Goal: Task Accomplishment & Management: Use online tool/utility

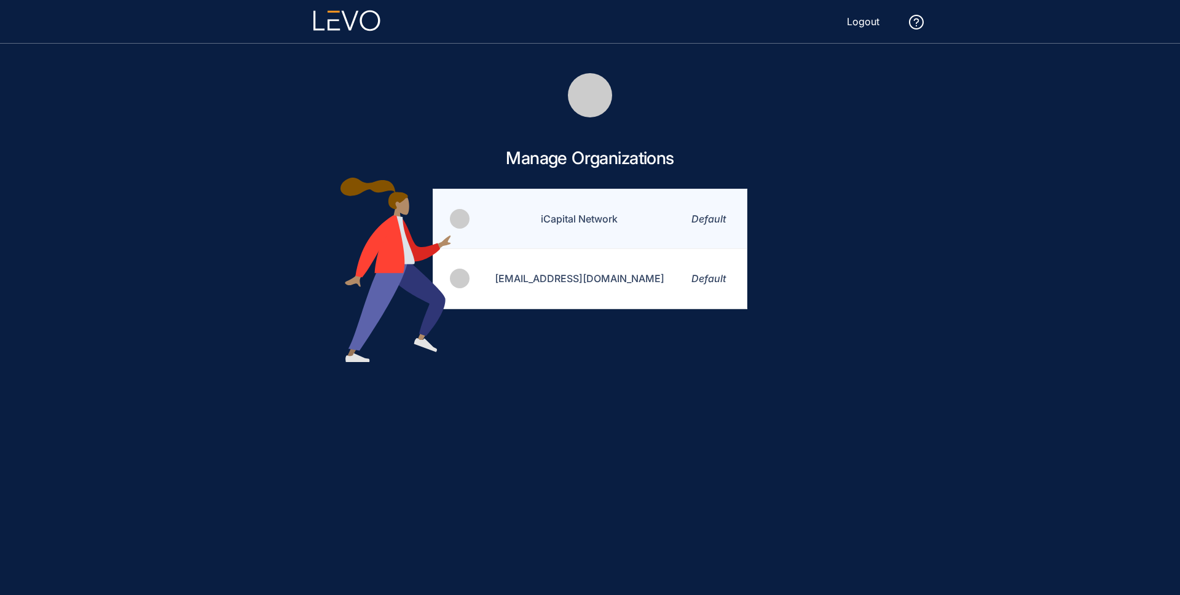
click at [586, 221] on td "iCapital Network" at bounding box center [572, 219] width 202 height 60
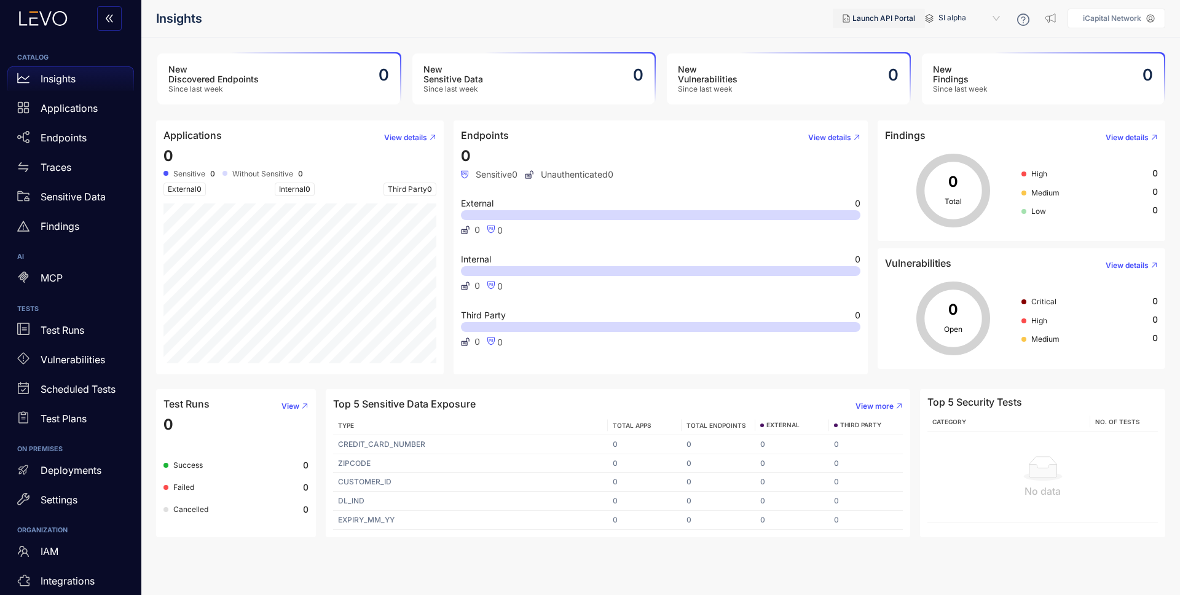
click at [898, 17] on span "Launch API Portal" at bounding box center [884, 18] width 63 height 9
click at [943, 22] on span "SI alpha" at bounding box center [971, 19] width 64 height 20
click at [970, 74] on div "Alts staging" at bounding box center [976, 71] width 64 height 14
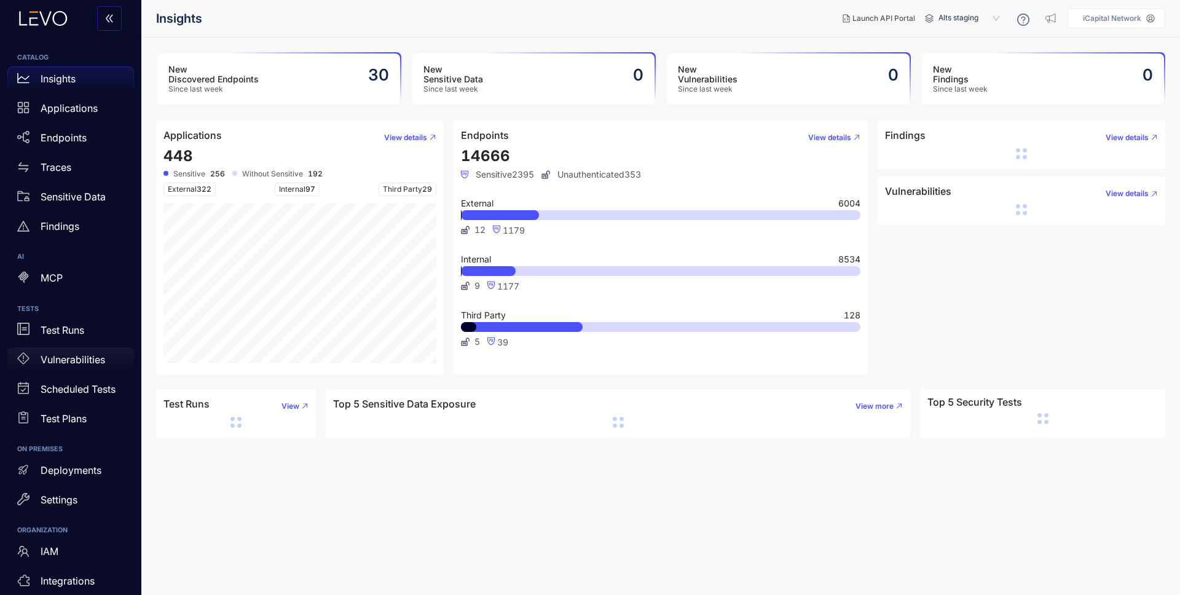
click at [61, 357] on p "Vulnerabilities" at bounding box center [73, 359] width 65 height 11
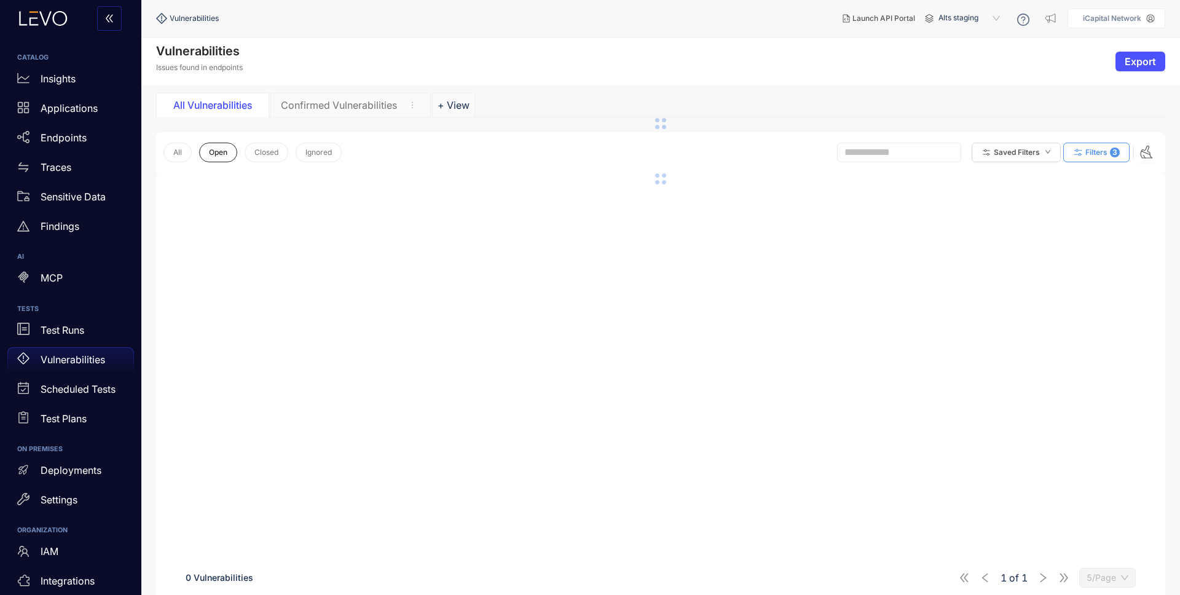
click at [1081, 150] on icon "button" at bounding box center [1078, 152] width 11 height 11
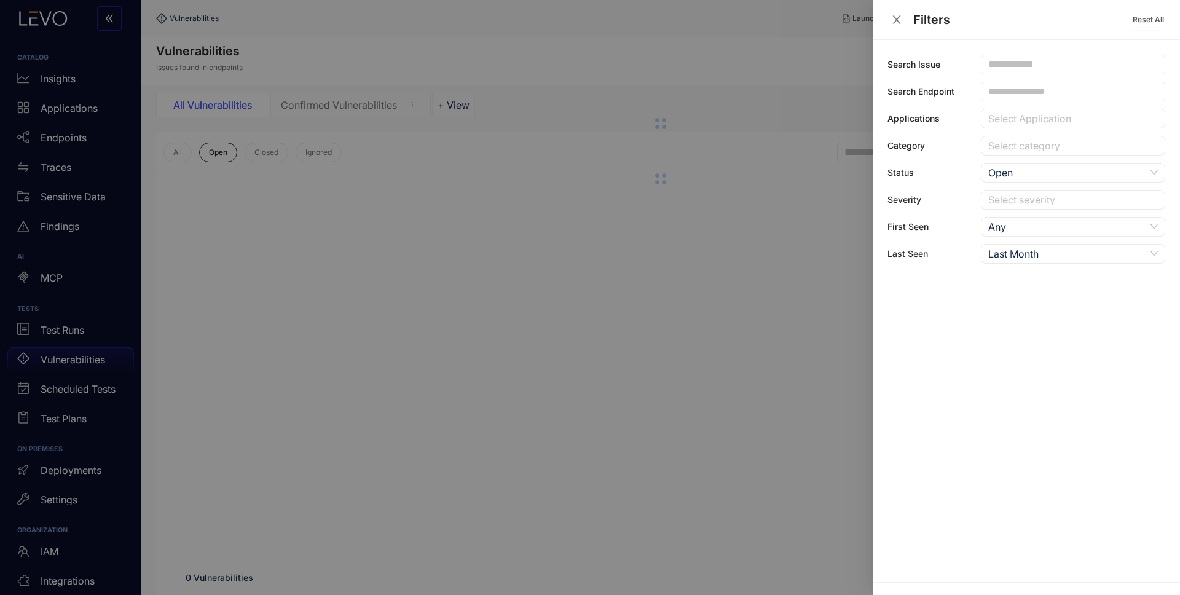
click at [1026, 137] on div "Select category" at bounding box center [1073, 146] width 184 height 20
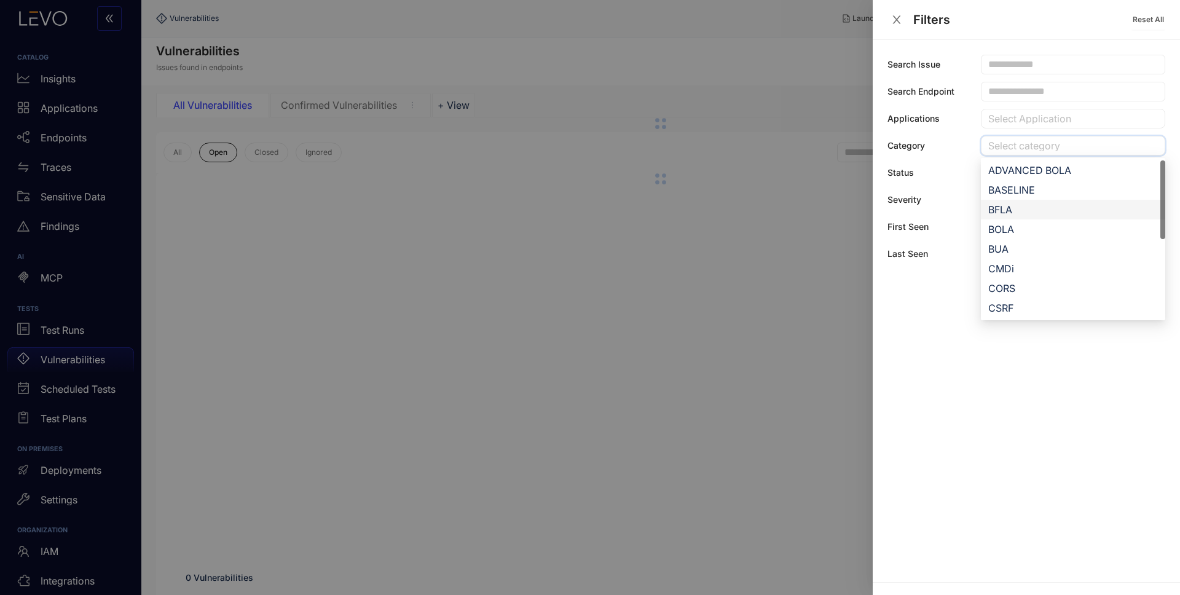
click at [1017, 208] on div "BFLA" at bounding box center [1074, 210] width 170 height 14
click at [716, 267] on div at bounding box center [590, 297] width 1180 height 595
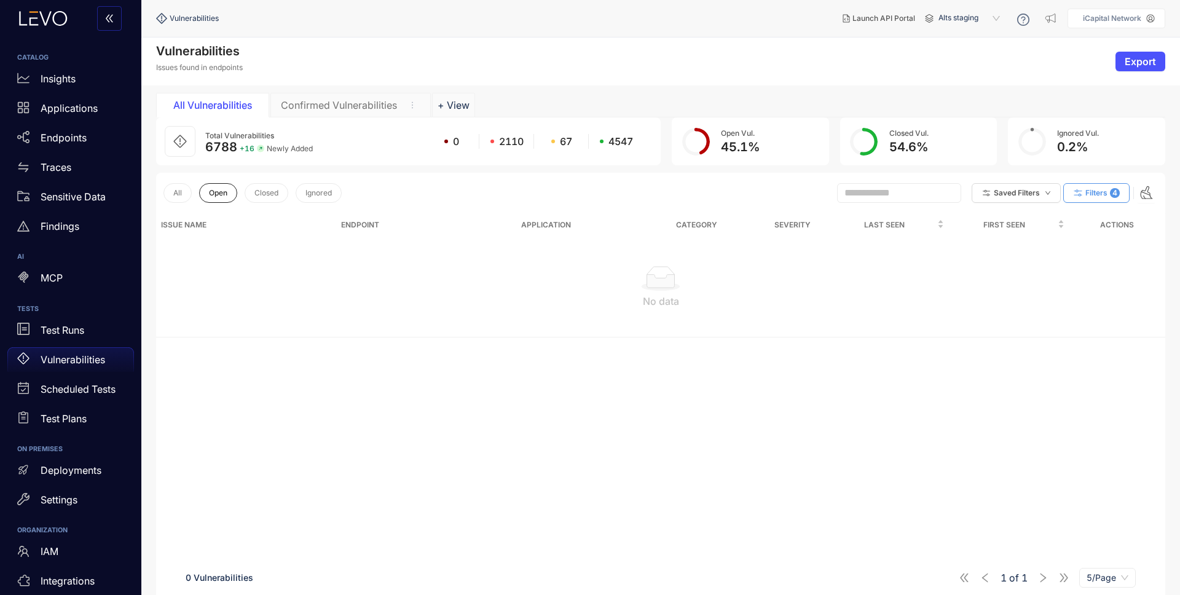
click at [1101, 192] on span "Filters" at bounding box center [1097, 193] width 22 height 9
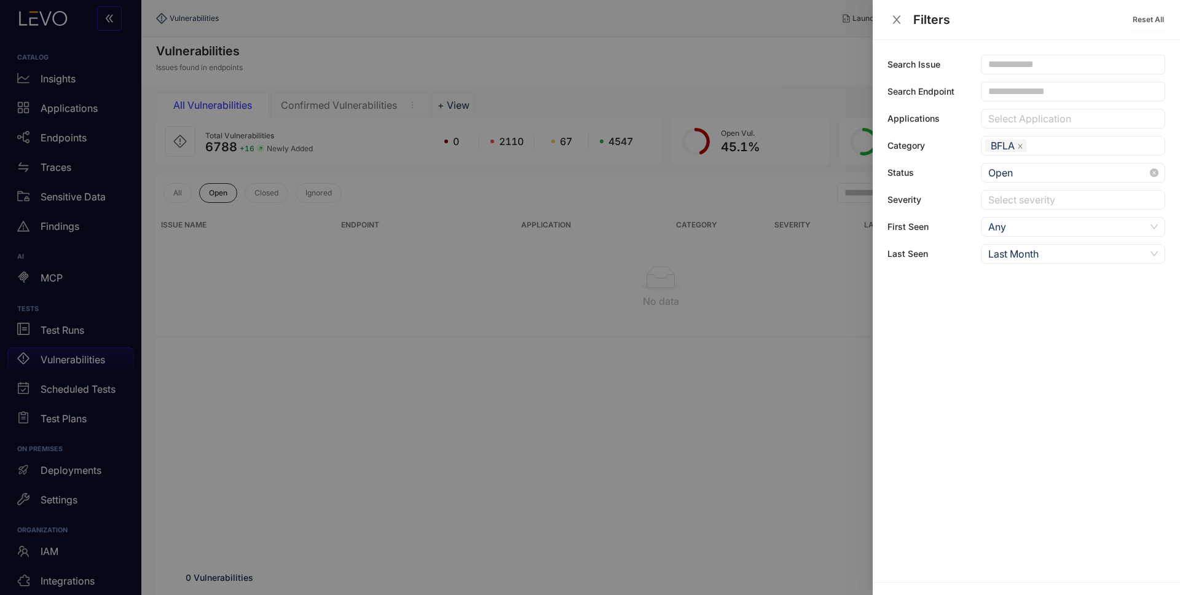
click at [1049, 176] on span "Open" at bounding box center [1074, 173] width 170 height 18
click at [1030, 198] on div "All" at bounding box center [1074, 198] width 170 height 14
click at [640, 443] on div at bounding box center [590, 297] width 1180 height 595
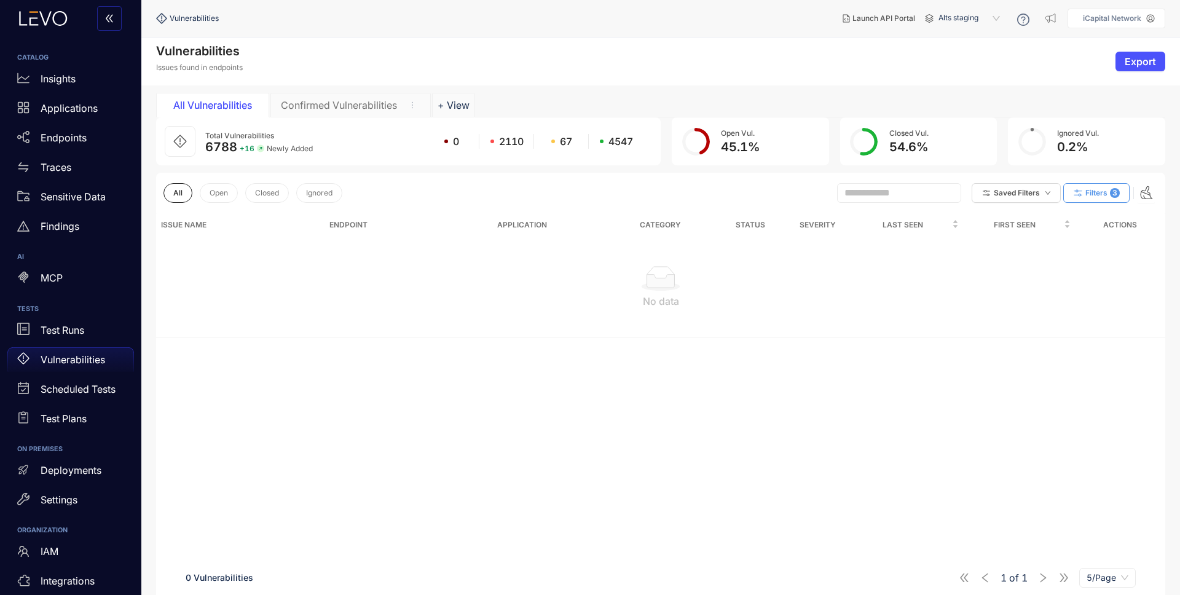
click at [1088, 187] on button "Filters 3" at bounding box center [1097, 193] width 66 height 20
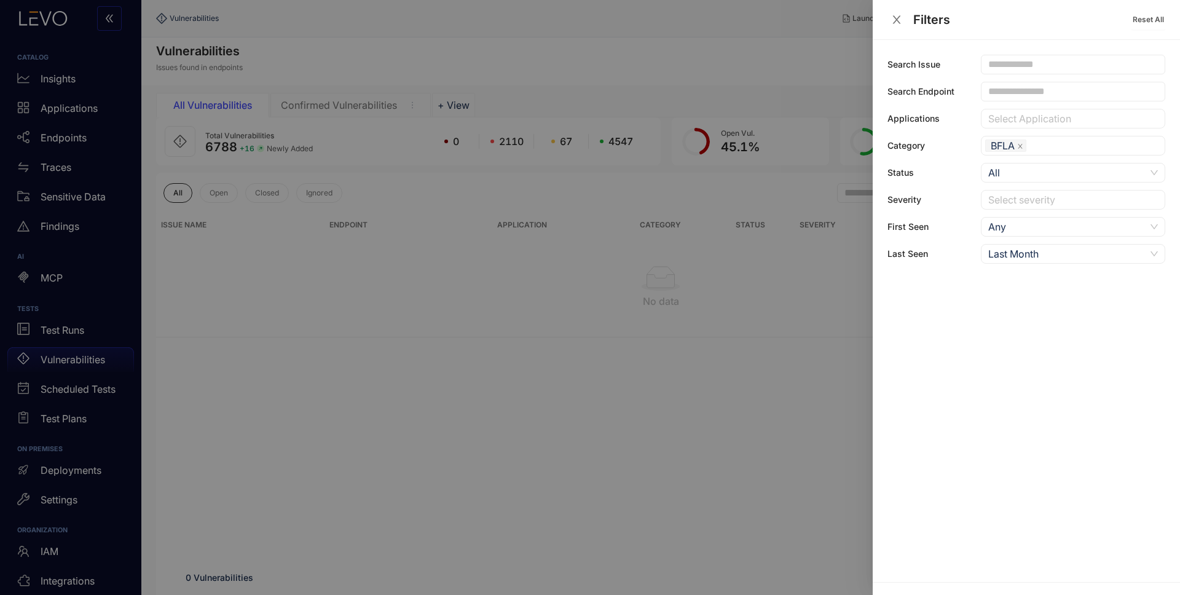
click at [527, 465] on div at bounding box center [590, 297] width 1180 height 595
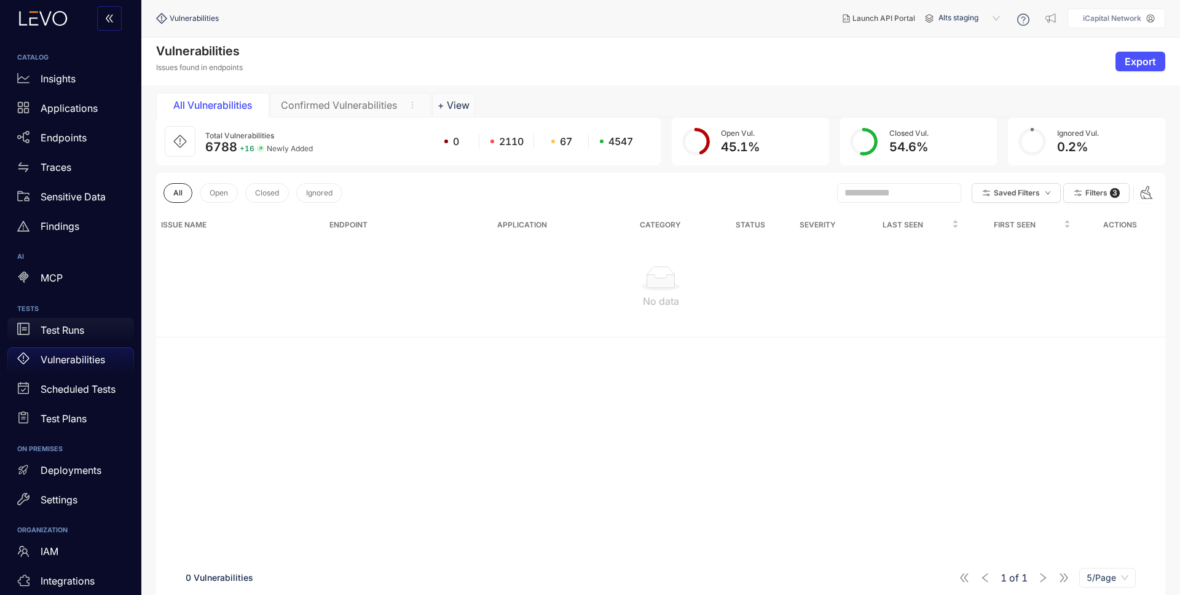
click at [40, 321] on div "Test Runs" at bounding box center [70, 330] width 127 height 25
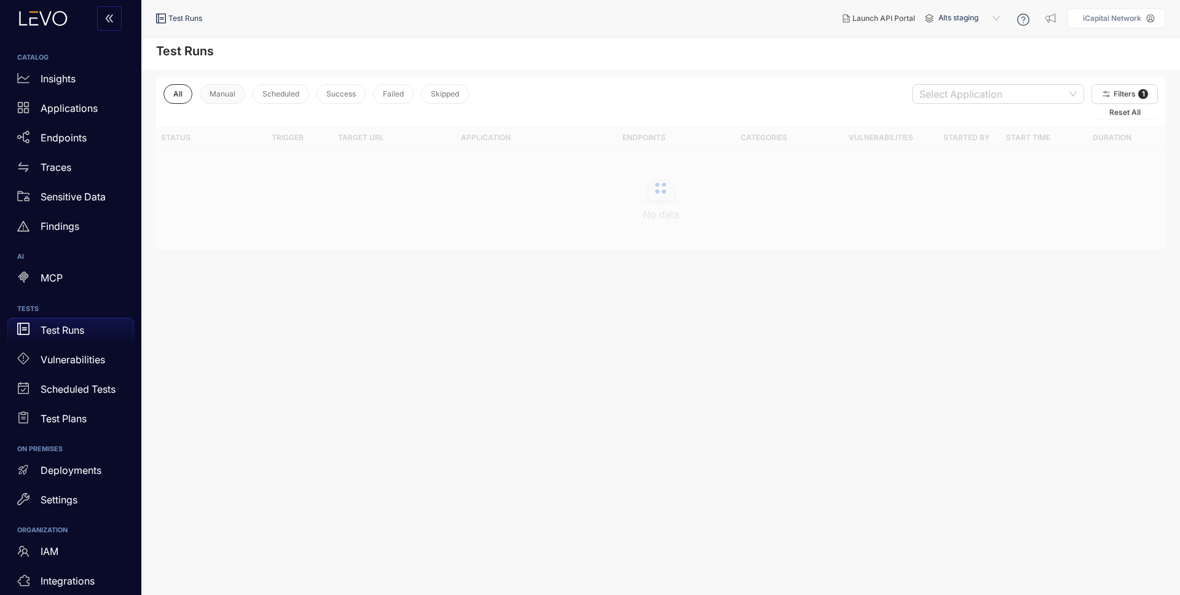
click at [229, 99] on button "Manual" at bounding box center [222, 94] width 45 height 20
click at [320, 173] on div "All Manual Scheduled Success Failed Skipped Select Application Filters 2 Reset …" at bounding box center [660, 141] width 1039 height 145
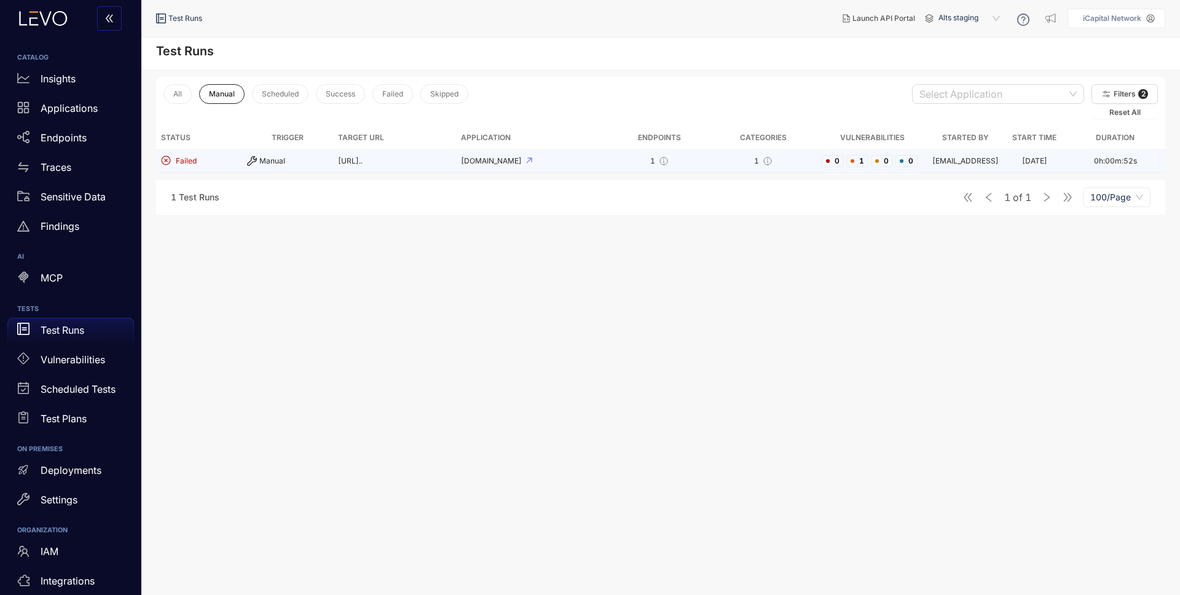
click at [333, 168] on td "https://s.staging.icapitalnetw..." at bounding box center [394, 161] width 123 height 23
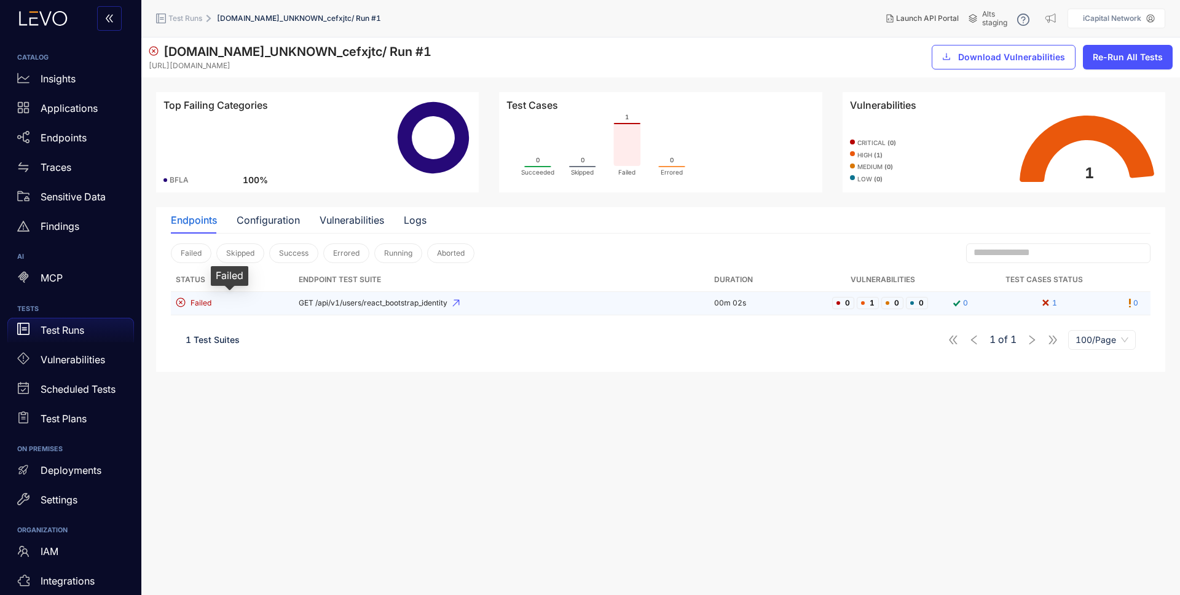
click at [266, 304] on div "Failed" at bounding box center [230, 304] width 108 height 12
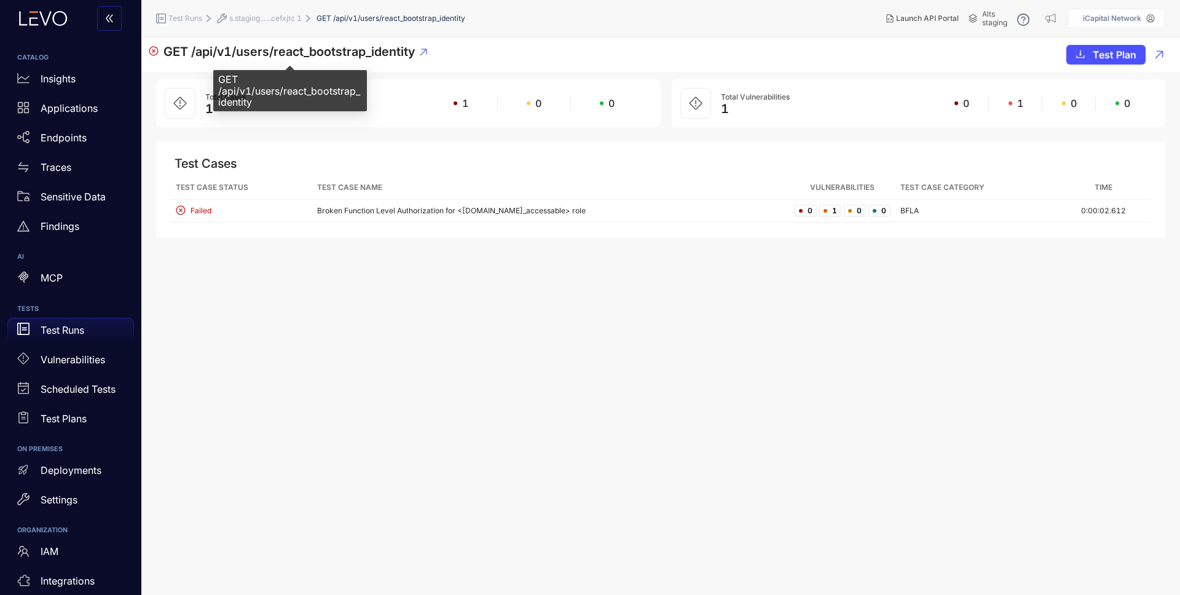
click at [343, 53] on span "GET /api/v1/users/react_bootstrap_identity" at bounding box center [289, 51] width 251 height 15
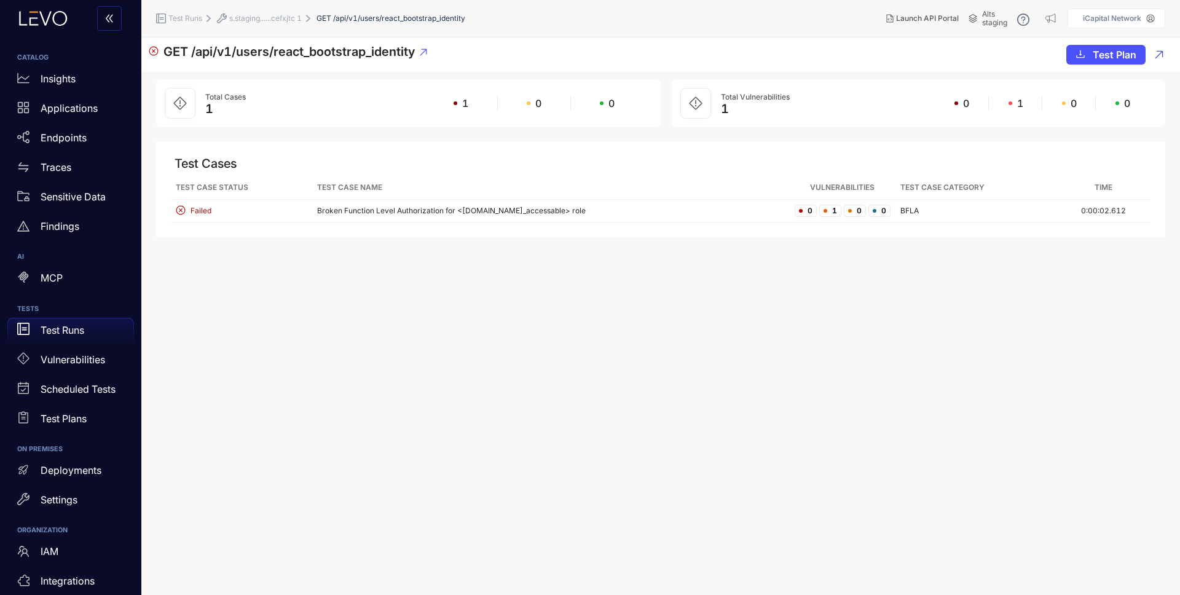
click at [381, 45] on span "GET /api/v1/users/react_bootstrap_identity" at bounding box center [289, 51] width 251 height 15
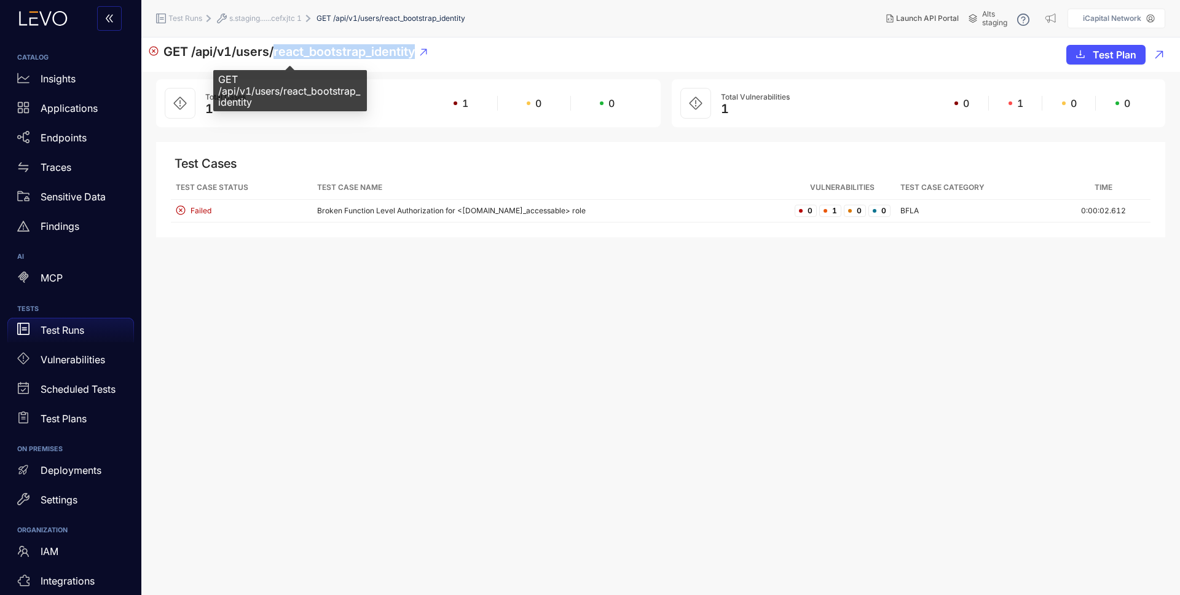
click at [380, 45] on span "GET /api/v1/users/react_bootstrap_identity" at bounding box center [289, 51] width 251 height 15
click at [377, 47] on span "GET /api/v1/users/react_bootstrap_identity" at bounding box center [289, 51] width 251 height 15
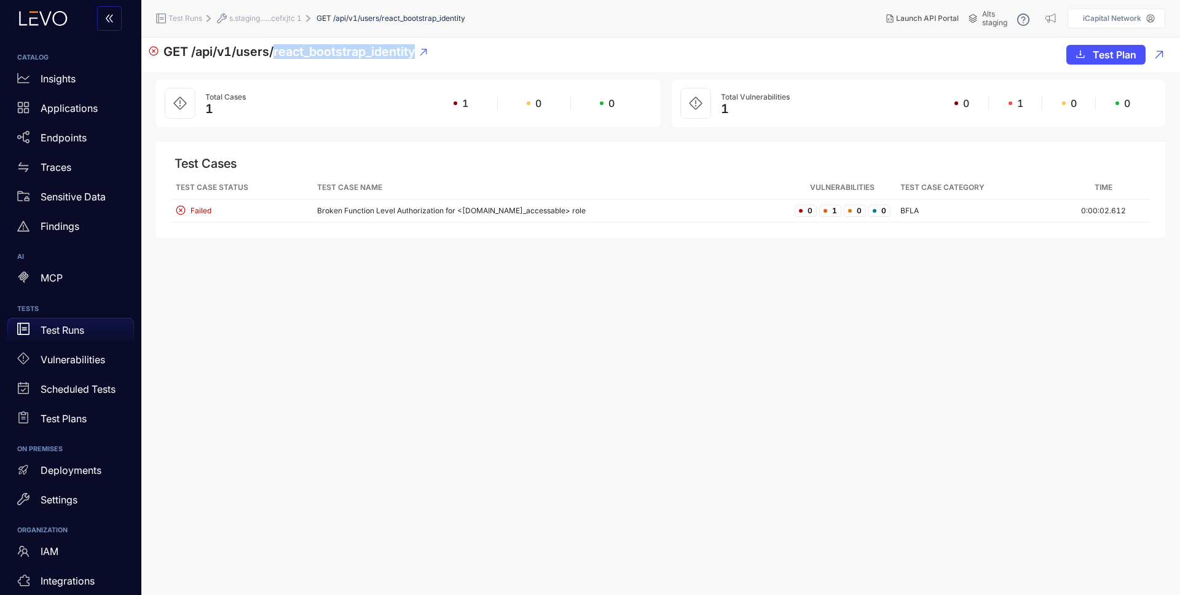
click at [912, 427] on section "GET /api/v1/users/react_bootstrap_identity Test Plan Total Cases 1 1 0 0 Total …" at bounding box center [660, 317] width 1039 height 558
click at [252, 213] on div "Failed" at bounding box center [242, 211] width 132 height 12
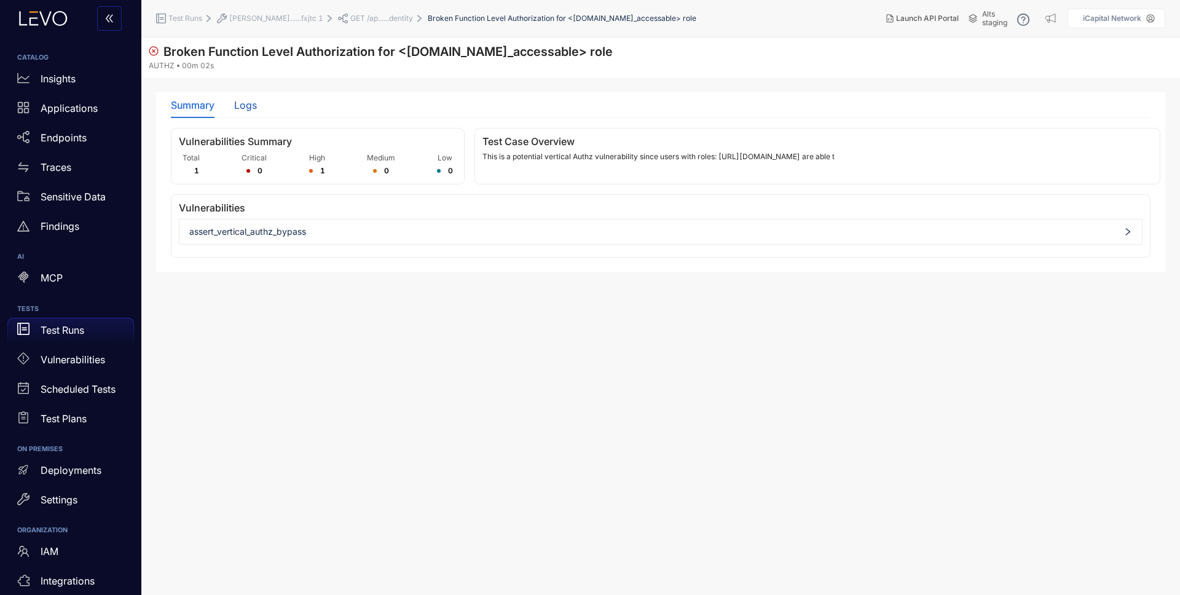
click at [255, 111] on div "Logs" at bounding box center [245, 105] width 23 height 11
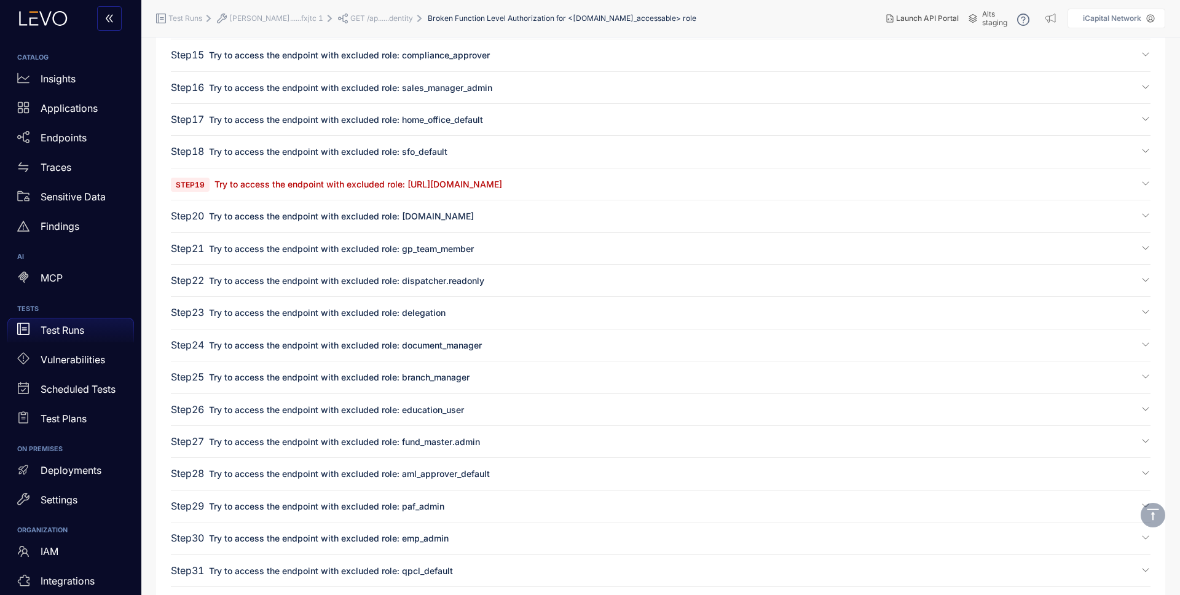
scroll to position [561, 0]
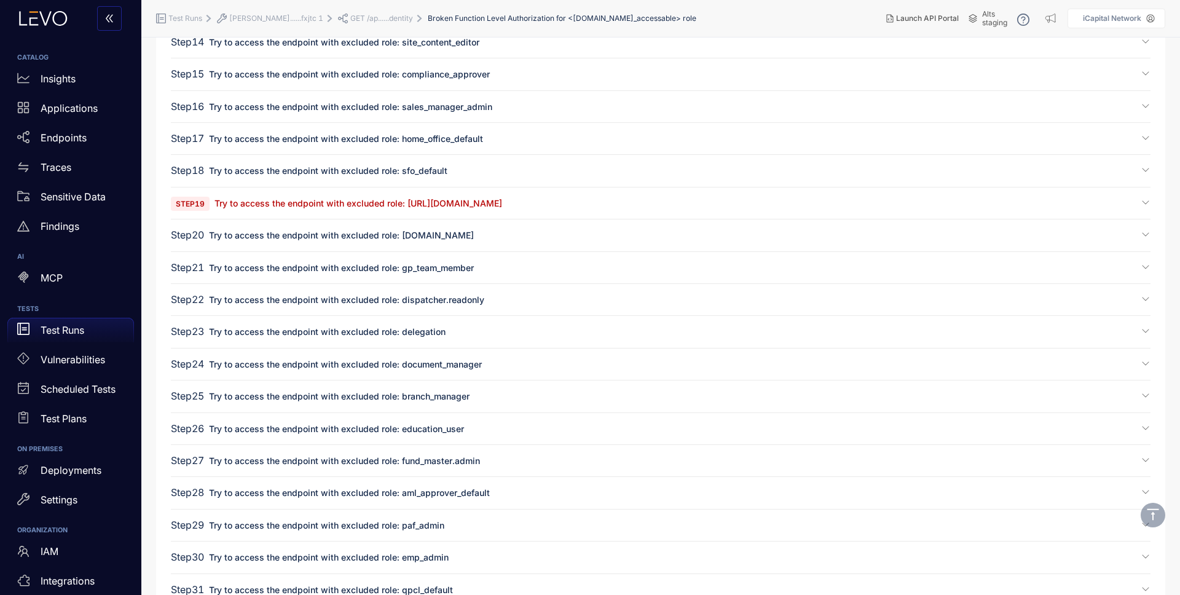
click at [502, 202] on span "Try to access the endpoint with excluded role: Not_accessable_s.staging.icapita…" at bounding box center [359, 203] width 288 height 10
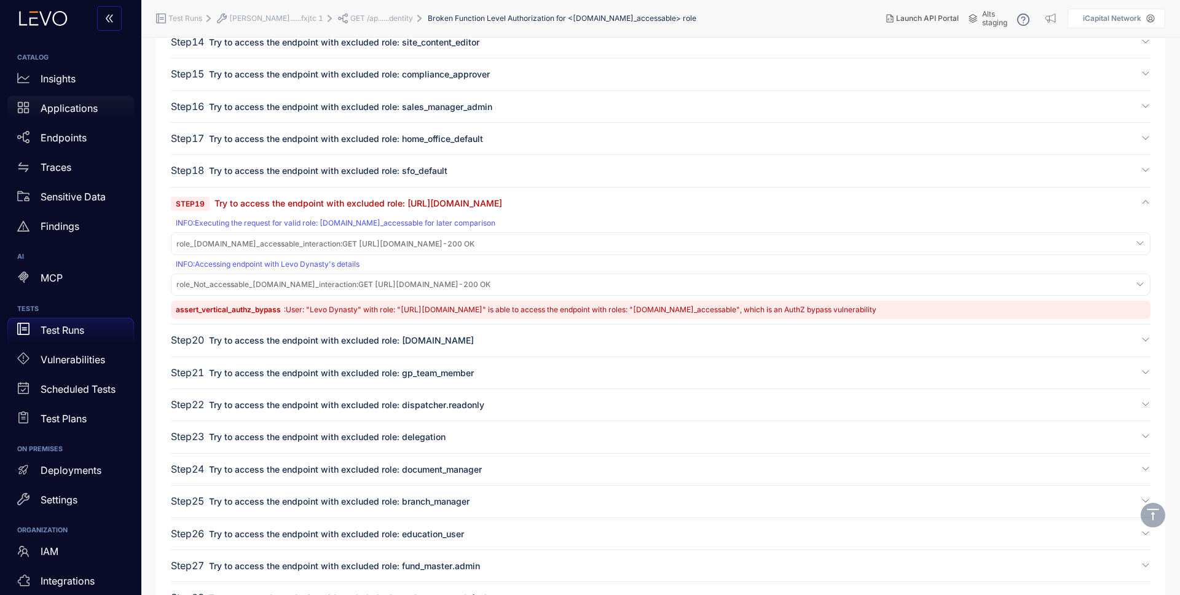
click at [69, 118] on div "Applications" at bounding box center [70, 108] width 127 height 25
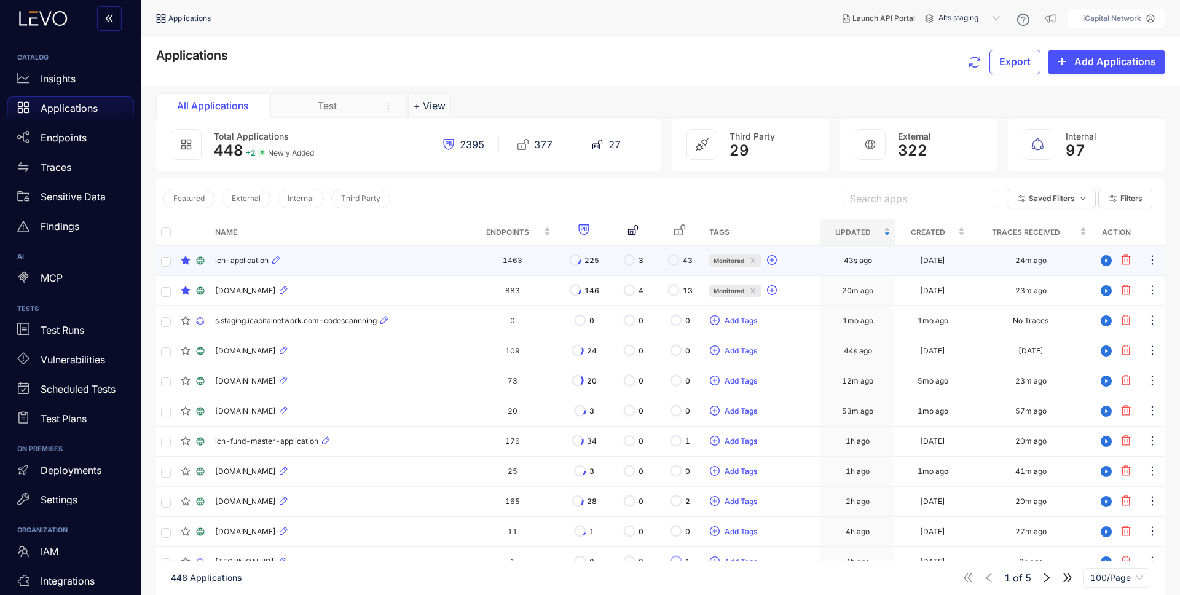
click at [390, 262] on div "icn-application" at bounding box center [339, 260] width 249 height 15
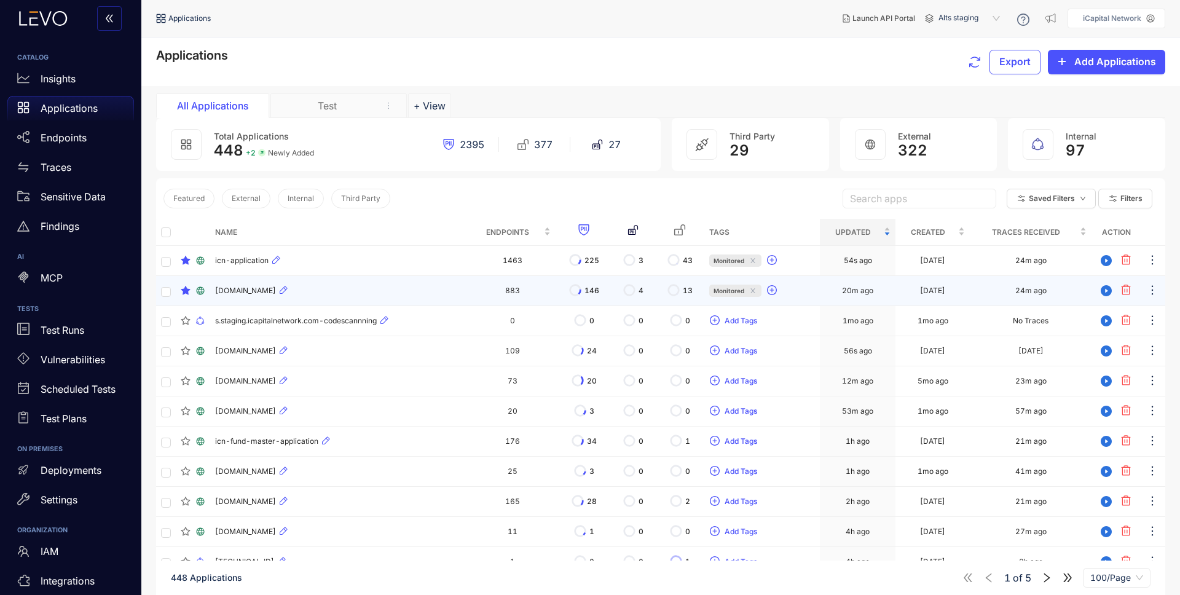
click at [409, 291] on div "[DOMAIN_NAME]" at bounding box center [339, 290] width 249 height 15
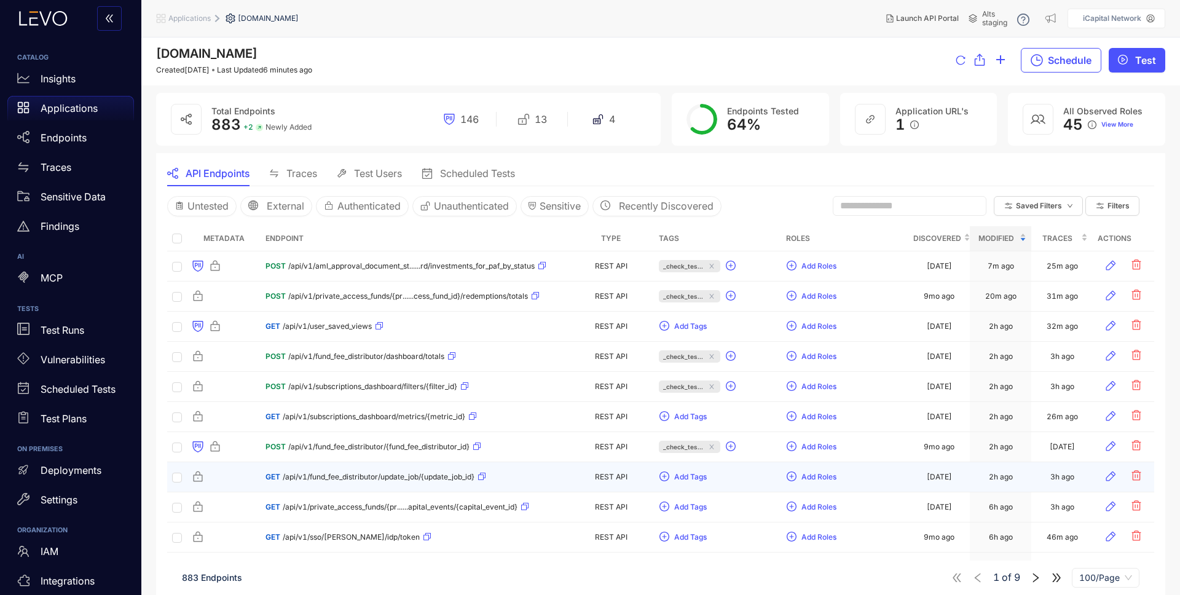
scroll to position [2, 0]
click at [1111, 209] on span "Filters" at bounding box center [1119, 205] width 22 height 9
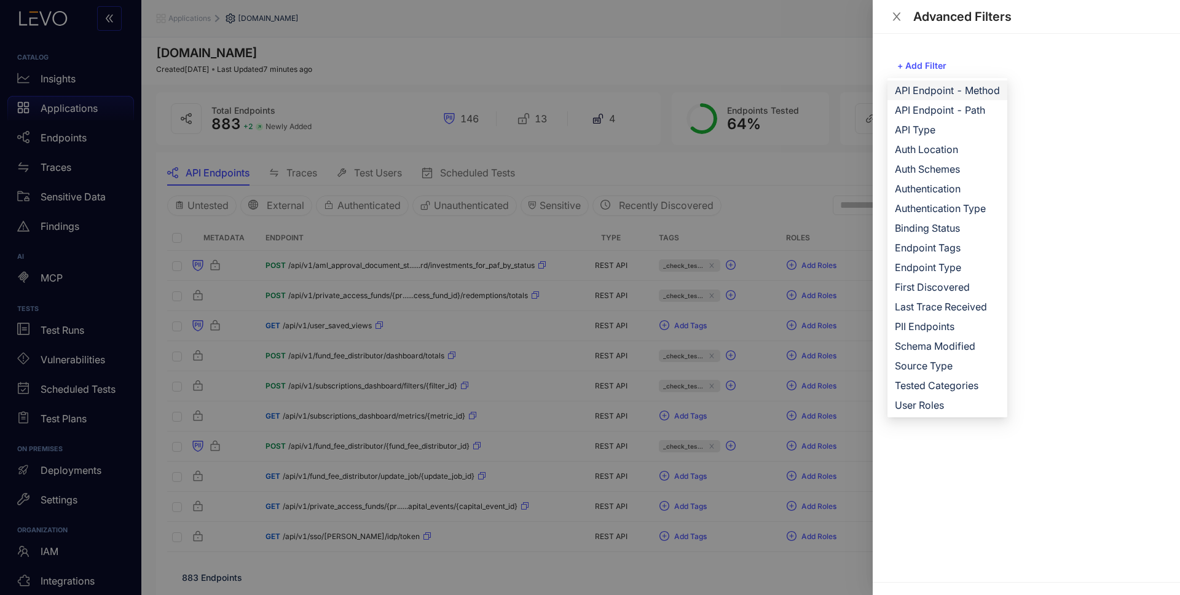
click at [955, 91] on span "API Endpoint - Method" at bounding box center [947, 91] width 105 height 14
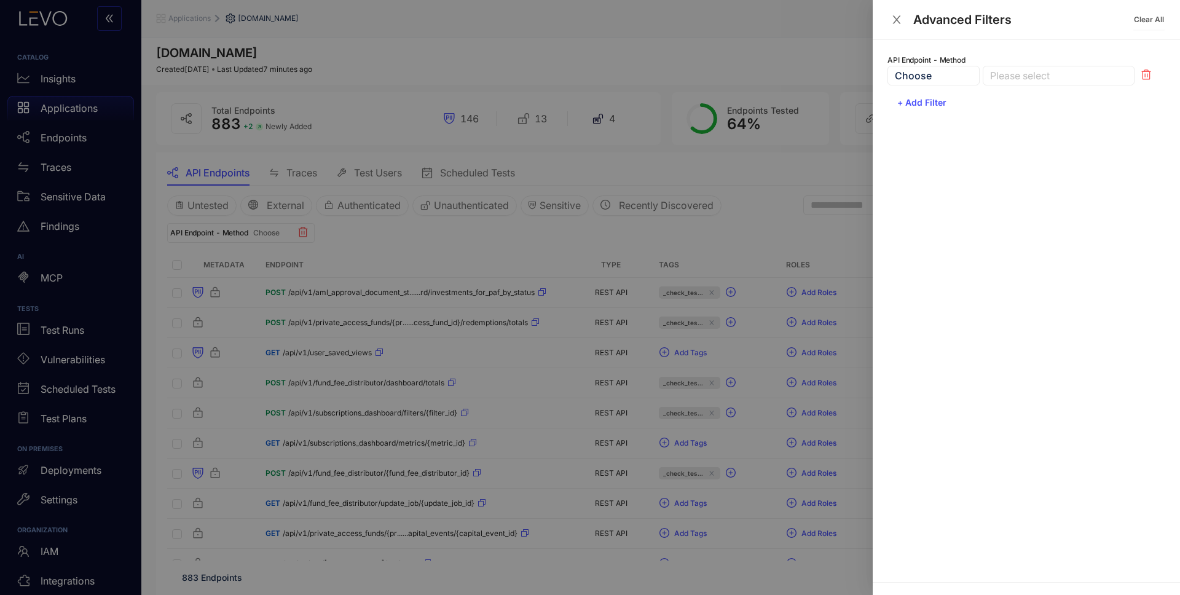
click at [997, 73] on div at bounding box center [1052, 75] width 131 height 13
drag, startPoint x: 1018, startPoint y: 98, endPoint x: 933, endPoint y: 124, distance: 88.7
click at [1018, 98] on div "GET" at bounding box center [1058, 100] width 137 height 14
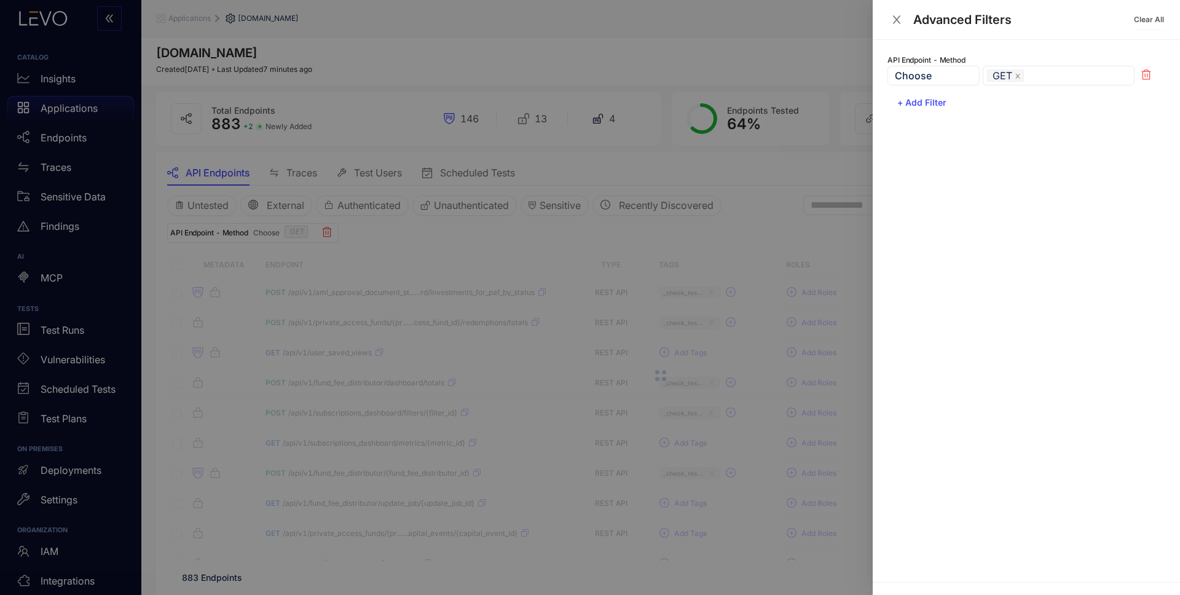
click at [798, 170] on div at bounding box center [590, 297] width 1180 height 595
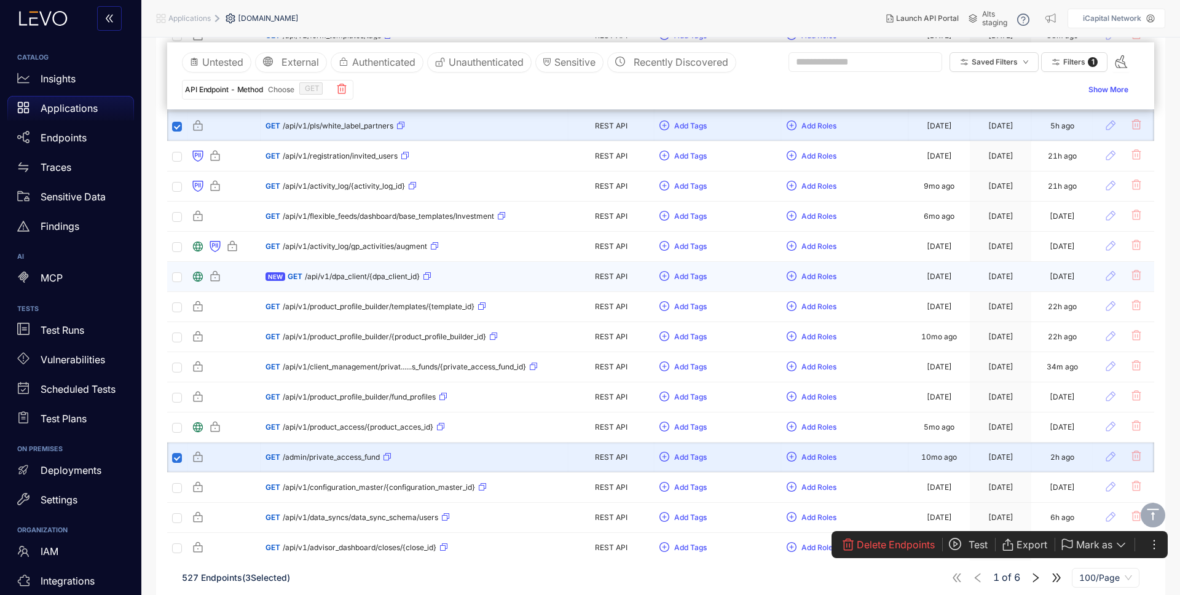
scroll to position [1241, 0]
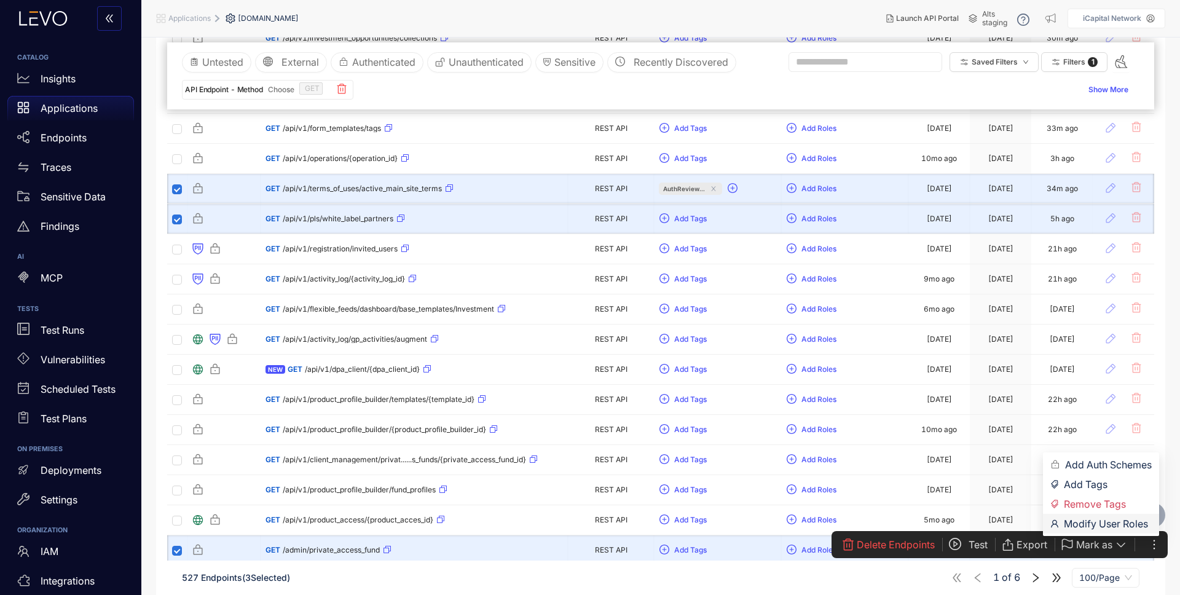
click at [1109, 520] on span "Modify User Roles" at bounding box center [1108, 524] width 88 height 14
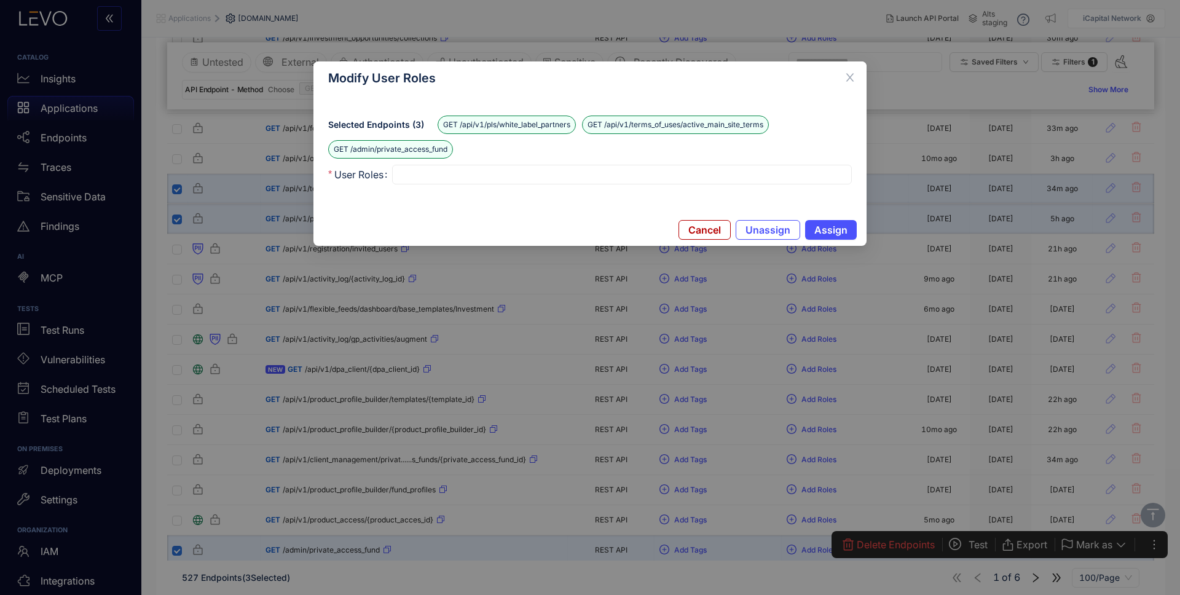
click at [485, 177] on div at bounding box center [622, 174] width 451 height 13
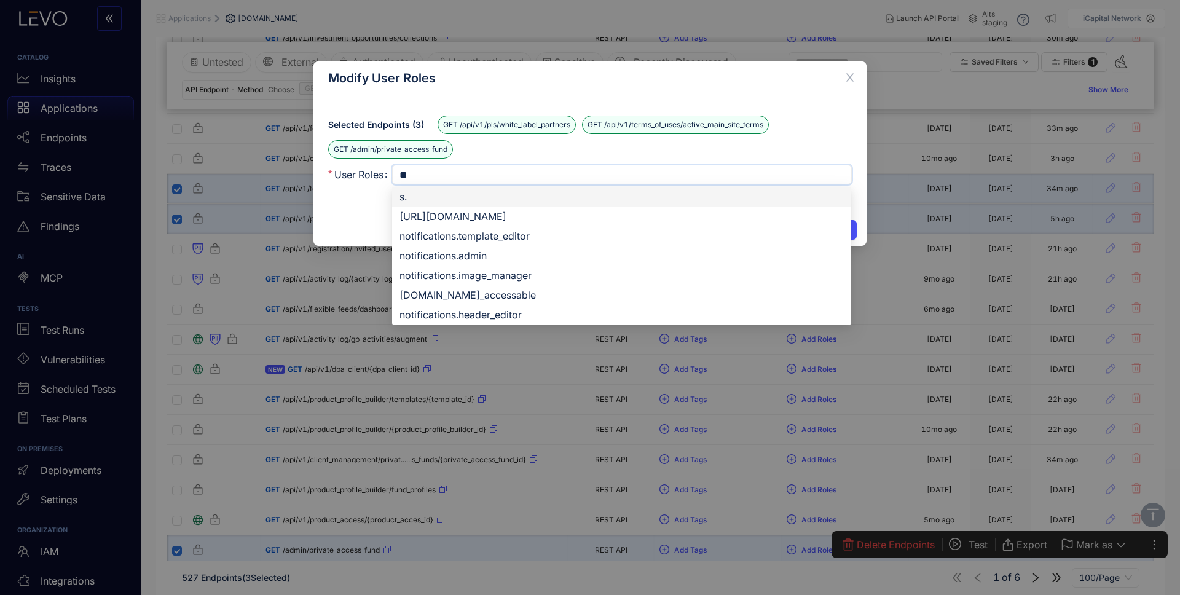
type input "***"
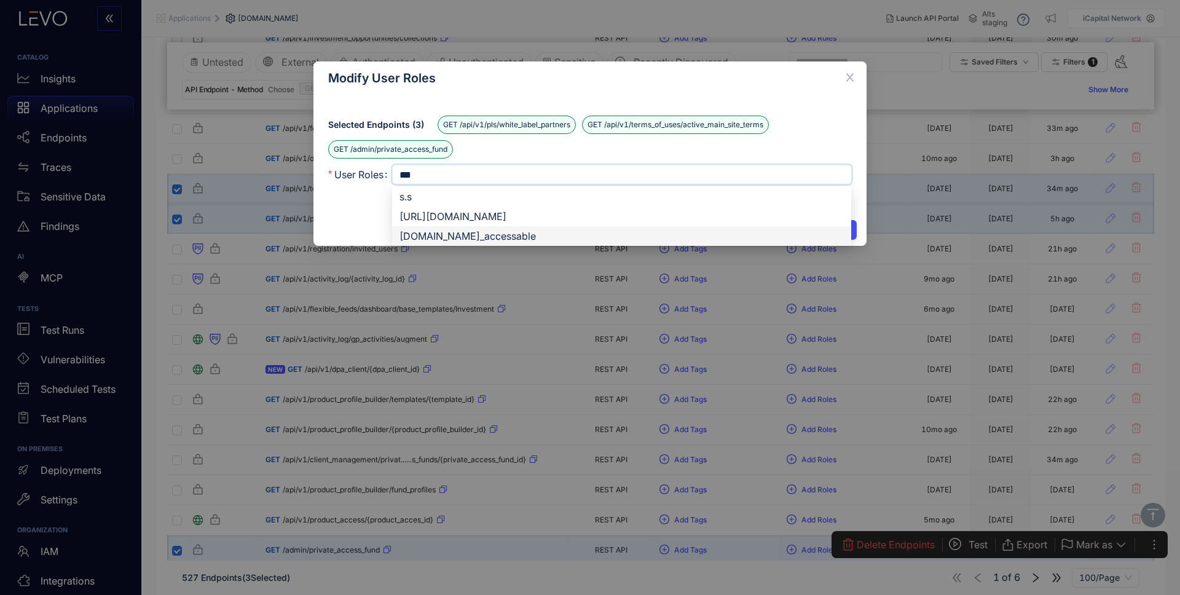
click at [499, 238] on div "[DOMAIN_NAME]_accessable" at bounding box center [622, 236] width 444 height 14
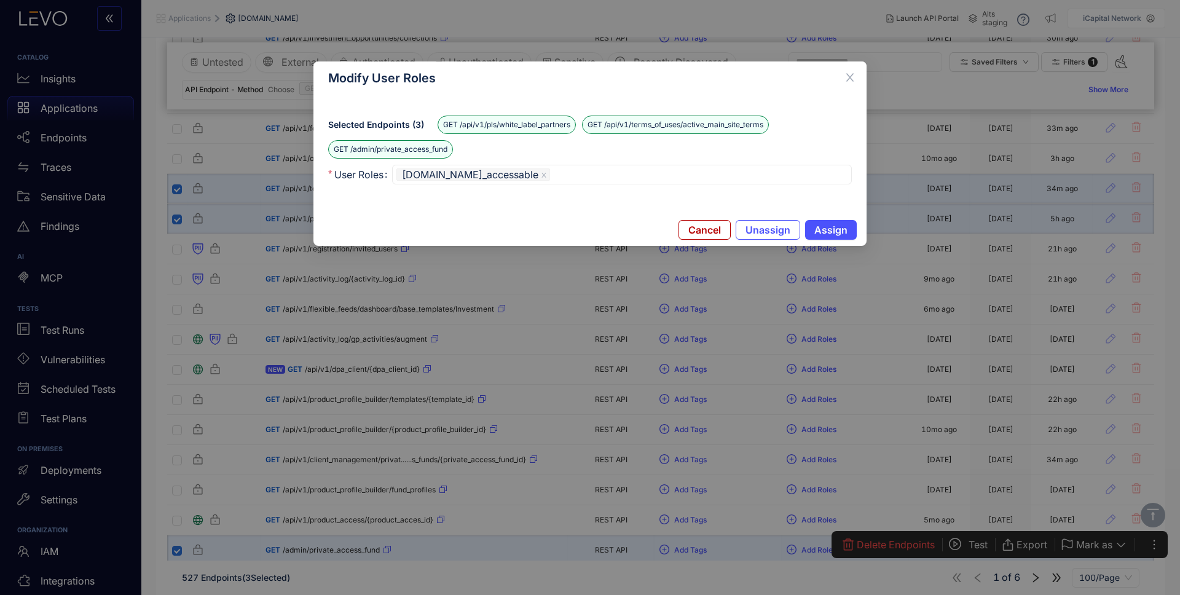
click at [837, 134] on div "Selected Endpoints ( 3 ) GET /api/v1/pls/white_label_partners GET /api/v1/terms…" at bounding box center [590, 137] width 524 height 43
click at [826, 230] on span "Assign" at bounding box center [831, 229] width 33 height 11
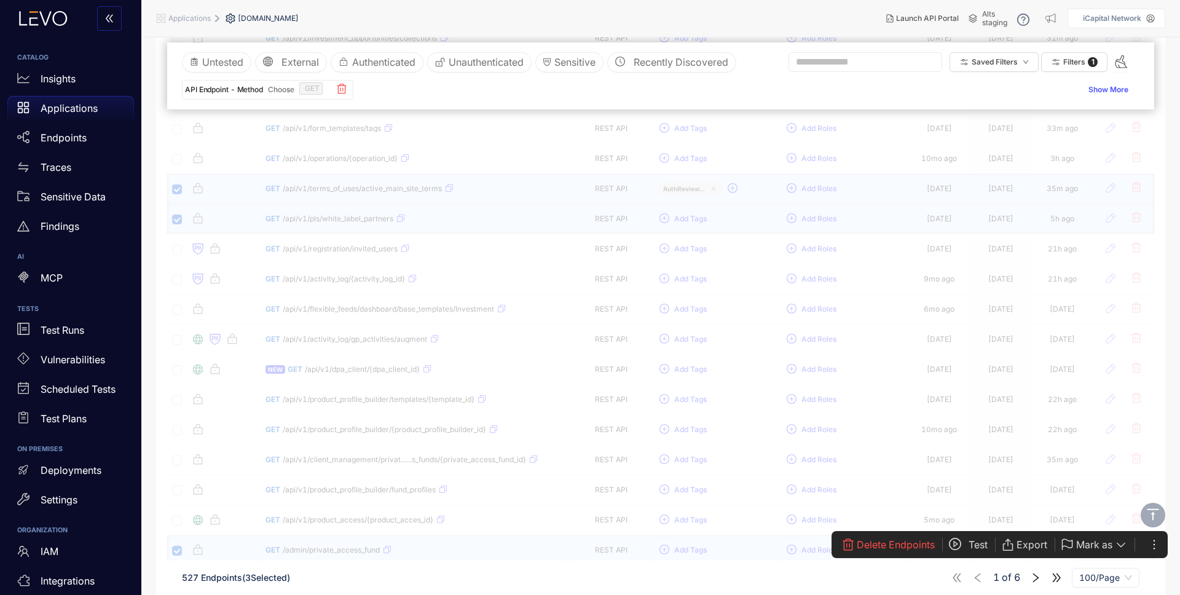
click at [154, 178] on main "s.staging.icapitalnetwork.com Created 1 year ago Last Updated 9 minutes ago Sch…" at bounding box center [660, 469] width 1039 height 3344
click at [1167, 110] on main "s.staging.icapitalnetwork.com Created 1 year ago Last Updated 9 minutes ago Sch…" at bounding box center [660, 469] width 1039 height 3344
click at [157, 200] on section "API Endpoints Traces Test Users Scheduled Tests Untested External Authenticated…" at bounding box center [660, 527] width 1009 height 3226
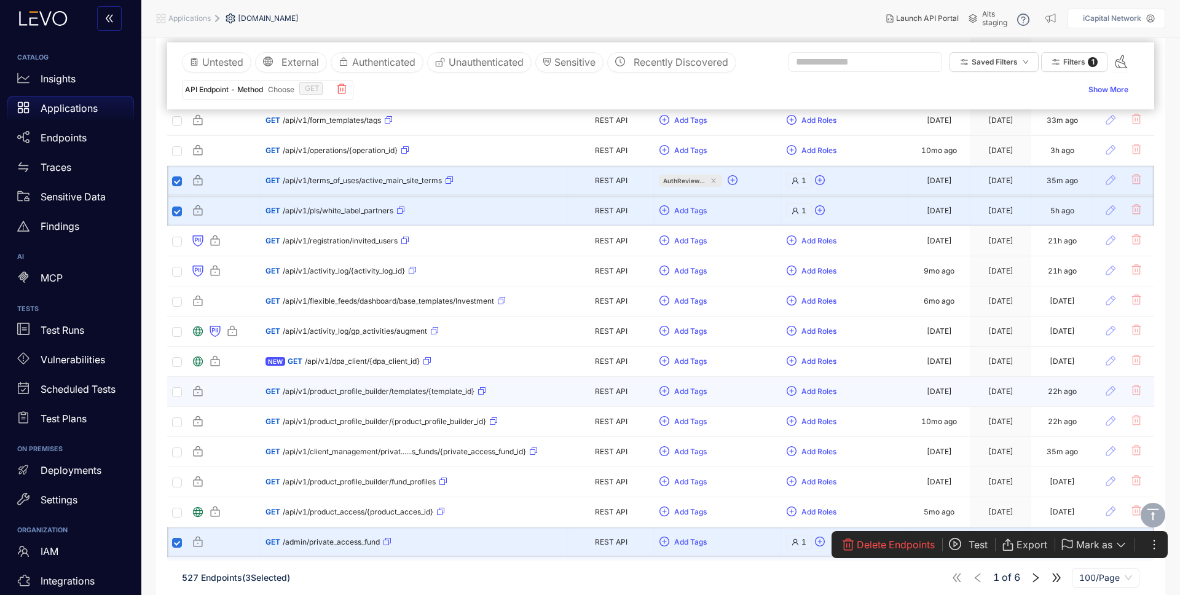
scroll to position [1310, 0]
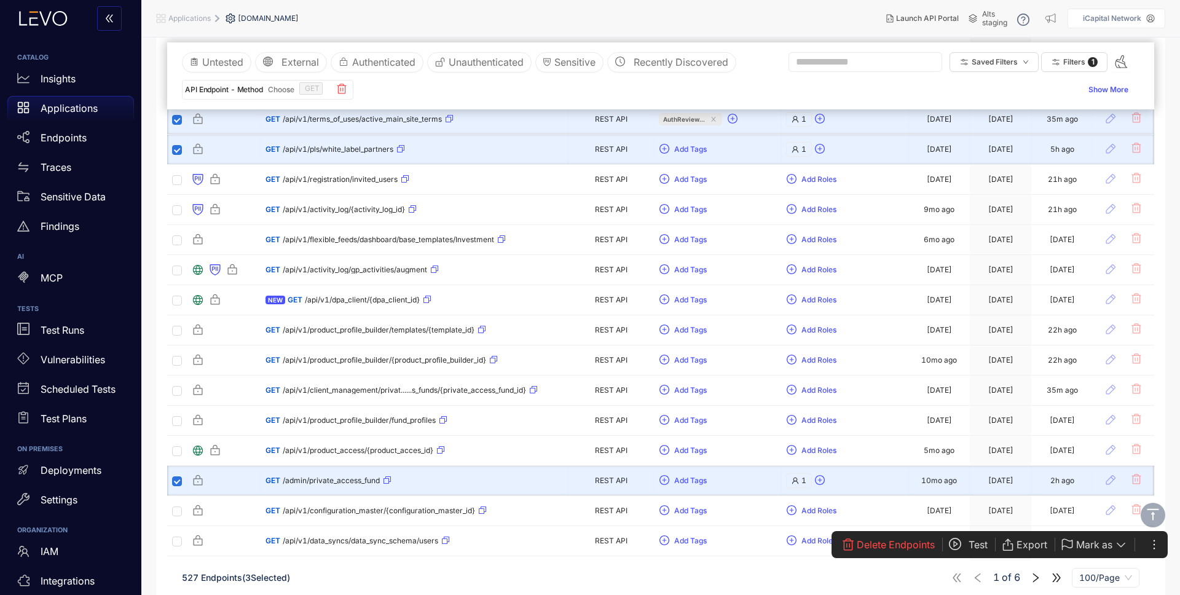
click at [975, 545] on span "Test" at bounding box center [978, 544] width 19 height 11
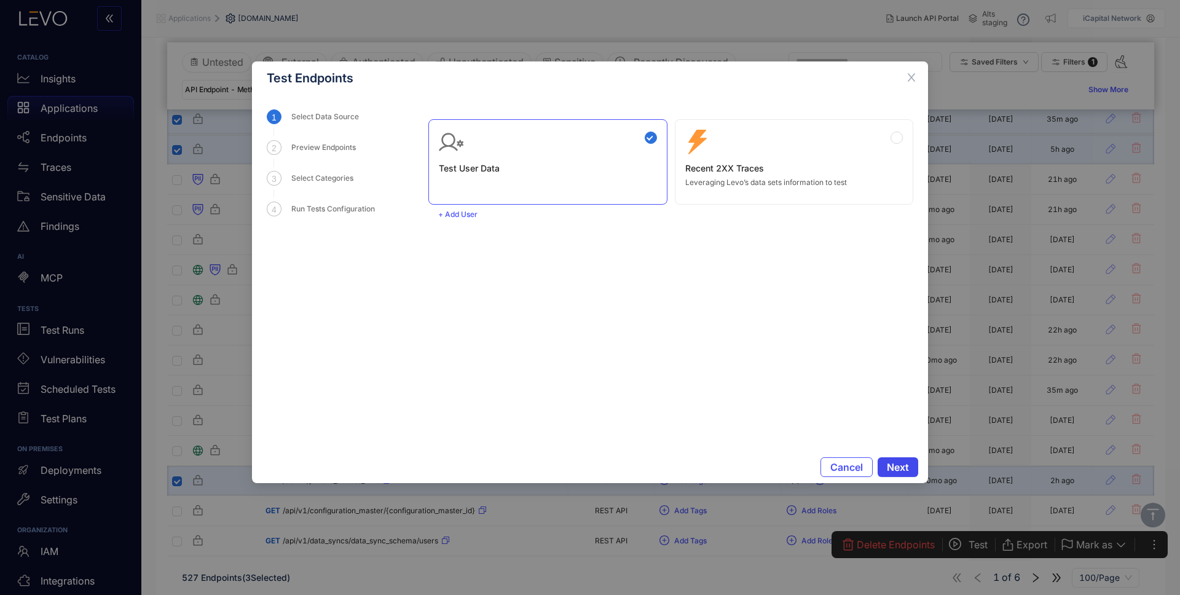
click at [907, 467] on span "Next" at bounding box center [898, 467] width 22 height 11
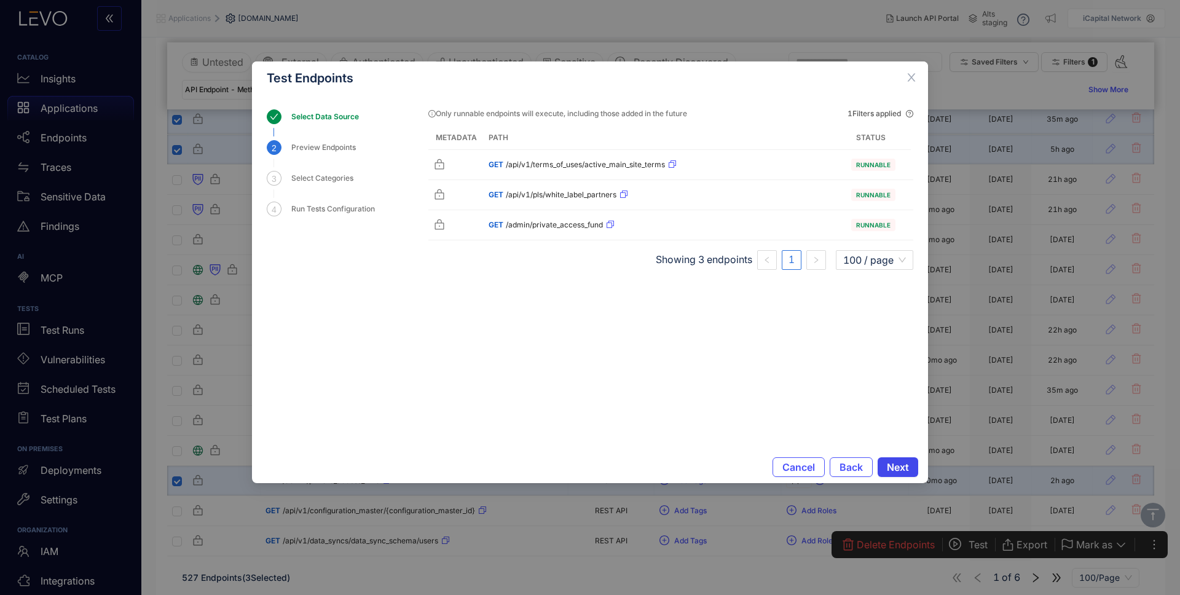
click at [903, 462] on span "Next" at bounding box center [898, 467] width 22 height 11
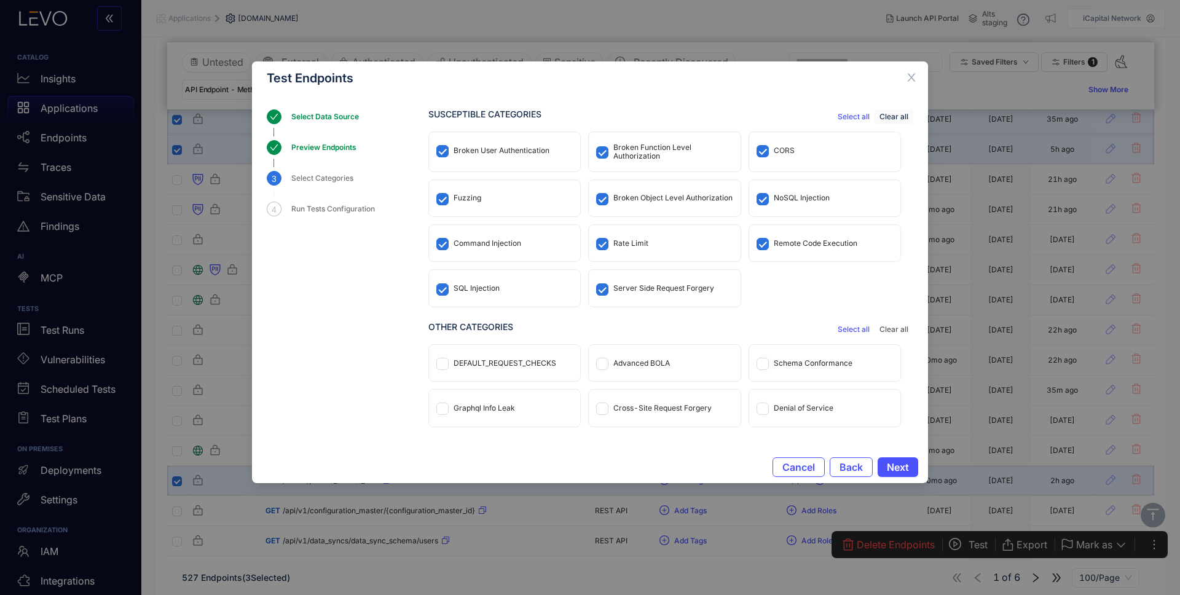
click at [900, 114] on span "Clear all" at bounding box center [894, 117] width 29 height 9
click at [622, 152] on div "Broken Function Level Authorization" at bounding box center [673, 151] width 119 height 17
click at [906, 465] on span "Next" at bounding box center [898, 467] width 22 height 11
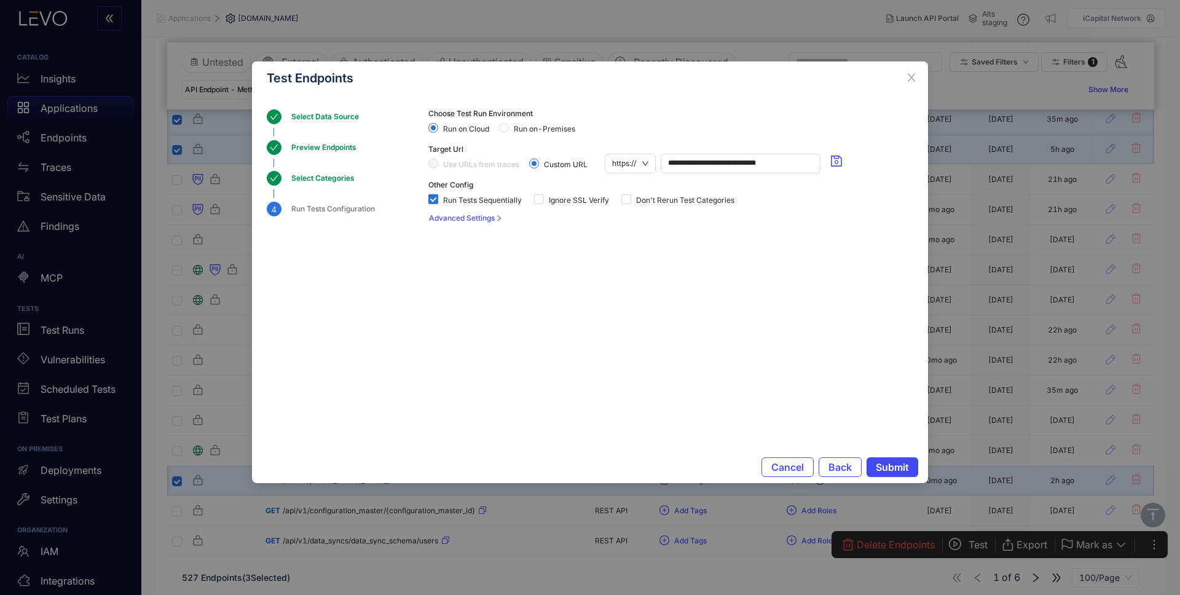
click at [887, 464] on span "Submit" at bounding box center [892, 467] width 33 height 11
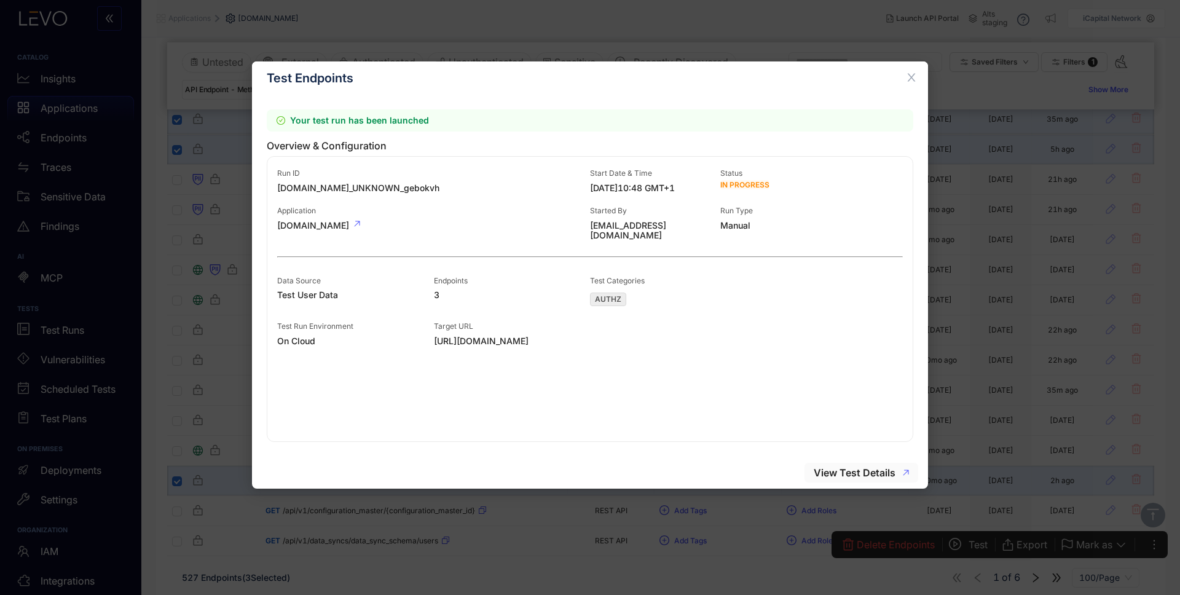
click at [886, 470] on span "View Test Details" at bounding box center [855, 472] width 82 height 11
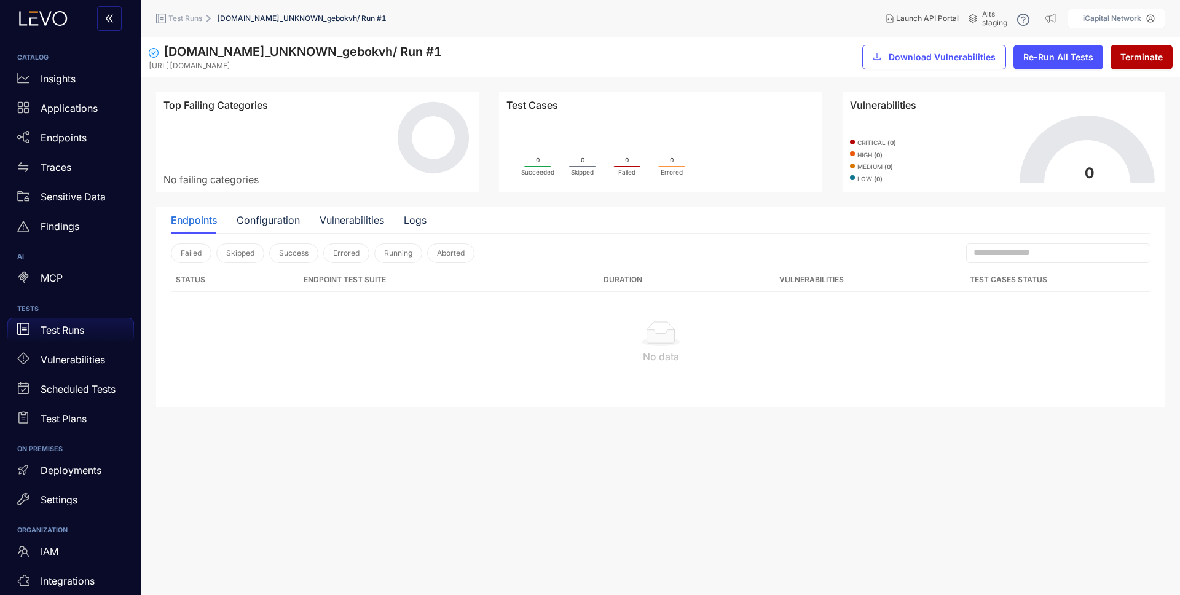
click at [47, 331] on p "Test Runs" at bounding box center [63, 330] width 44 height 11
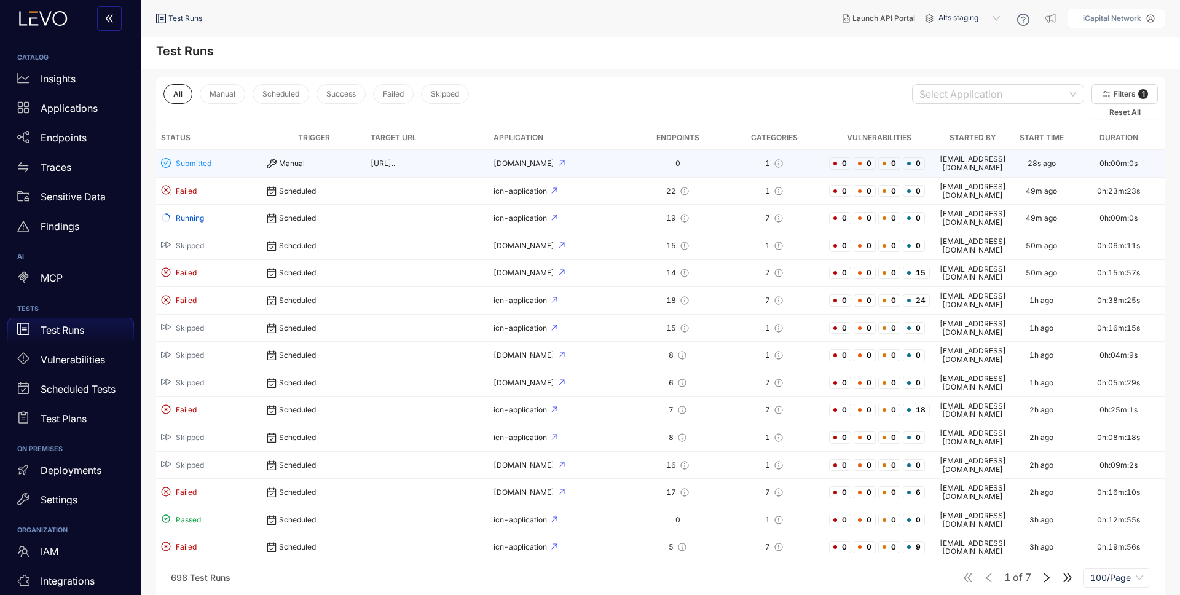
click at [631, 159] on td "[DOMAIN_NAME]" at bounding box center [560, 164] width 143 height 28
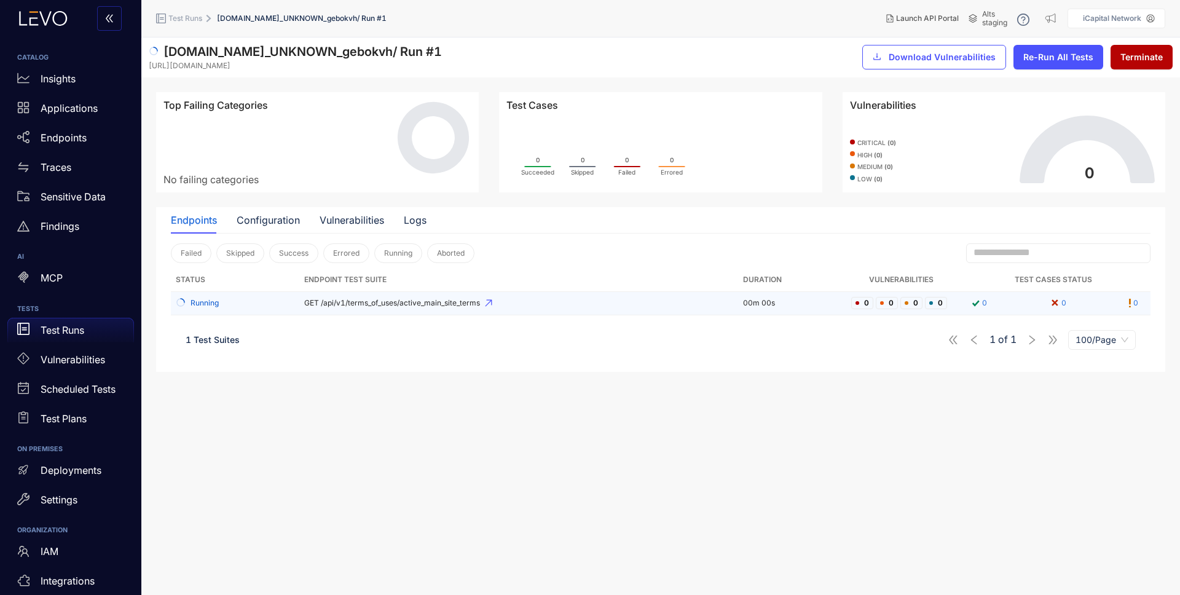
click at [492, 301] on icon at bounding box center [488, 303] width 7 height 7
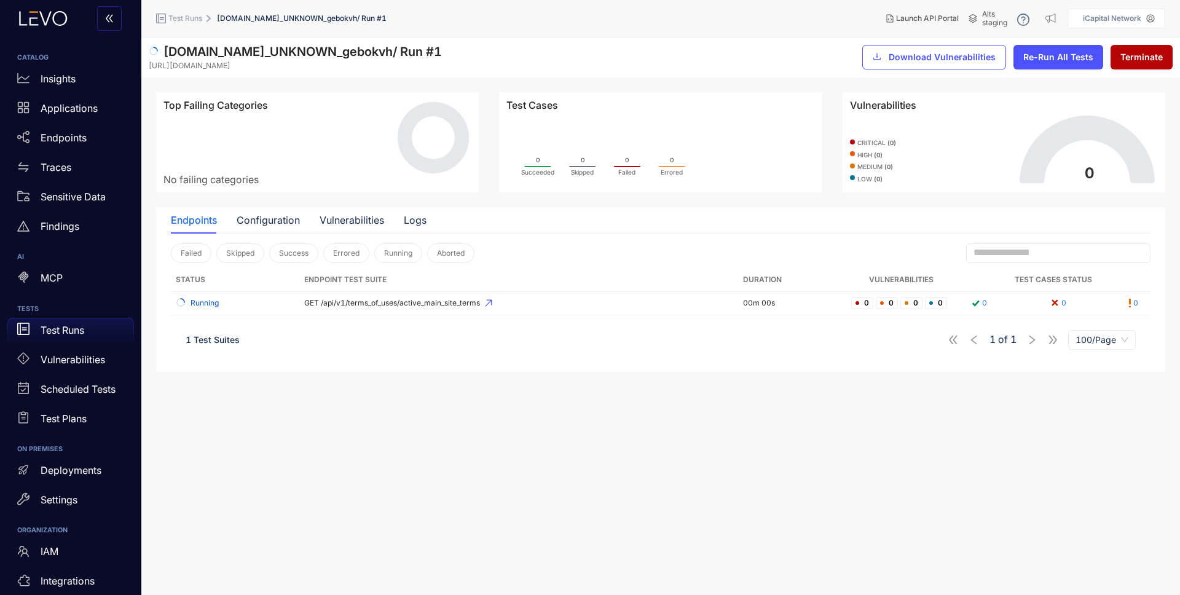
click at [454, 471] on section "s.staging.icapitalnetwork.com_UNKNOWN_gebokvh / Run # 1 https://s.staging.icapi…" at bounding box center [660, 317] width 1039 height 558
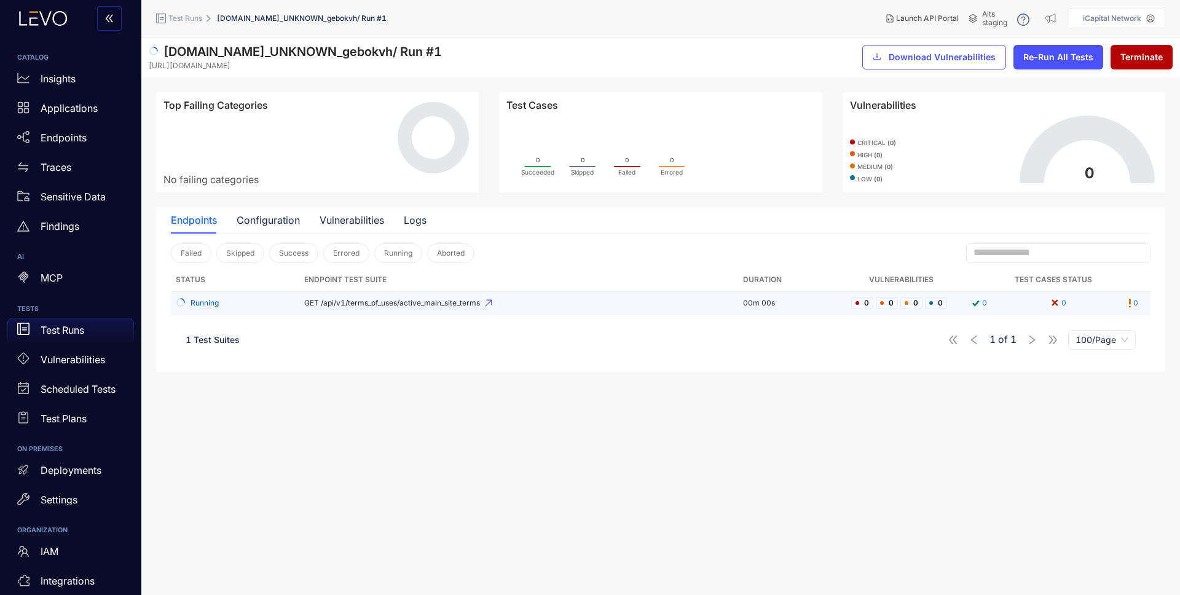
click at [635, 310] on td "GET /api/v1/terms_of_uses/active_main_site_terms" at bounding box center [519, 303] width 440 height 23
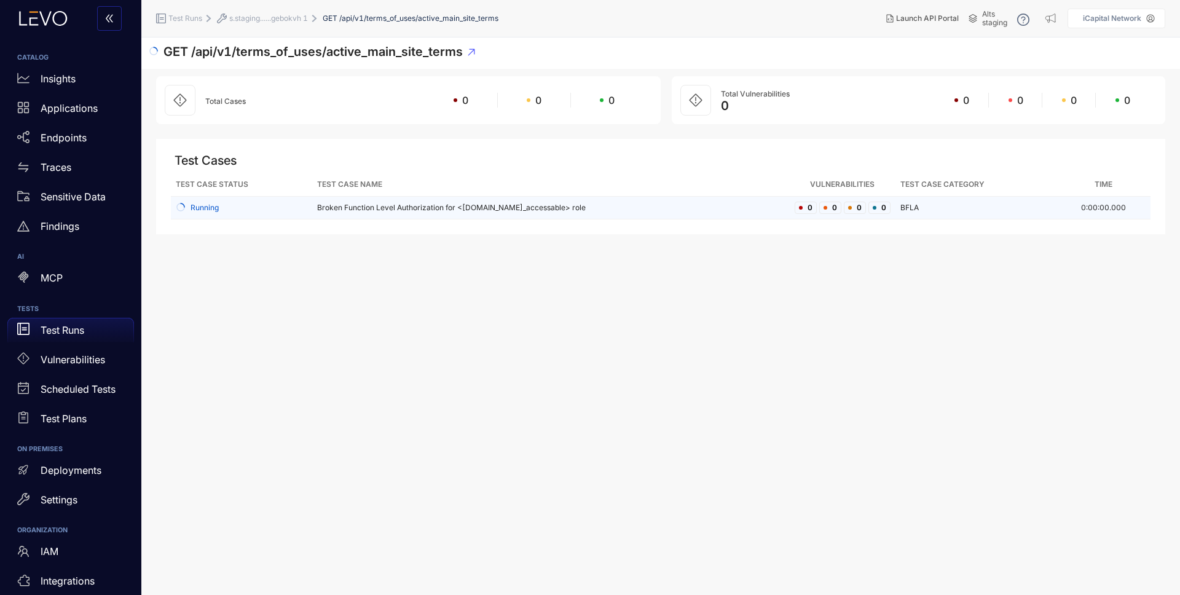
click at [647, 200] on td "Broken Function Level Authorization for <[DOMAIN_NAME]_accessable> role" at bounding box center [551, 208] width 478 height 23
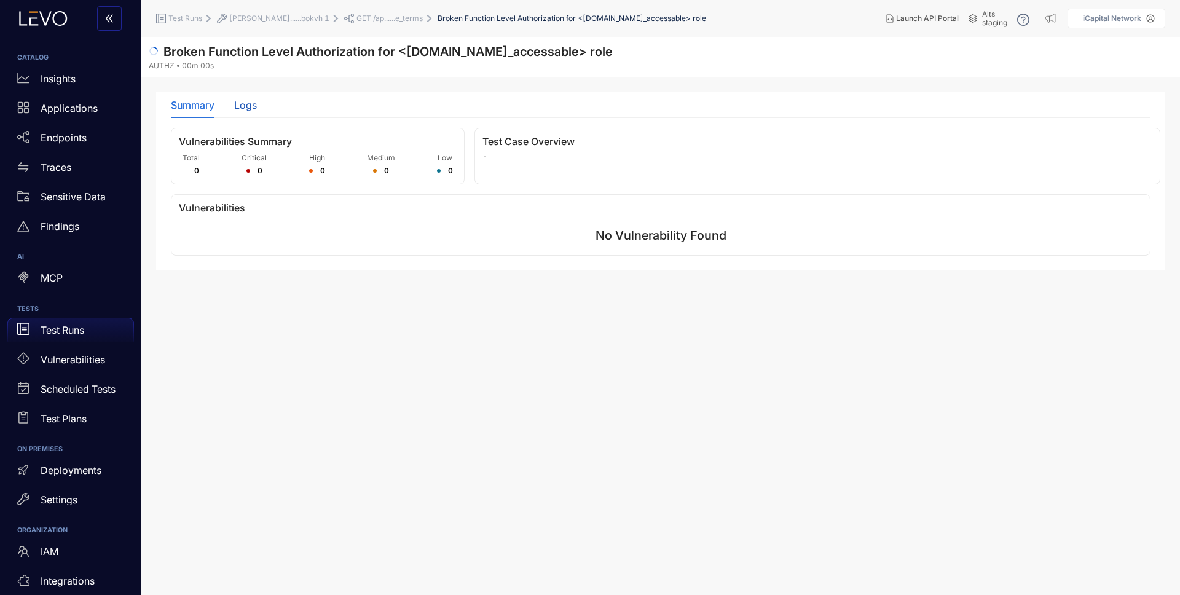
click at [252, 111] on div "Logs" at bounding box center [245, 105] width 23 height 11
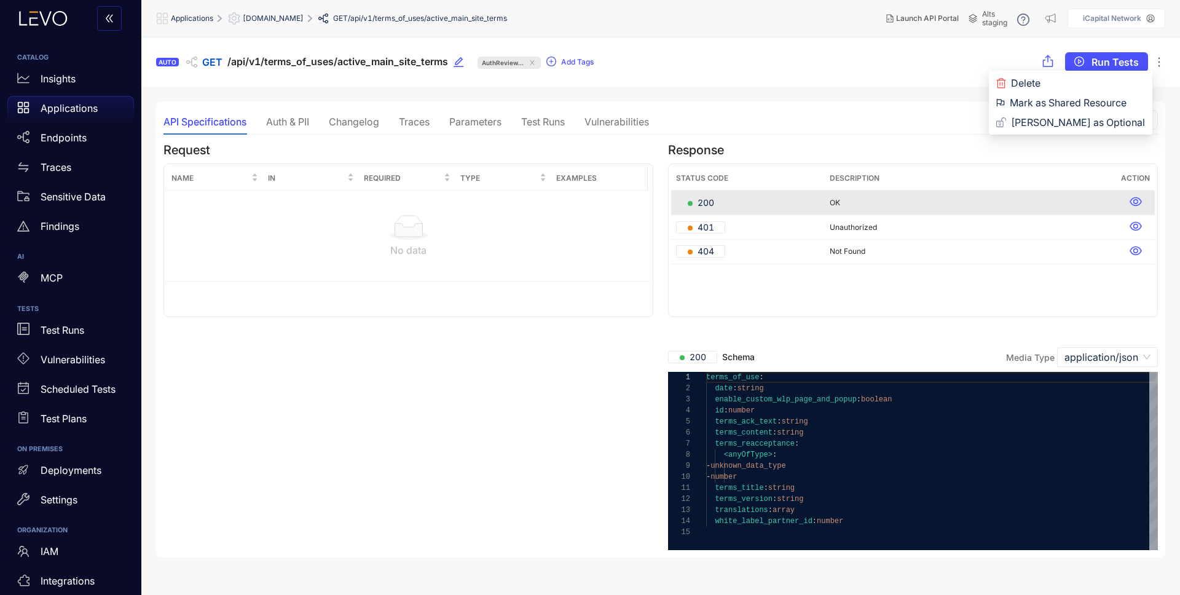
click at [1161, 60] on icon "ellipsis" at bounding box center [1159, 62] width 12 height 12
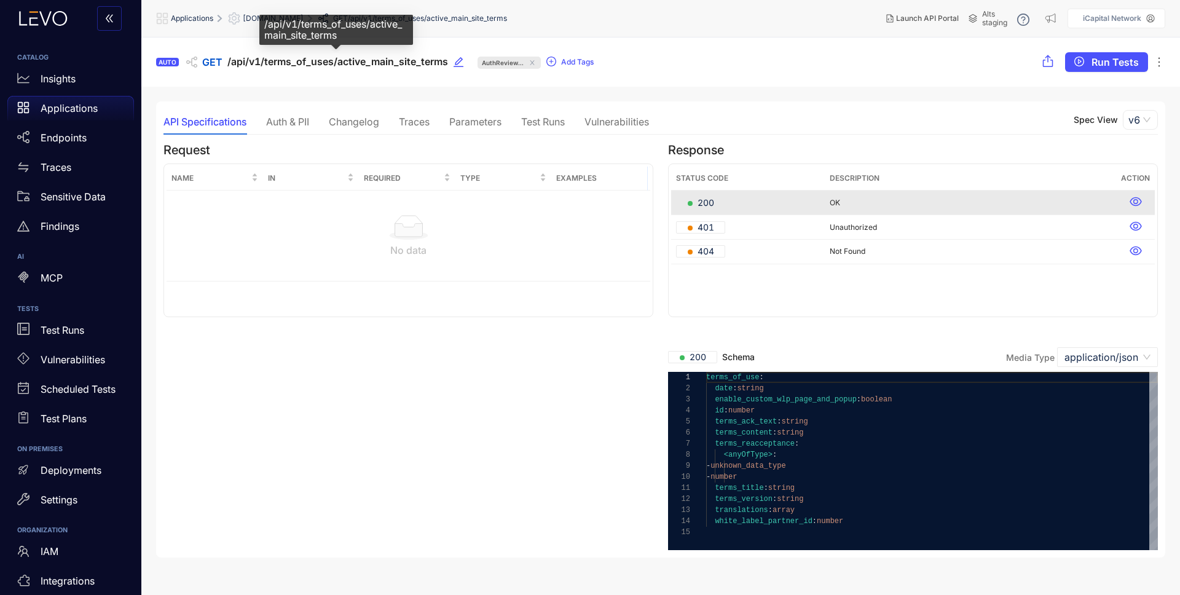
click at [355, 65] on span "/api/v1/terms_of_uses/active_main_site_terms" at bounding box center [337, 62] width 221 height 12
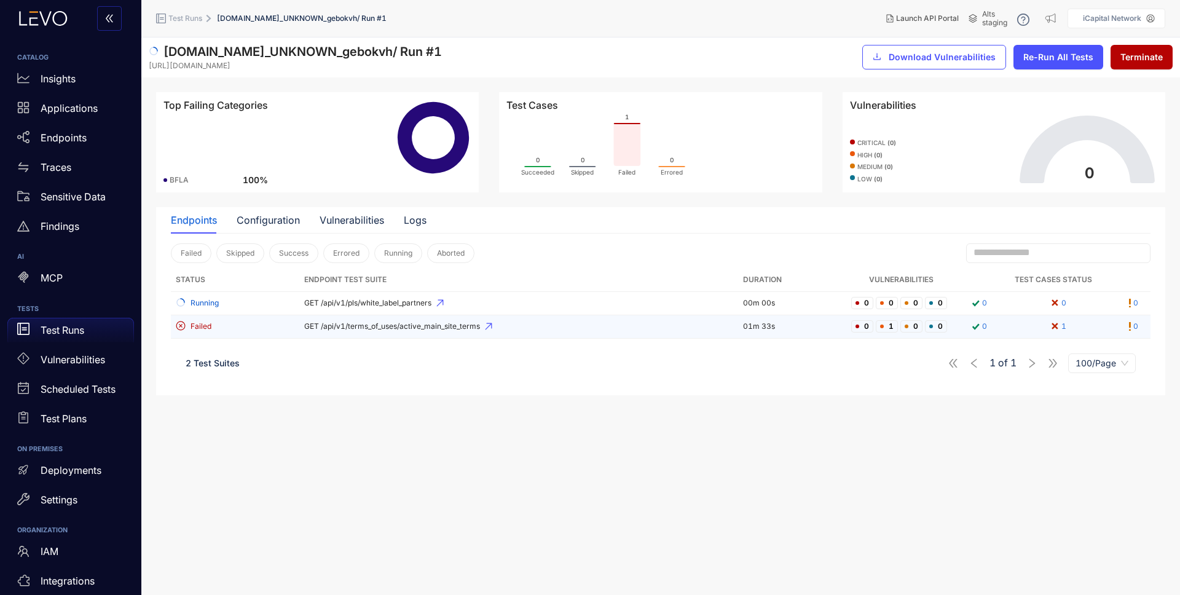
click at [530, 325] on span "GET /api/v1/terms_of_uses/active_main_site_terms" at bounding box center [519, 326] width 430 height 9
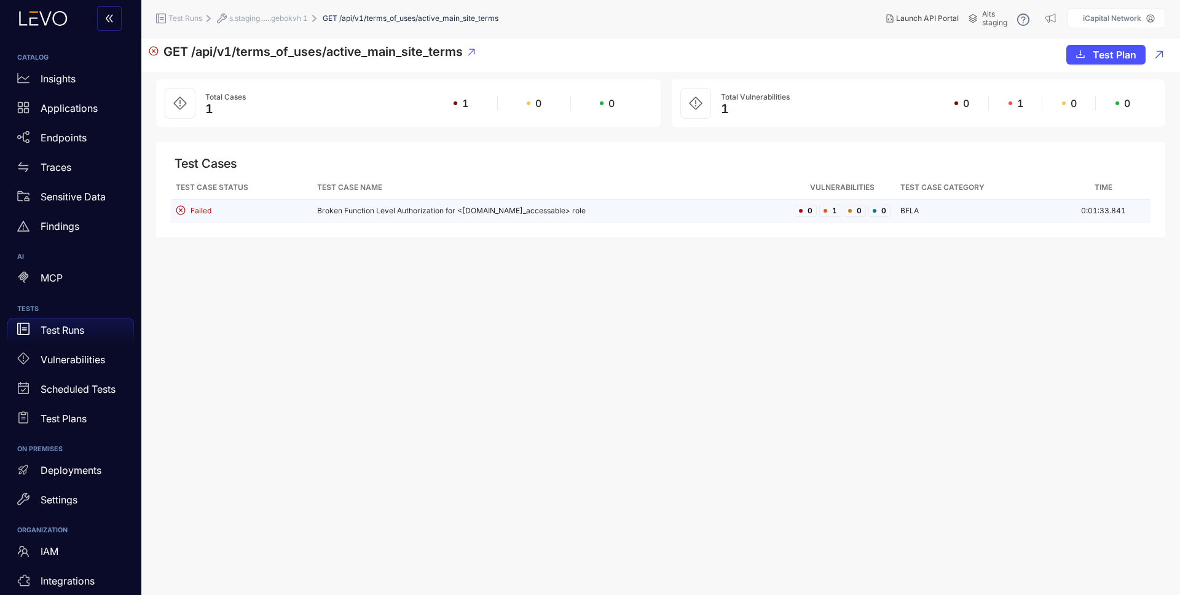
click at [622, 207] on td "Broken Function Level Authorization for <[DOMAIN_NAME]_accessable> role" at bounding box center [551, 211] width 478 height 23
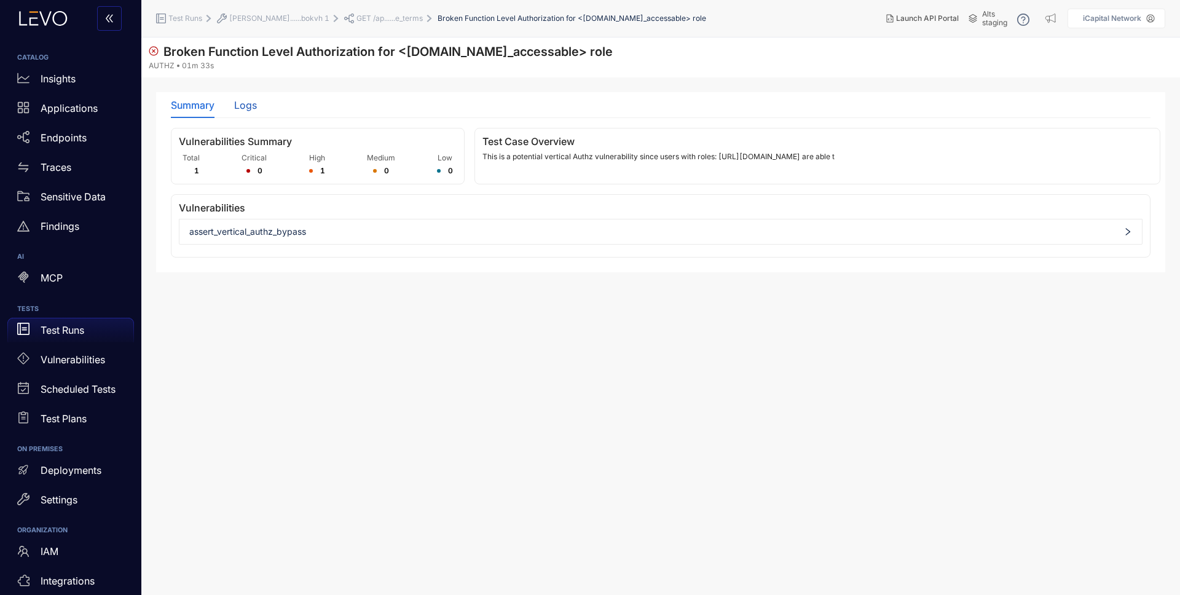
click at [245, 100] on div "Logs" at bounding box center [245, 105] width 23 height 11
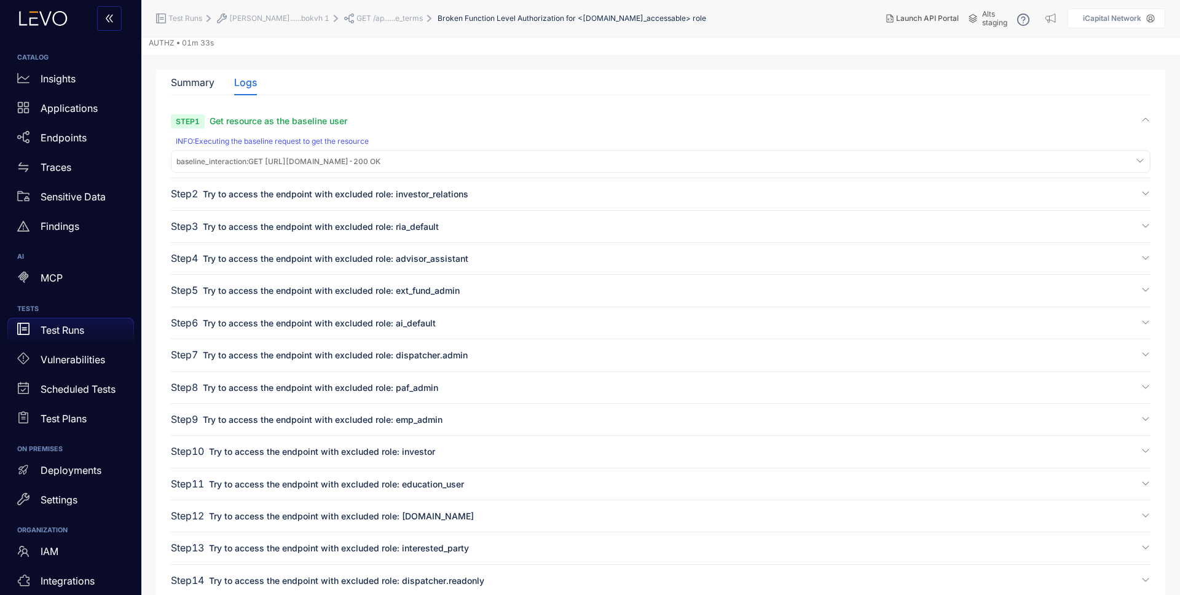
scroll to position [39, 0]
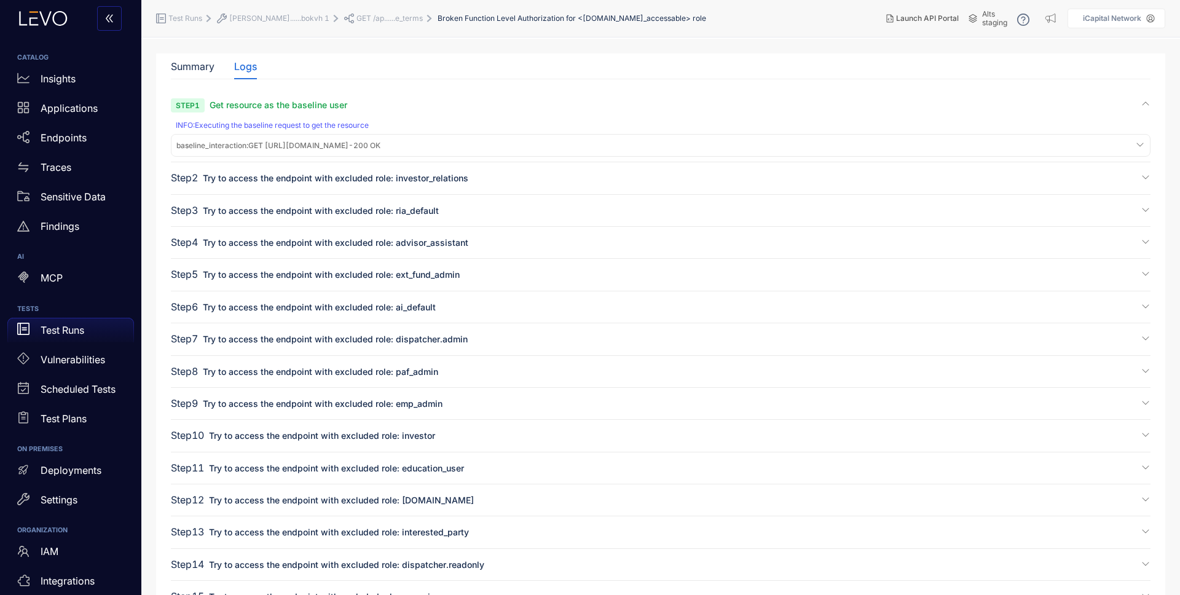
click at [470, 175] on div "Step 2 Try to access the endpoint with excluded role: investor_relations" at bounding box center [661, 178] width 980 height 12
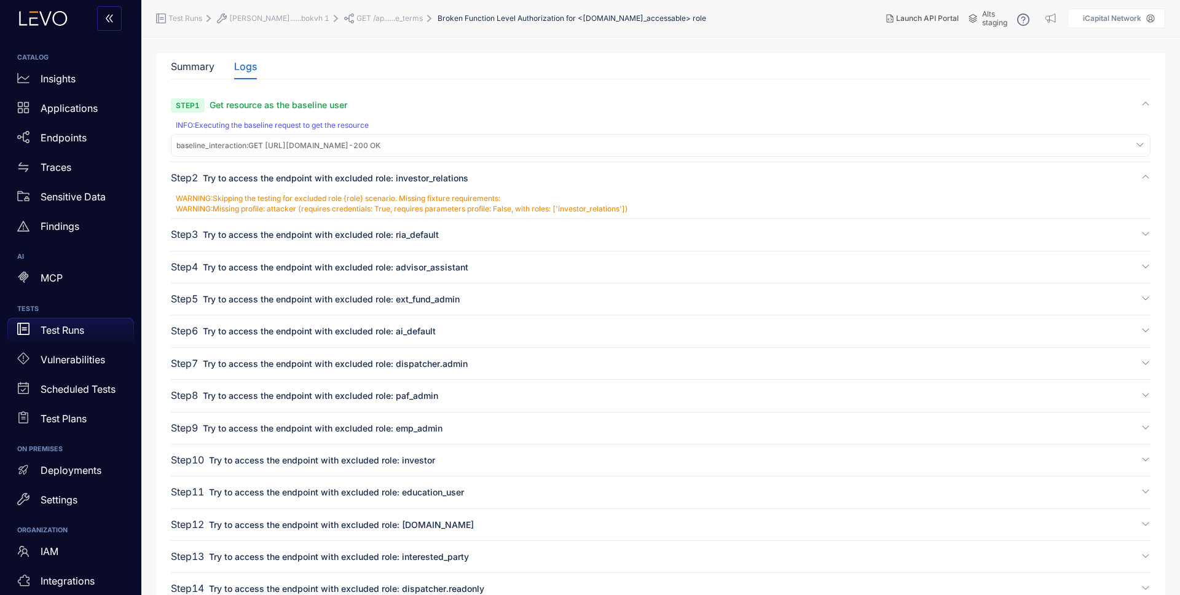
click at [394, 239] on span "Try to access the endpoint with excluded role: ria_default" at bounding box center [321, 234] width 236 height 10
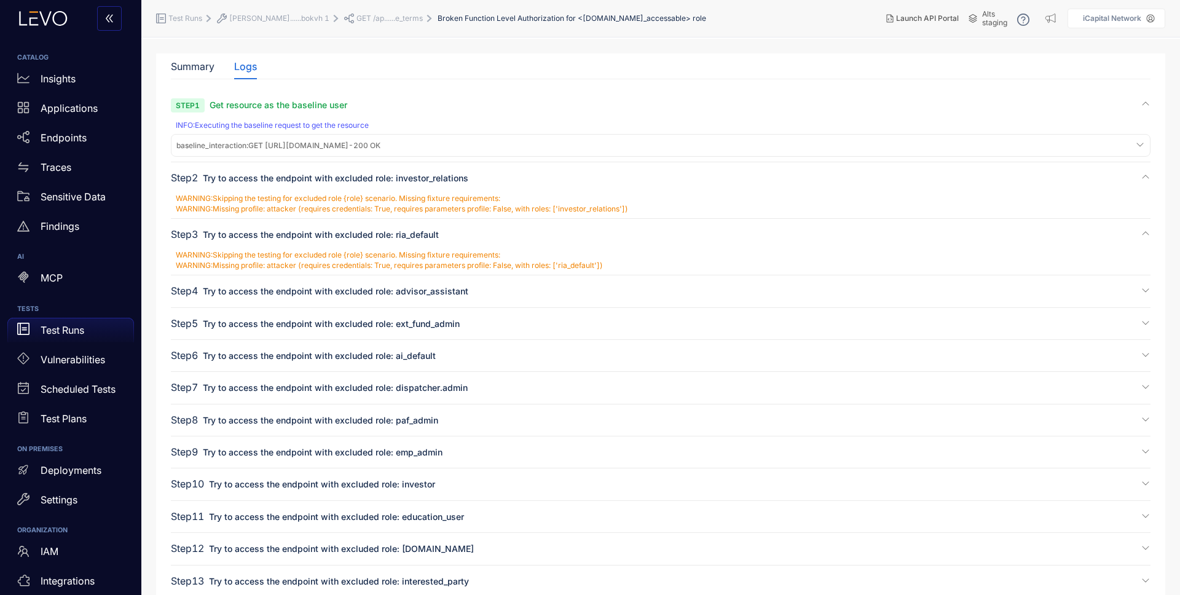
click at [437, 289] on span "Try to access the endpoint with excluded role: advisor_assistant" at bounding box center [336, 291] width 266 height 10
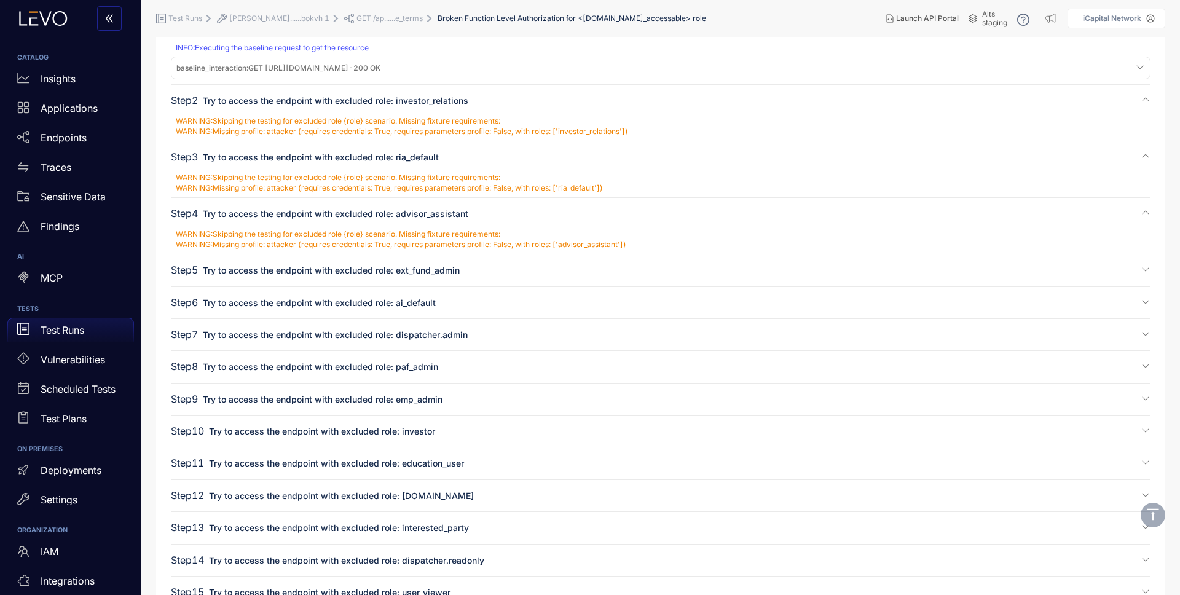
scroll to position [121, 0]
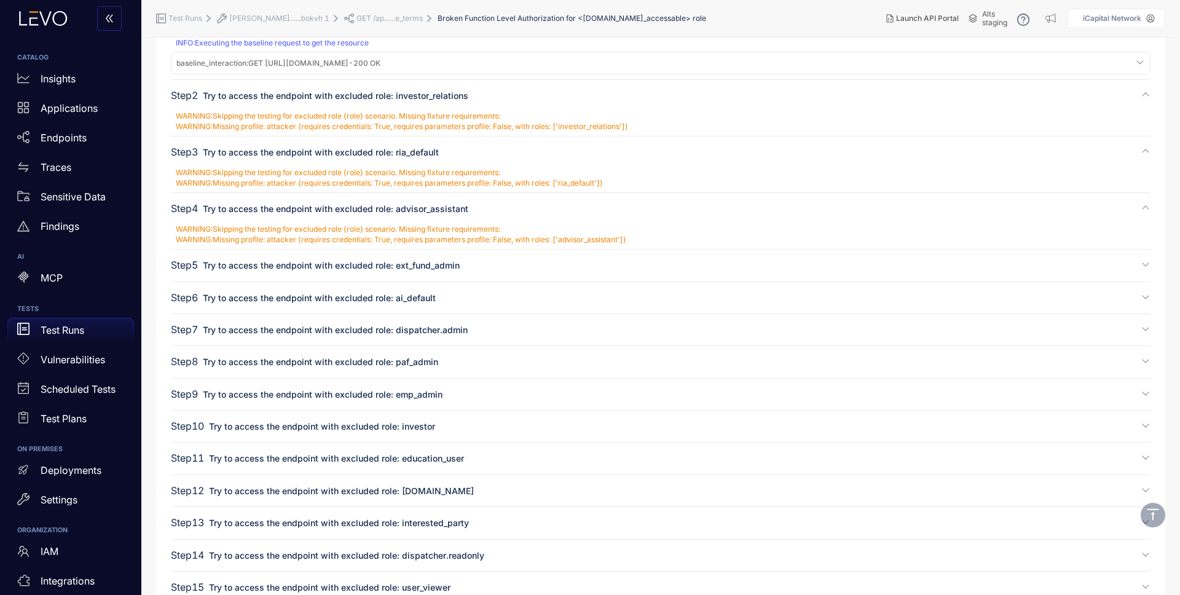
click at [458, 263] on span "Try to access the endpoint with excluded role: ext_fund_admin" at bounding box center [331, 265] width 257 height 10
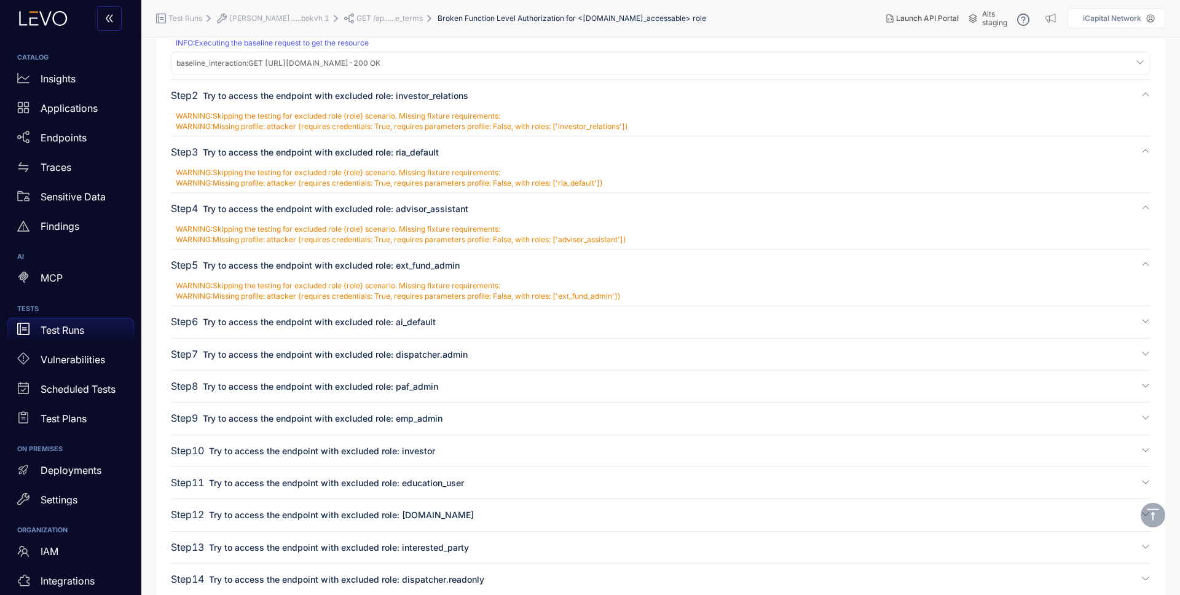
click at [521, 330] on div "Step 6 Try to access the endpoint with excluded role: ai_default" at bounding box center [661, 327] width 980 height 22
click at [398, 320] on span "Try to access the endpoint with excluded role: ai_default" at bounding box center [319, 322] width 233 height 10
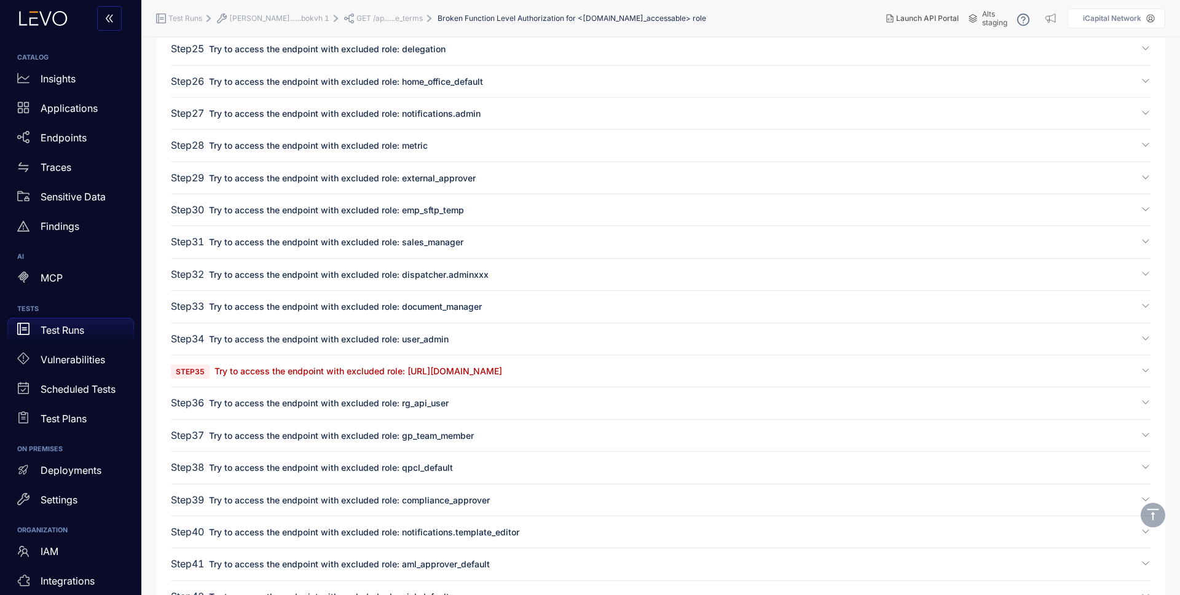
scroll to position [1066, 0]
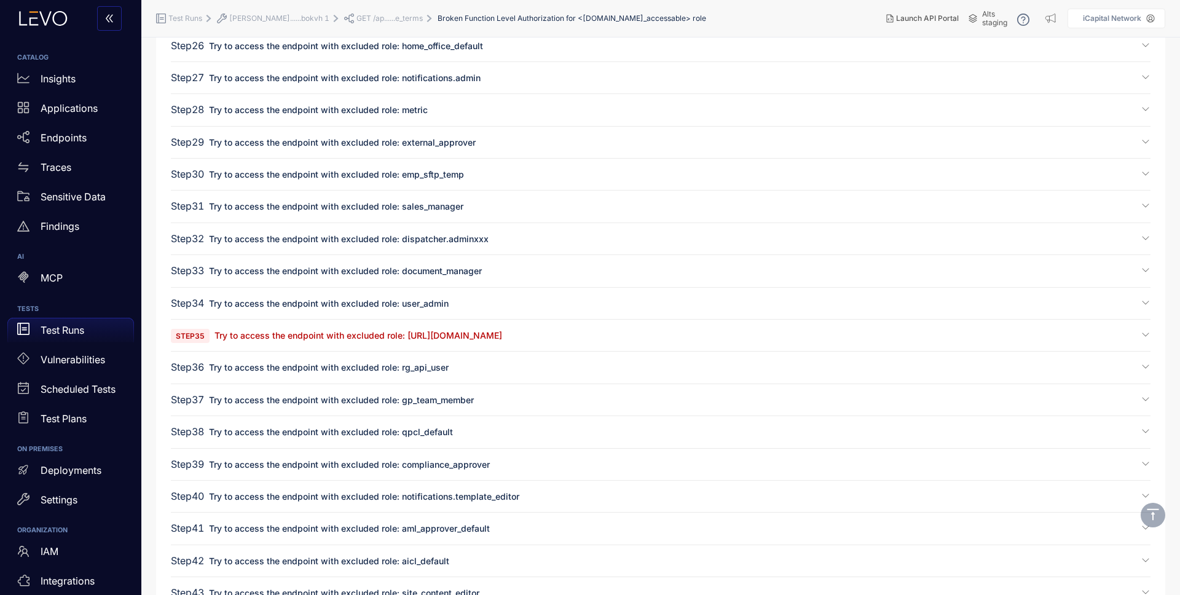
click at [492, 339] on span "Try to access the endpoint with excluded role: Not_accessable_s.staging.icapita…" at bounding box center [359, 335] width 288 height 10
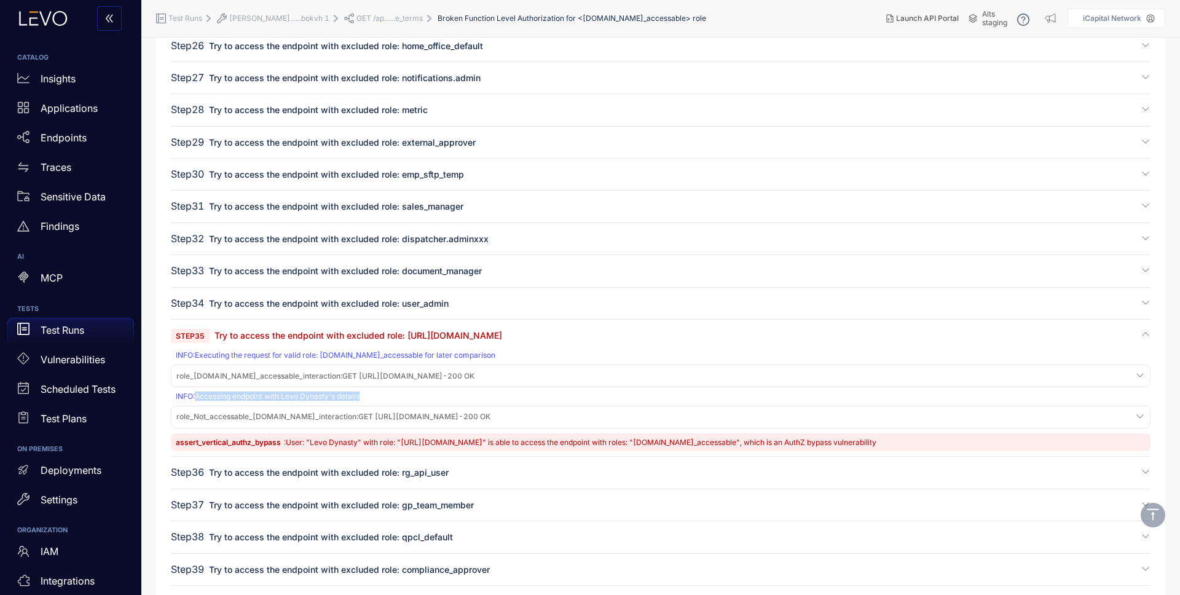
drag, startPoint x: 197, startPoint y: 395, endPoint x: 434, endPoint y: 398, distance: 237.3
click at [434, 398] on div "INFO : Accessing endpoint with Levo Dynasty's details" at bounding box center [662, 396] width 973 height 9
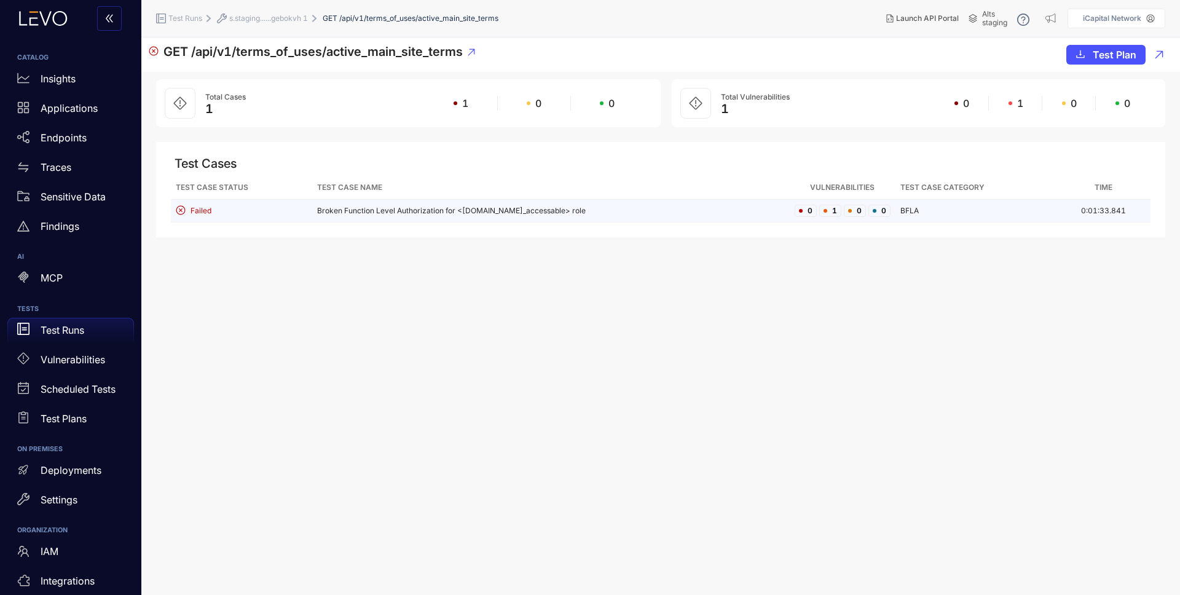
click at [639, 215] on td "Broken Function Level Authorization for <s.staging.icapitalnetwork.com_accessab…" at bounding box center [551, 211] width 478 height 23
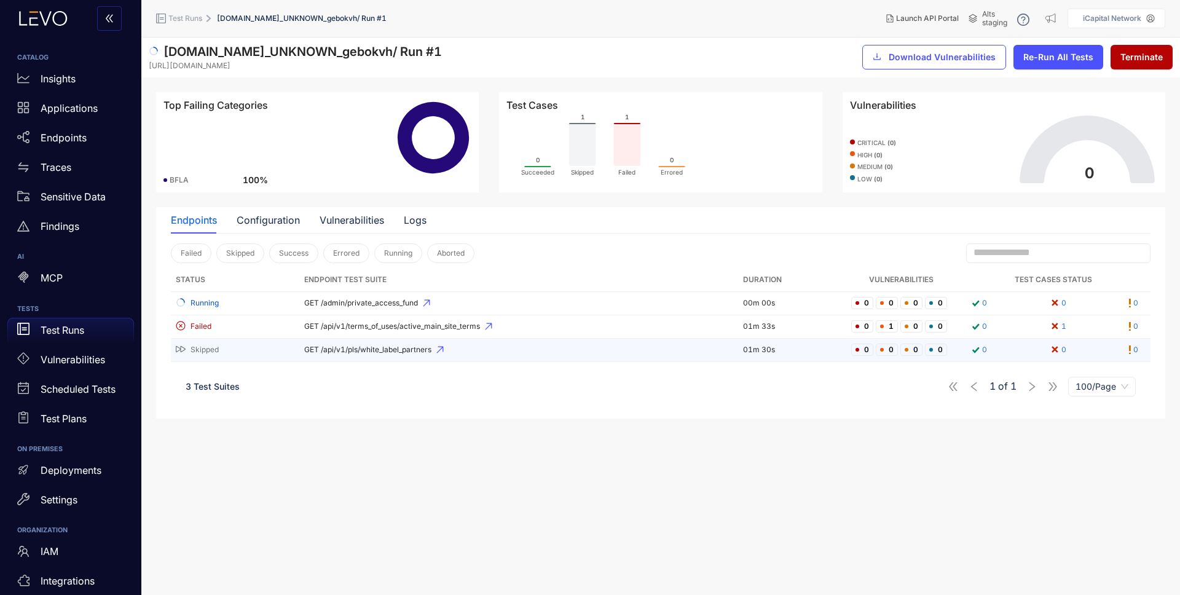
click at [392, 350] on span "GET /api/v1/pls/white_label_partners" at bounding box center [519, 350] width 430 height 9
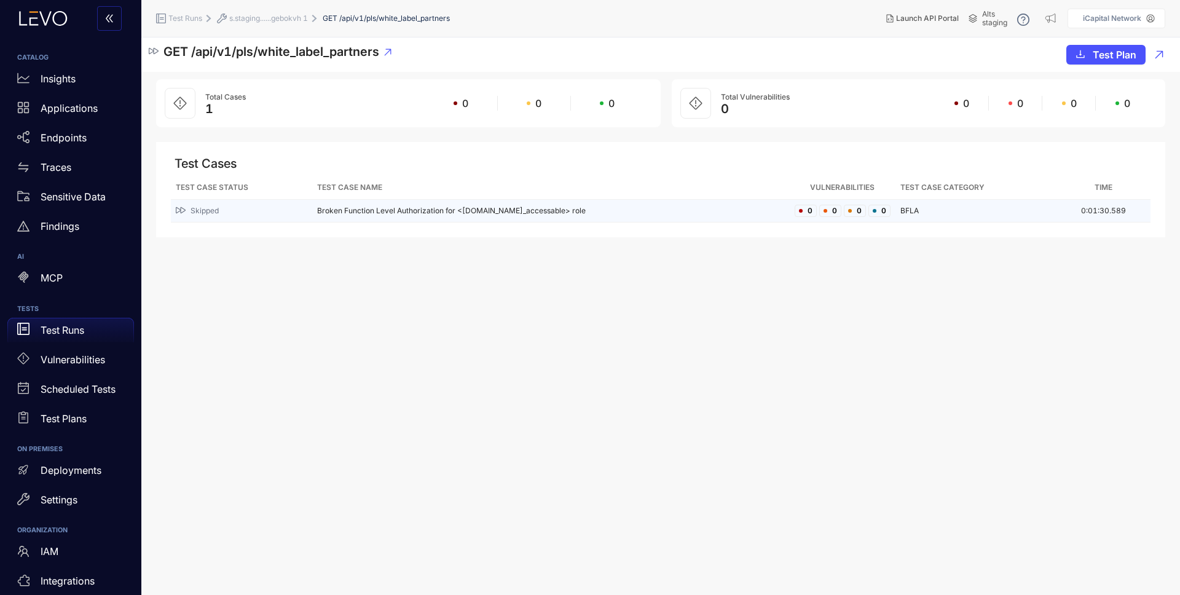
click at [344, 211] on td "Broken Function Level Authorization for <s.staging.icapitalnetwork.com_accessab…" at bounding box center [551, 211] width 478 height 23
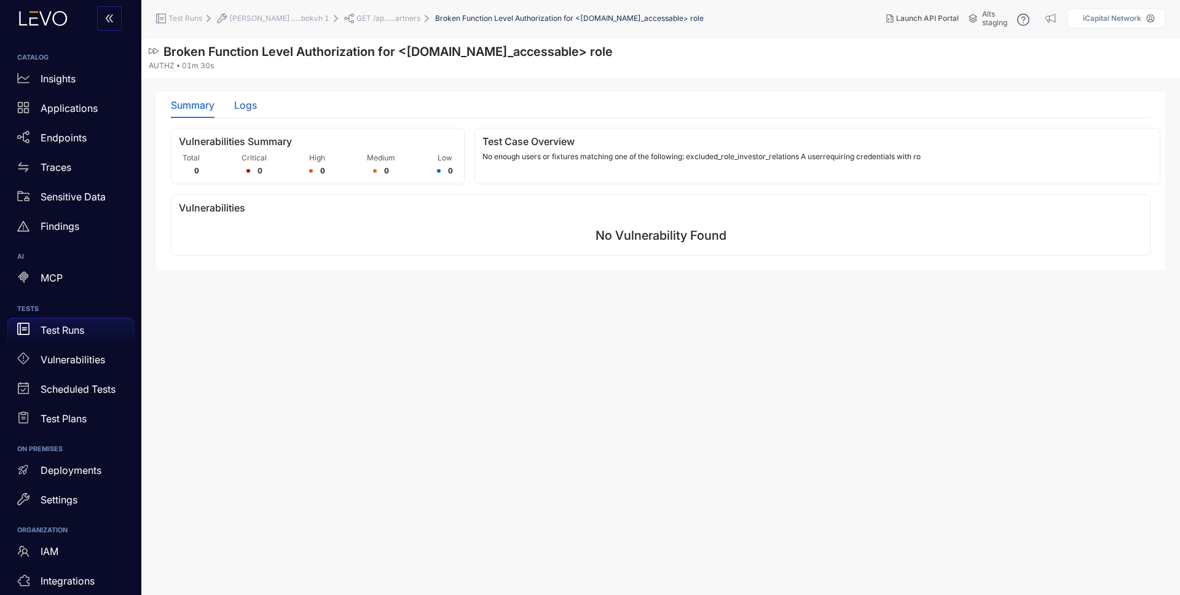
click at [245, 106] on div "Logs" at bounding box center [245, 105] width 23 height 11
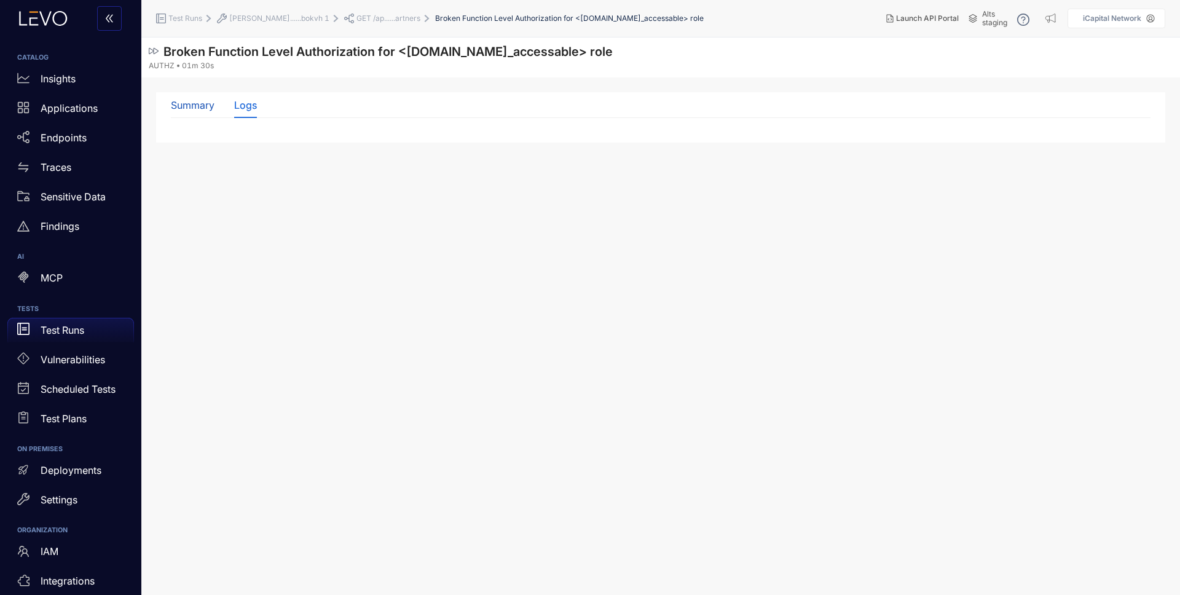
click at [189, 103] on div "Summary" at bounding box center [193, 105] width 44 height 11
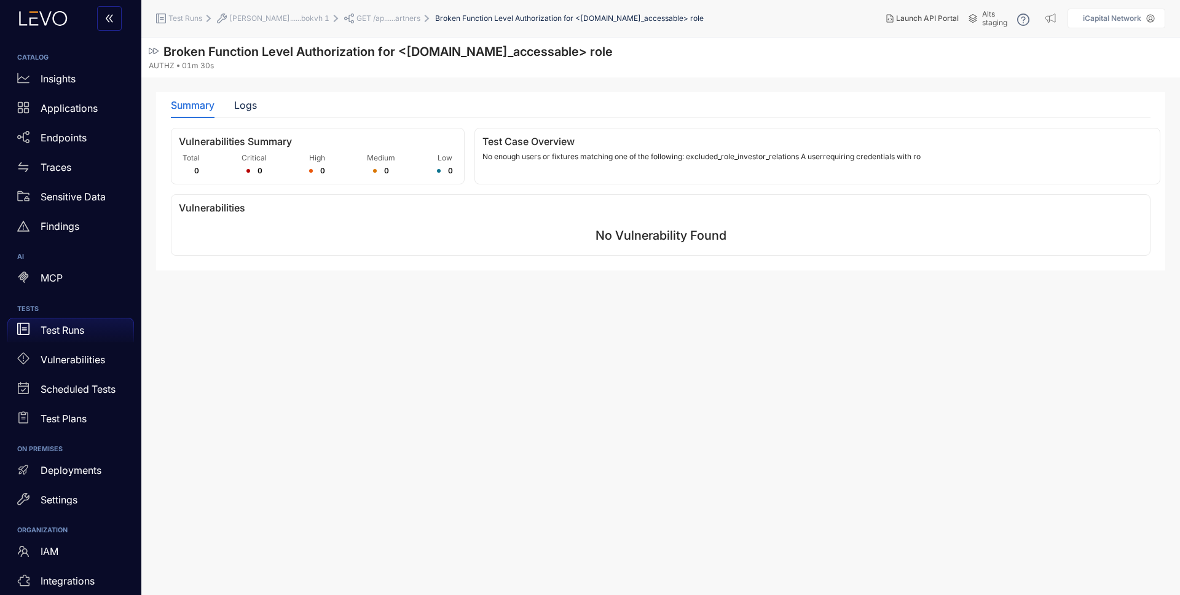
click at [705, 156] on p "No enough users or fixtures matching one of the following: excluded_role_invest…" at bounding box center [818, 156] width 670 height 9
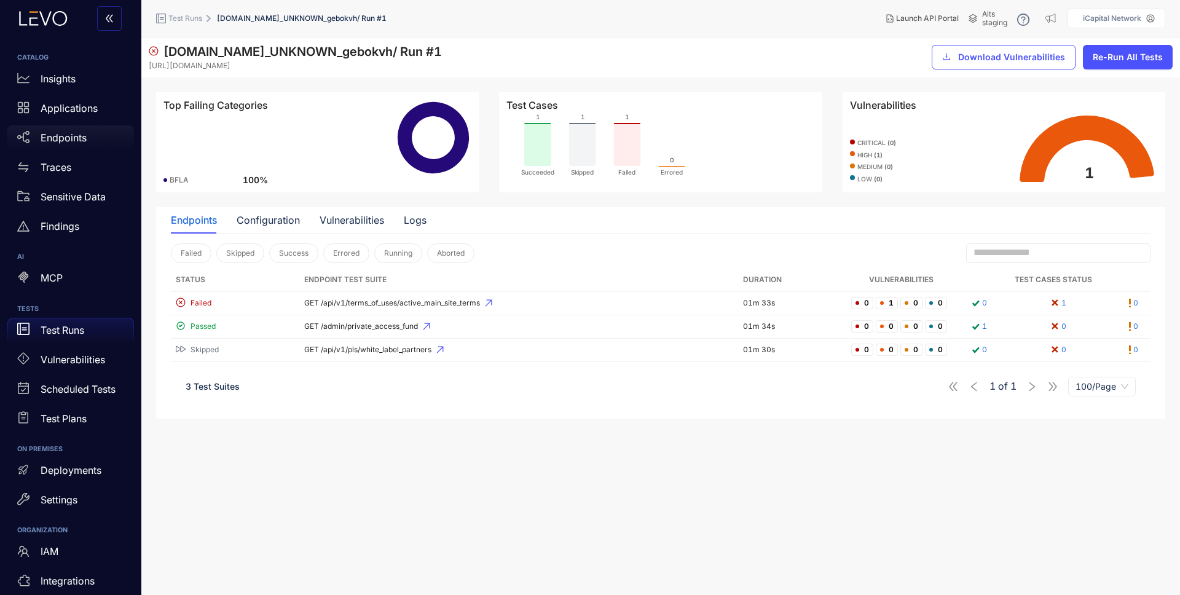
click at [65, 138] on p "Endpoints" at bounding box center [64, 137] width 46 height 11
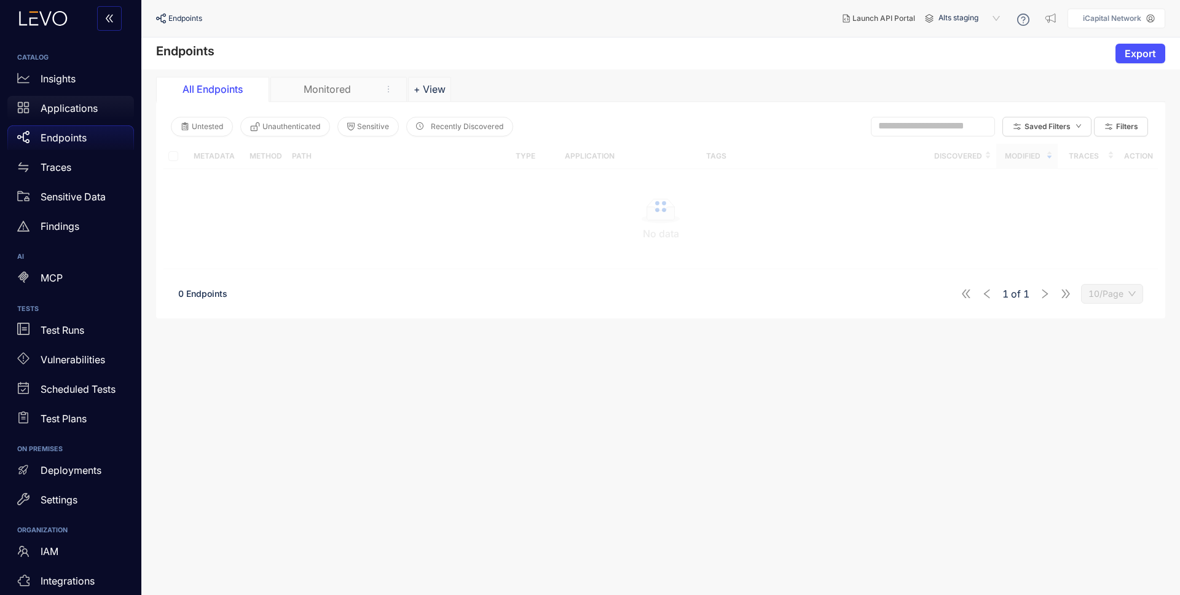
click at [63, 113] on p "Applications" at bounding box center [69, 108] width 57 height 11
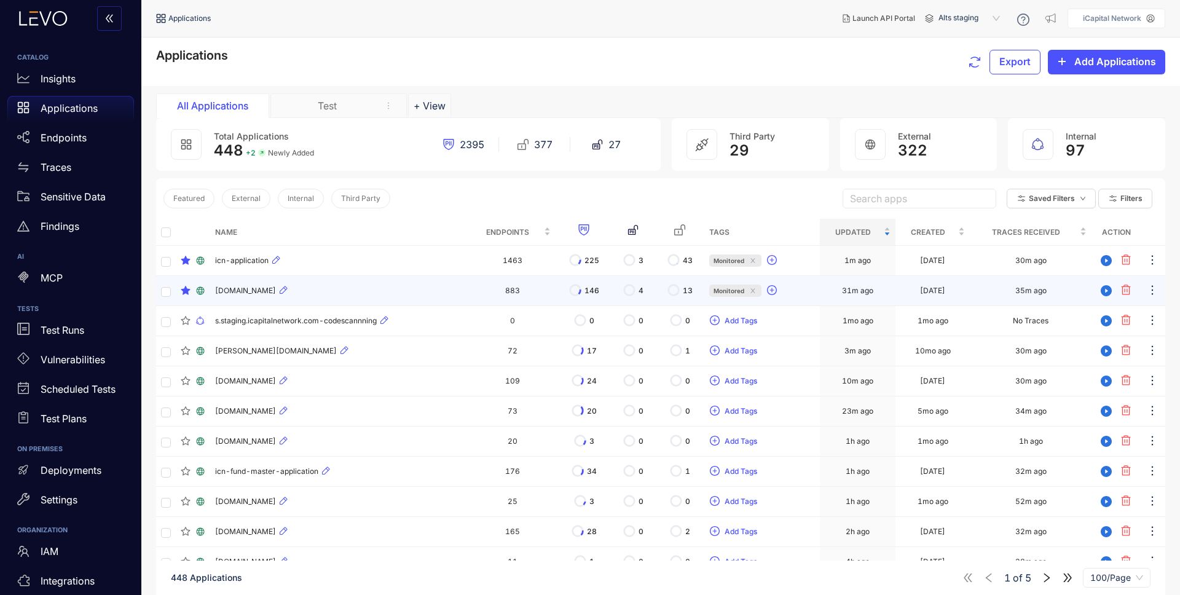
click at [400, 291] on div "[DOMAIN_NAME]" at bounding box center [339, 290] width 249 height 15
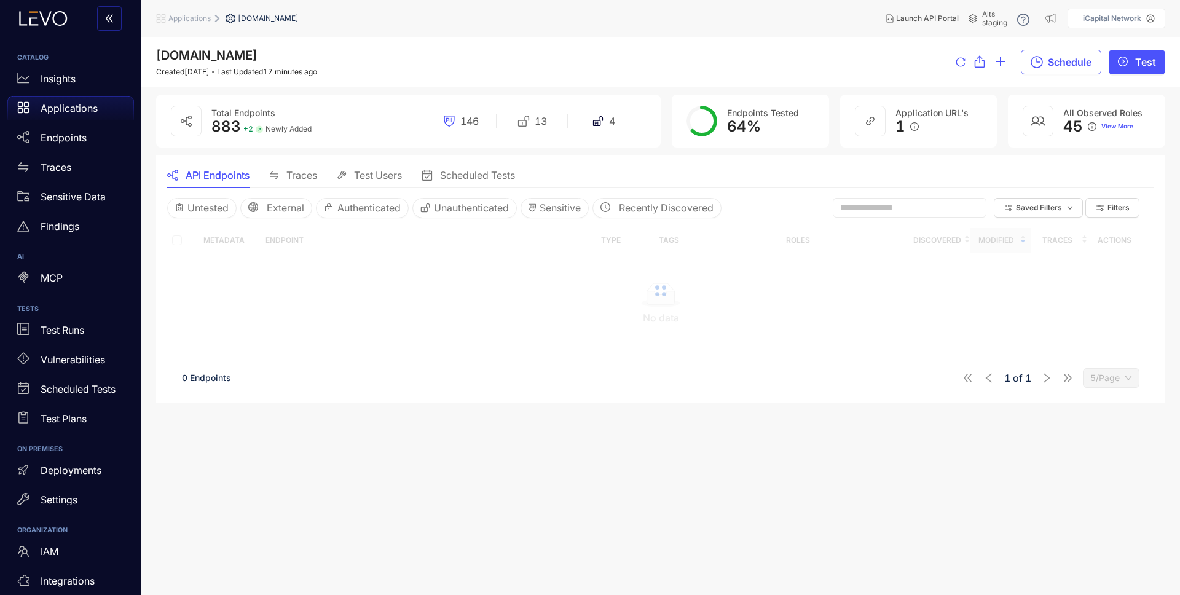
click at [916, 218] on div "Untested External Authenticated Unauthenticated Sensitive Recently Discovered S…" at bounding box center [660, 207] width 987 height 39
click at [918, 211] on input "text" at bounding box center [904, 207] width 128 height 11
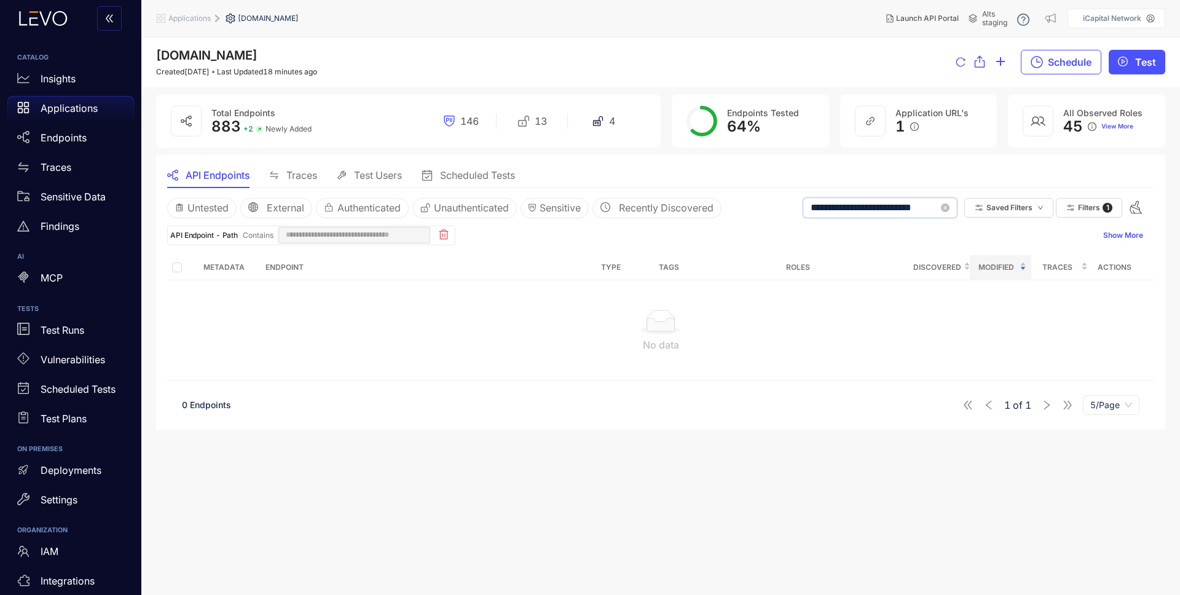
scroll to position [0, 1]
type input "**********"
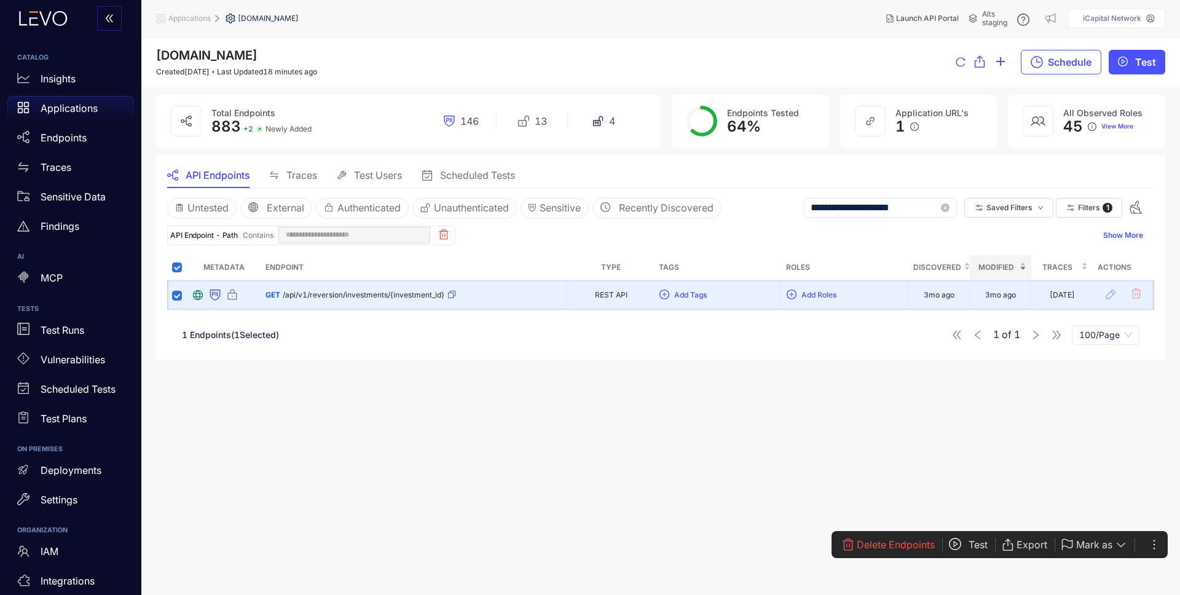
click at [1157, 545] on icon "ellipsis" at bounding box center [1154, 545] width 12 height 12
click at [1134, 523] on span "Modify User Roles" at bounding box center [1108, 524] width 88 height 14
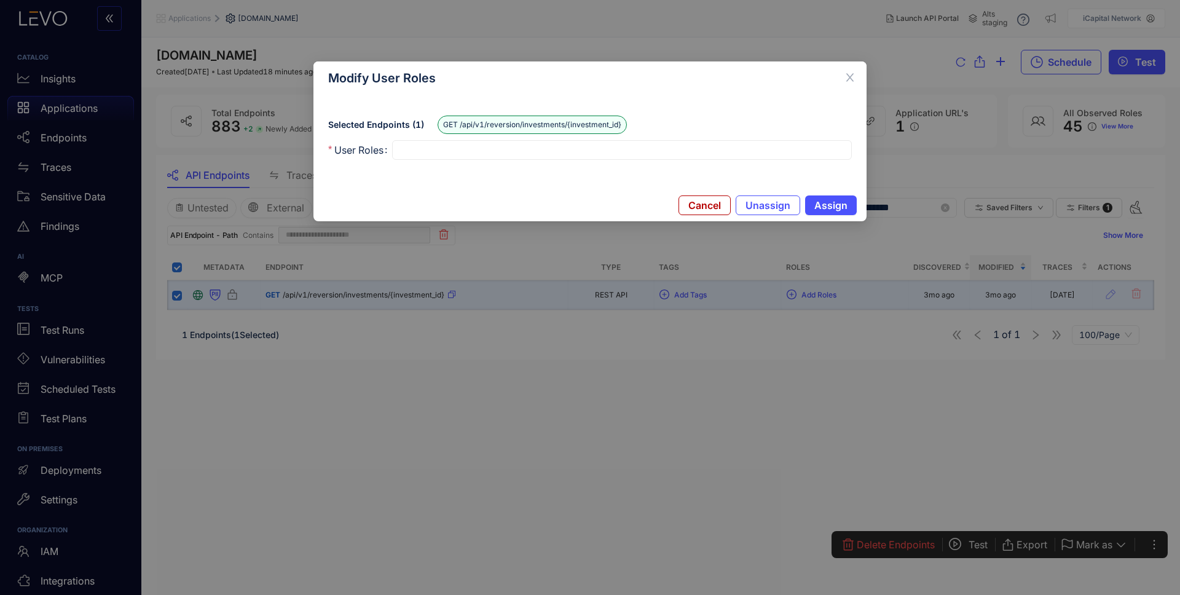
click at [411, 154] on div at bounding box center [622, 150] width 451 height 13
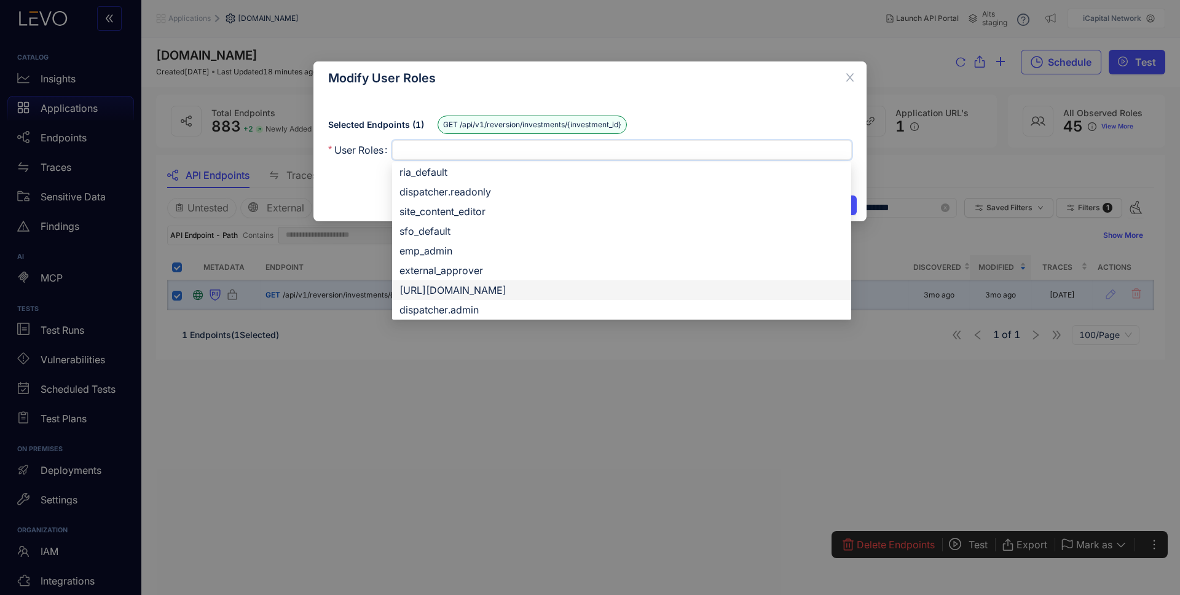
click at [533, 291] on div "[URL][DOMAIN_NAME]" at bounding box center [622, 290] width 444 height 14
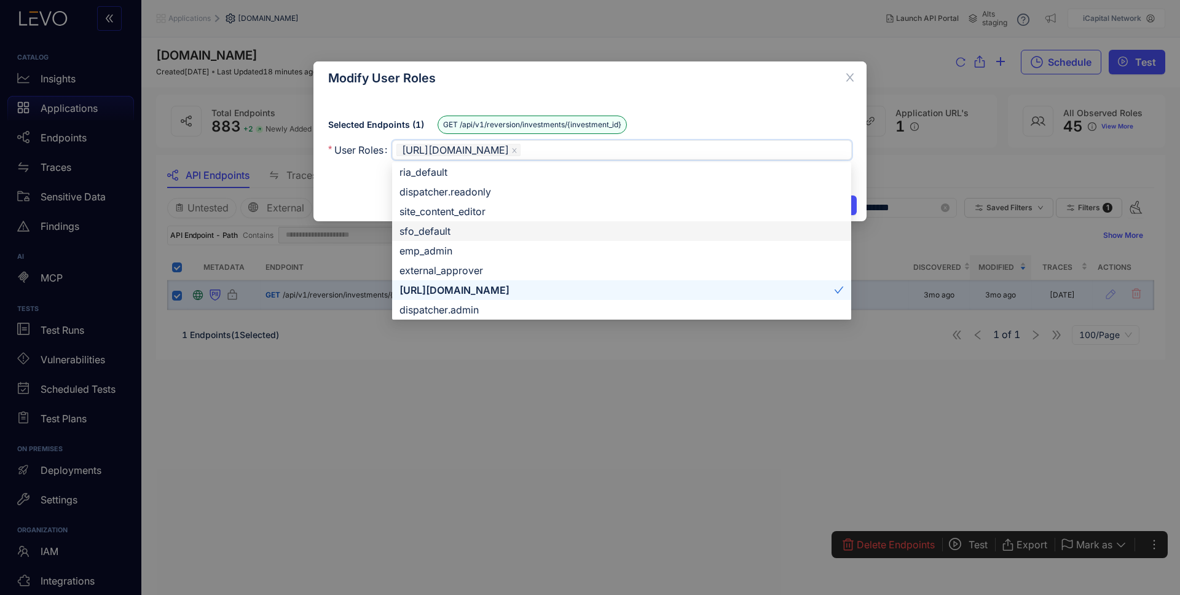
click at [366, 183] on div "Selected Endpoints ( 1 ) GET /api/v1/reversion/investments/{investment_id} User…" at bounding box center [590, 142] width 553 height 95
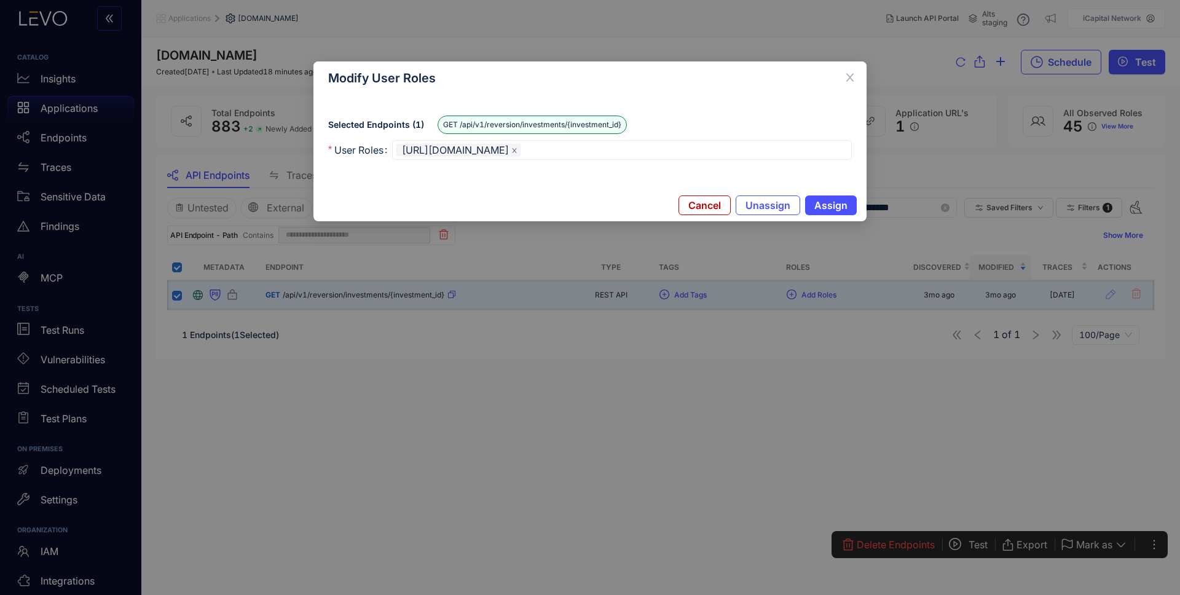
click at [518, 149] on icon "close" at bounding box center [515, 151] width 6 height 6
click at [622, 154] on div at bounding box center [622, 150] width 451 height 13
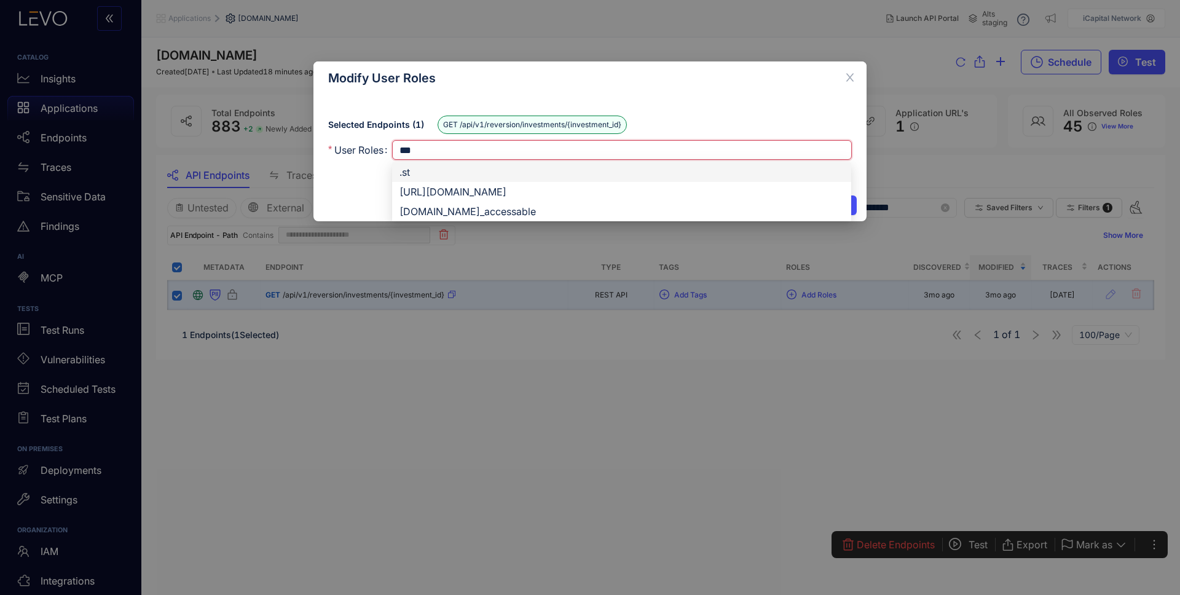
type input "****"
click at [511, 215] on div "[DOMAIN_NAME]_accessable" at bounding box center [622, 212] width 444 height 14
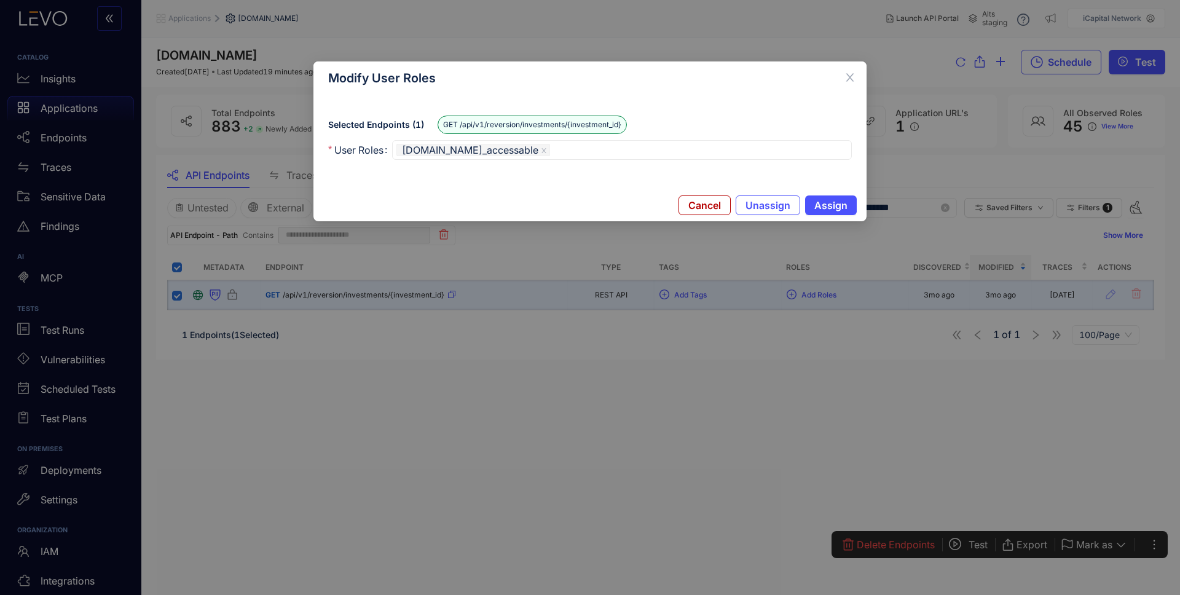
click at [346, 183] on div "Selected Endpoints ( 1 ) GET /api/v1/reversion/investments/{investment_id} User…" at bounding box center [590, 142] width 553 height 95
click at [839, 206] on span "Assign" at bounding box center [831, 205] width 33 height 11
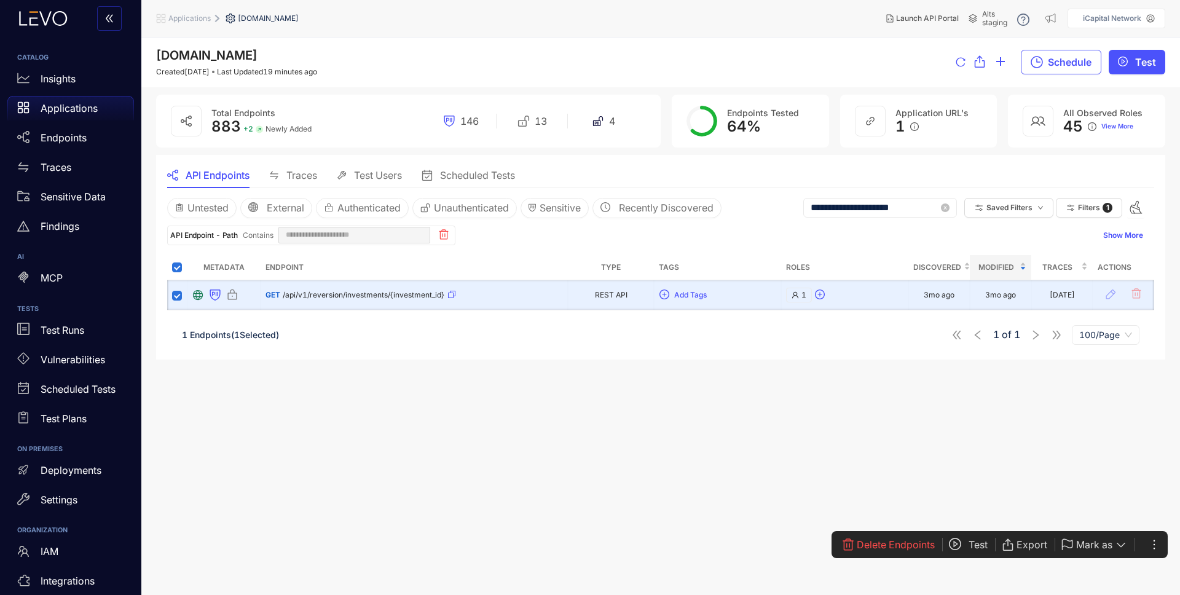
click at [978, 544] on span "Test" at bounding box center [978, 544] width 19 height 11
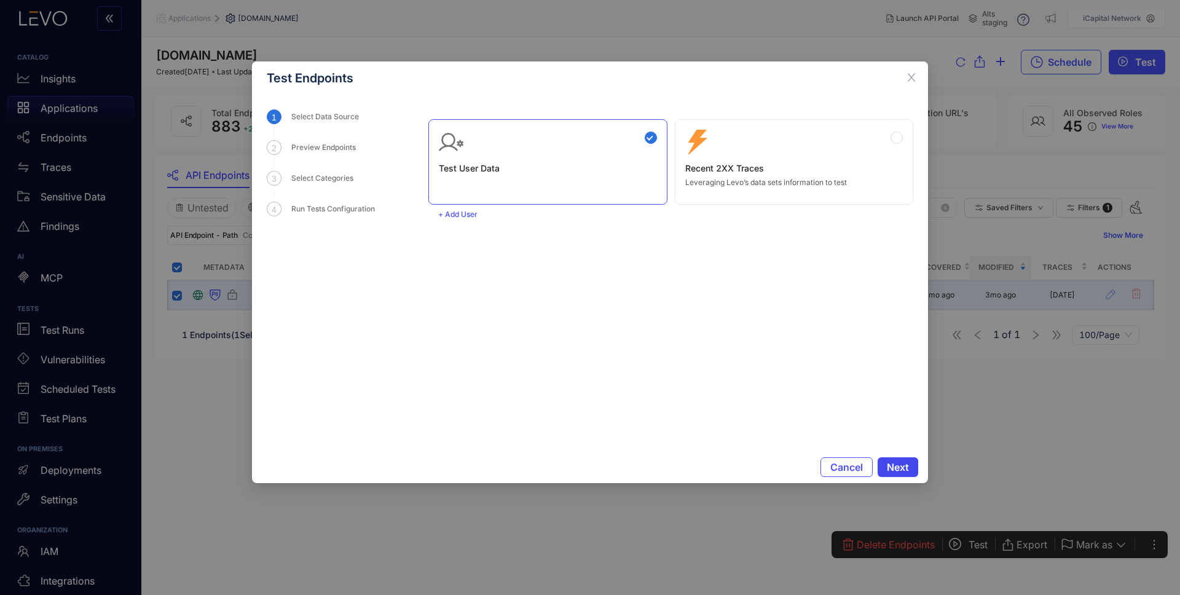
click at [901, 468] on span "Next" at bounding box center [898, 467] width 22 height 11
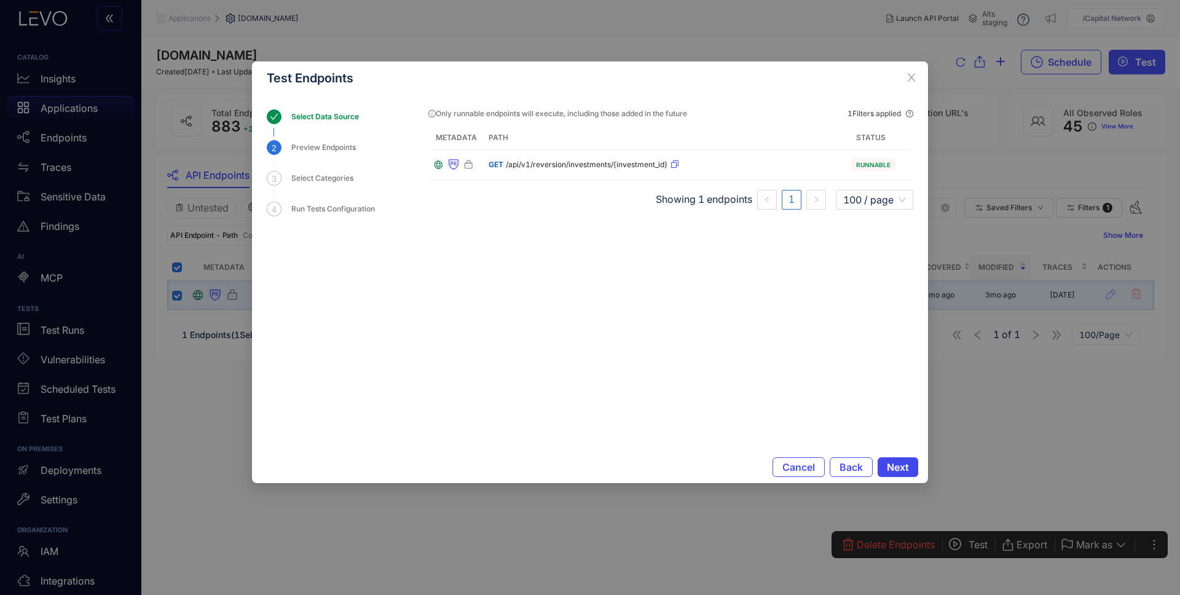
click at [901, 468] on span "Next" at bounding box center [898, 467] width 22 height 11
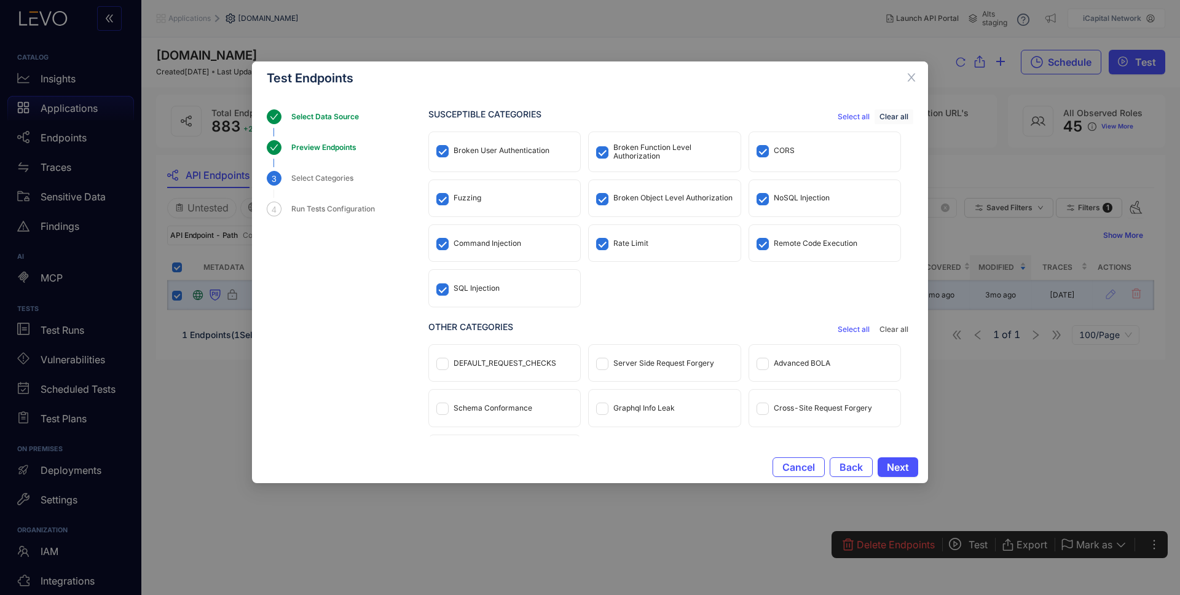
drag, startPoint x: 888, startPoint y: 115, endPoint x: 853, endPoint y: 135, distance: 40.0
click at [888, 115] on span "Clear all" at bounding box center [894, 117] width 29 height 9
click at [690, 143] on div "Broken Function Level Authorization" at bounding box center [673, 151] width 119 height 17
click at [893, 464] on span "Next" at bounding box center [898, 467] width 22 height 11
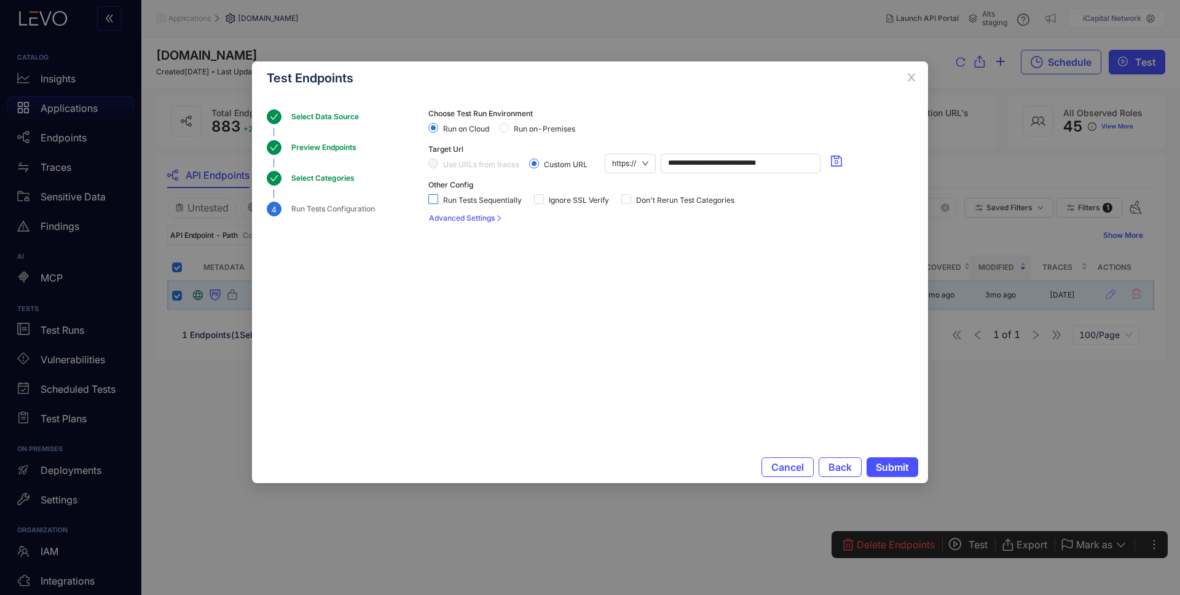
click at [492, 201] on span "Run Tests Sequentially" at bounding box center [482, 200] width 89 height 9
click at [898, 467] on span "Submit" at bounding box center [892, 467] width 33 height 11
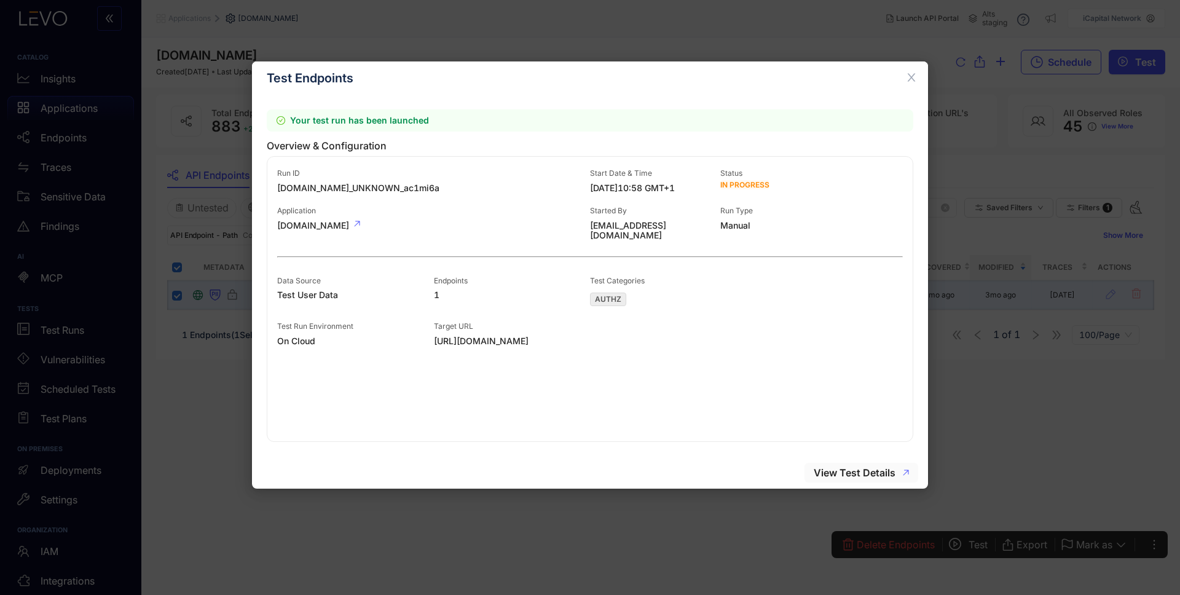
click at [869, 473] on span "View Test Details" at bounding box center [855, 472] width 82 height 11
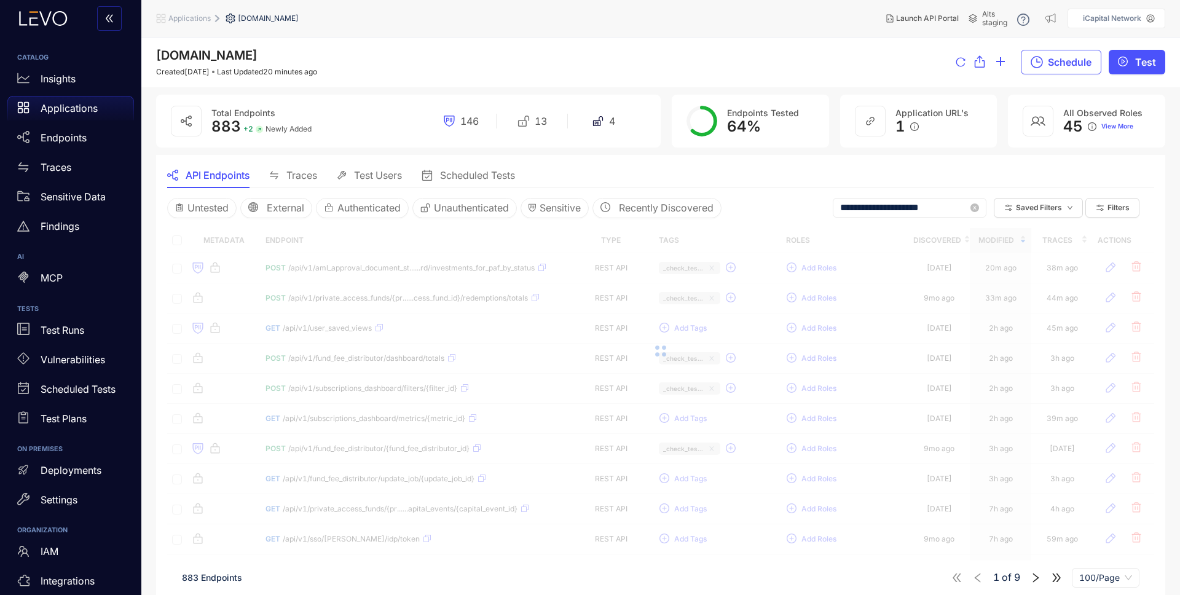
click at [915, 208] on input "**********" at bounding box center [904, 207] width 128 height 11
click at [938, 207] on input "**********" at bounding box center [904, 207] width 128 height 11
type input "**********"
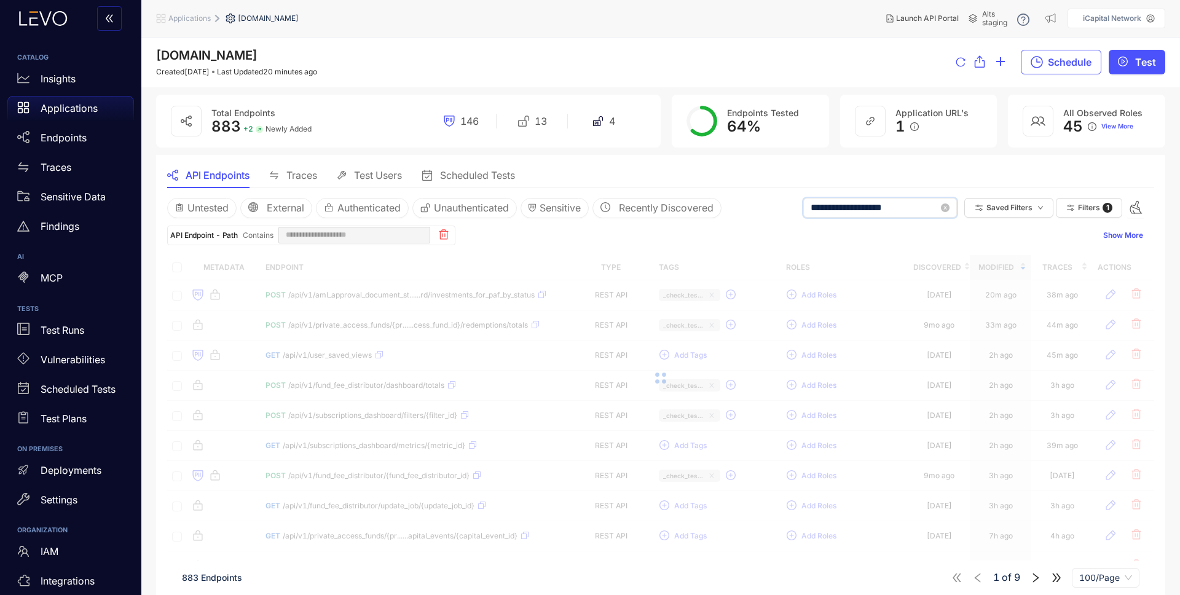
type input "**********"
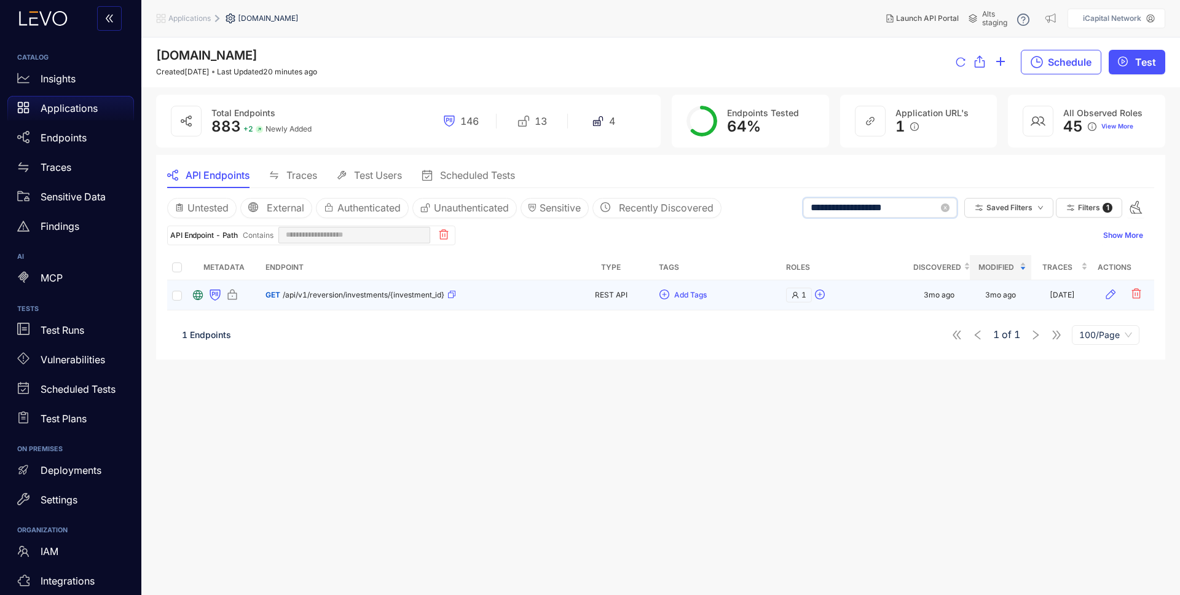
type input "**********"
click at [353, 289] on div "GET /api/v1/reversion/investments/{investment_id}" at bounding box center [361, 295] width 191 height 20
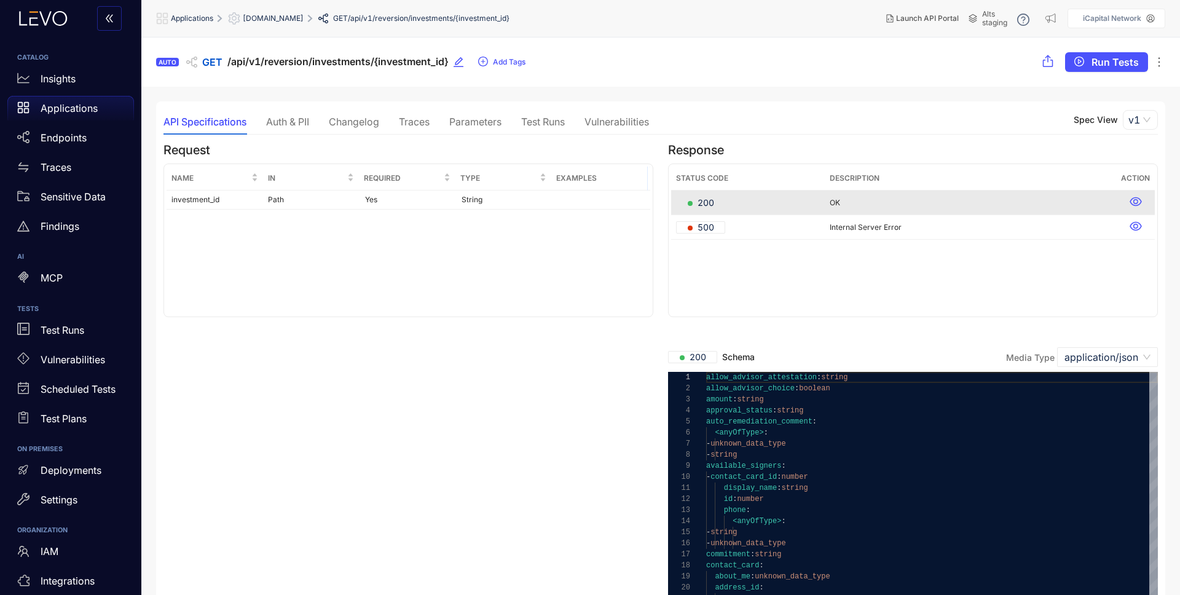
click at [616, 127] on div "Vulnerabilities" at bounding box center [617, 121] width 65 height 11
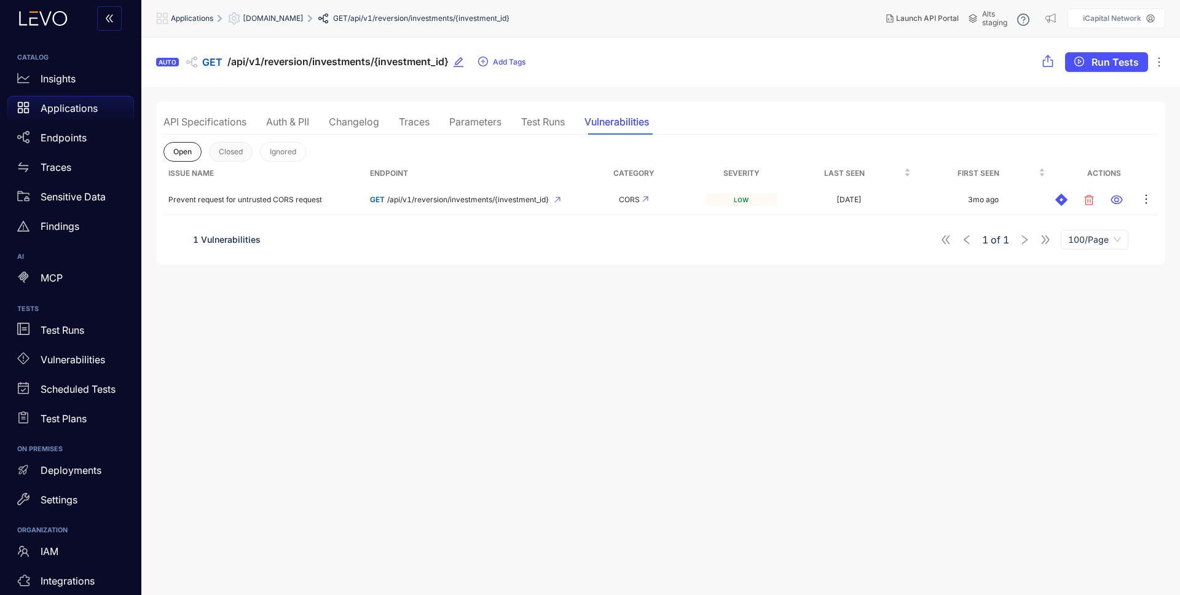
click at [240, 151] on span "Closed" at bounding box center [231, 152] width 24 height 9
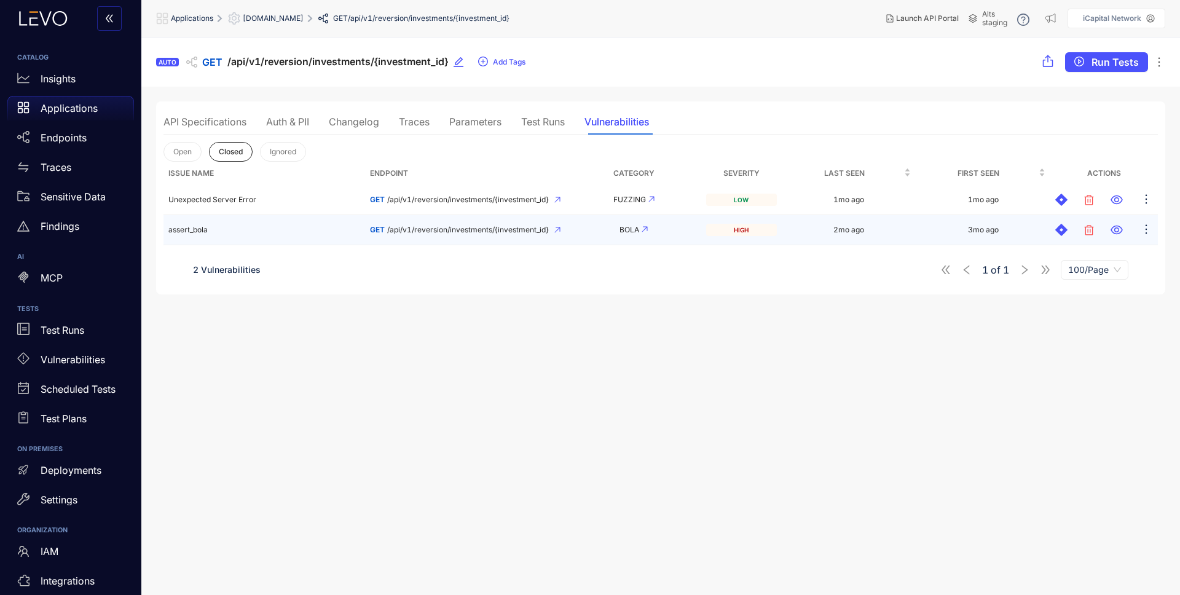
click at [226, 231] on td "assert_bola" at bounding box center [265, 230] width 202 height 30
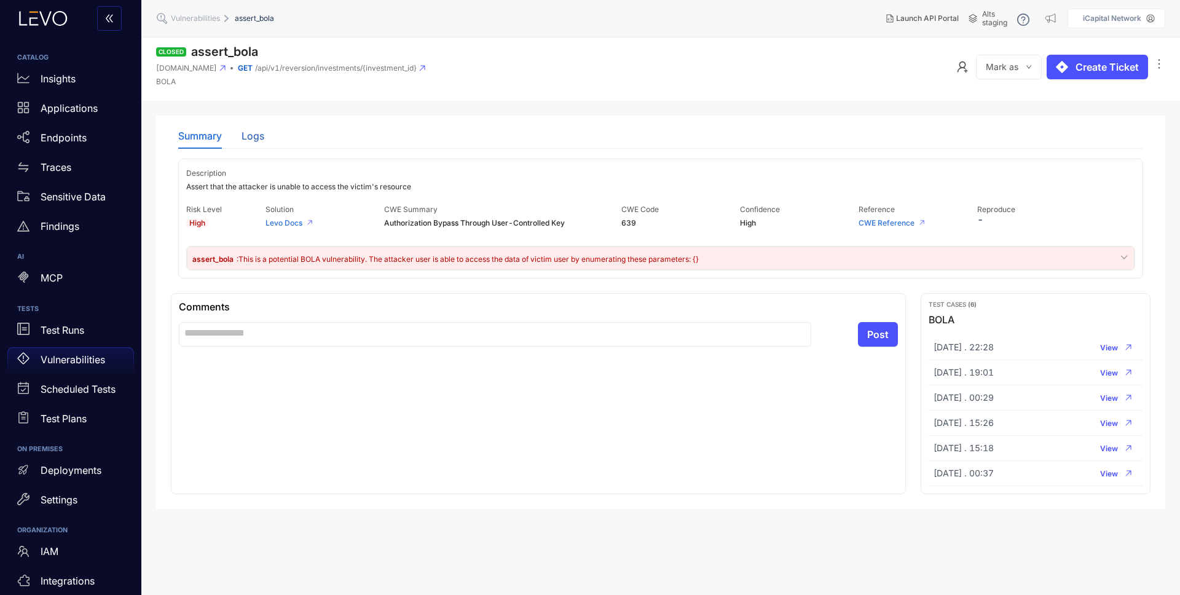
click at [261, 135] on div "Logs" at bounding box center [253, 135] width 23 height 11
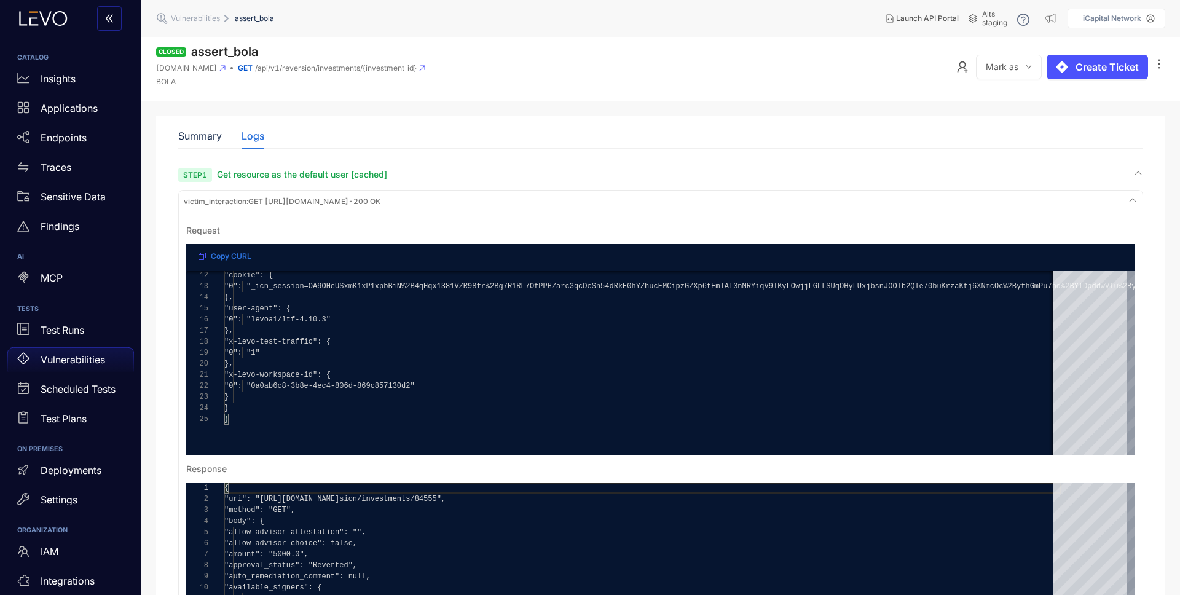
click at [1134, 199] on icon at bounding box center [1133, 201] width 10 height 10
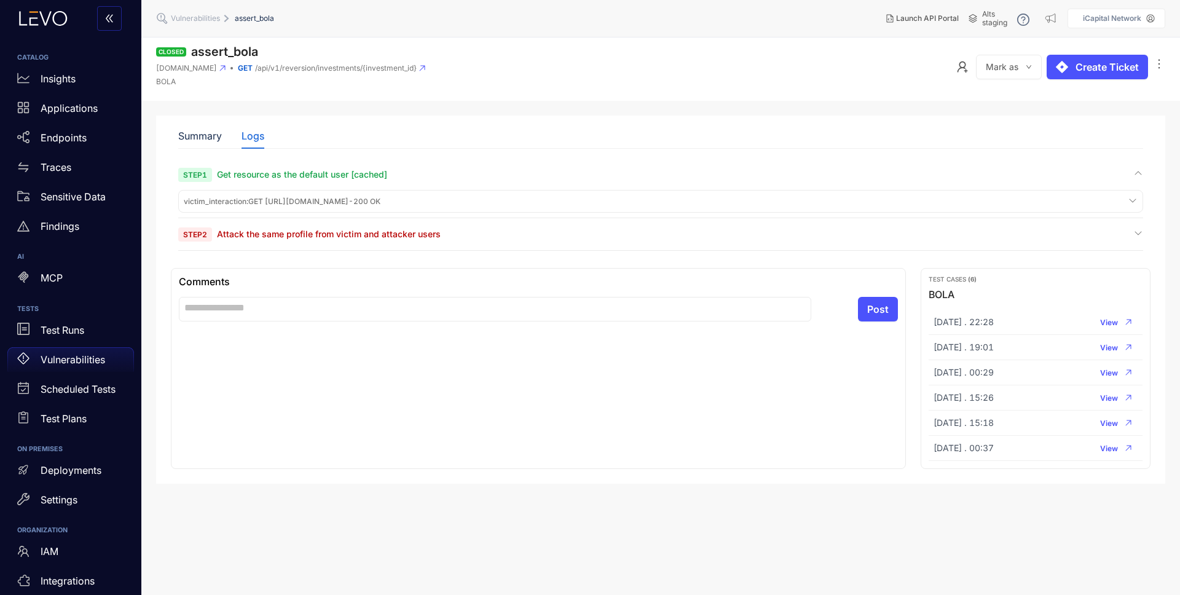
click at [443, 232] on div "Step 2 Attack the same profile from victim and attacker users" at bounding box center [660, 234] width 965 height 12
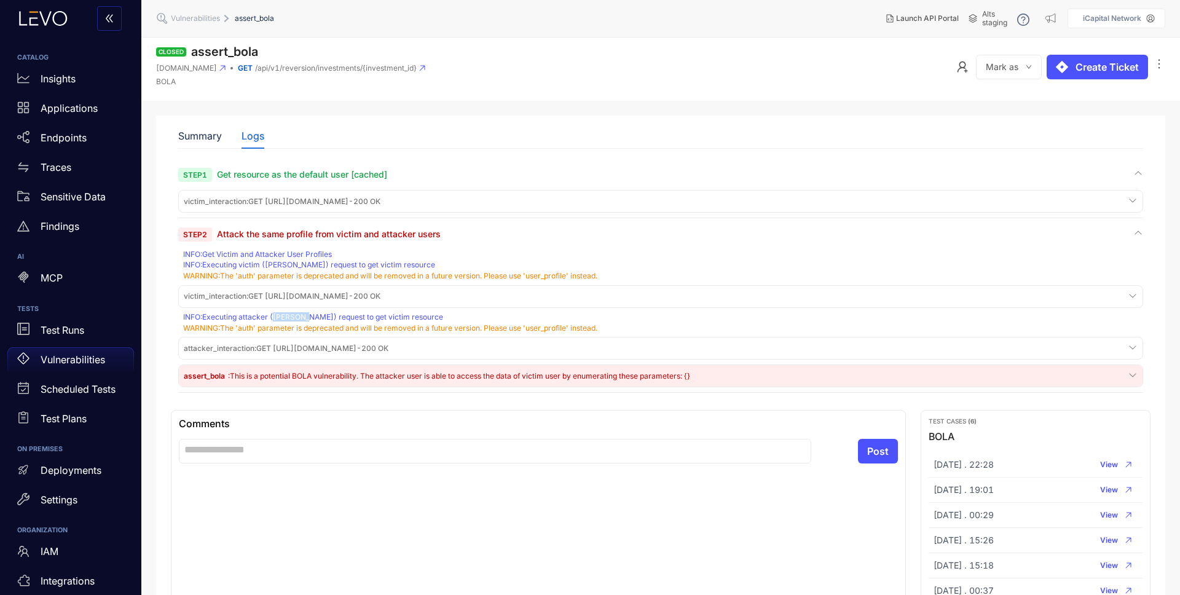
drag, startPoint x: 275, startPoint y: 315, endPoint x: 305, endPoint y: 315, distance: 30.1
click at [305, 315] on div "INFO : Executing attacker (Levo Ria) request to get victim resource" at bounding box center [662, 317] width 958 height 9
click at [275, 317] on div "INFO : Executing attacker (Levo Ria) request to get victim resource" at bounding box center [662, 317] width 958 height 9
drag, startPoint x: 275, startPoint y: 317, endPoint x: 303, endPoint y: 318, distance: 27.7
click at [303, 318] on div "INFO : Executing attacker (Levo Ria) request to get victim resource" at bounding box center [662, 317] width 958 height 9
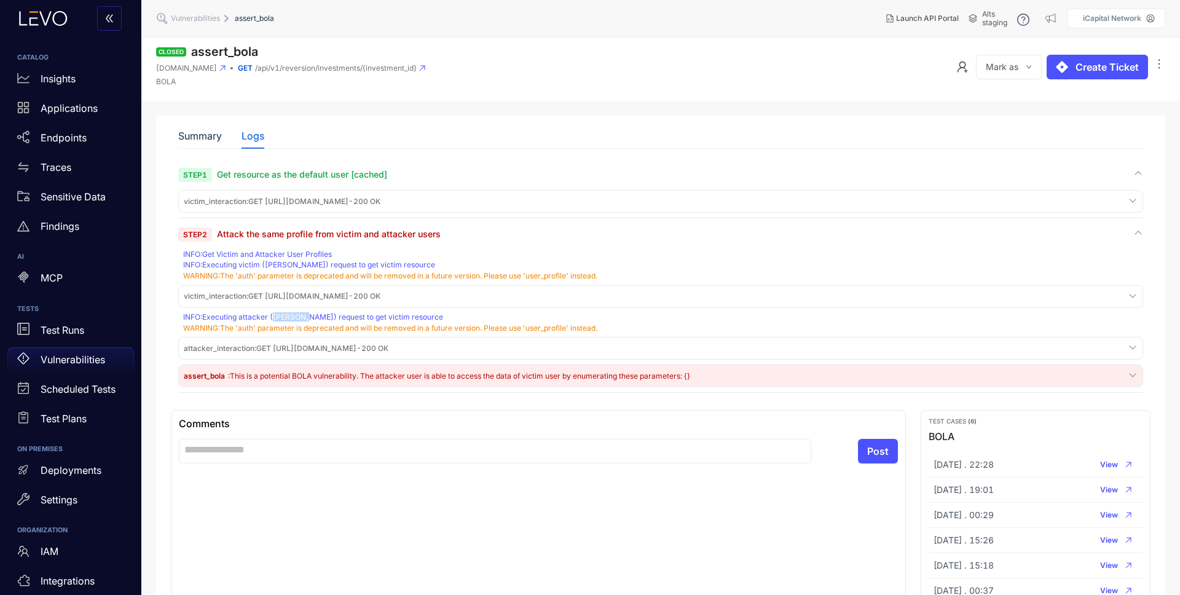
click at [302, 318] on div "INFO : Executing attacker (Levo Ria) request to get victim resource" at bounding box center [662, 317] width 958 height 9
drag, startPoint x: 302, startPoint y: 318, endPoint x: 273, endPoint y: 317, distance: 29.5
click at [273, 317] on div "INFO : Executing attacker (Levo Ria) request to get victim resource" at bounding box center [662, 317] width 958 height 9
click at [58, 114] on div "Applications" at bounding box center [70, 108] width 127 height 25
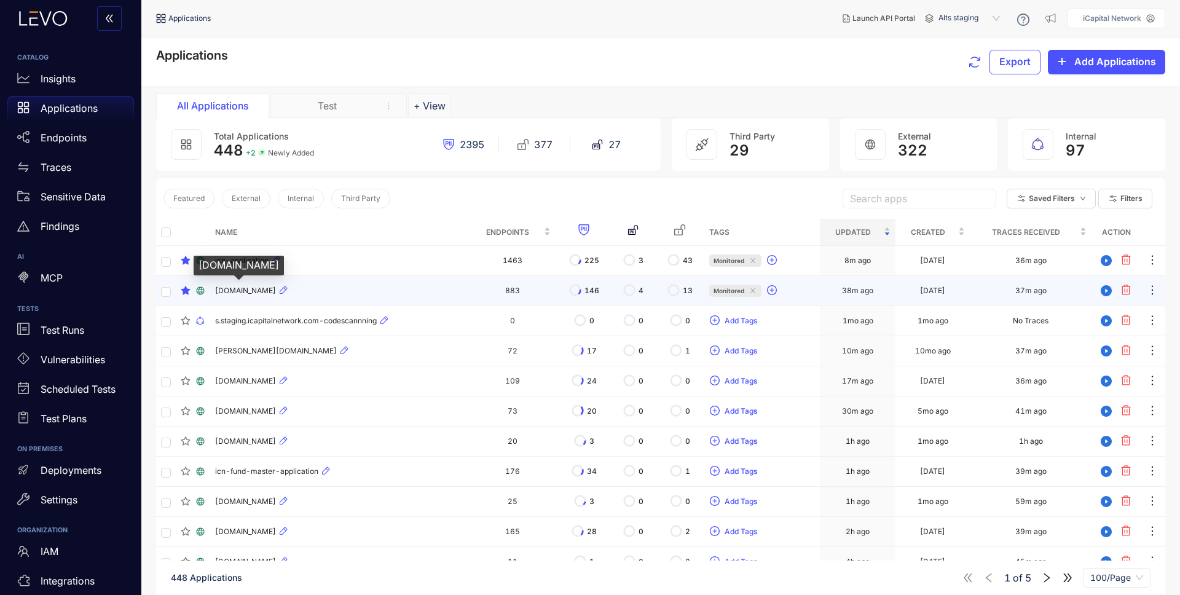
click at [276, 286] on span "[DOMAIN_NAME]" at bounding box center [245, 290] width 61 height 9
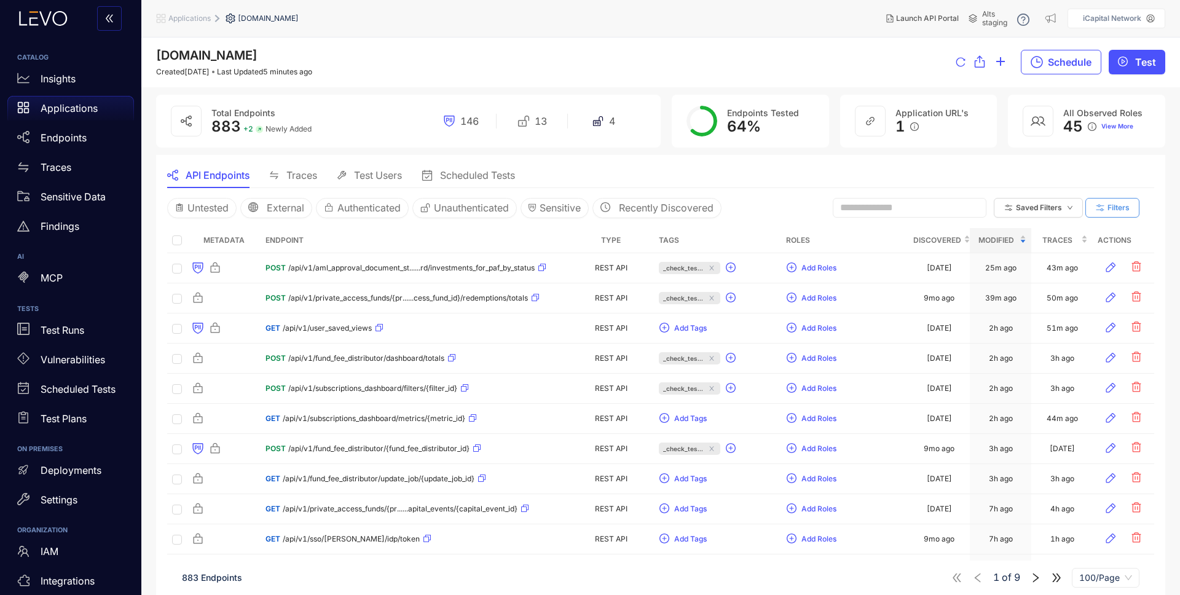
click at [1112, 208] on span "Filters" at bounding box center [1119, 207] width 22 height 9
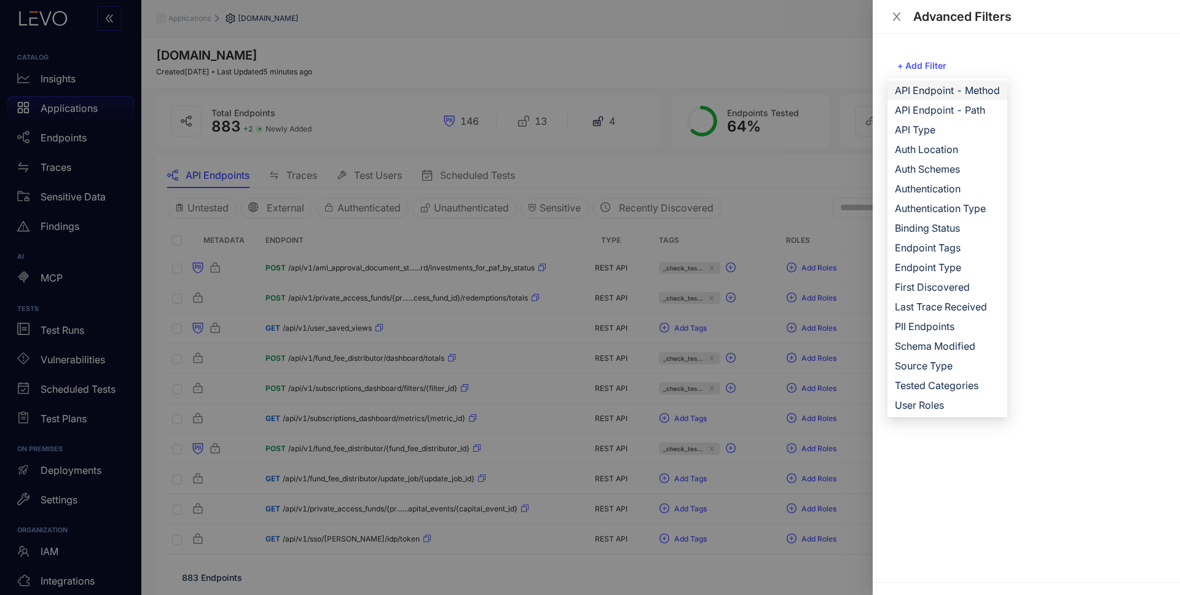
click at [989, 92] on span "API Endpoint - Method" at bounding box center [947, 91] width 105 height 14
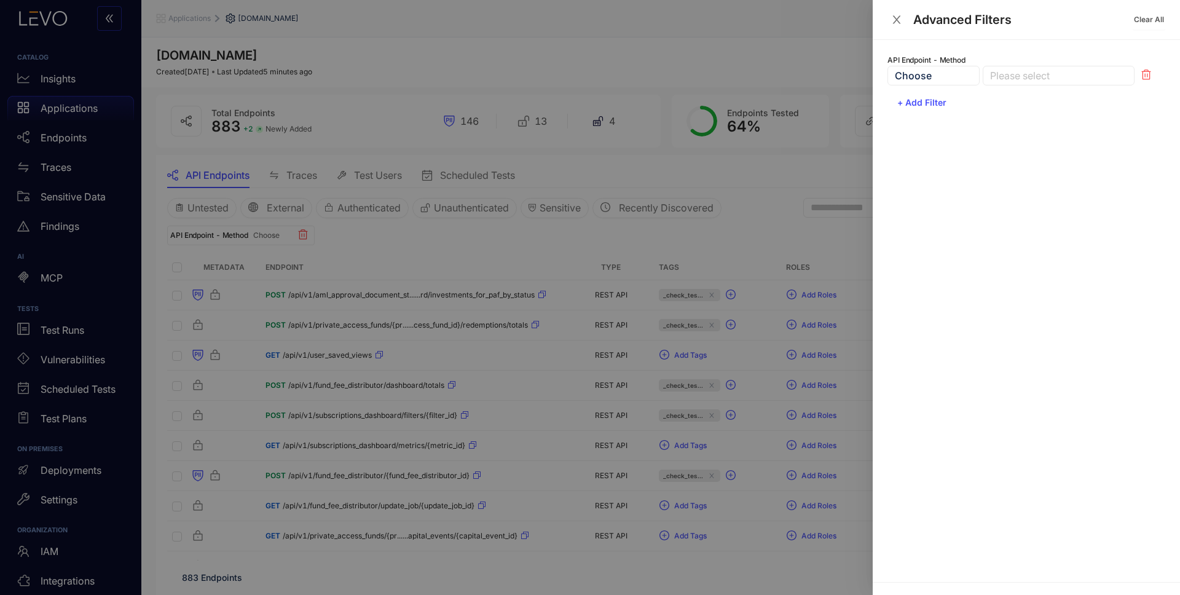
click at [1030, 78] on div at bounding box center [1052, 75] width 131 height 13
click at [1023, 104] on div "GET" at bounding box center [1058, 100] width 137 height 14
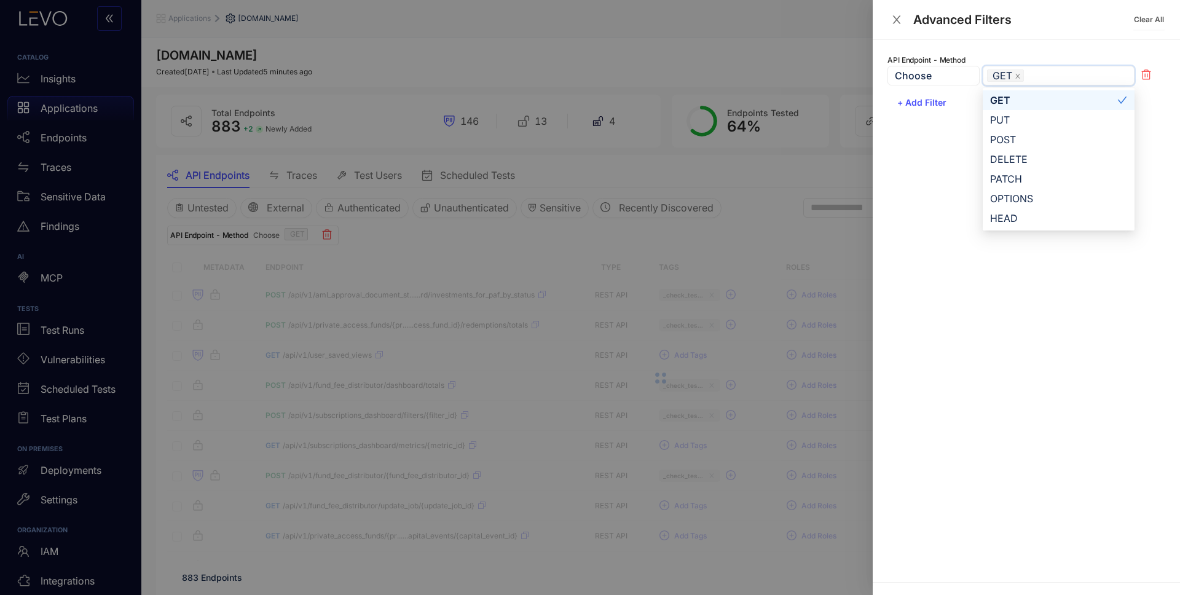
click at [759, 245] on div at bounding box center [590, 297] width 1180 height 595
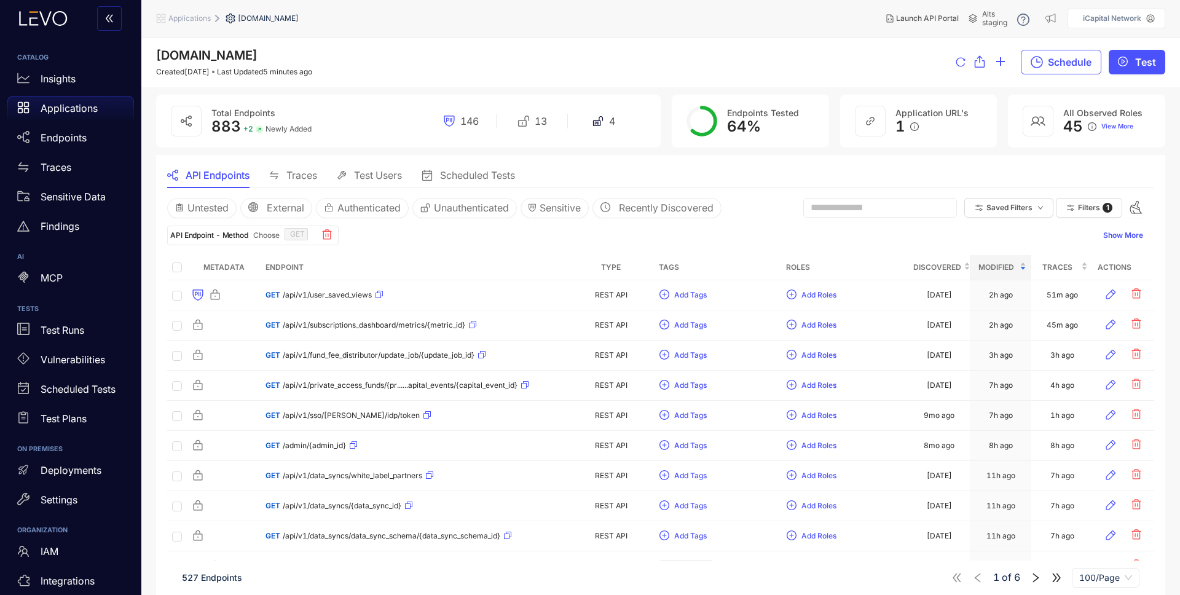
click at [183, 266] on th at bounding box center [177, 267] width 20 height 25
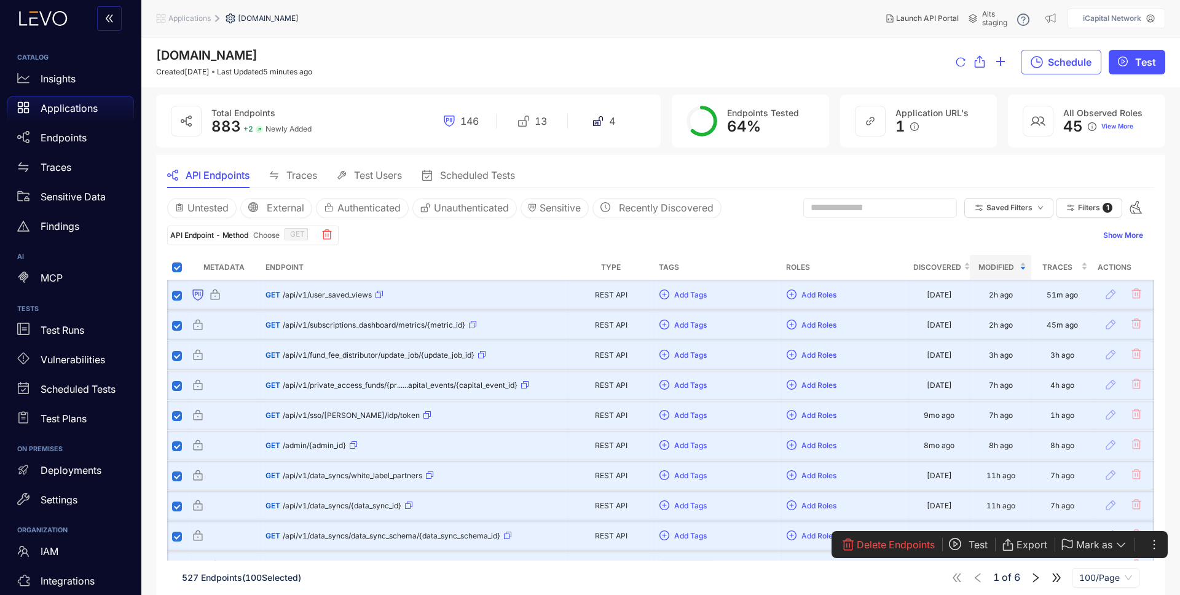
click at [1154, 543] on icon "ellipsis" at bounding box center [1154, 545] width 12 height 12
click at [1142, 523] on span "Modify User Roles" at bounding box center [1108, 524] width 88 height 14
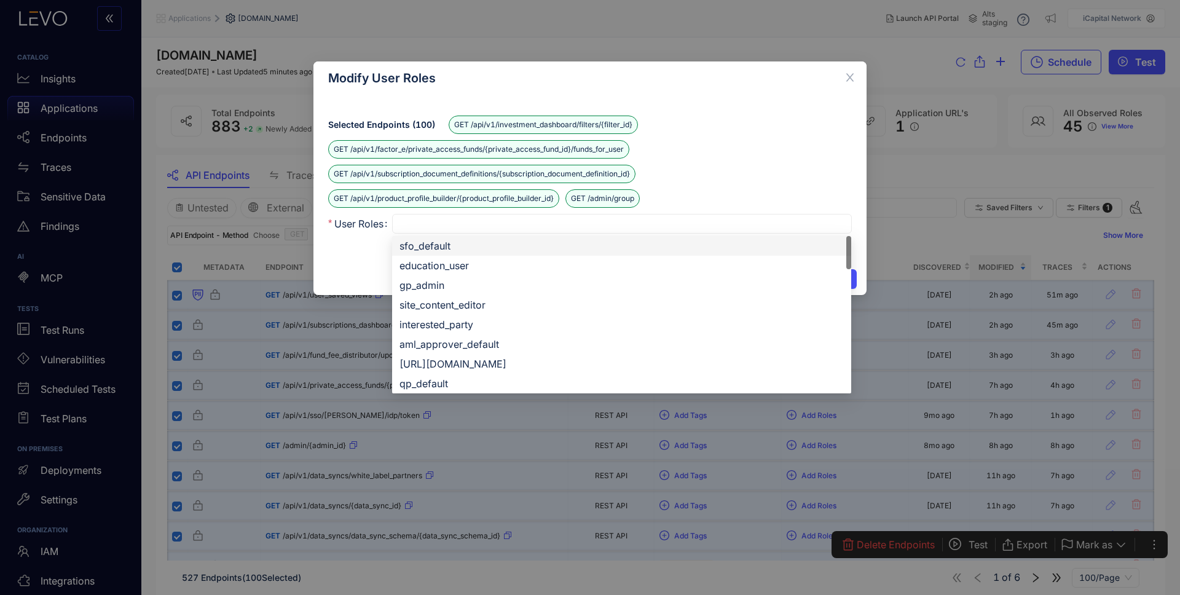
click at [449, 223] on div at bounding box center [622, 224] width 451 height 13
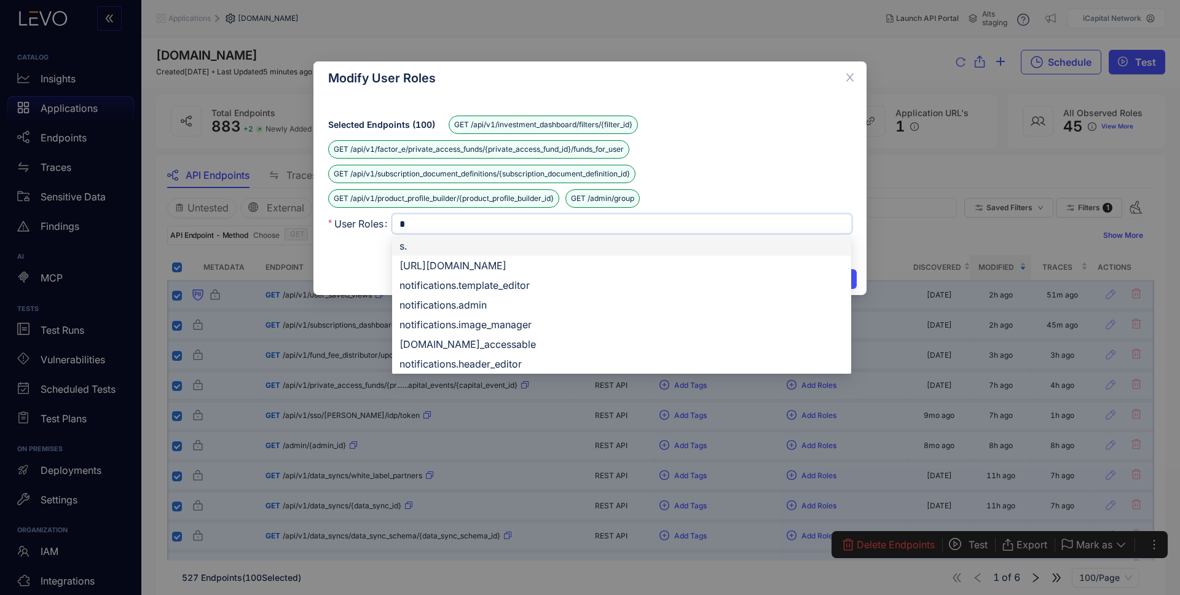
type input "**"
click at [519, 345] on div "[DOMAIN_NAME]_accessable" at bounding box center [622, 345] width 444 height 14
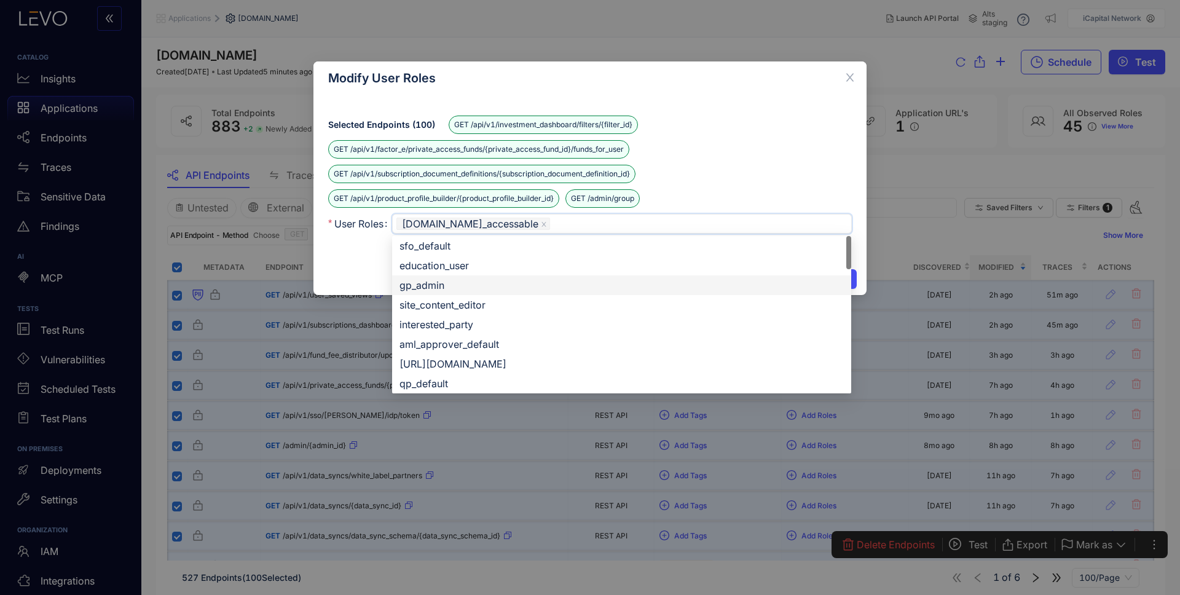
click at [369, 263] on div "Cancel Unassign Assign" at bounding box center [590, 279] width 553 height 32
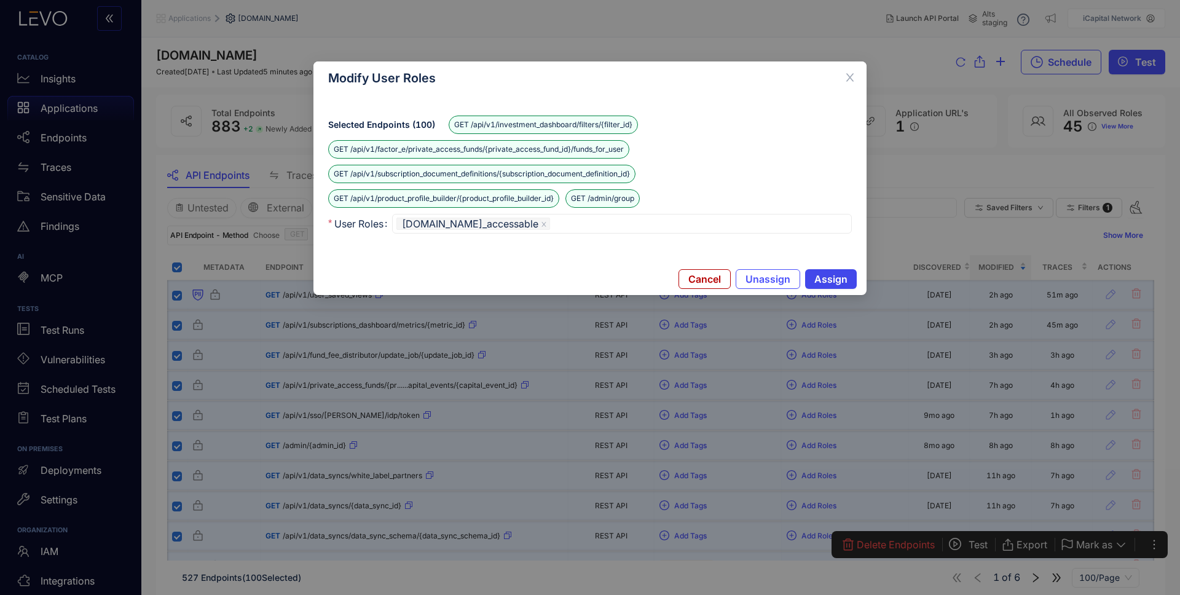
click at [821, 279] on span "Assign" at bounding box center [831, 279] width 33 height 11
click at [842, 283] on span "Assign" at bounding box center [831, 279] width 33 height 11
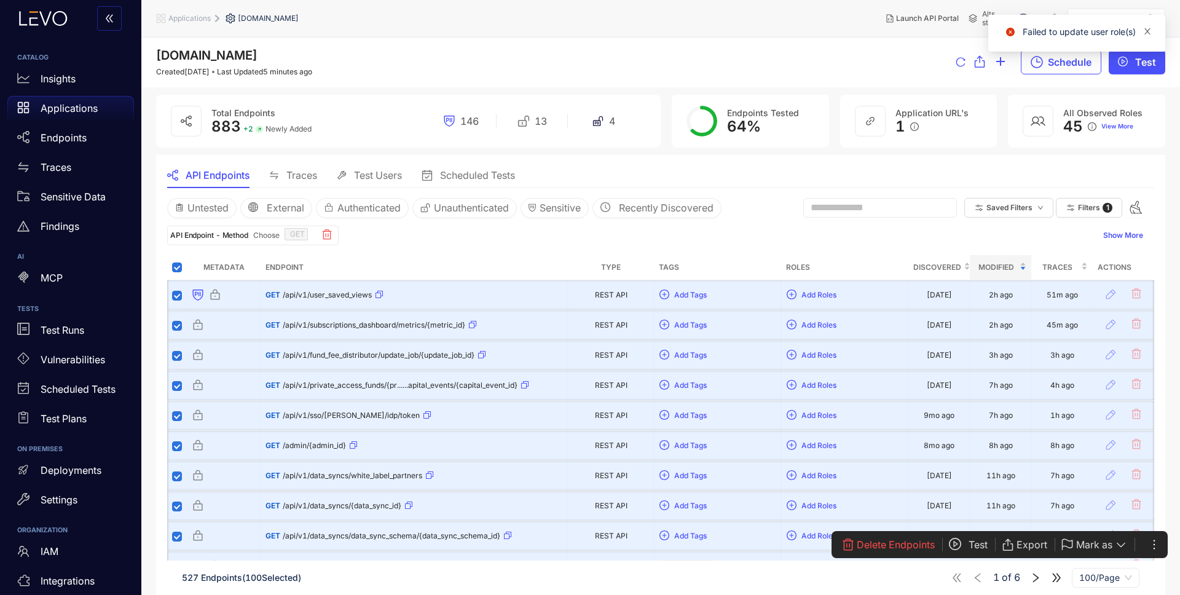
click at [1147, 32] on icon "close" at bounding box center [1148, 31] width 9 height 9
click at [535, 292] on div "GET /api/v1/user_saved_views" at bounding box center [415, 295] width 298 height 20
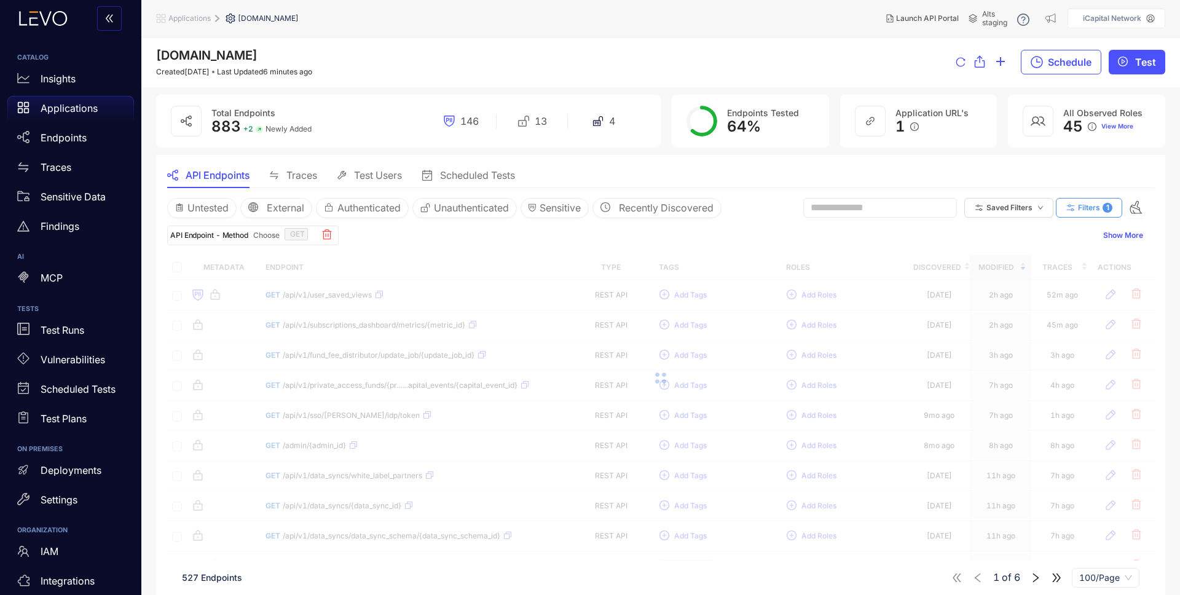
click at [1092, 206] on span "Filters" at bounding box center [1089, 207] width 22 height 9
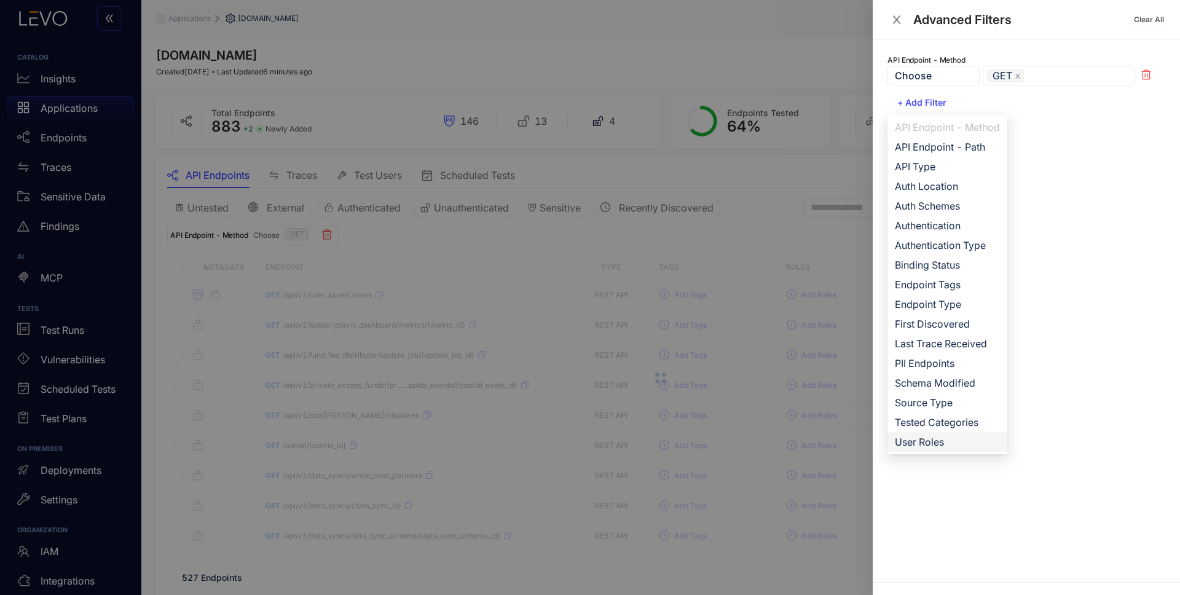
click at [942, 440] on span "User Roles" at bounding box center [947, 442] width 105 height 14
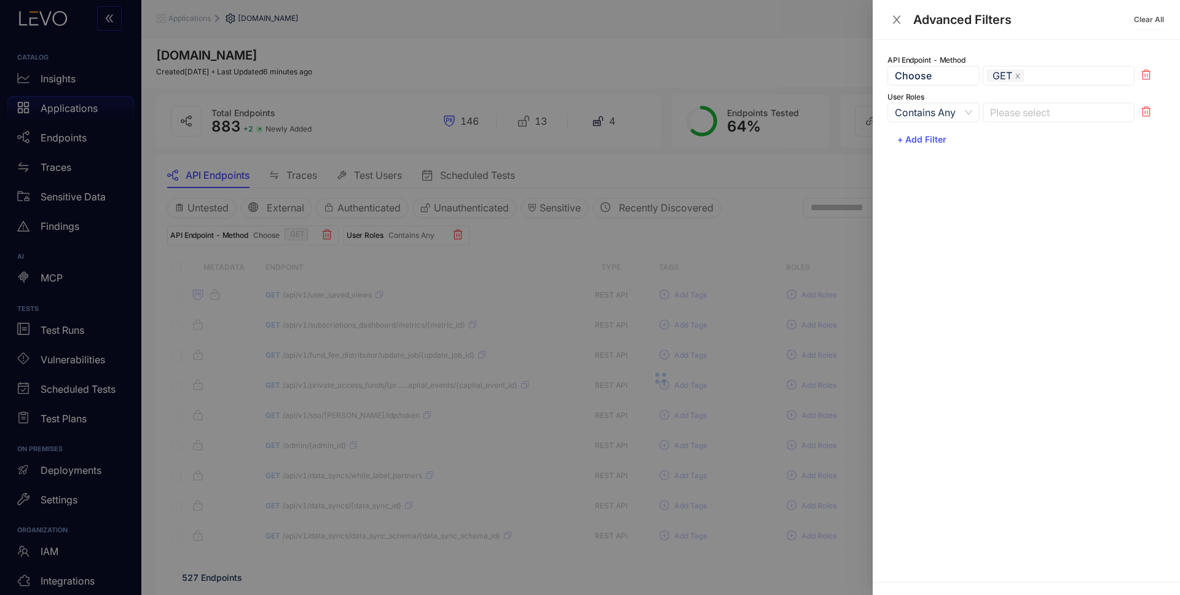
click at [970, 109] on span "Contains Any" at bounding box center [933, 112] width 77 height 18
click at [949, 153] on div "Not Contains" at bounding box center [934, 156] width 76 height 14
click at [1034, 113] on div at bounding box center [1052, 112] width 131 height 13
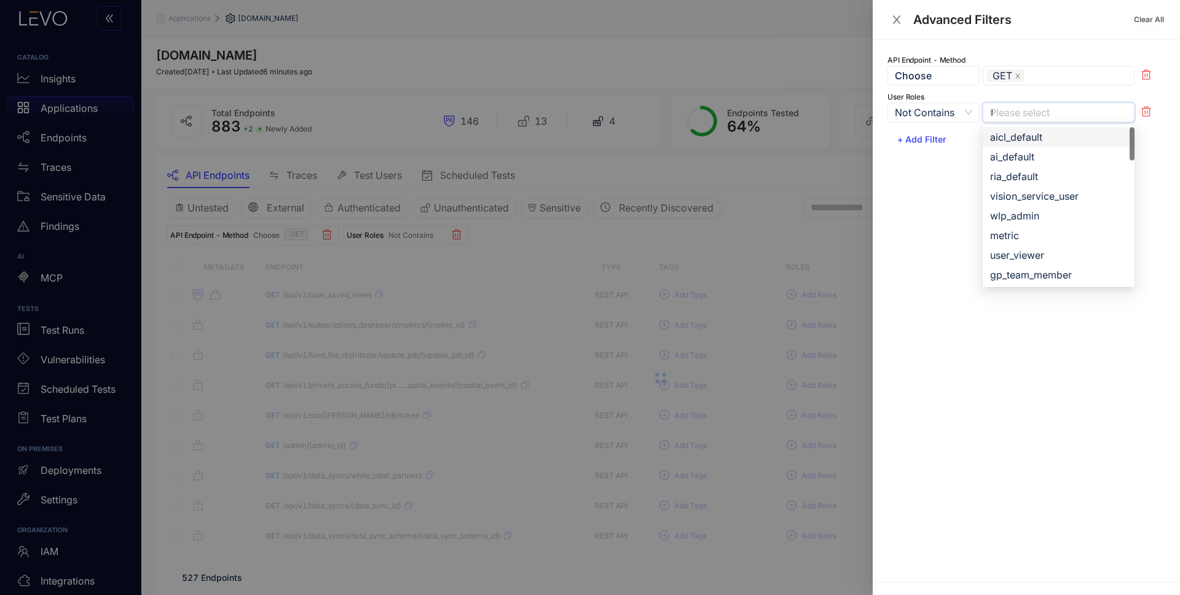
type input "**"
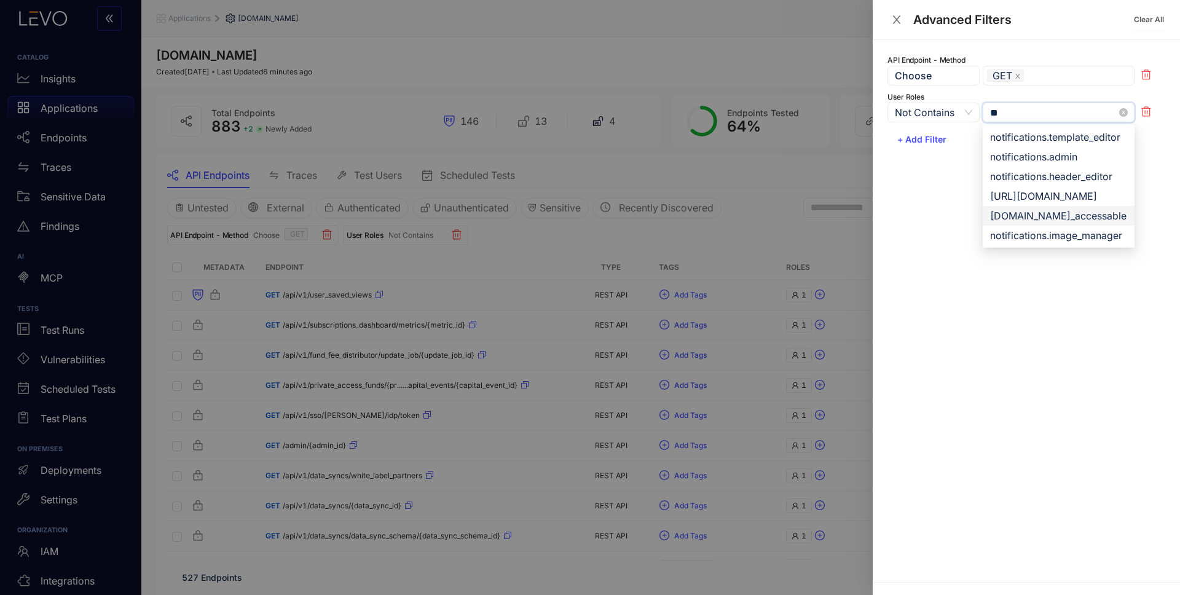
click at [1042, 215] on div "[DOMAIN_NAME]_accessable" at bounding box center [1058, 216] width 137 height 14
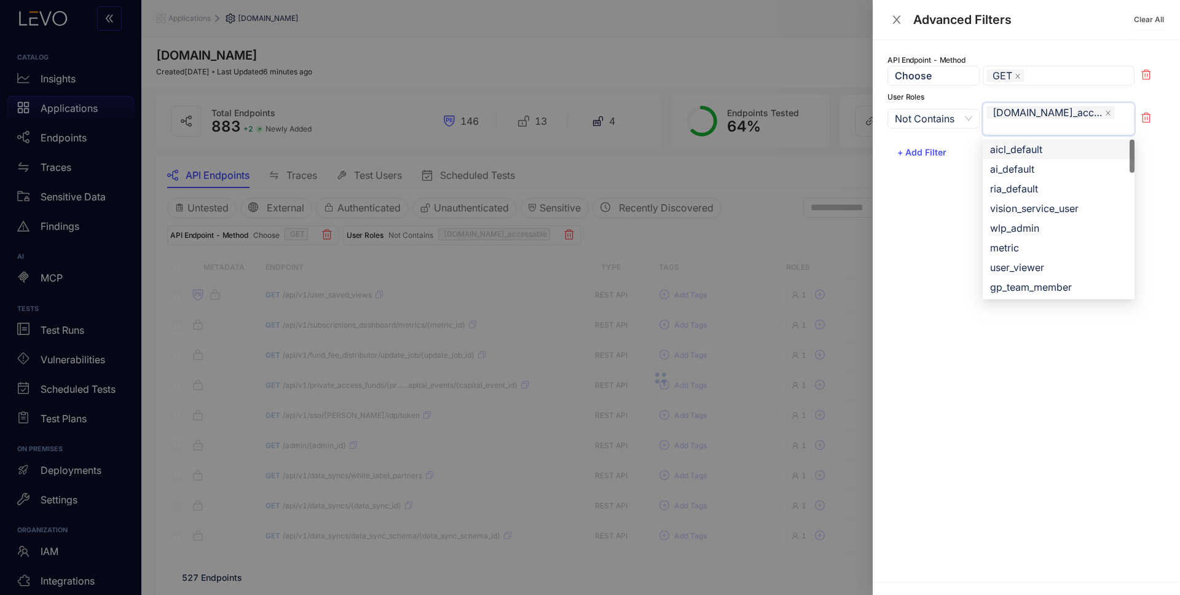
click at [746, 226] on div at bounding box center [590, 297] width 1180 height 595
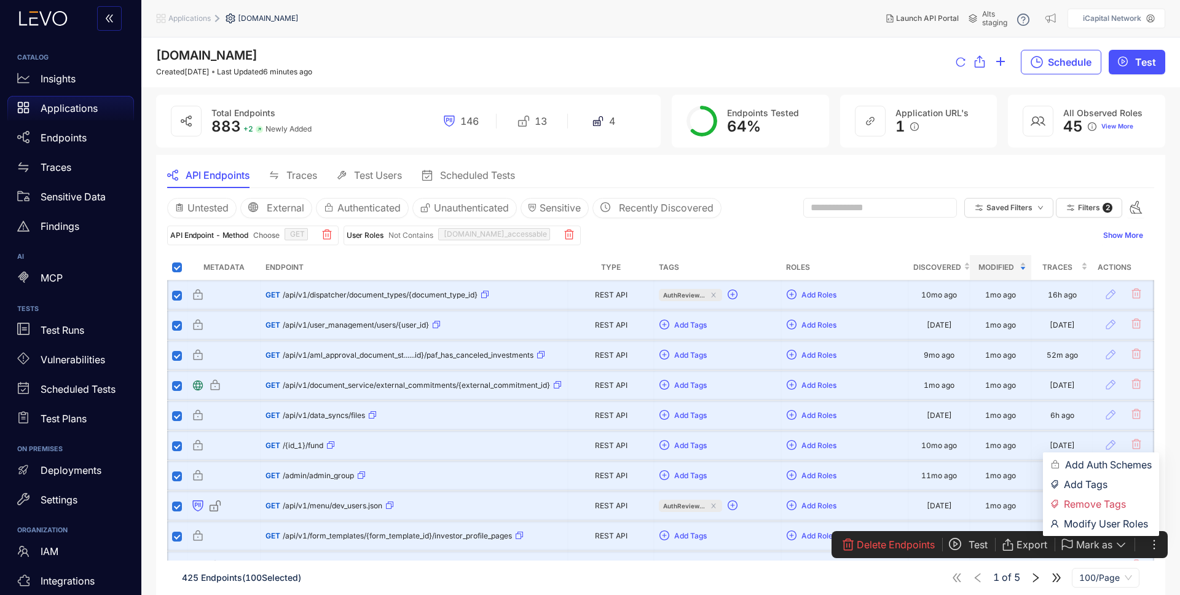
click at [1156, 542] on icon "ellipsis" at bounding box center [1154, 545] width 12 height 12
click at [1139, 525] on span "Modify User Roles" at bounding box center [1108, 524] width 88 height 14
click at [1155, 543] on icon "ellipsis" at bounding box center [1154, 545] width 12 height 12
click at [1095, 523] on span "Modify User Roles" at bounding box center [1108, 524] width 88 height 14
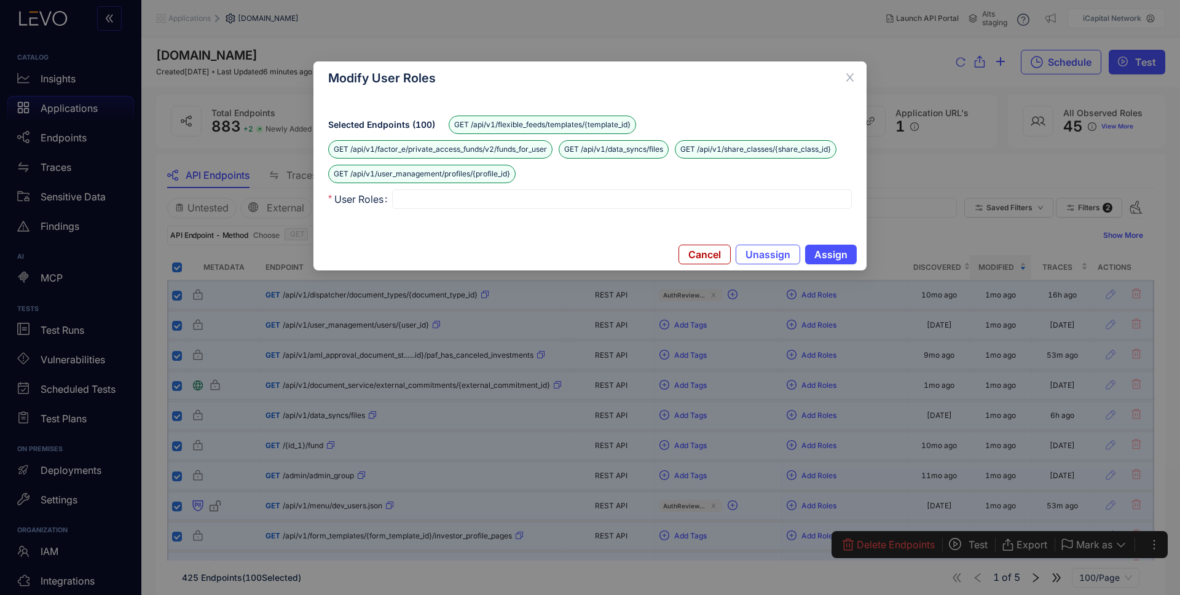
click at [556, 204] on div at bounding box center [622, 199] width 451 height 13
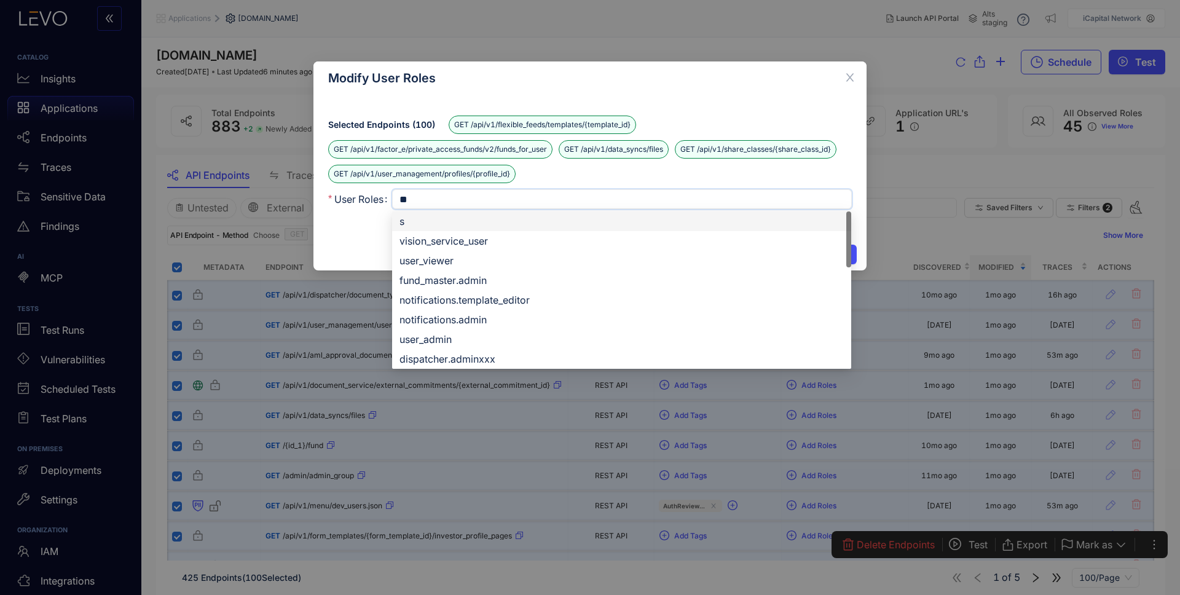
type input "***"
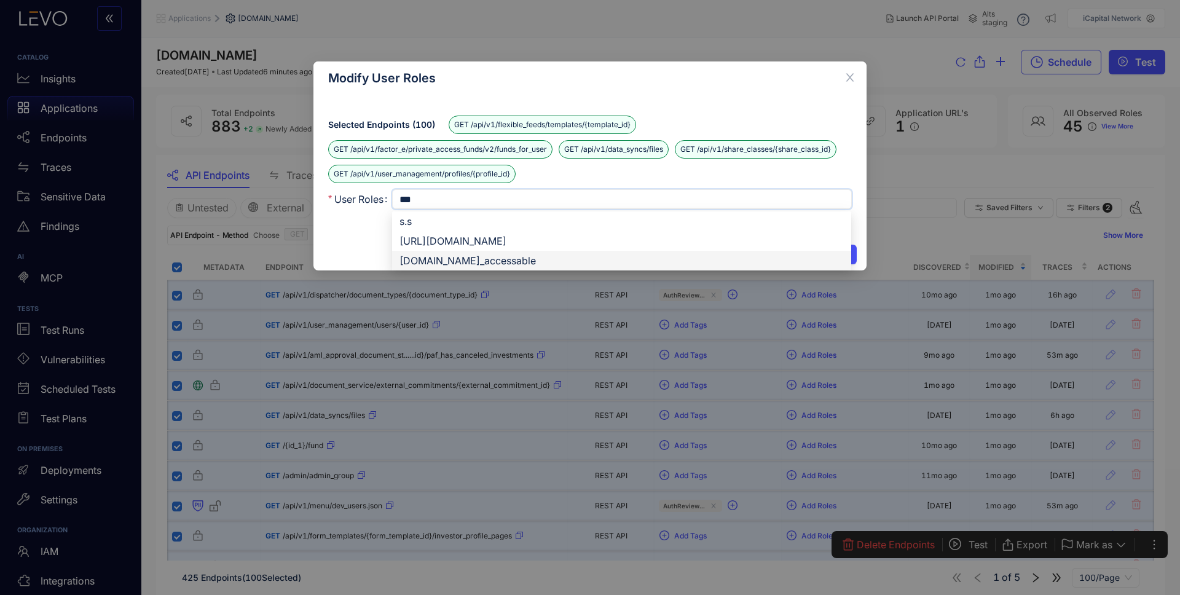
click at [558, 260] on div "[DOMAIN_NAME]_accessable" at bounding box center [622, 261] width 444 height 14
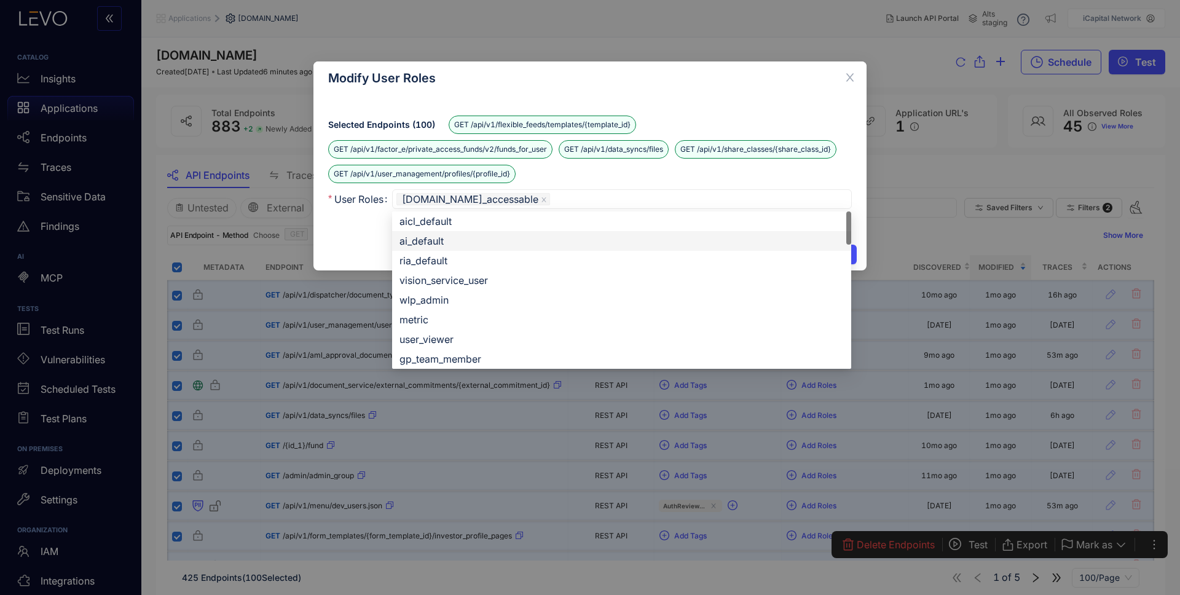
click at [353, 235] on div "Selected Endpoints ( 100 ) GET /api/v1/flexible_feeds/templates/{template_id} G…" at bounding box center [590, 167] width 553 height 144
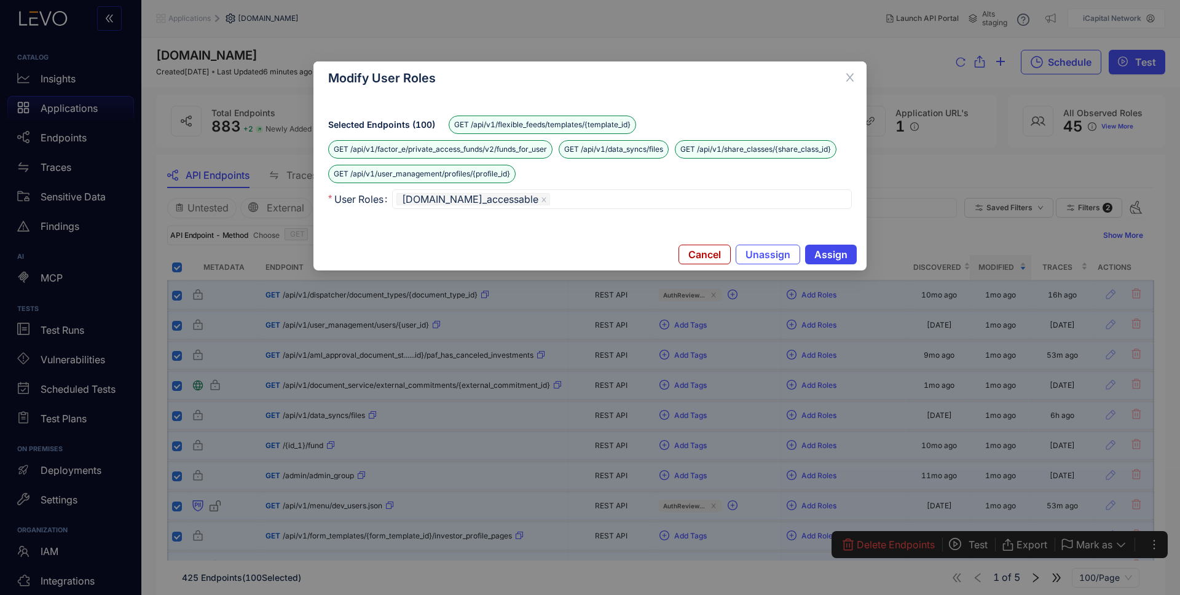
click at [832, 251] on span "Assign" at bounding box center [831, 254] width 33 height 11
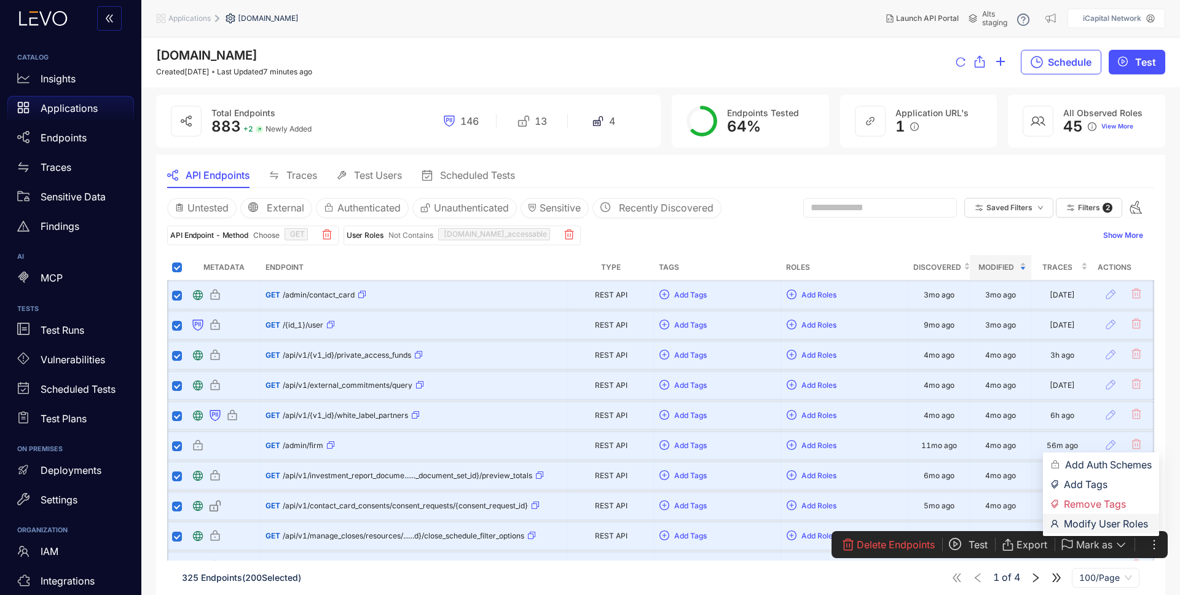
click at [1129, 522] on span "Modify User Roles" at bounding box center [1108, 524] width 88 height 14
click at [1124, 518] on span "Modify User Roles" at bounding box center [1108, 524] width 88 height 14
click at [1136, 527] on span "Modify User Roles" at bounding box center [1108, 524] width 88 height 14
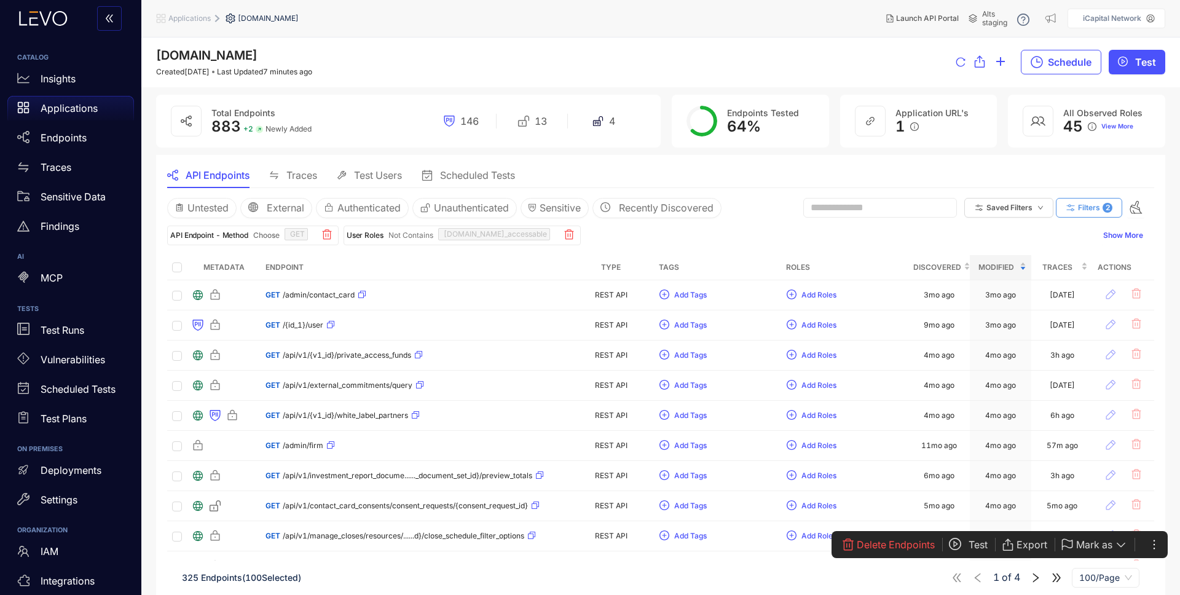
click at [1093, 205] on span "Filters" at bounding box center [1089, 207] width 22 height 9
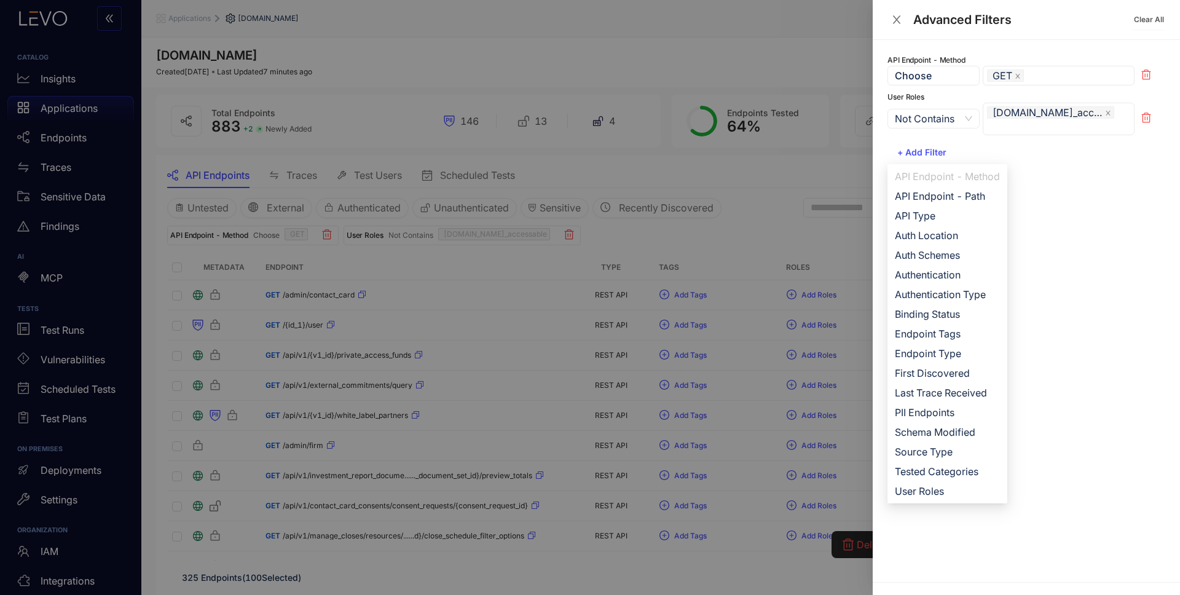
click at [433, 263] on div at bounding box center [590, 297] width 1180 height 595
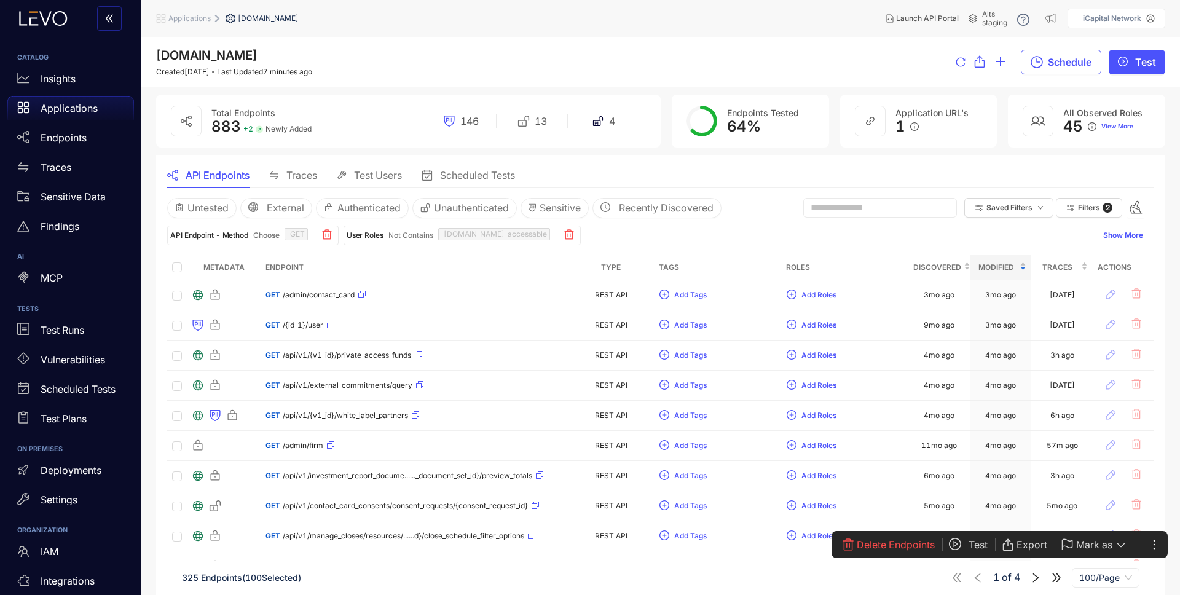
click at [261, 577] on span "( 100 Selected)" at bounding box center [271, 577] width 59 height 10
click at [1087, 208] on span "Filters" at bounding box center [1089, 207] width 22 height 9
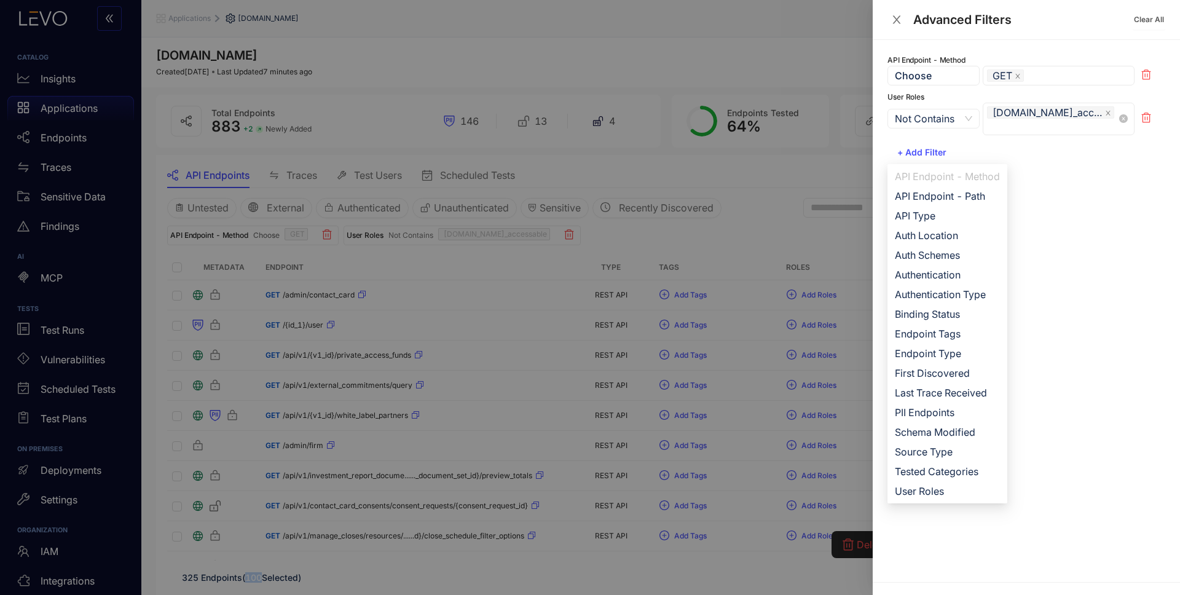
click at [1109, 113] on icon "close" at bounding box center [1108, 113] width 6 height 6
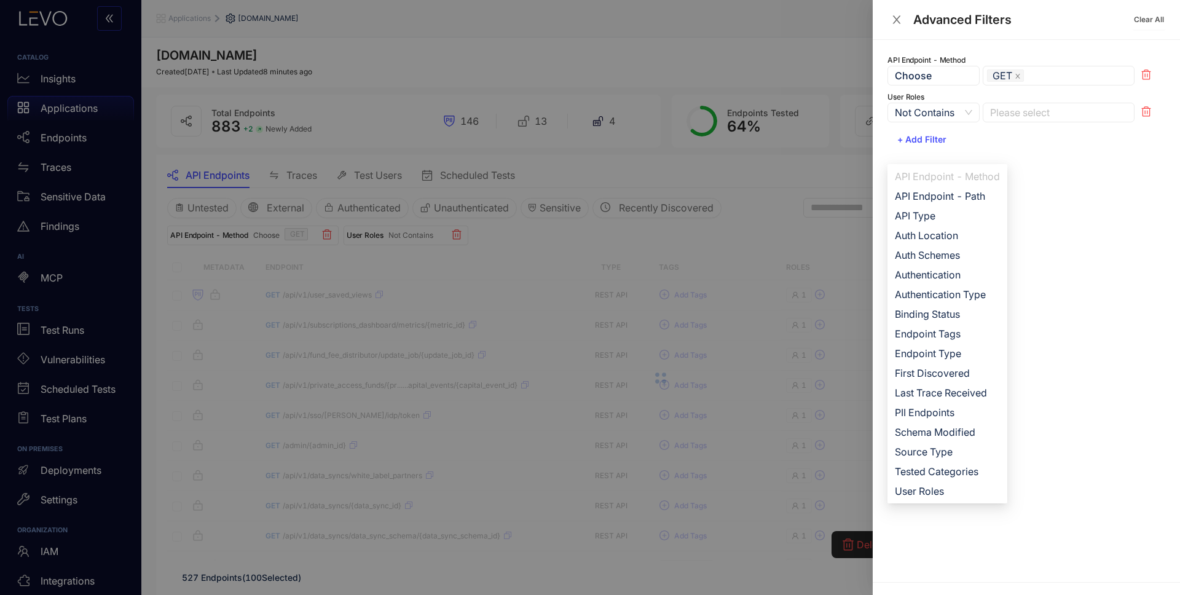
click at [588, 240] on div at bounding box center [590, 297] width 1180 height 595
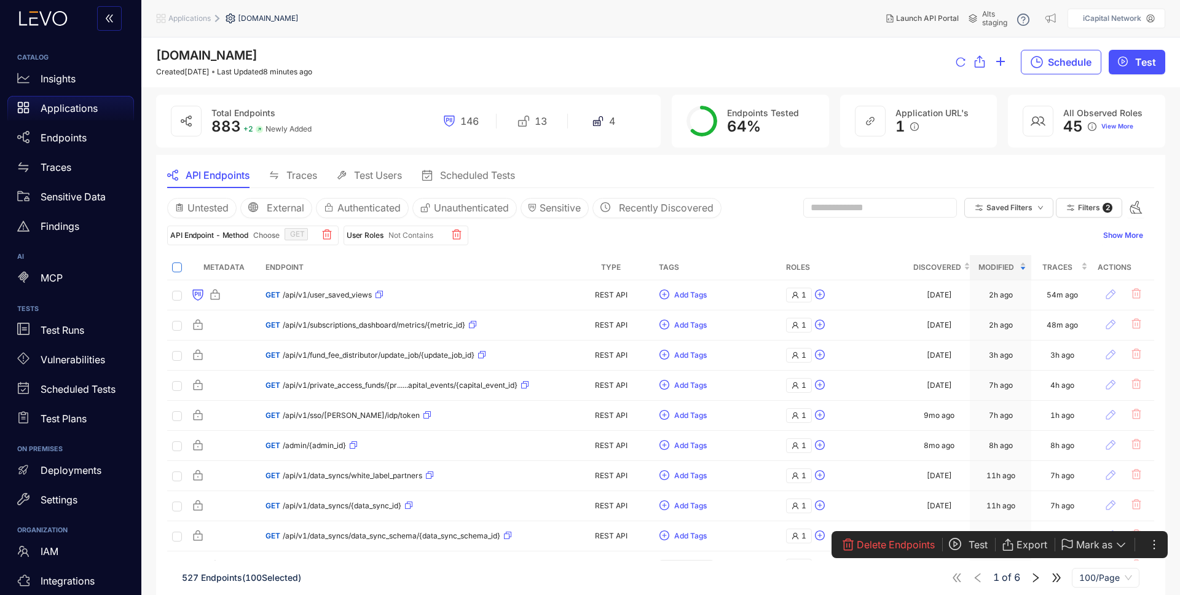
click at [175, 261] on label at bounding box center [177, 267] width 10 height 14
click at [1083, 207] on span "Filters" at bounding box center [1089, 207] width 22 height 9
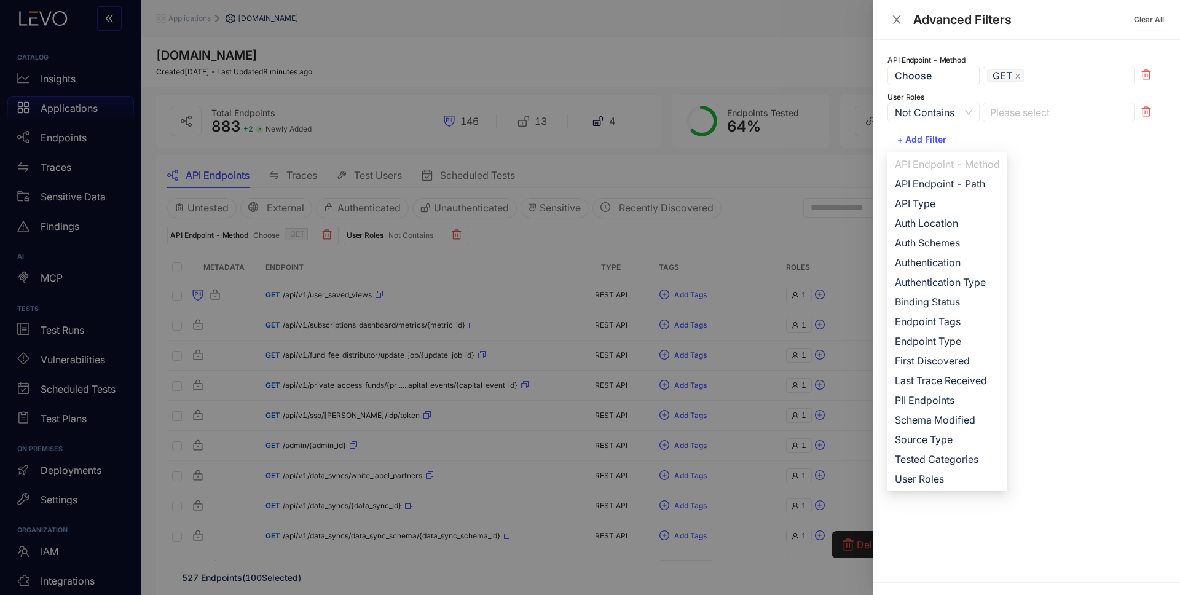
click at [1083, 207] on div "API Endpoint - Method Choose GET User Roles Not Contains Multiple Select Not In…" at bounding box center [1026, 311] width 307 height 542
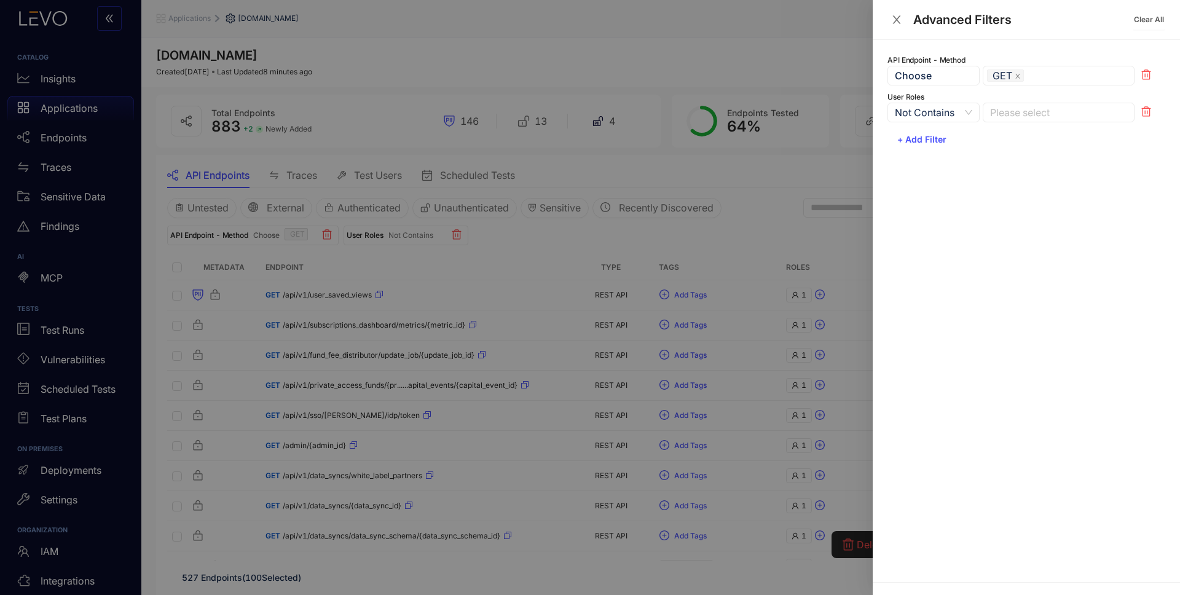
click at [1144, 114] on icon at bounding box center [1147, 111] width 10 height 10
click at [639, 223] on div at bounding box center [590, 297] width 1180 height 595
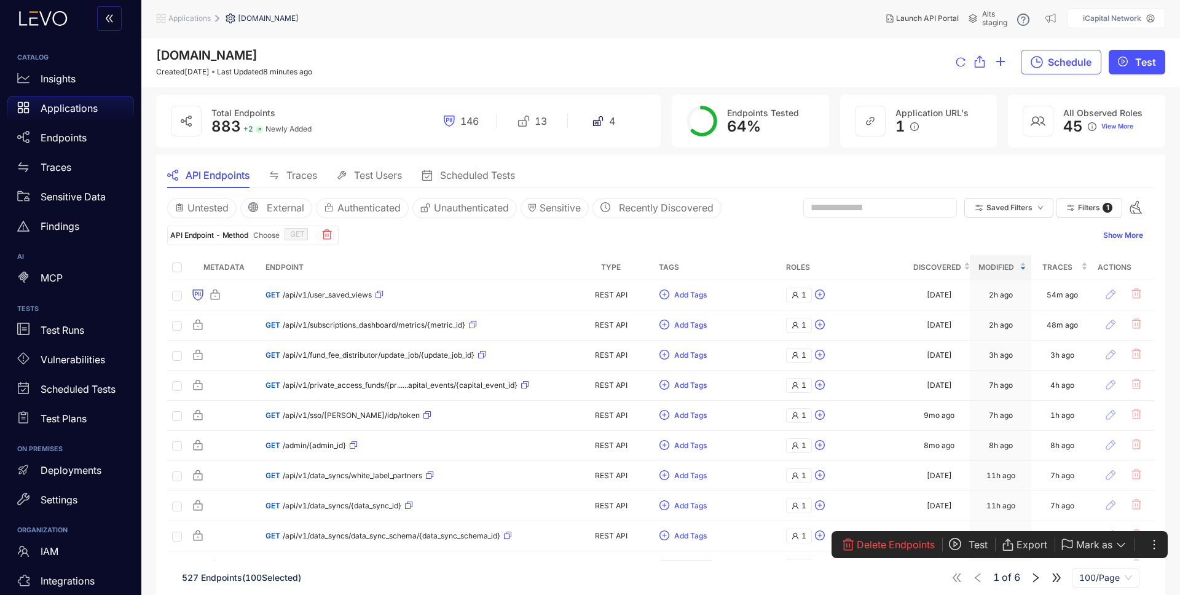
click at [60, 109] on p "Applications" at bounding box center [69, 108] width 57 height 11
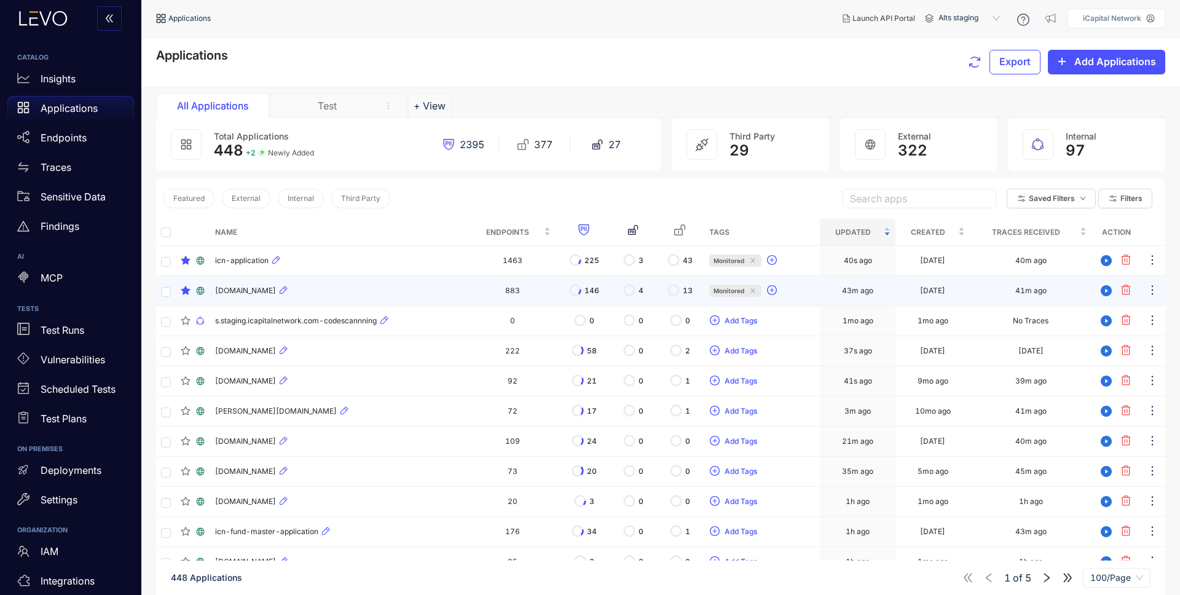
click at [276, 286] on span "[DOMAIN_NAME]" at bounding box center [245, 290] width 61 height 9
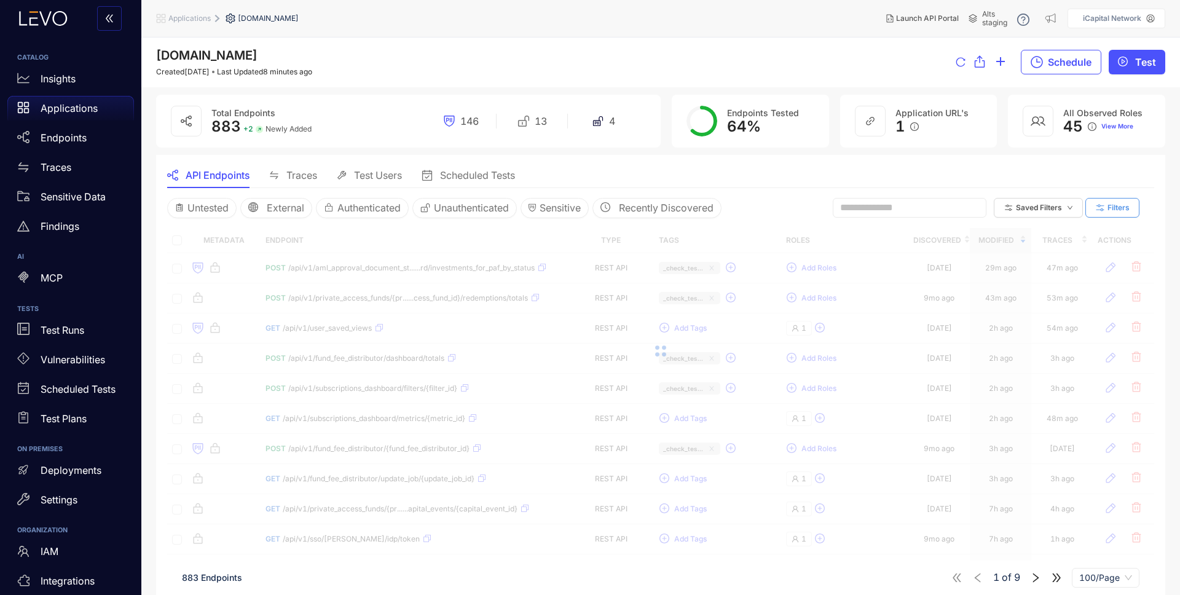
click at [1110, 207] on span "Filters" at bounding box center [1119, 207] width 22 height 9
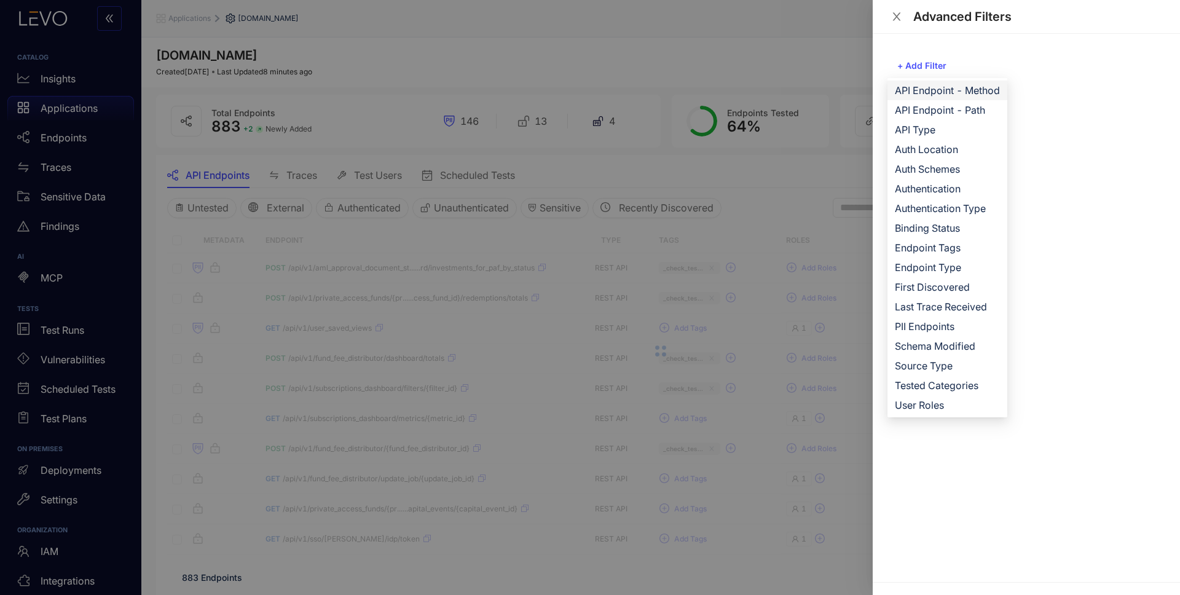
click at [940, 95] on span "API Endpoint - Method" at bounding box center [947, 91] width 105 height 14
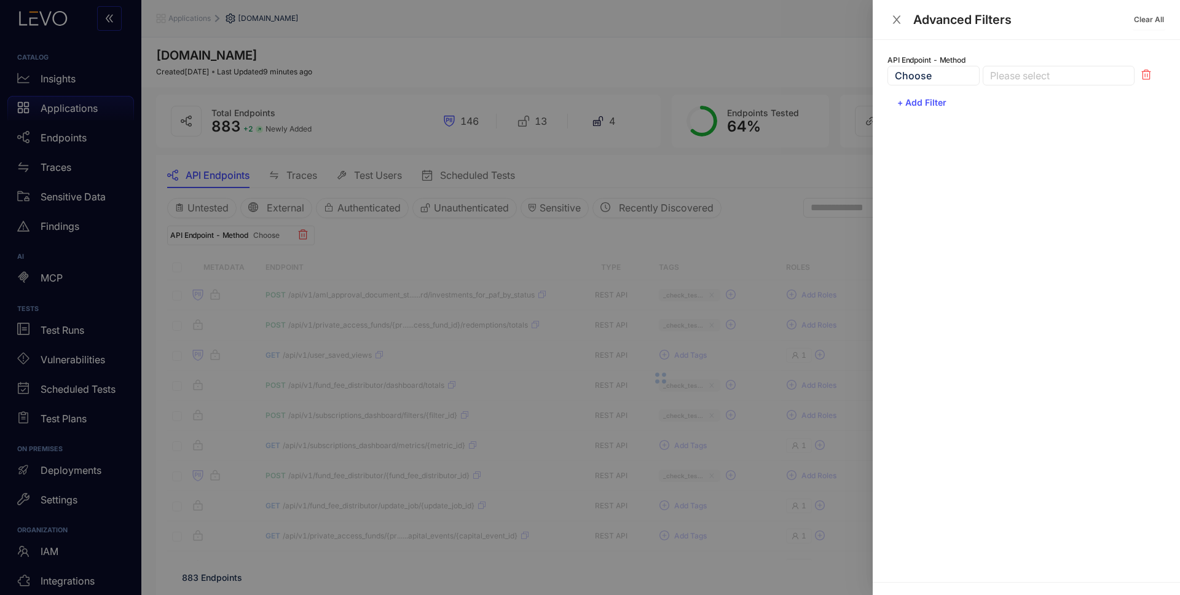
click at [1049, 71] on div at bounding box center [1052, 75] width 131 height 13
drag, startPoint x: 1028, startPoint y: 98, endPoint x: 1021, endPoint y: 104, distance: 9.6
click at [1028, 97] on div "GET" at bounding box center [1058, 100] width 137 height 14
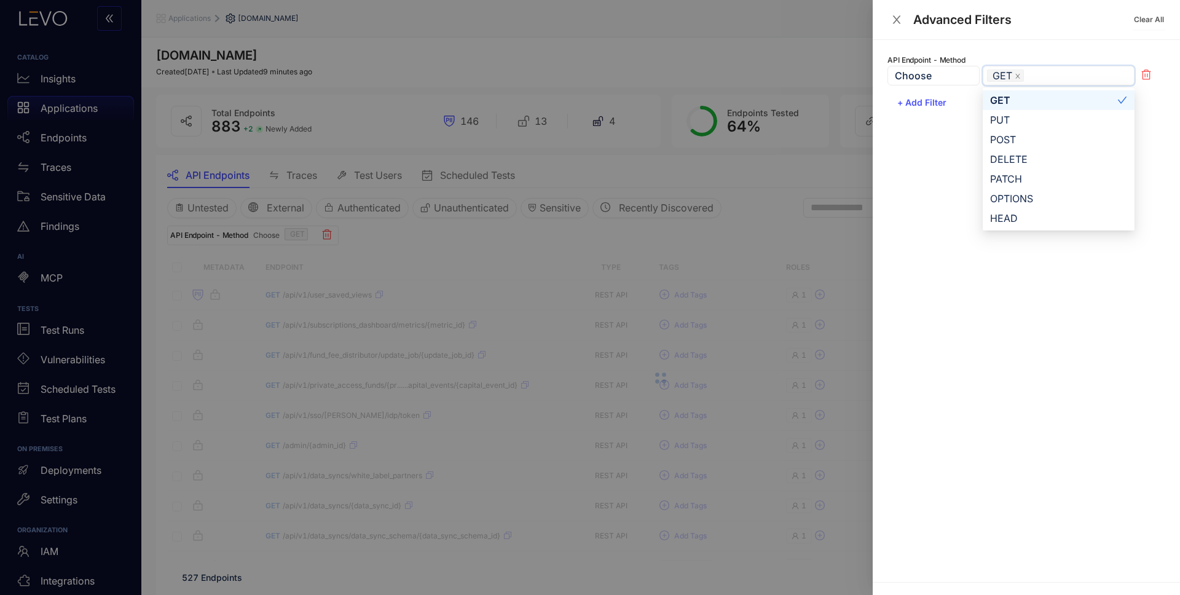
click at [730, 232] on div at bounding box center [590, 297] width 1180 height 595
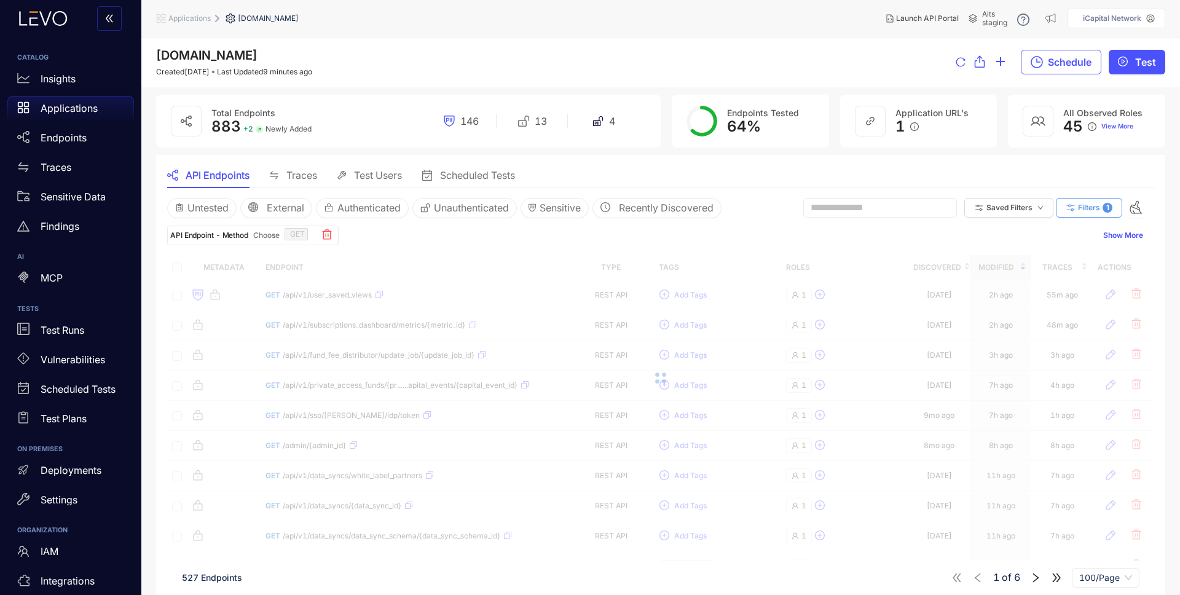
click at [1084, 205] on span "Filters" at bounding box center [1089, 207] width 22 height 9
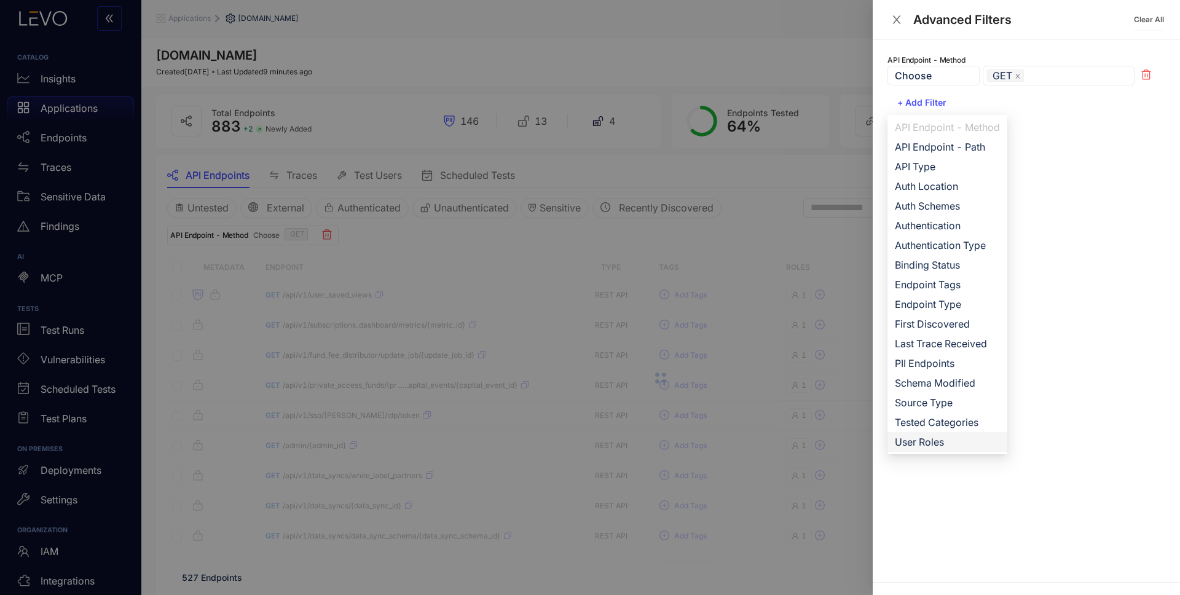
click at [941, 443] on span "User Roles" at bounding box center [947, 442] width 105 height 14
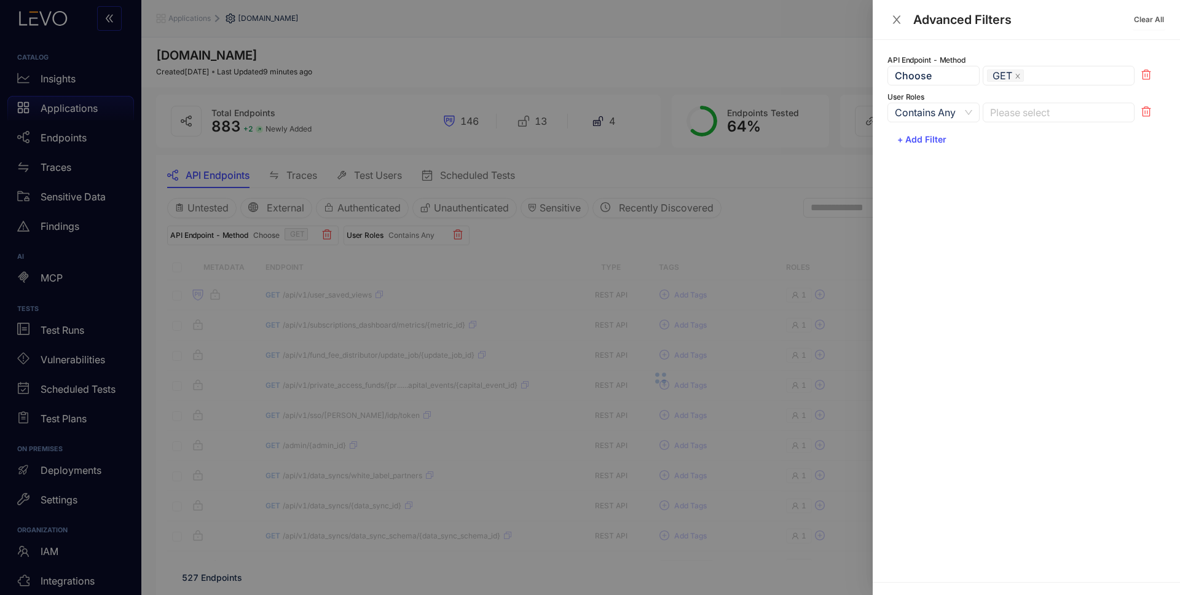
click at [941, 113] on span "Contains Any" at bounding box center [933, 112] width 77 height 18
click at [941, 156] on div "Not Contains" at bounding box center [934, 156] width 76 height 14
click at [1029, 110] on div at bounding box center [1052, 112] width 131 height 13
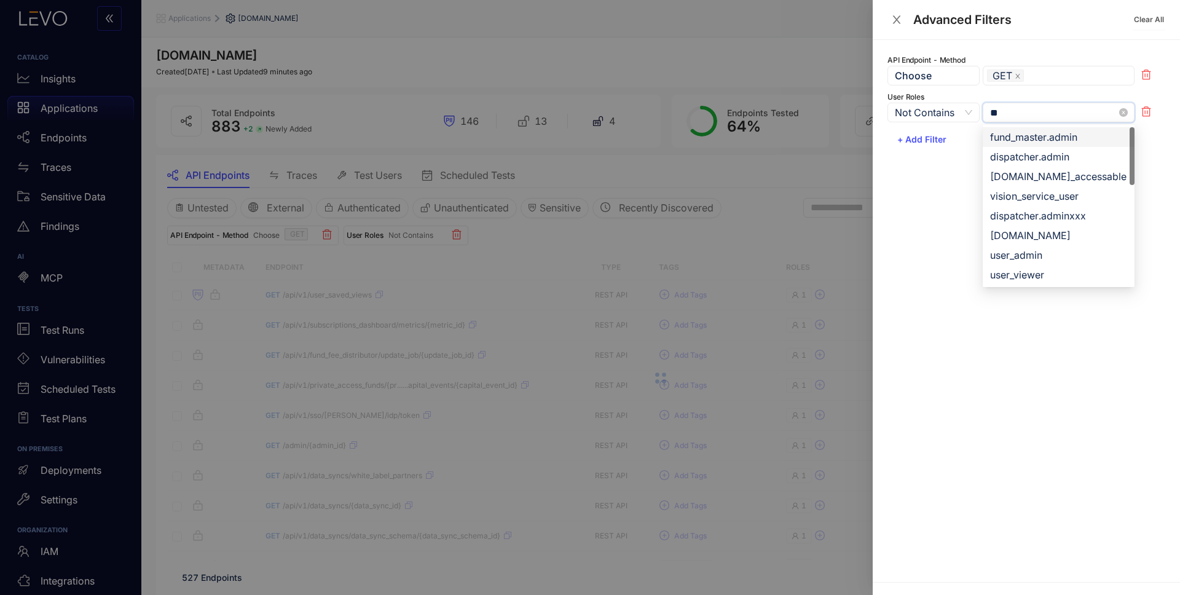
type input "***"
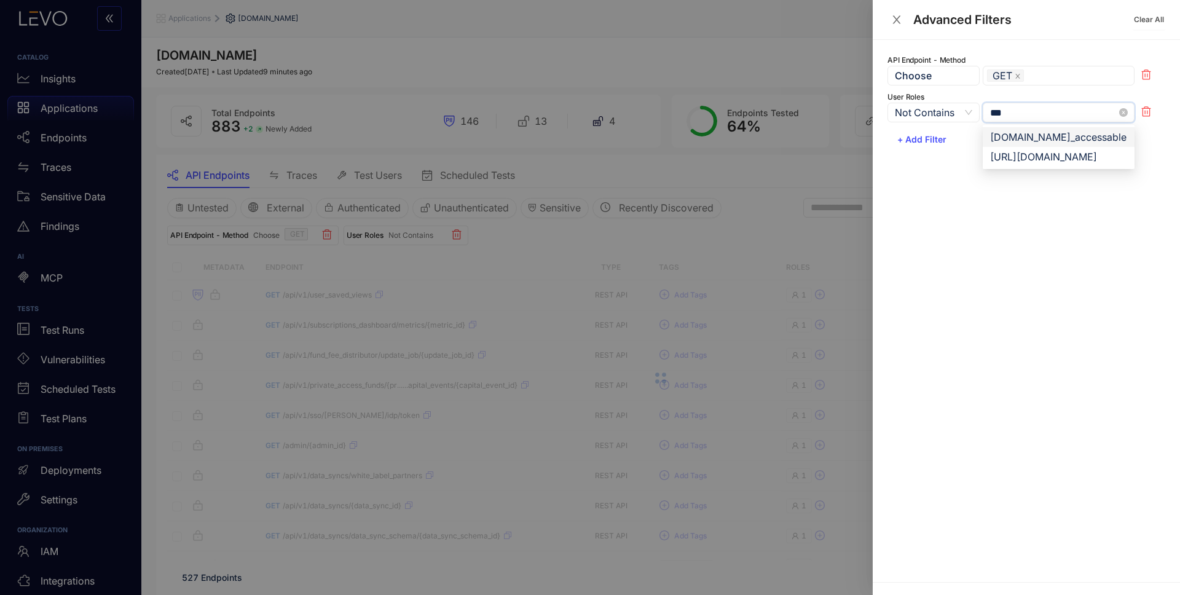
click at [1032, 134] on div "[DOMAIN_NAME]_accessable" at bounding box center [1058, 137] width 137 height 14
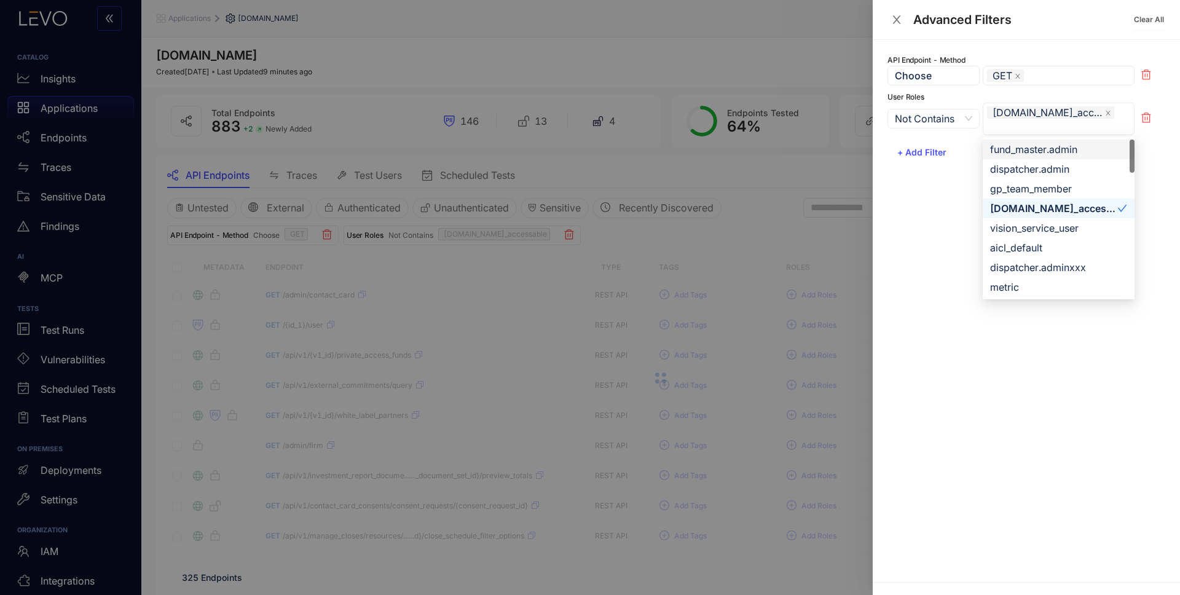
click at [752, 230] on div at bounding box center [590, 297] width 1180 height 595
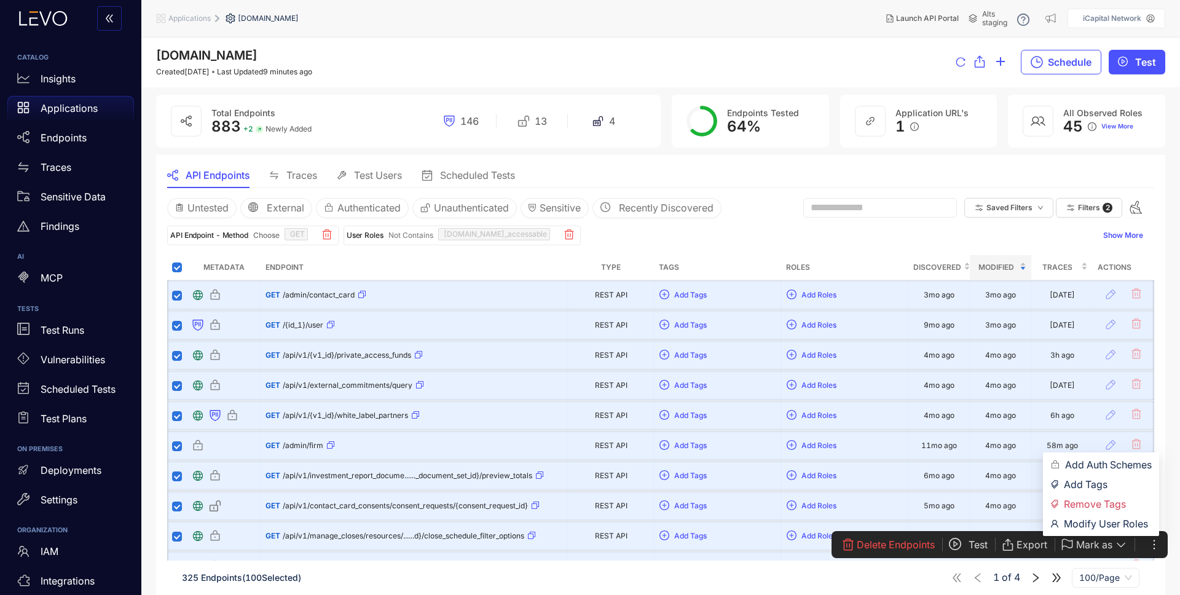
click at [1153, 544] on icon "ellipsis" at bounding box center [1154, 545] width 12 height 12
click at [1131, 523] on span "Modify User Roles" at bounding box center [1108, 524] width 88 height 14
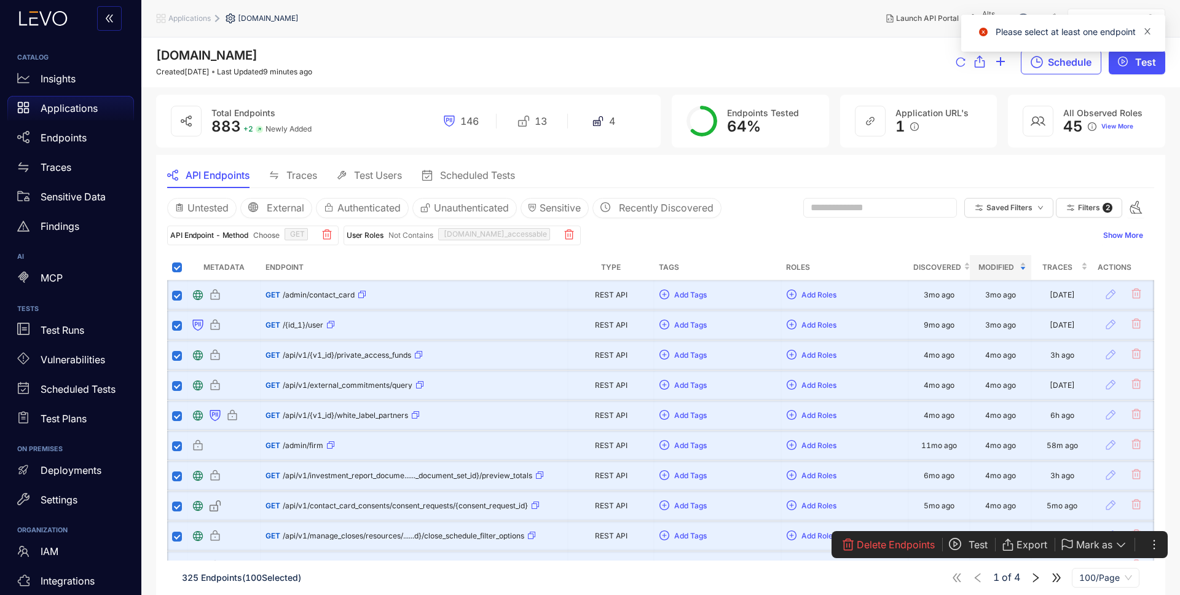
click at [1148, 30] on icon "close" at bounding box center [1148, 31] width 6 height 6
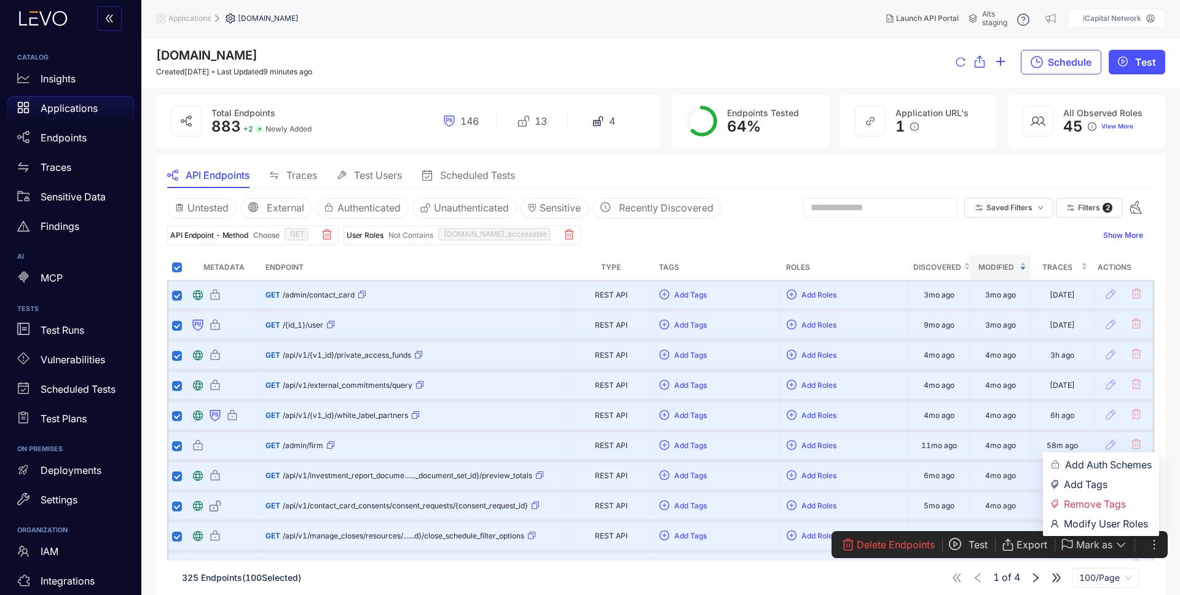
click at [1158, 542] on icon "ellipsis" at bounding box center [1154, 545] width 12 height 12
click at [1141, 524] on span "Modify User Roles" at bounding box center [1108, 524] width 88 height 14
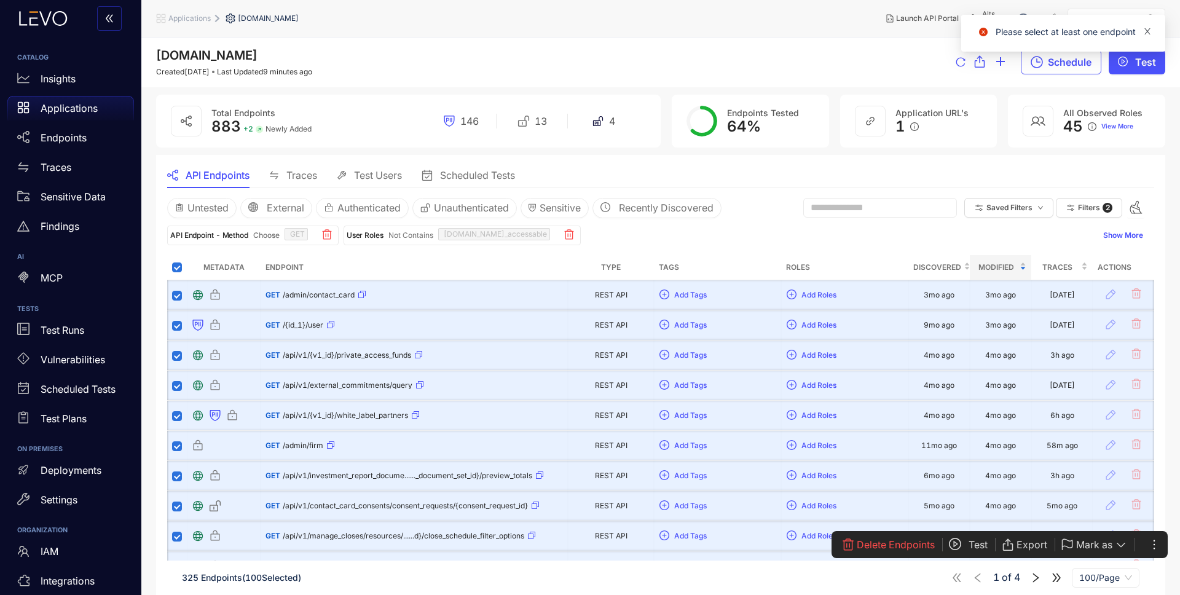
click at [1150, 31] on icon "close" at bounding box center [1148, 31] width 9 height 9
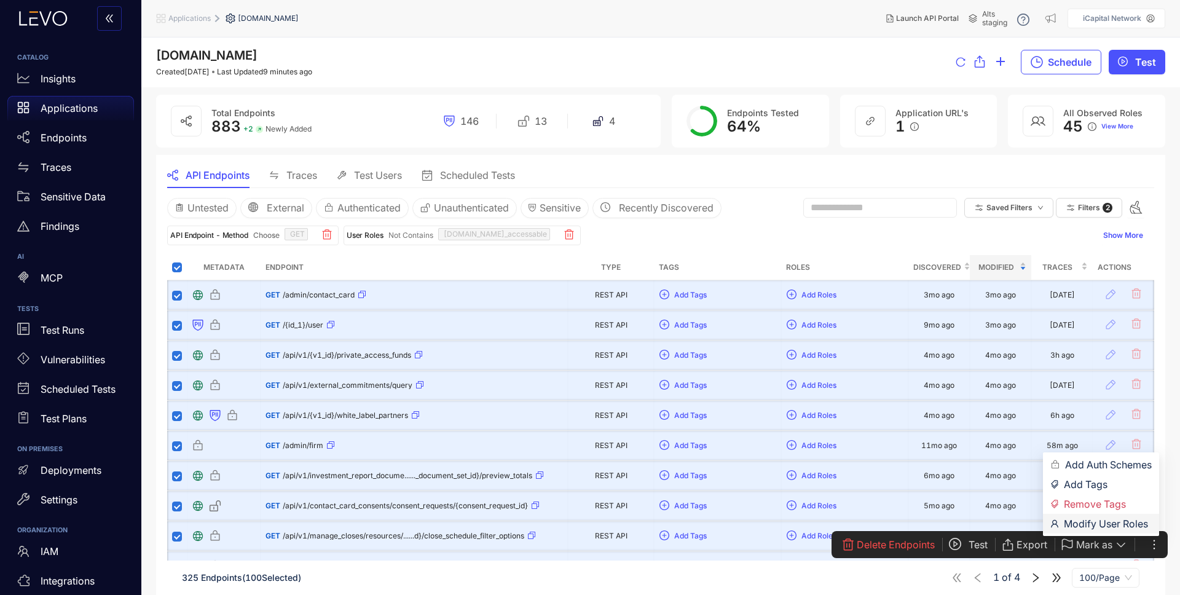
click at [1105, 524] on span "Modify User Roles" at bounding box center [1108, 524] width 88 height 14
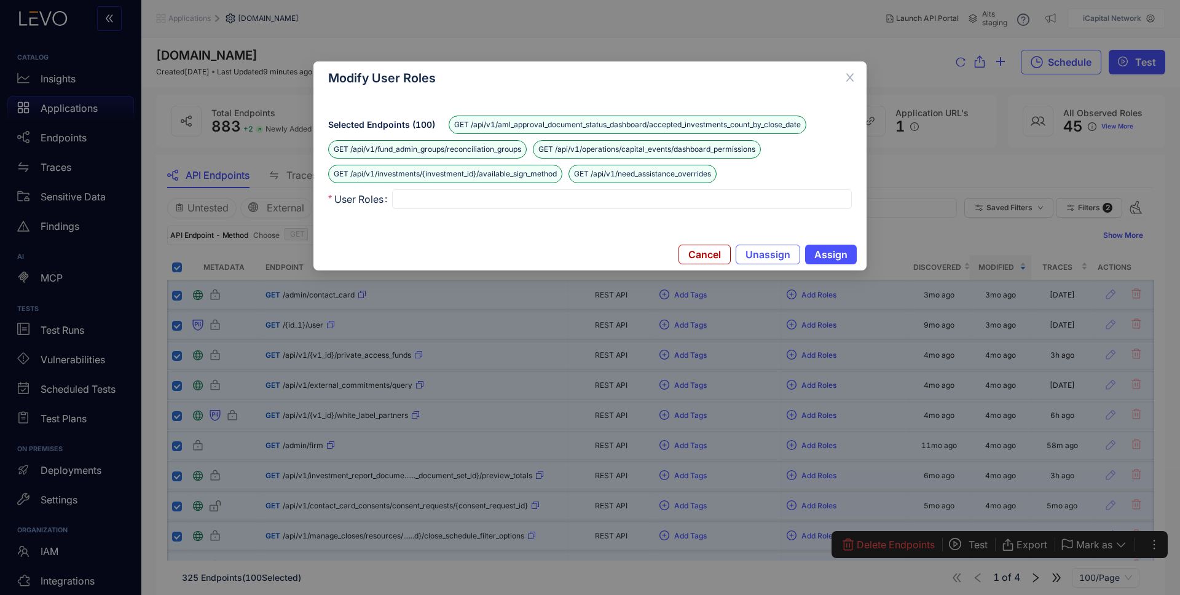
click at [545, 200] on div at bounding box center [622, 199] width 451 height 13
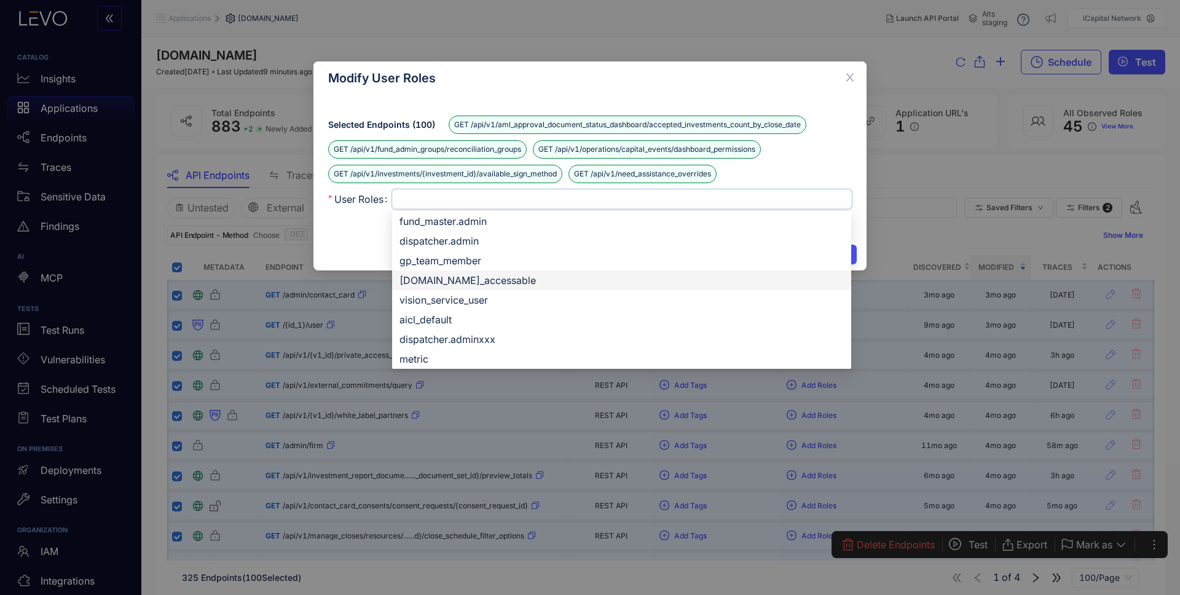
click at [548, 281] on div "[DOMAIN_NAME]_accessable" at bounding box center [622, 281] width 444 height 14
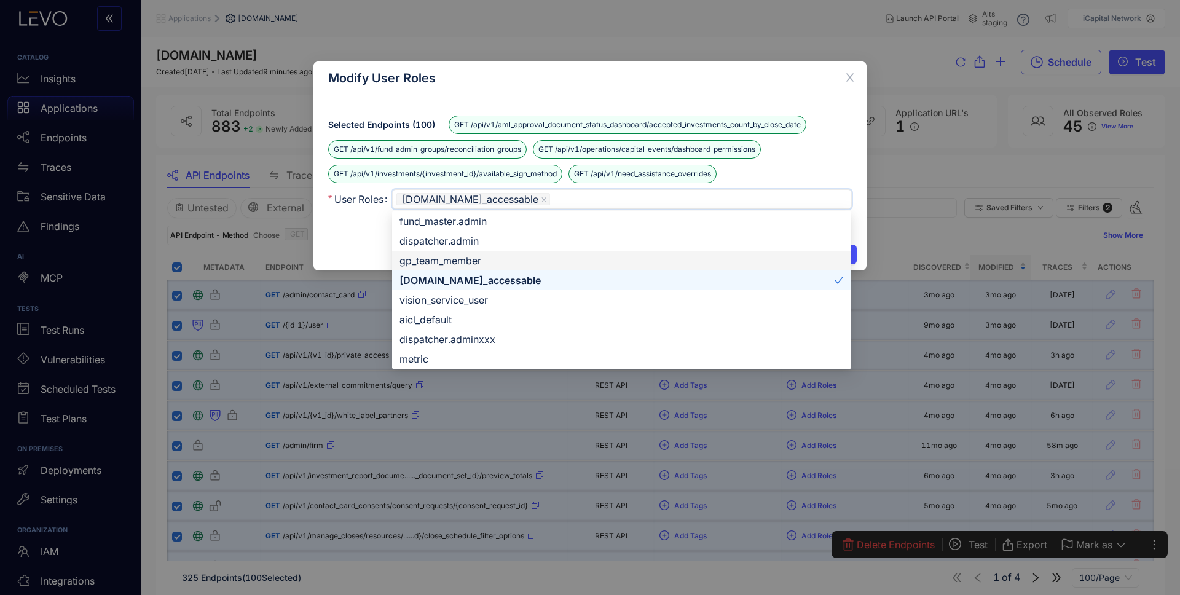
click at [343, 231] on div "Selected Endpoints ( 100 ) GET /api/v1/aml_approval_document_status_dashboard/a…" at bounding box center [590, 167] width 553 height 144
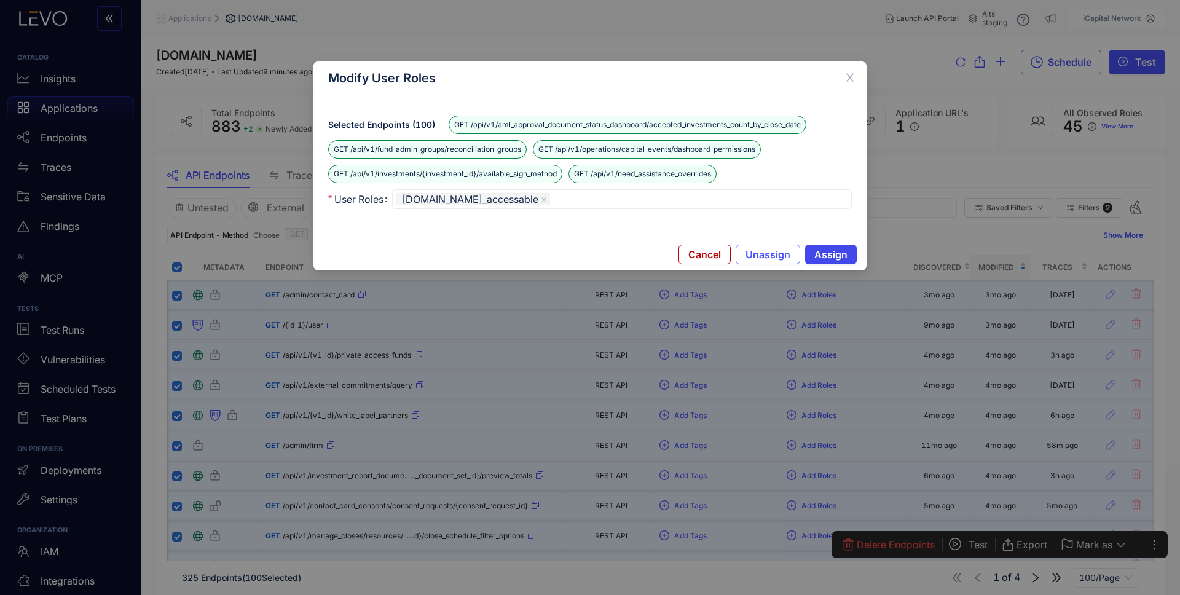
click at [828, 249] on span "Assign" at bounding box center [831, 254] width 33 height 11
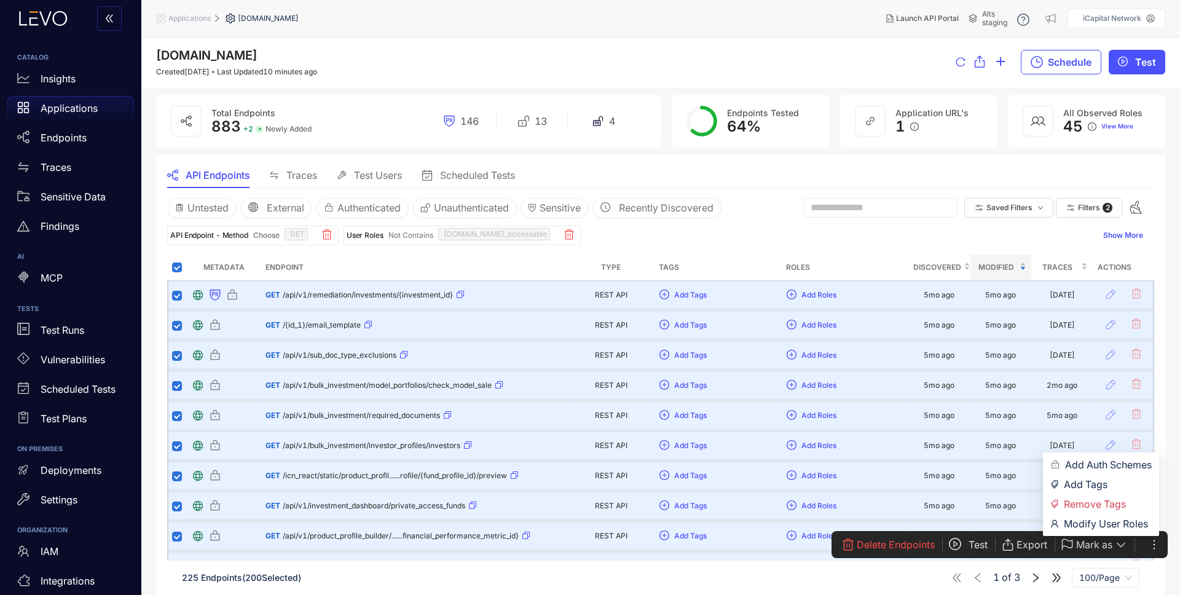
click at [1153, 546] on icon "ellipsis" at bounding box center [1154, 545] width 12 height 12
click at [1122, 526] on span "Modify User Roles" at bounding box center [1108, 524] width 88 height 14
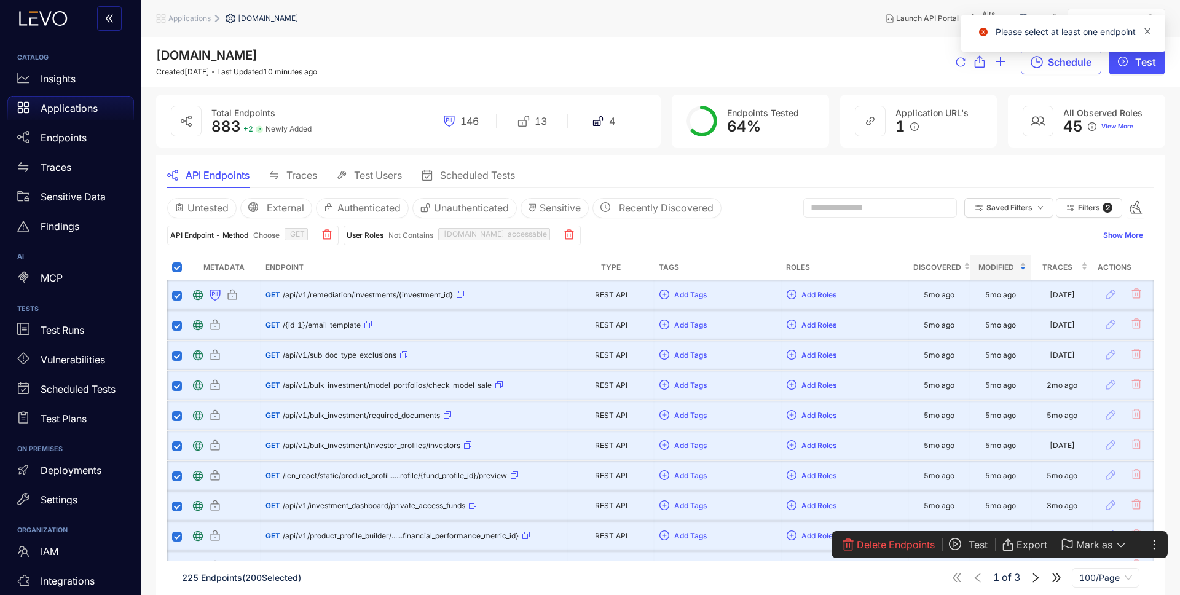
click at [1151, 32] on icon "close" at bounding box center [1148, 31] width 9 height 9
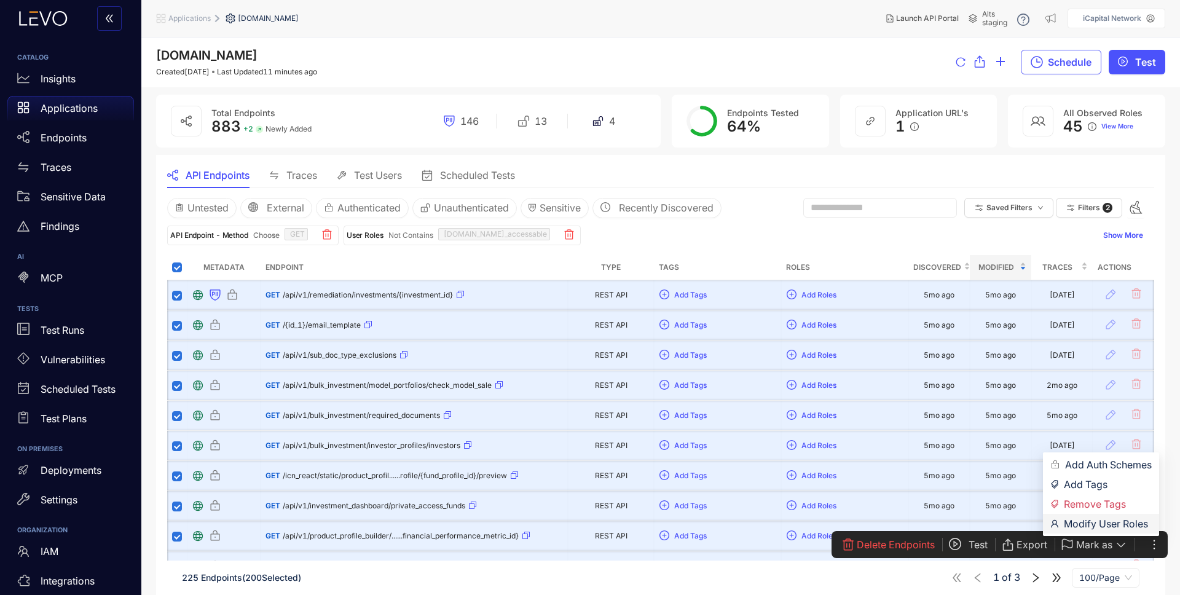
click at [1116, 521] on span "Modify User Roles" at bounding box center [1108, 524] width 88 height 14
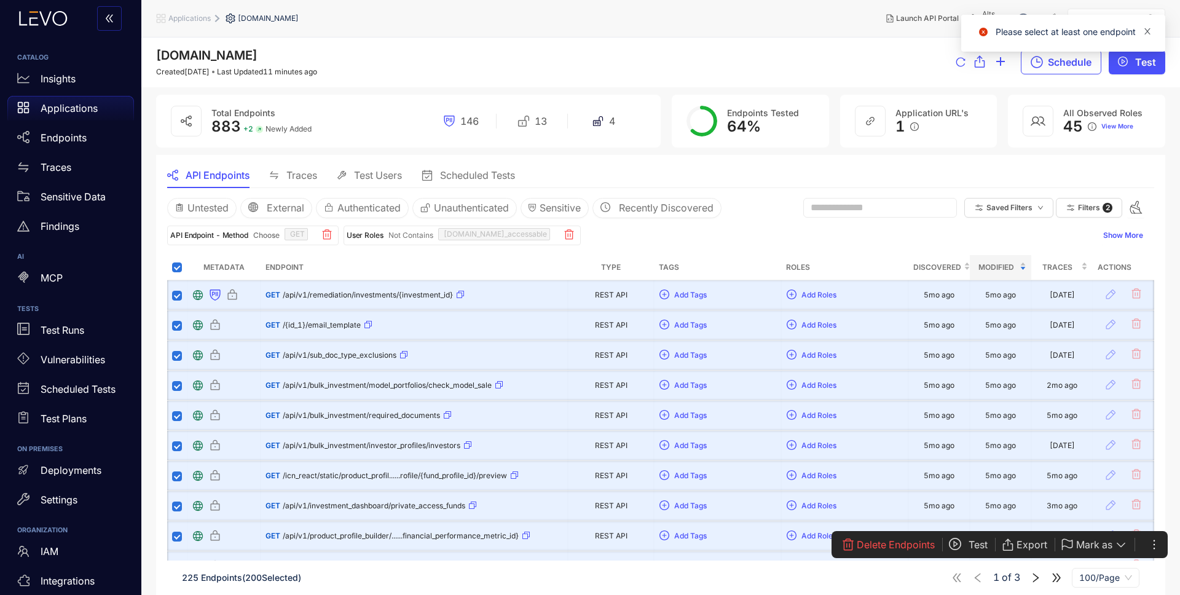
click at [1146, 30] on icon "close" at bounding box center [1148, 31] width 9 height 9
click at [1137, 205] on icon "button" at bounding box center [1136, 207] width 15 height 15
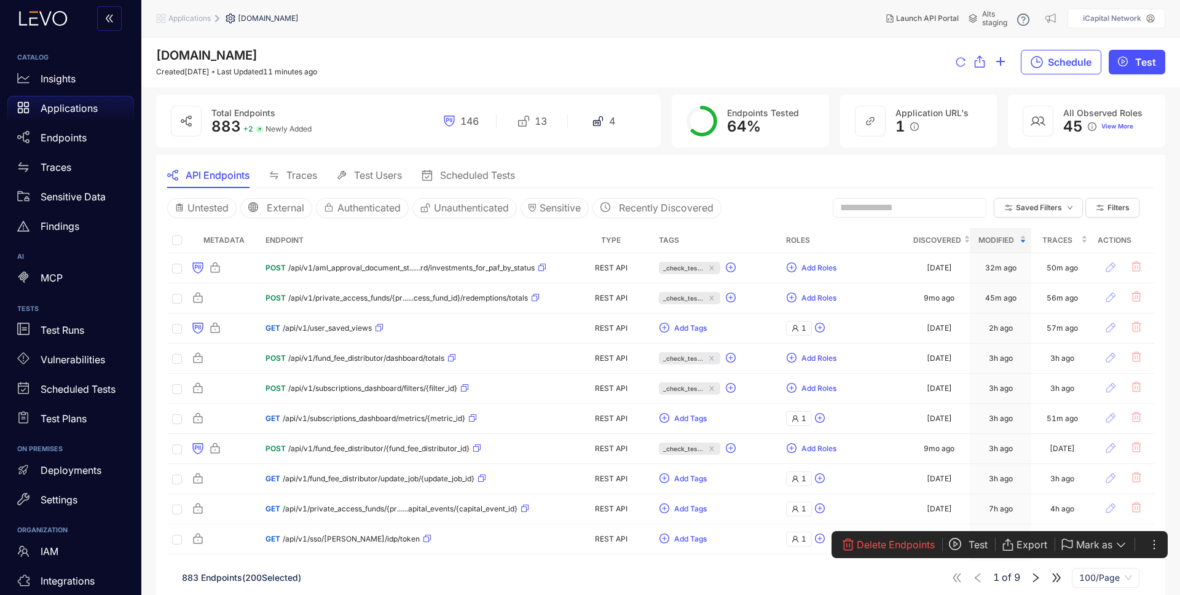
click at [196, 21] on span "Applications" at bounding box center [189, 18] width 42 height 9
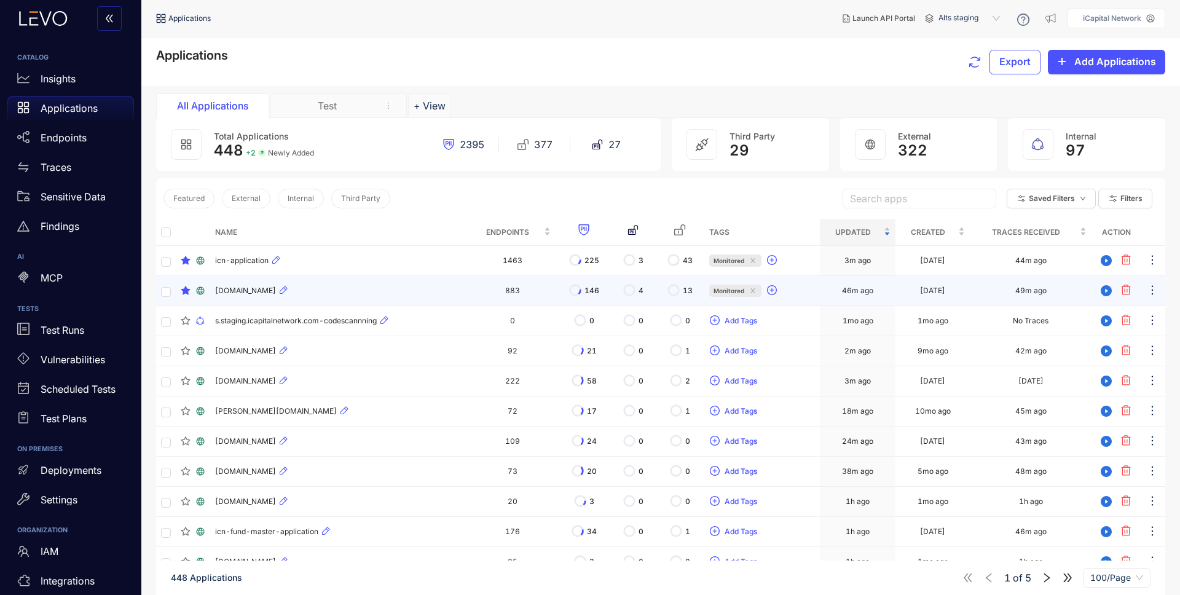
click at [399, 290] on div "[DOMAIN_NAME]" at bounding box center [339, 290] width 249 height 15
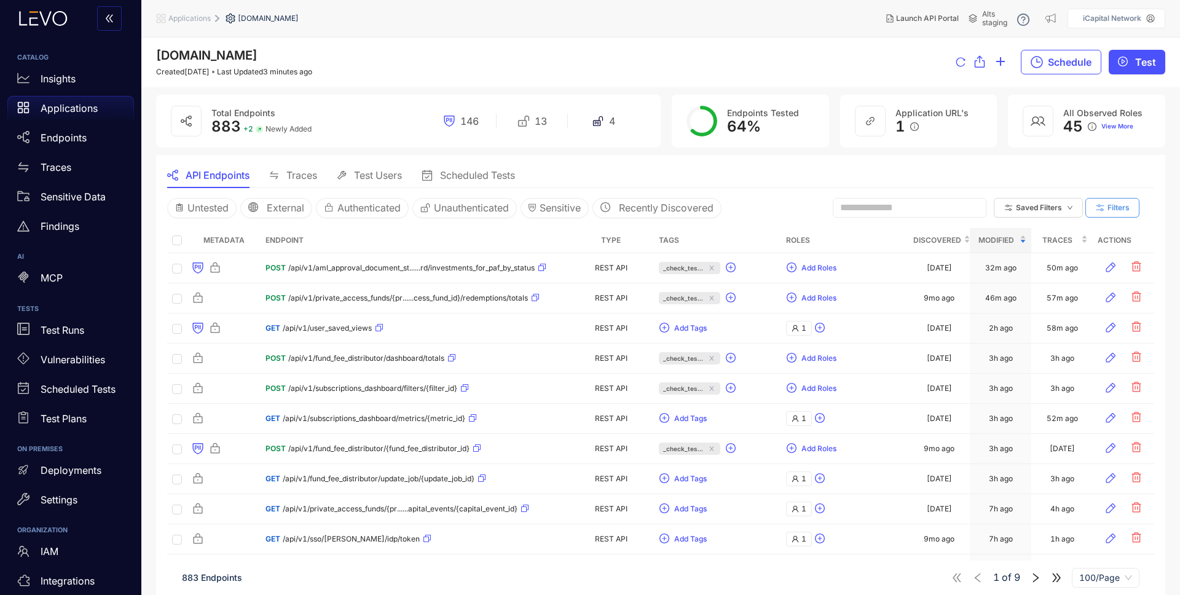
click at [1121, 210] on span "Filters" at bounding box center [1119, 207] width 22 height 9
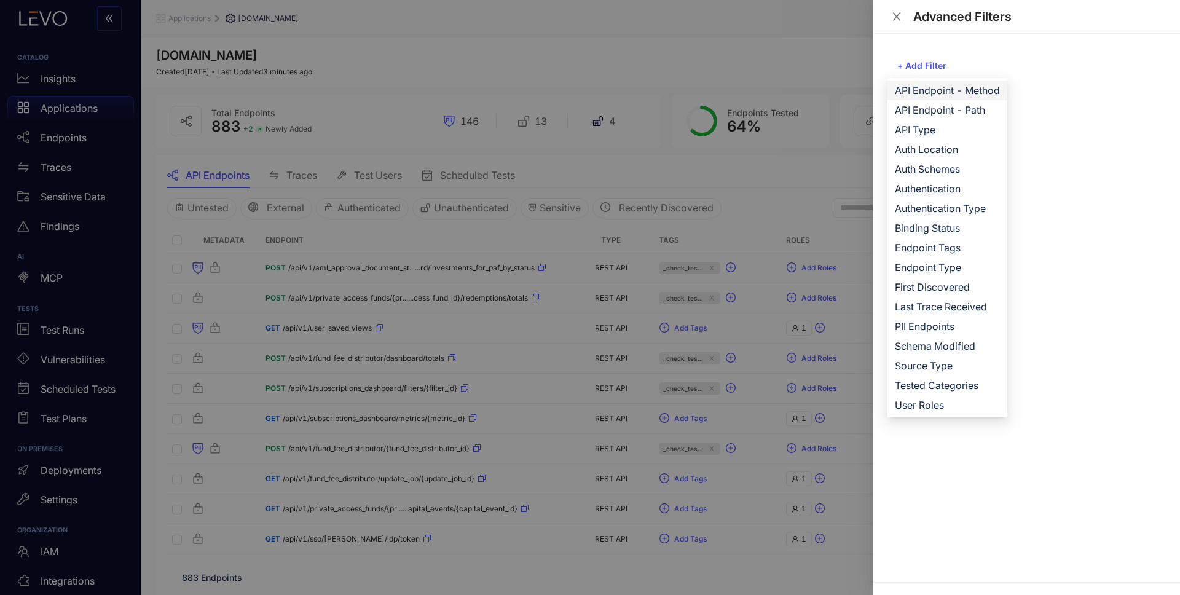
click at [960, 88] on span "API Endpoint - Method" at bounding box center [947, 91] width 105 height 14
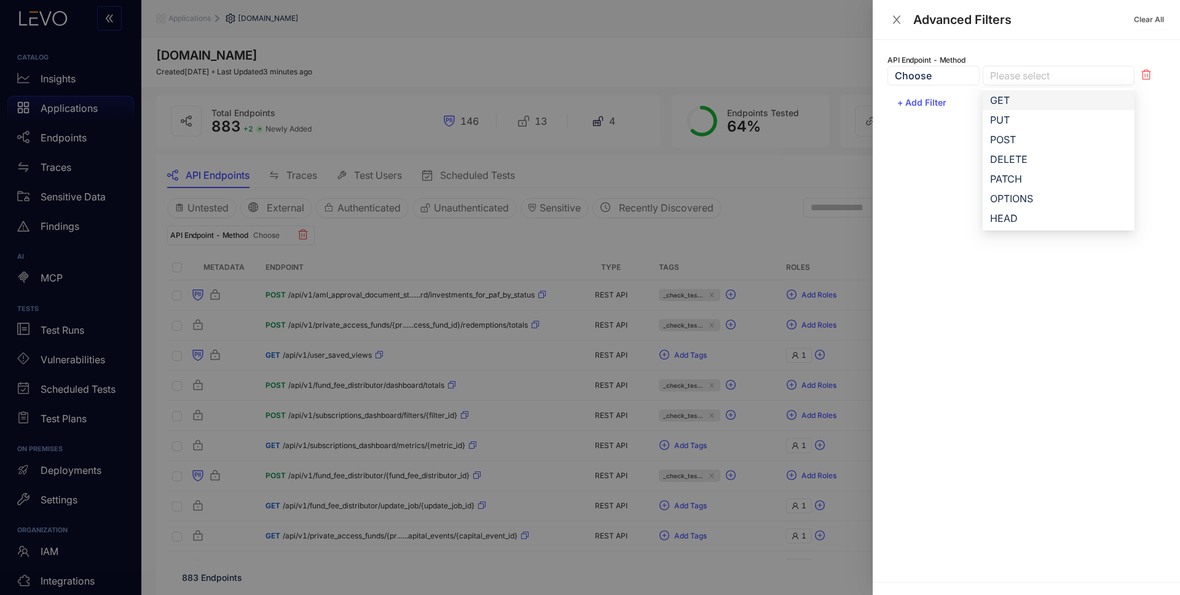
click at [1008, 78] on div at bounding box center [1052, 75] width 131 height 13
click at [1017, 100] on div "GET" at bounding box center [1058, 100] width 137 height 14
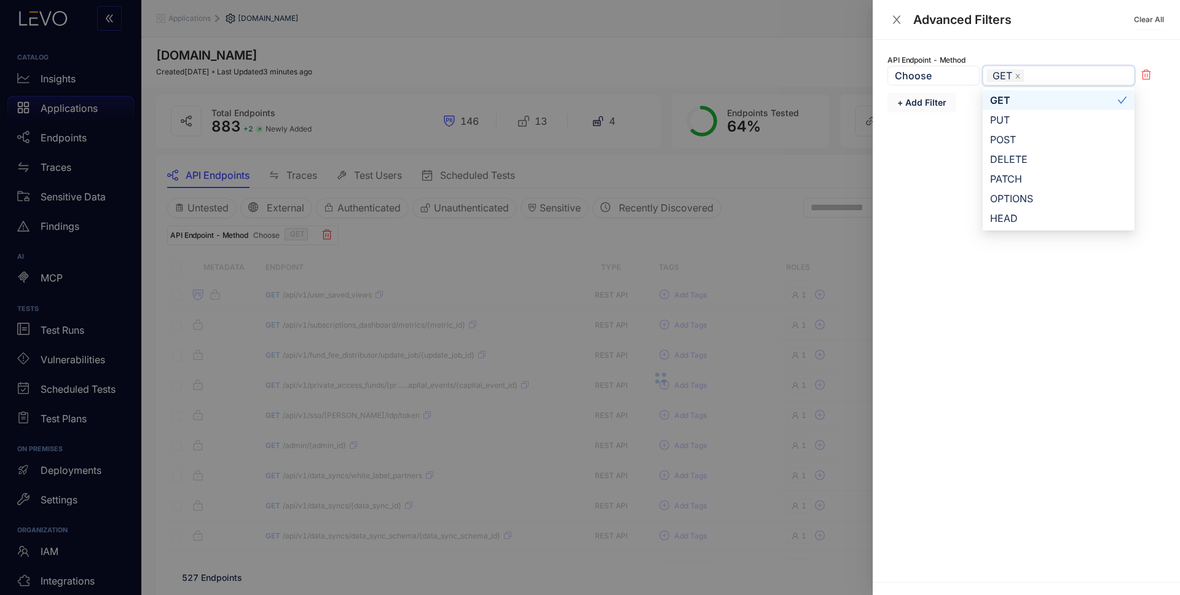
click at [933, 105] on span "+ Add Filter" at bounding box center [922, 103] width 49 height 10
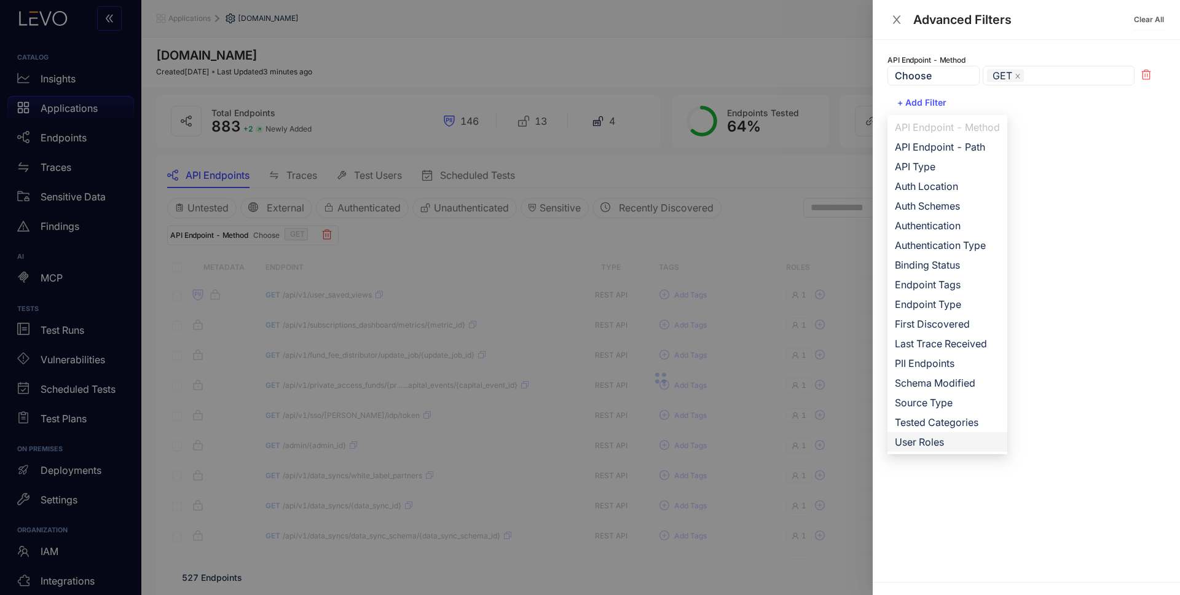
click at [941, 445] on span "User Roles" at bounding box center [947, 442] width 105 height 14
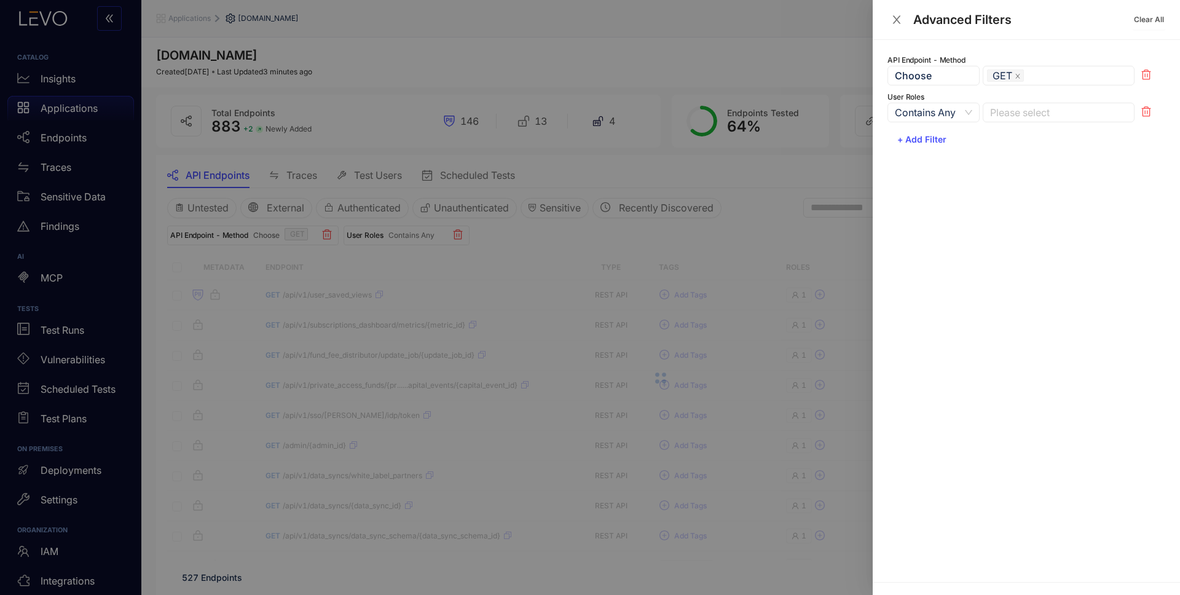
click at [949, 106] on span "Contains Any" at bounding box center [933, 112] width 77 height 18
click at [947, 159] on div "Not Contains" at bounding box center [934, 156] width 76 height 14
click at [1029, 113] on div at bounding box center [1052, 112] width 131 height 13
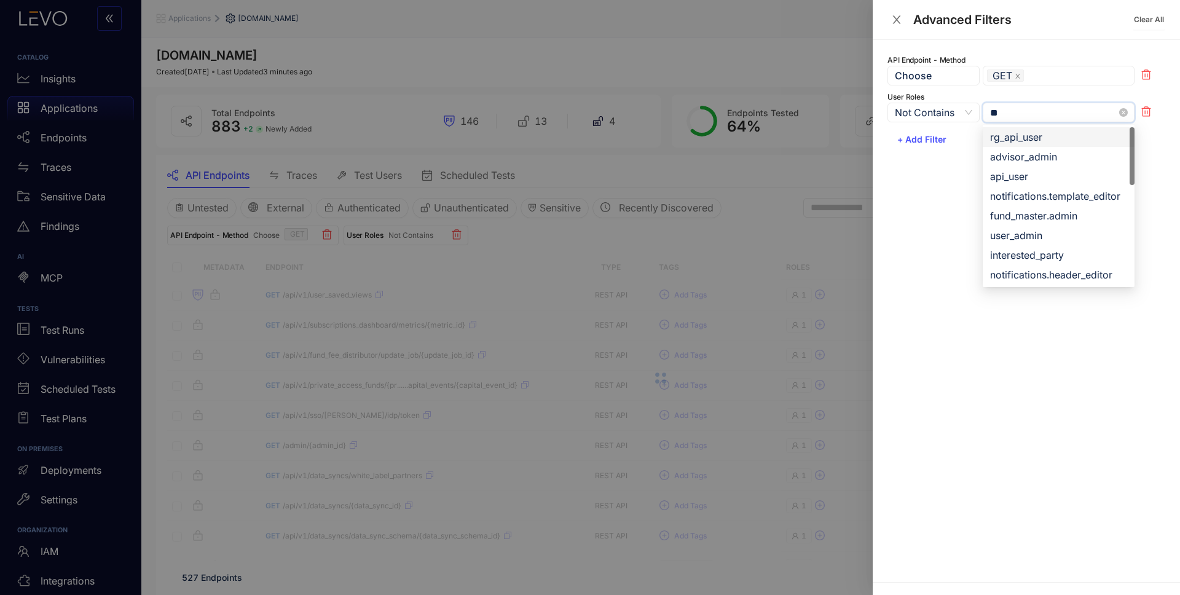
type input "***"
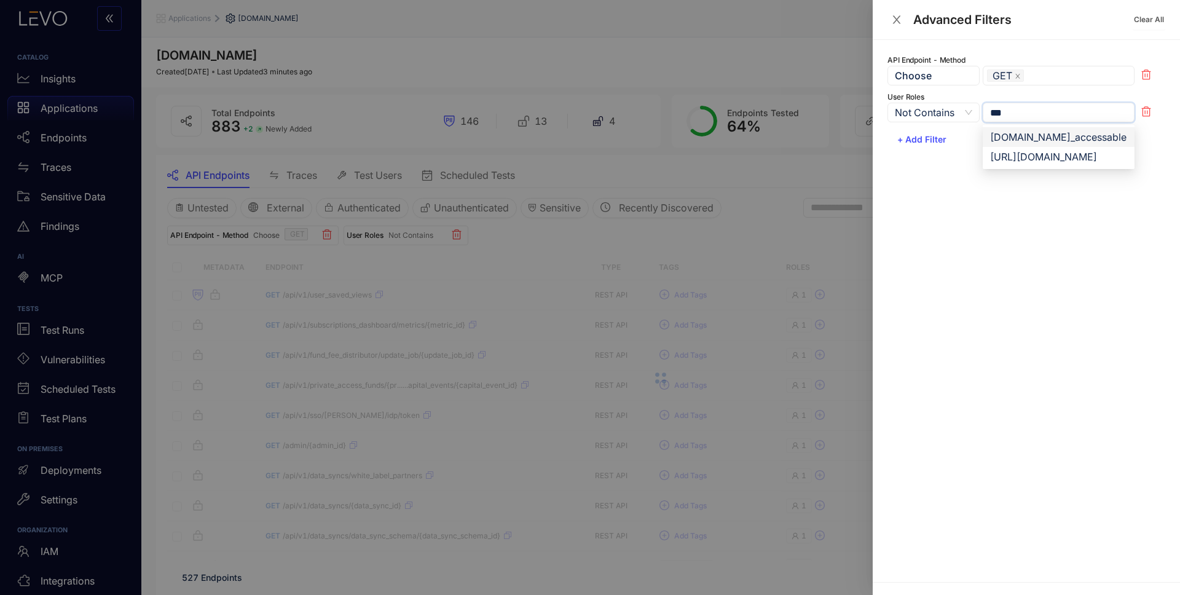
click at [1022, 140] on div "[DOMAIN_NAME]_accessable" at bounding box center [1058, 137] width 137 height 14
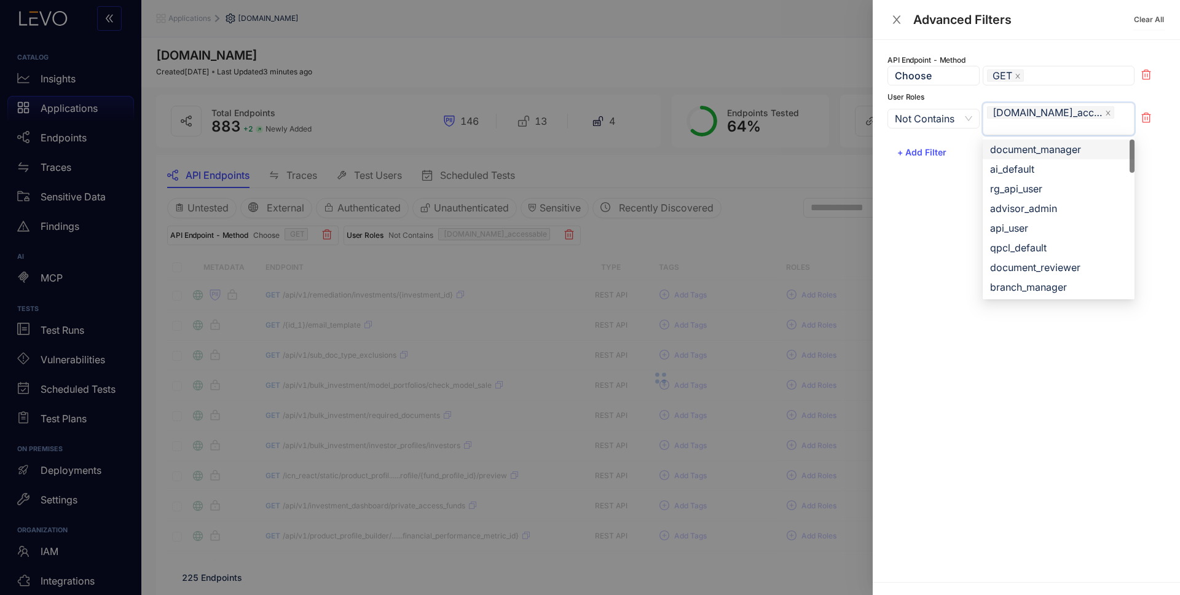
click at [754, 245] on div at bounding box center [590, 297] width 1180 height 595
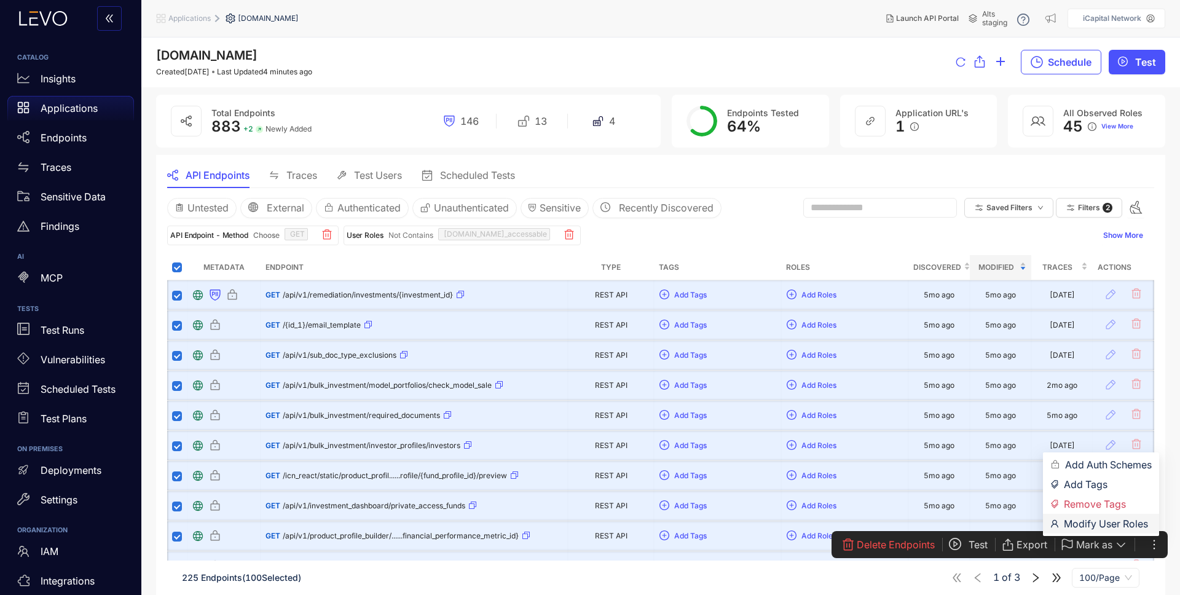
click at [1127, 523] on span "Modify User Roles" at bounding box center [1108, 524] width 88 height 14
click at [1139, 525] on span "Modify User Roles" at bounding box center [1108, 524] width 88 height 14
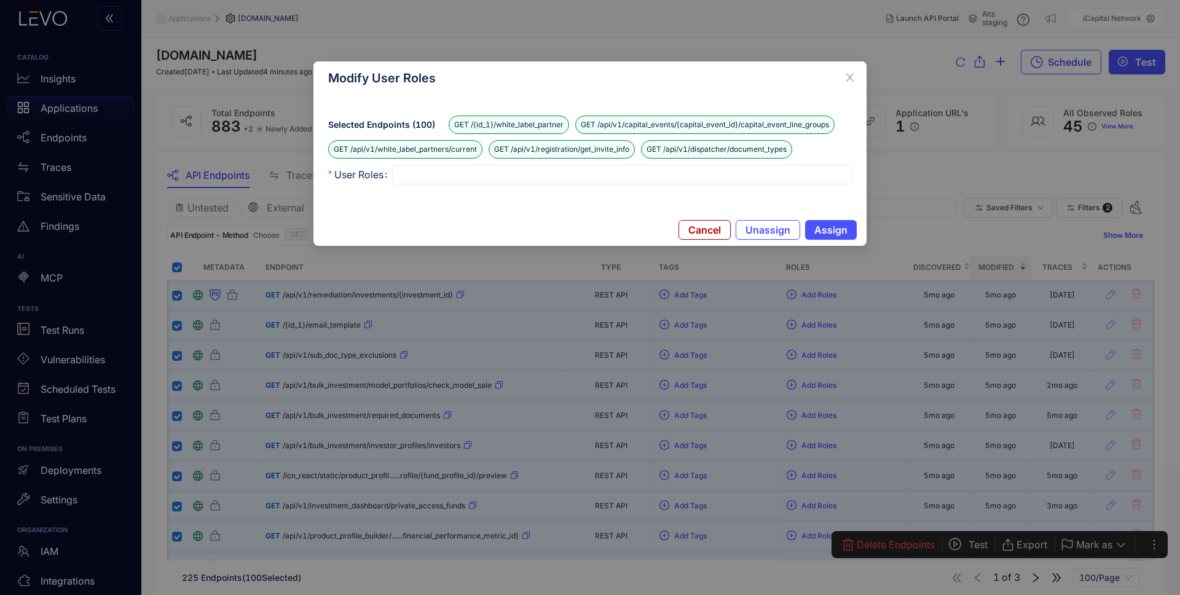
click at [446, 175] on div at bounding box center [622, 174] width 451 height 13
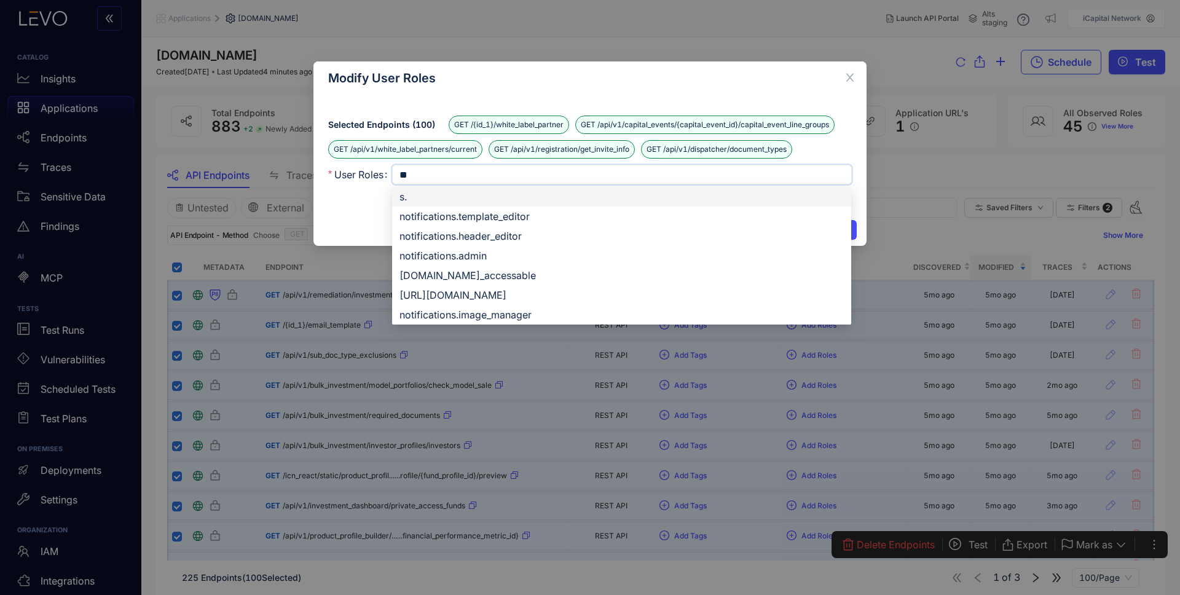
type input "***"
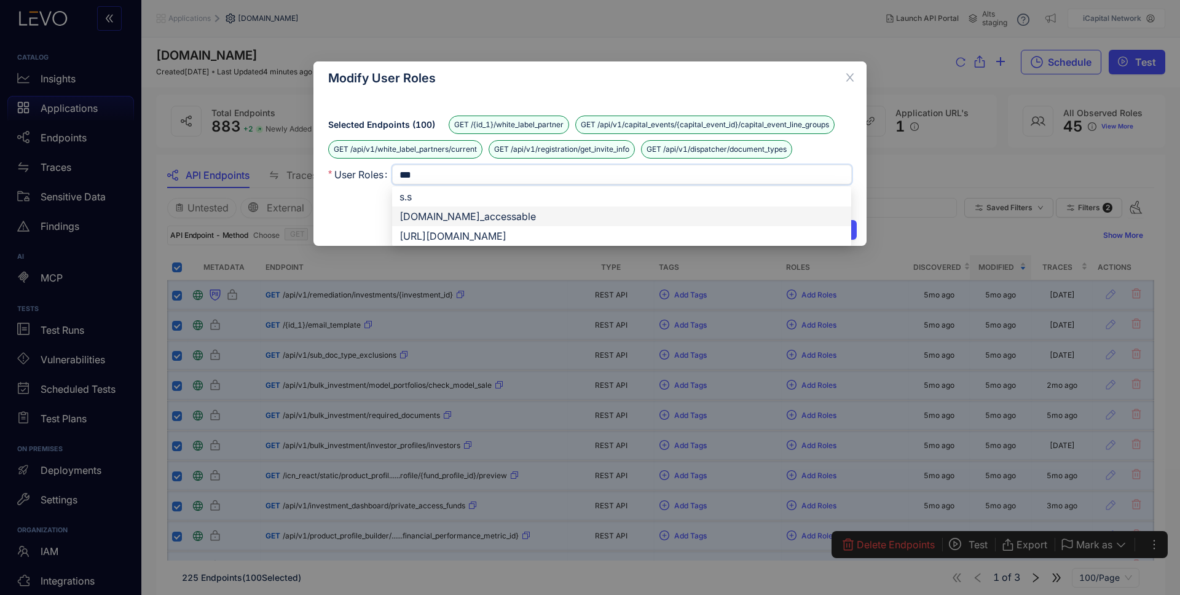
click at [521, 214] on div "[DOMAIN_NAME]_accessable" at bounding box center [622, 217] width 444 height 14
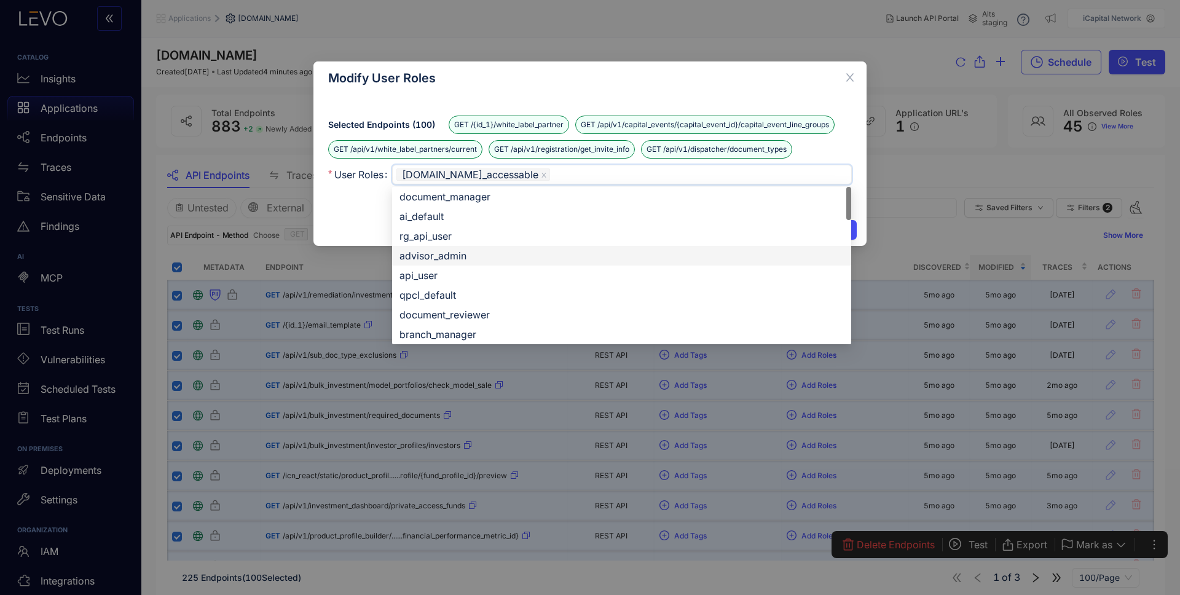
click at [328, 208] on div "Selected Endpoints ( 100 ) GET /{id_1}/white_label_partner GET /api/v1/capital_…" at bounding box center [590, 154] width 553 height 119
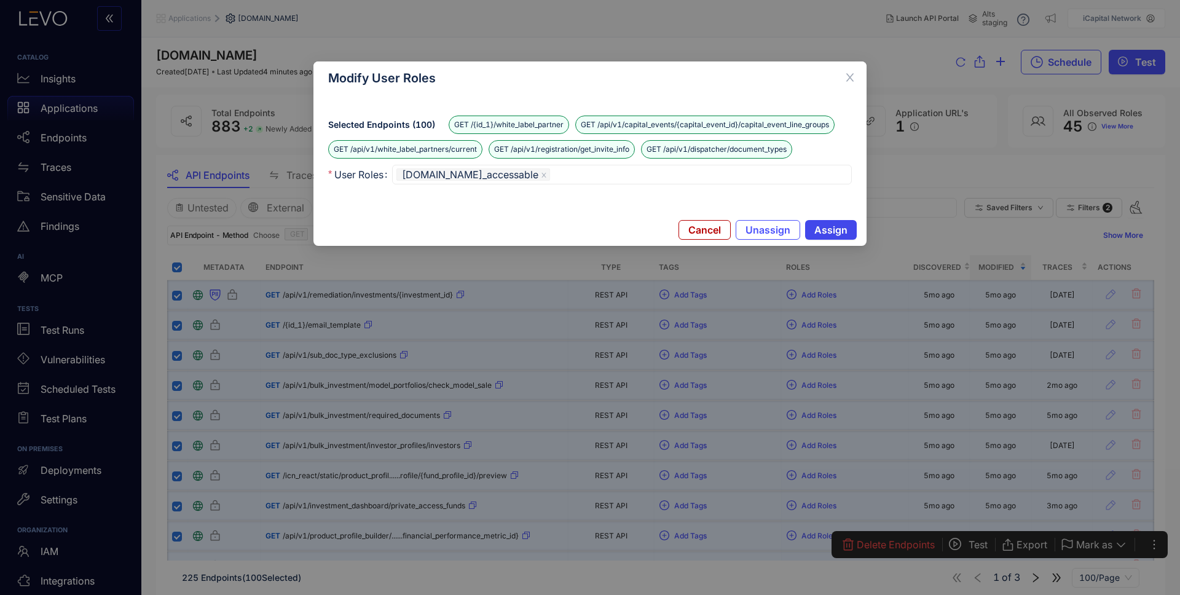
click at [831, 227] on span "Assign" at bounding box center [831, 229] width 33 height 11
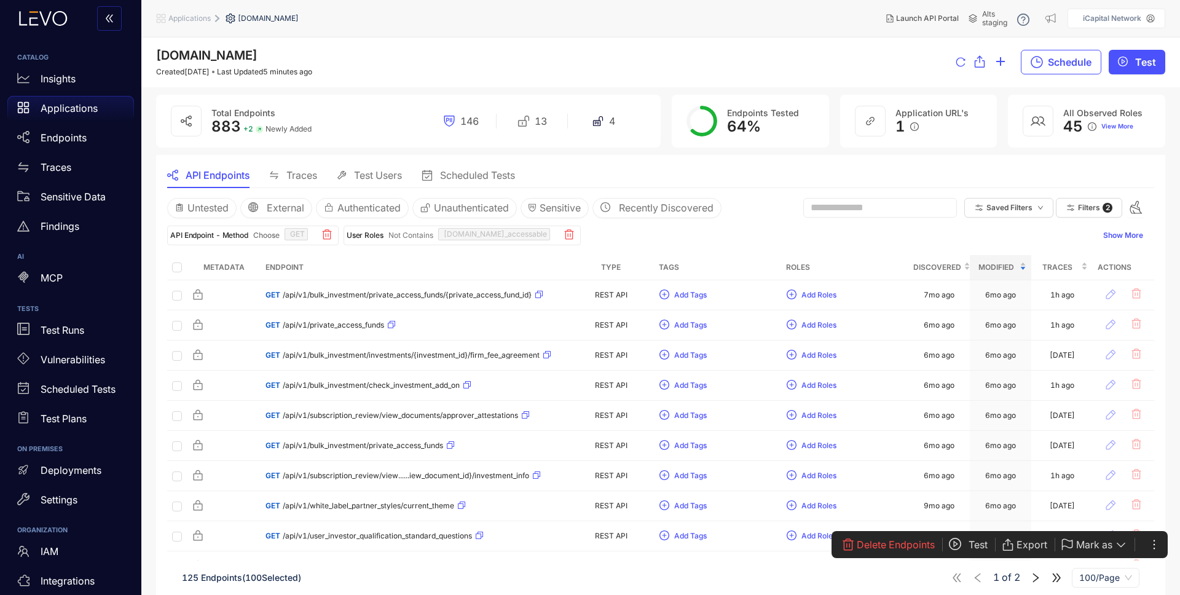
click at [68, 113] on p "Applications" at bounding box center [69, 108] width 57 height 11
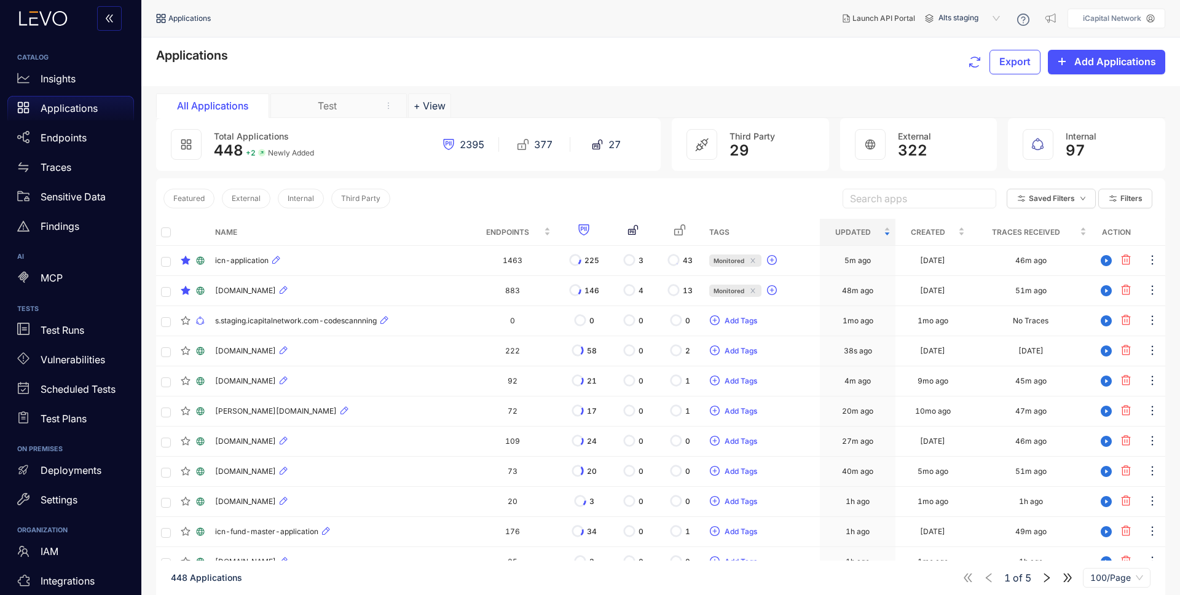
click at [416, 295] on div "[DOMAIN_NAME]" at bounding box center [339, 290] width 249 height 15
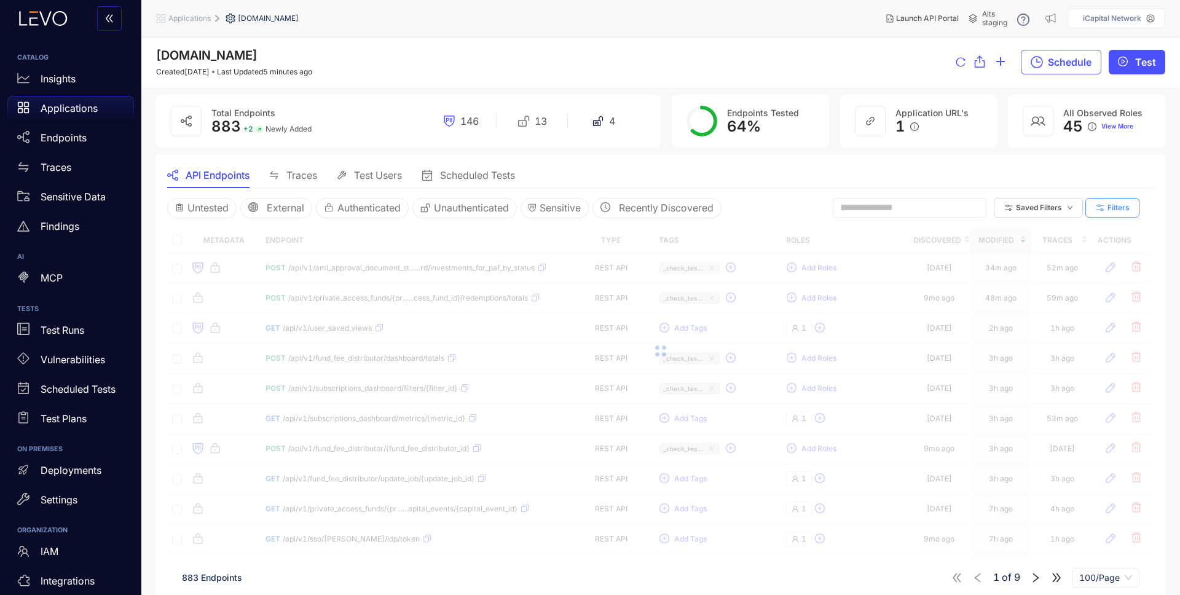
click at [1113, 213] on button "Filters" at bounding box center [1113, 208] width 54 height 20
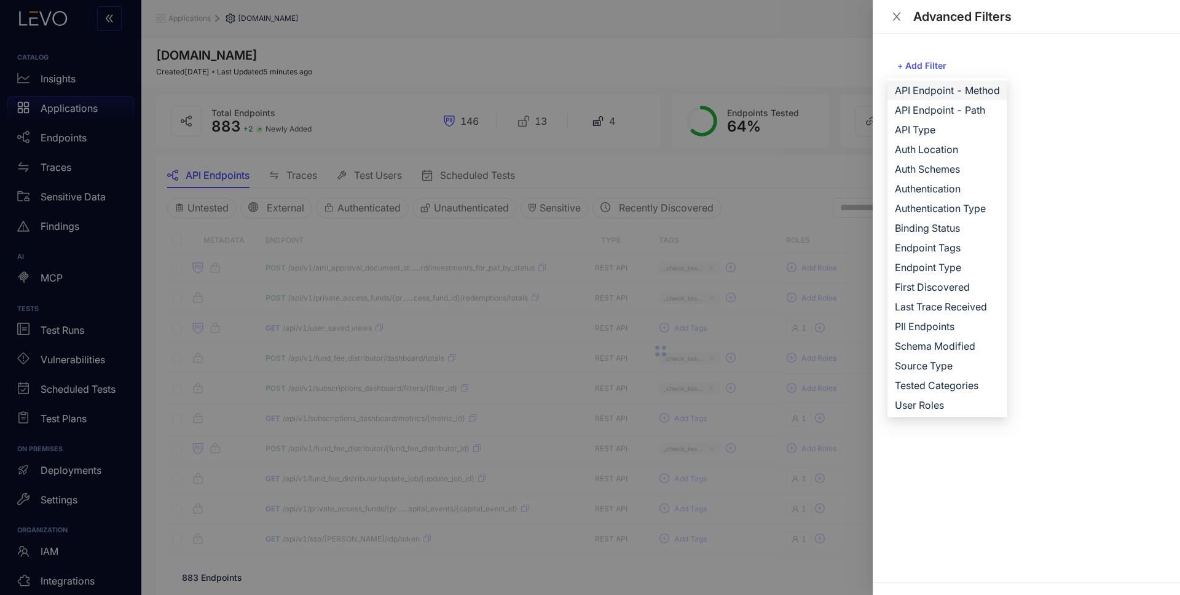
click at [929, 91] on span "API Endpoint - Method" at bounding box center [947, 91] width 105 height 14
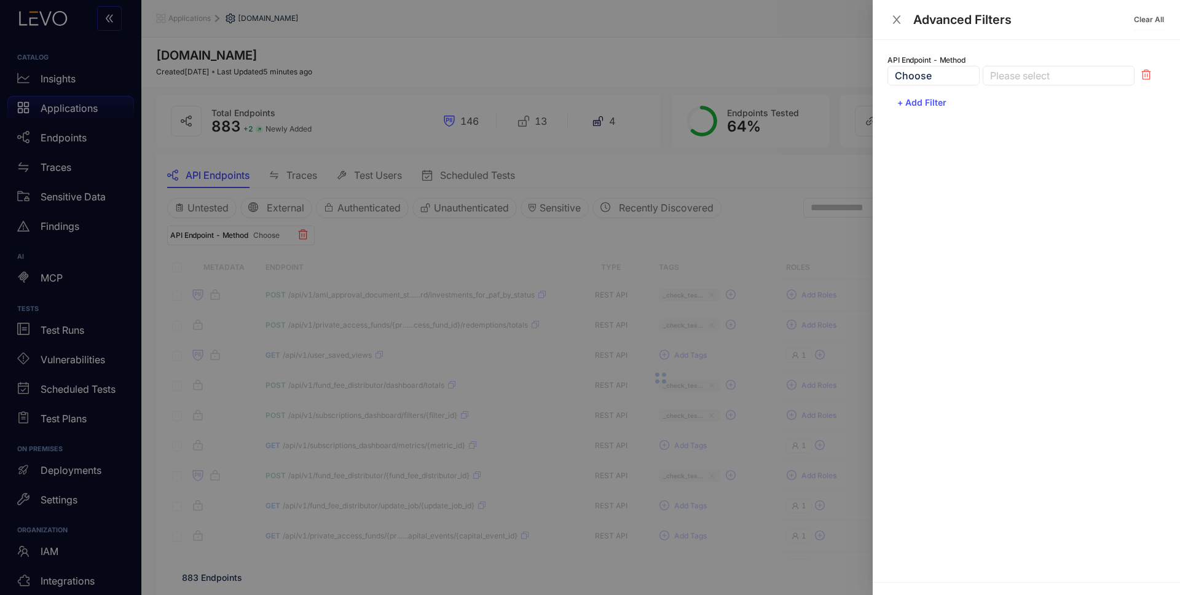
click at [987, 79] on div at bounding box center [990, 75] width 6 height 13
click at [1006, 103] on div "GET" at bounding box center [1058, 100] width 137 height 14
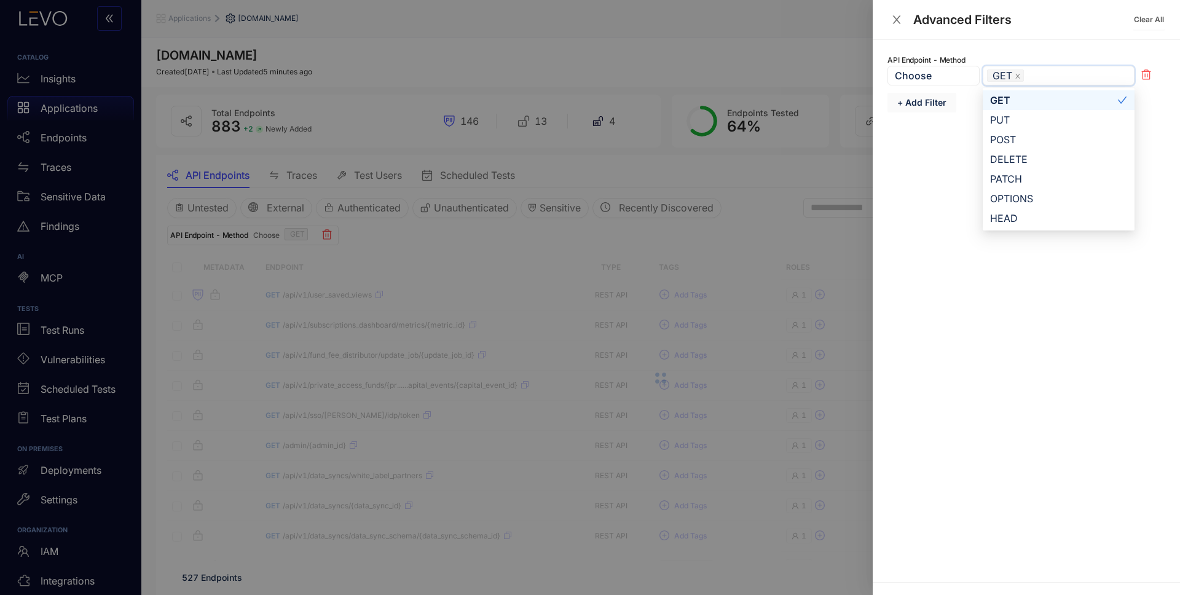
click at [923, 105] on span "+ Add Filter" at bounding box center [922, 103] width 49 height 10
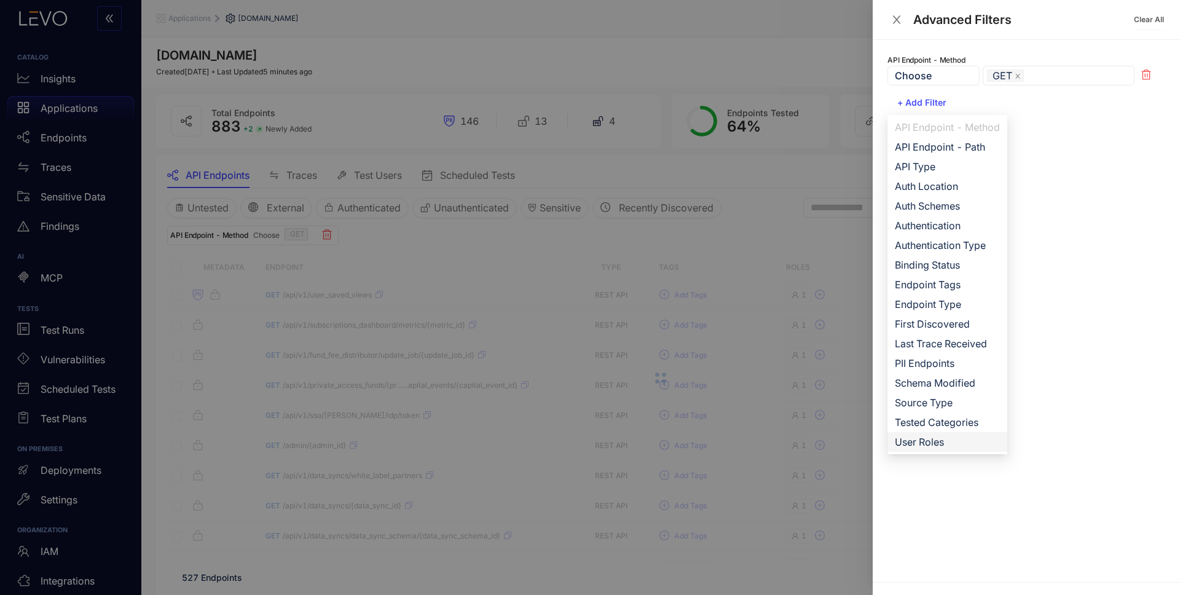
click at [969, 443] on span "User Roles" at bounding box center [947, 442] width 105 height 14
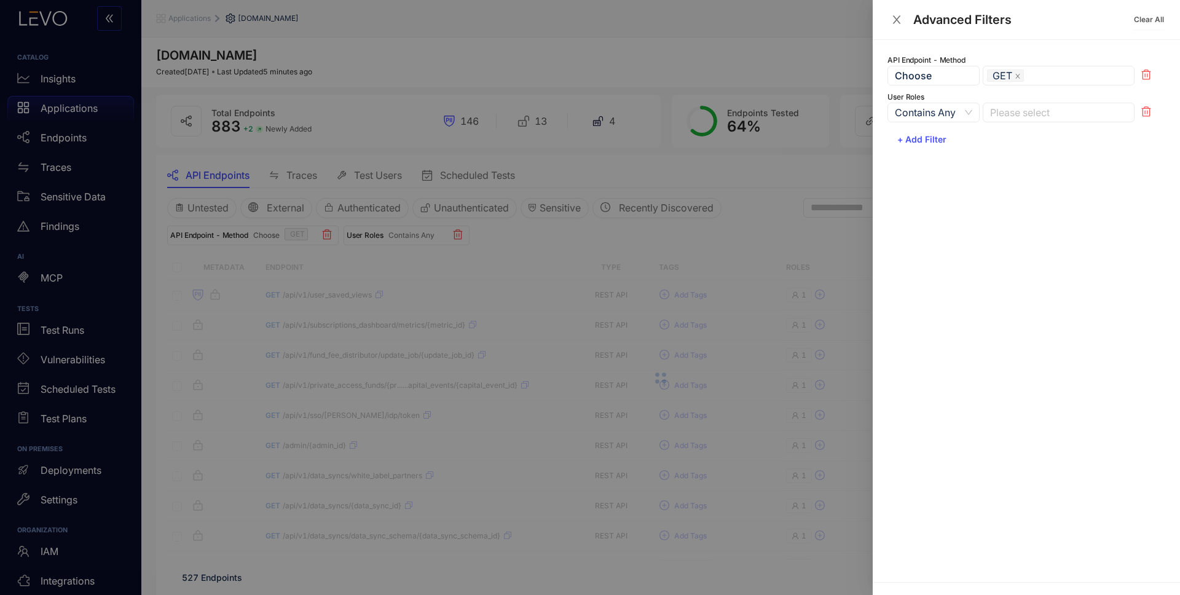
click at [1033, 109] on div at bounding box center [1052, 112] width 131 height 13
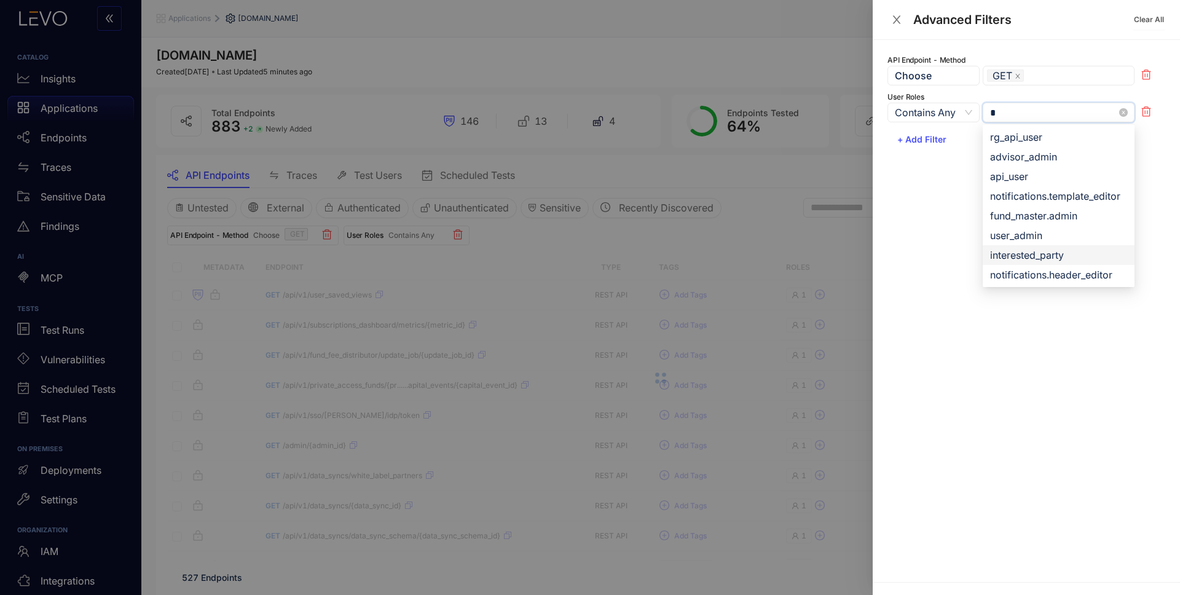
type input "**"
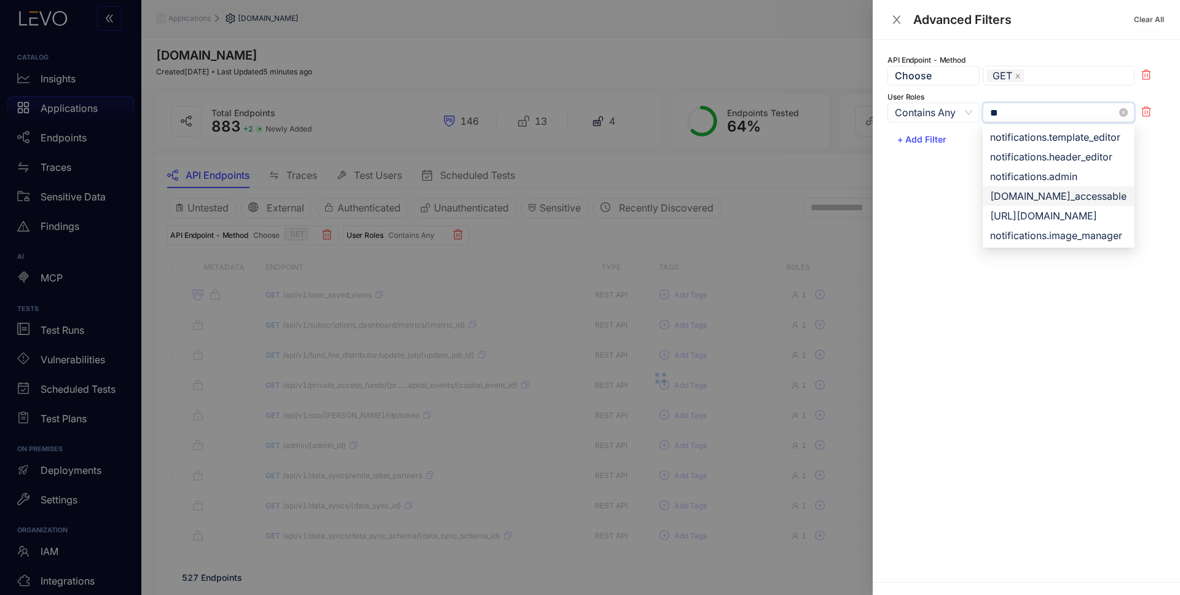
click at [1045, 199] on div "[DOMAIN_NAME]_accessable" at bounding box center [1058, 196] width 137 height 14
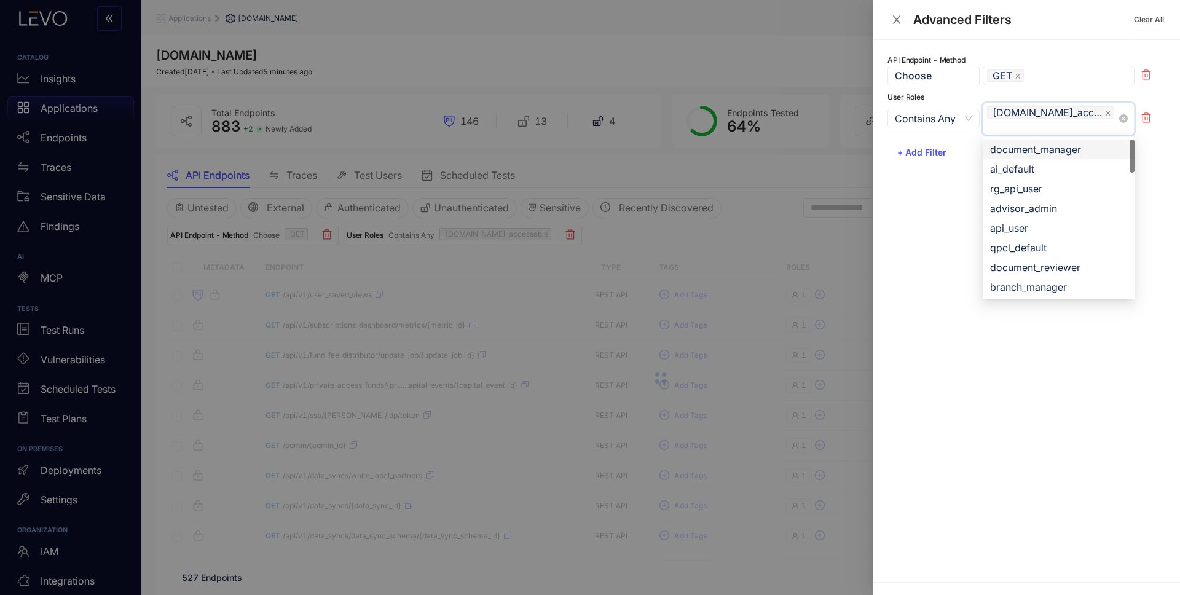
click at [764, 245] on div at bounding box center [590, 297] width 1180 height 595
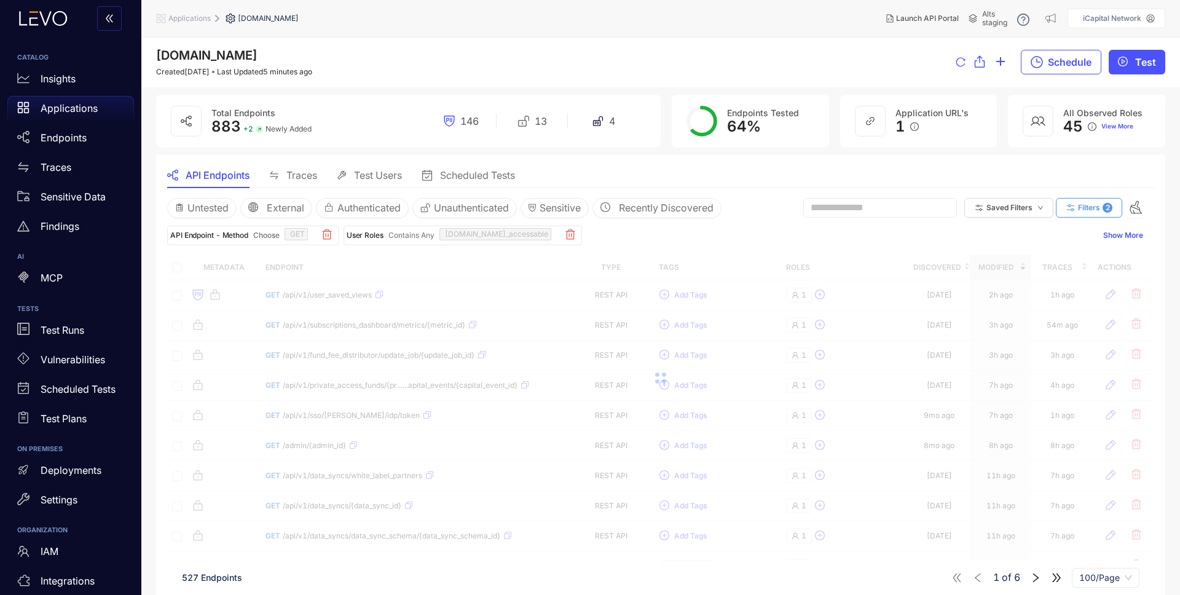
click at [1093, 209] on span "Filters" at bounding box center [1089, 207] width 22 height 9
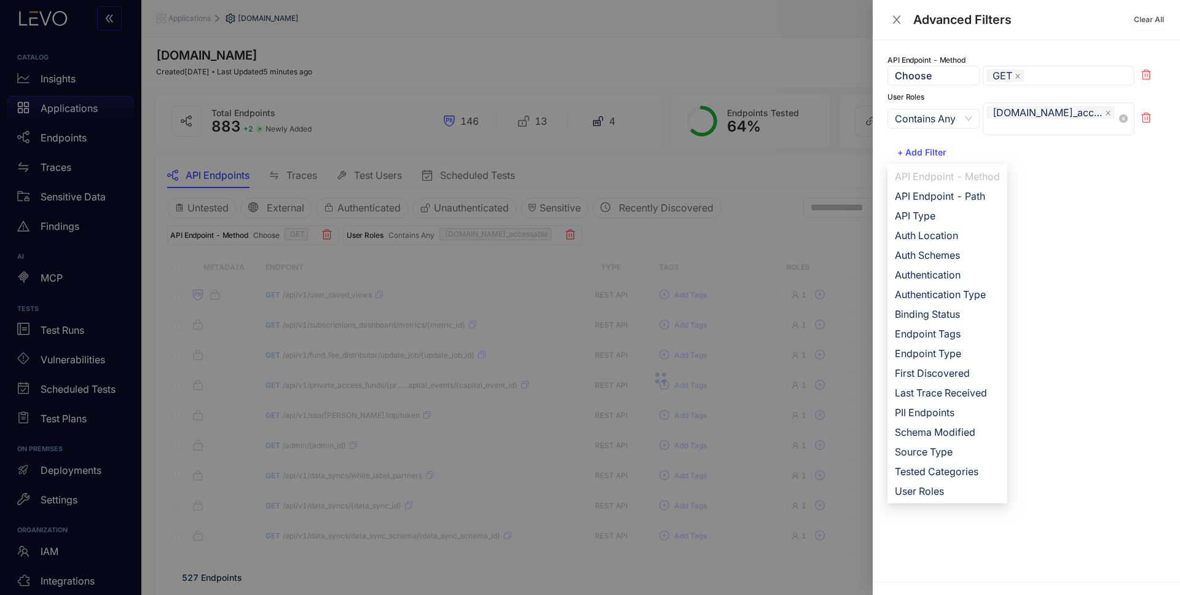
click at [939, 114] on span "Contains Any" at bounding box center [933, 118] width 77 height 18
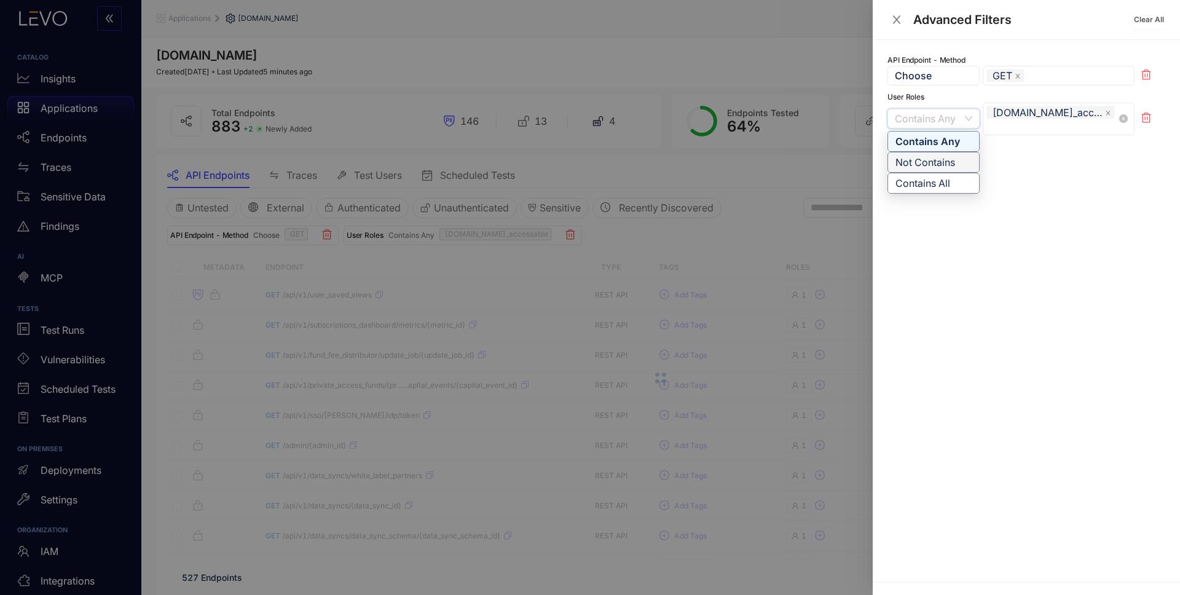
click at [934, 161] on div "Not Contains" at bounding box center [934, 163] width 76 height 14
click at [738, 233] on div at bounding box center [590, 297] width 1180 height 595
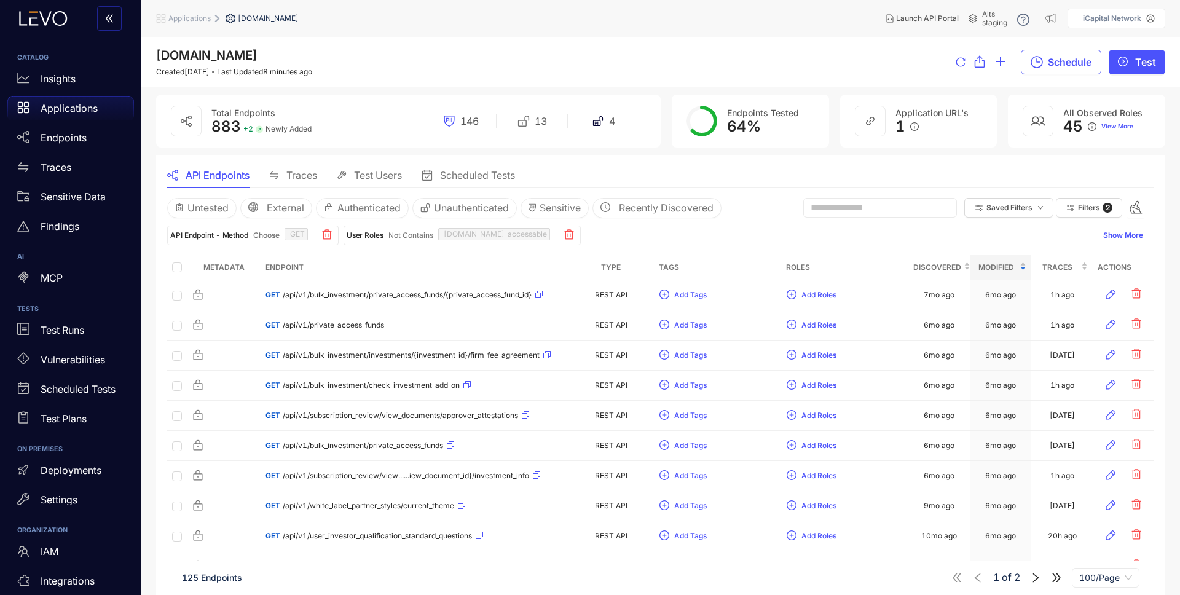
click at [55, 114] on div "Applications" at bounding box center [70, 108] width 127 height 25
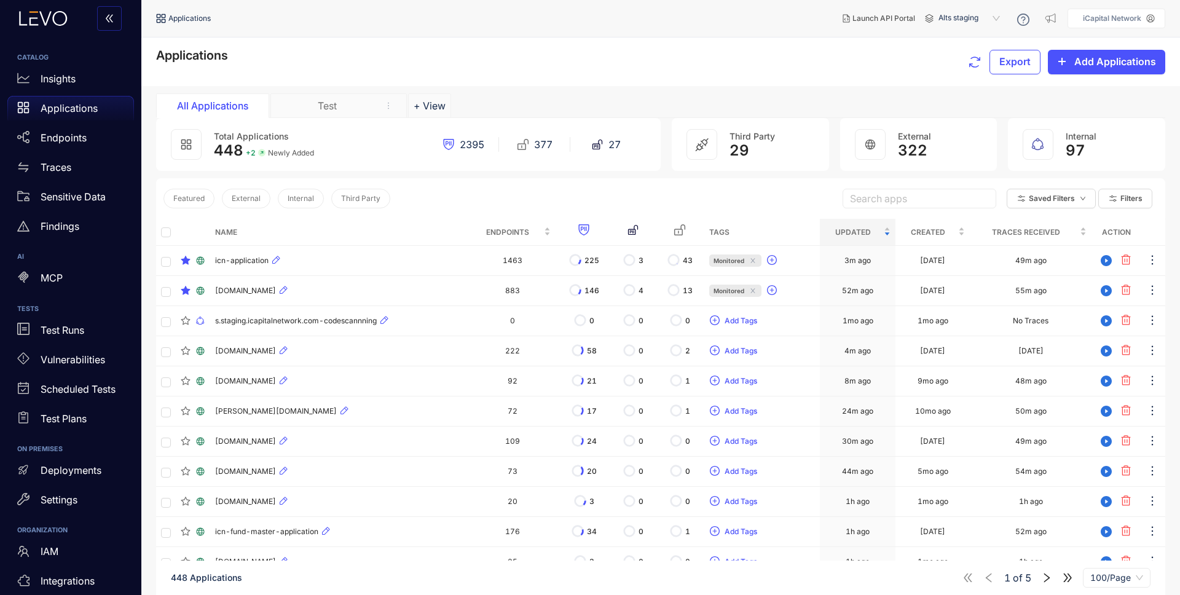
click at [422, 296] on div "[DOMAIN_NAME]" at bounding box center [339, 290] width 249 height 15
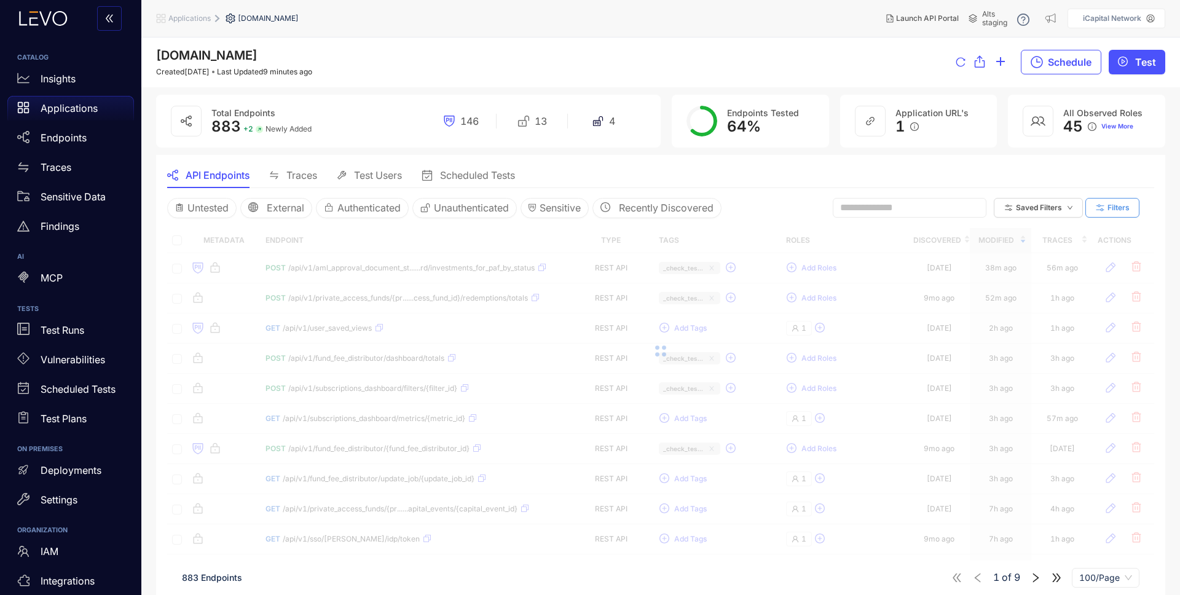
click at [1124, 211] on span "Filters" at bounding box center [1119, 207] width 22 height 9
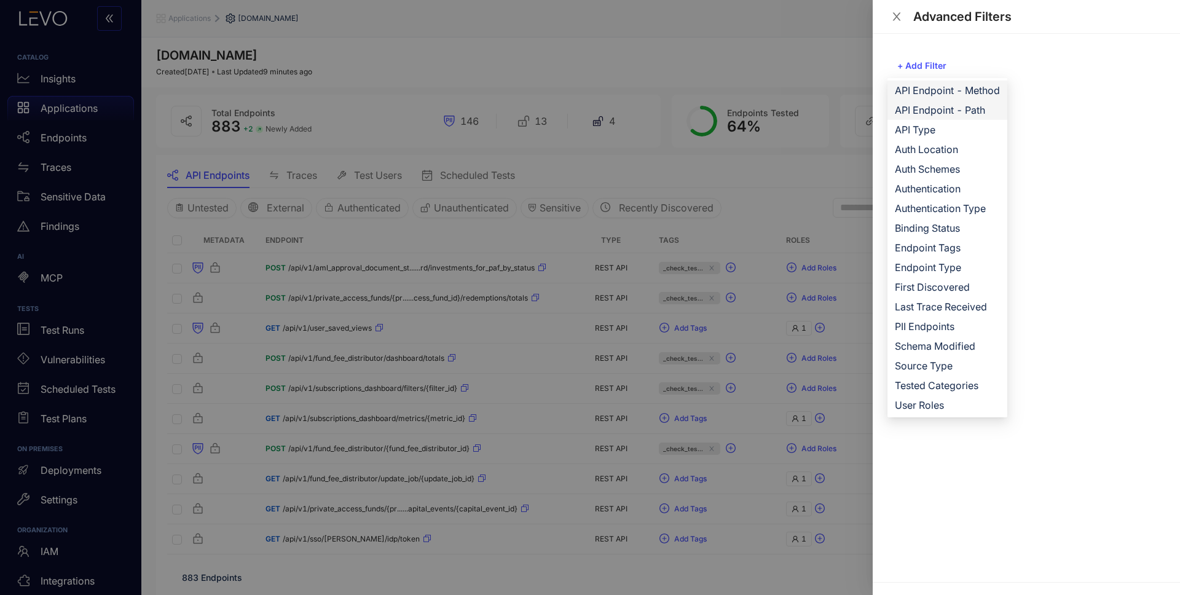
click at [957, 89] on span "API Endpoint - Method" at bounding box center [947, 91] width 105 height 14
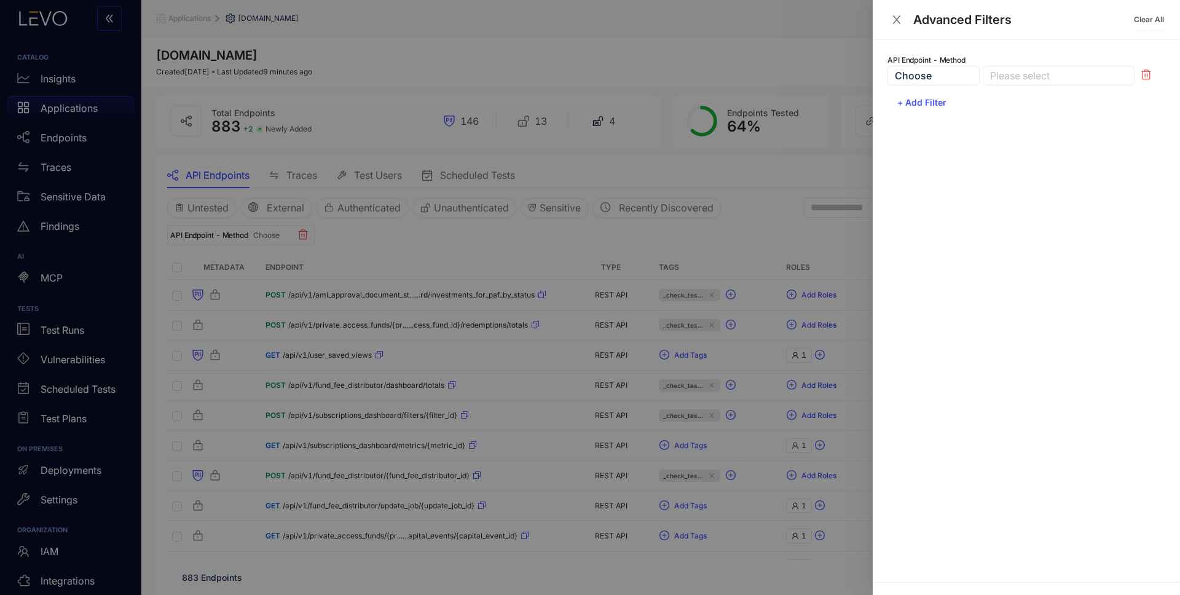
click at [1035, 73] on div at bounding box center [1052, 75] width 131 height 13
click at [1030, 95] on div "GET" at bounding box center [1058, 100] width 137 height 14
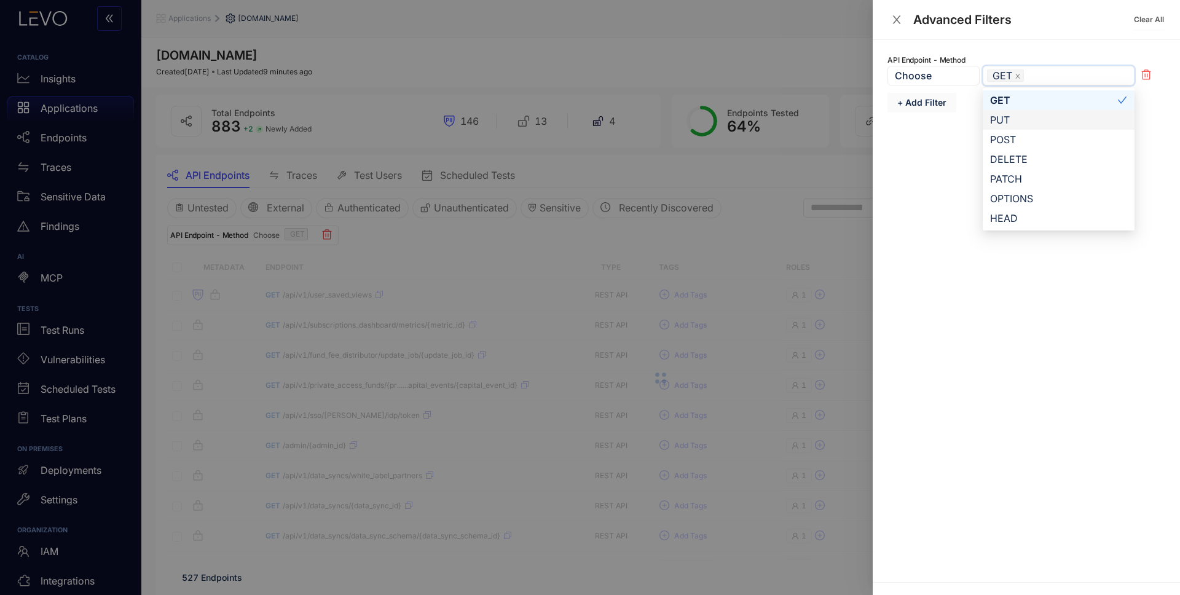
click at [926, 101] on span "+ Add Filter" at bounding box center [922, 103] width 49 height 10
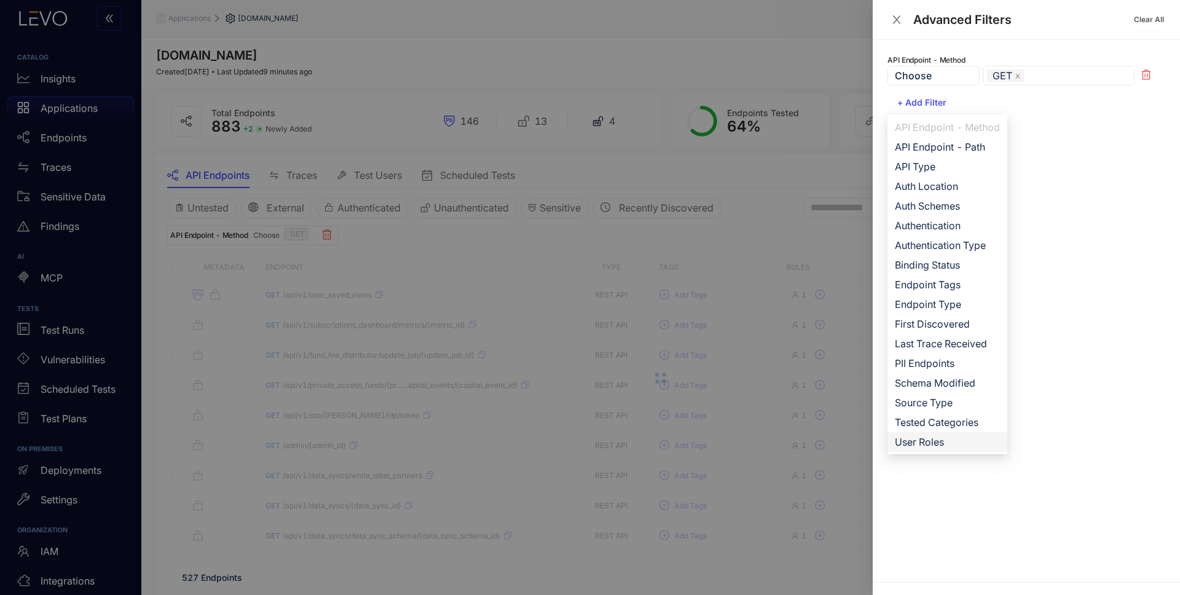
click at [944, 441] on span "User Roles" at bounding box center [947, 442] width 105 height 14
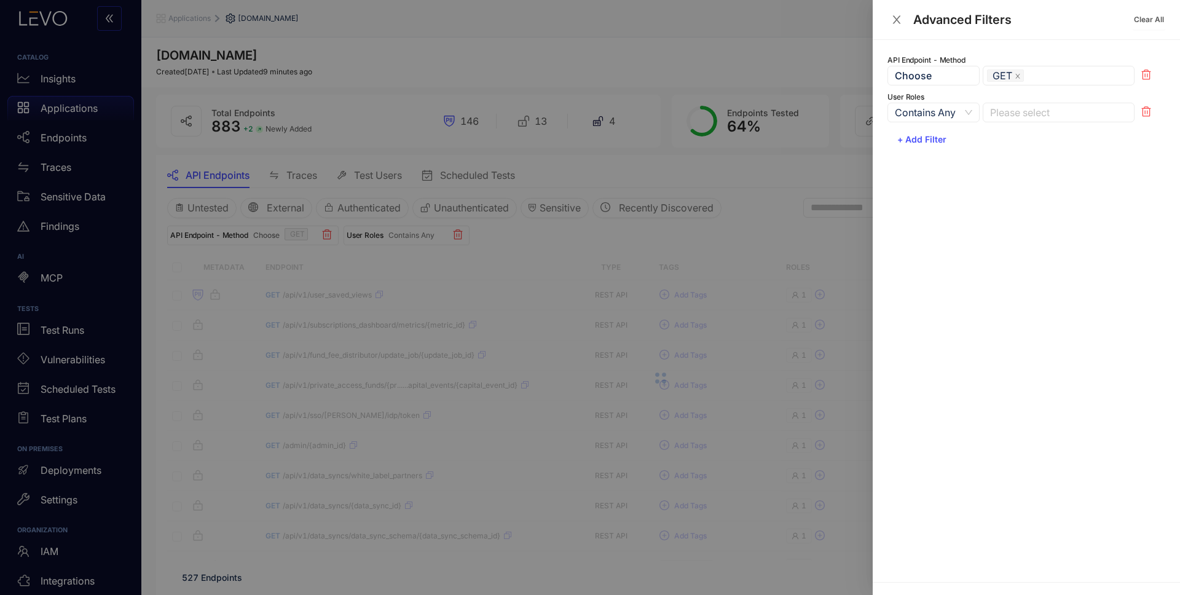
click at [949, 114] on span "Contains Any" at bounding box center [933, 112] width 77 height 18
click at [936, 157] on div "Not Contains" at bounding box center [934, 156] width 76 height 14
click at [1038, 107] on div at bounding box center [1052, 112] width 131 height 13
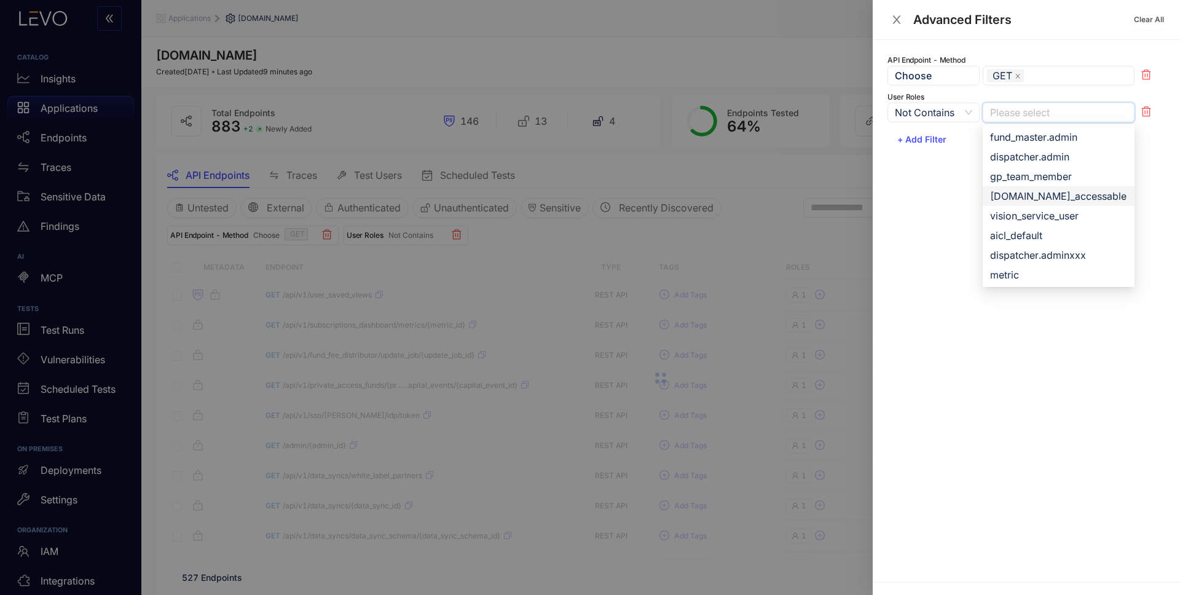
click at [1062, 197] on div "[DOMAIN_NAME]_accessable" at bounding box center [1058, 196] width 137 height 14
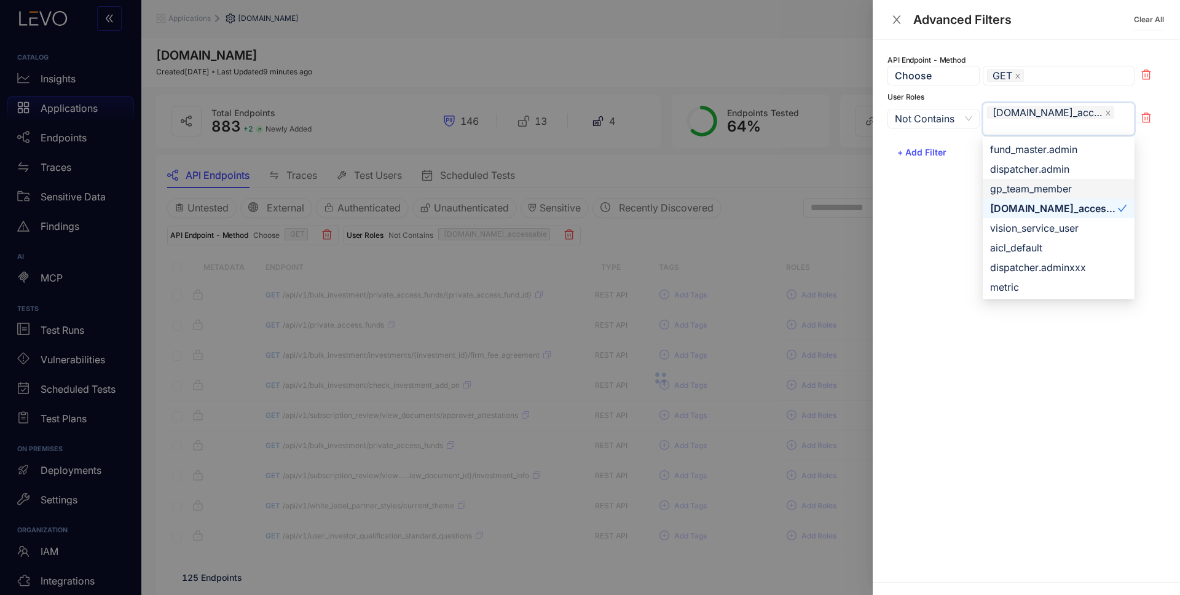
click at [771, 171] on div at bounding box center [590, 297] width 1180 height 595
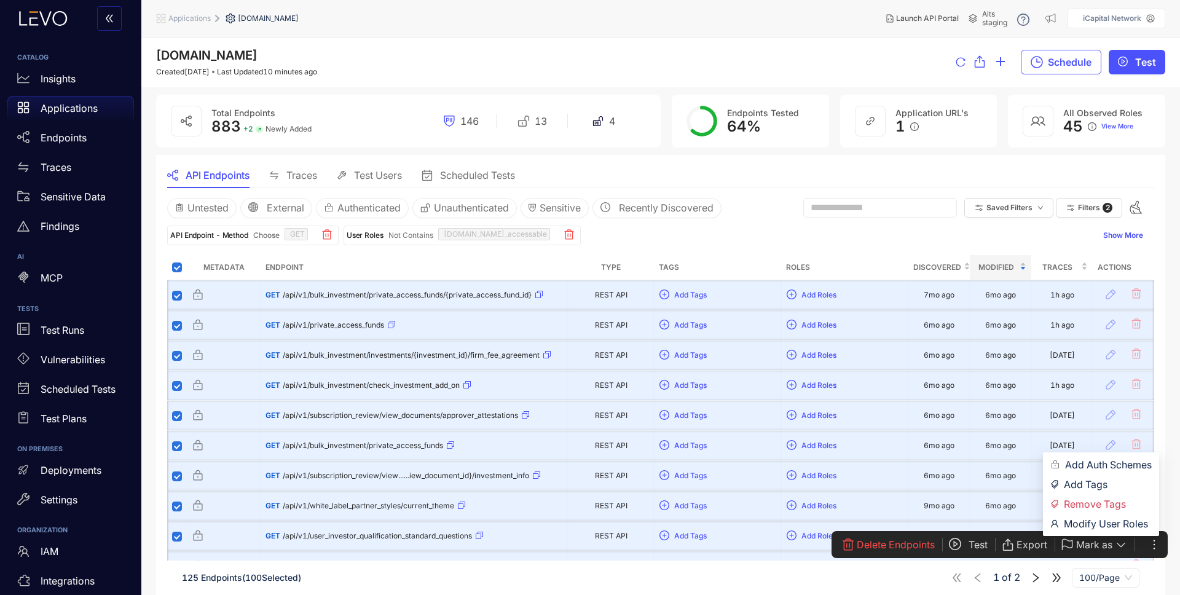
click at [1155, 543] on icon "ellipsis" at bounding box center [1154, 545] width 12 height 12
click at [1136, 524] on span "Modify User Roles" at bounding box center [1108, 524] width 88 height 14
click at [1153, 545] on icon "ellipsis" at bounding box center [1154, 545] width 12 height 12
click at [1138, 527] on span "Modify User Roles" at bounding box center [1108, 524] width 88 height 14
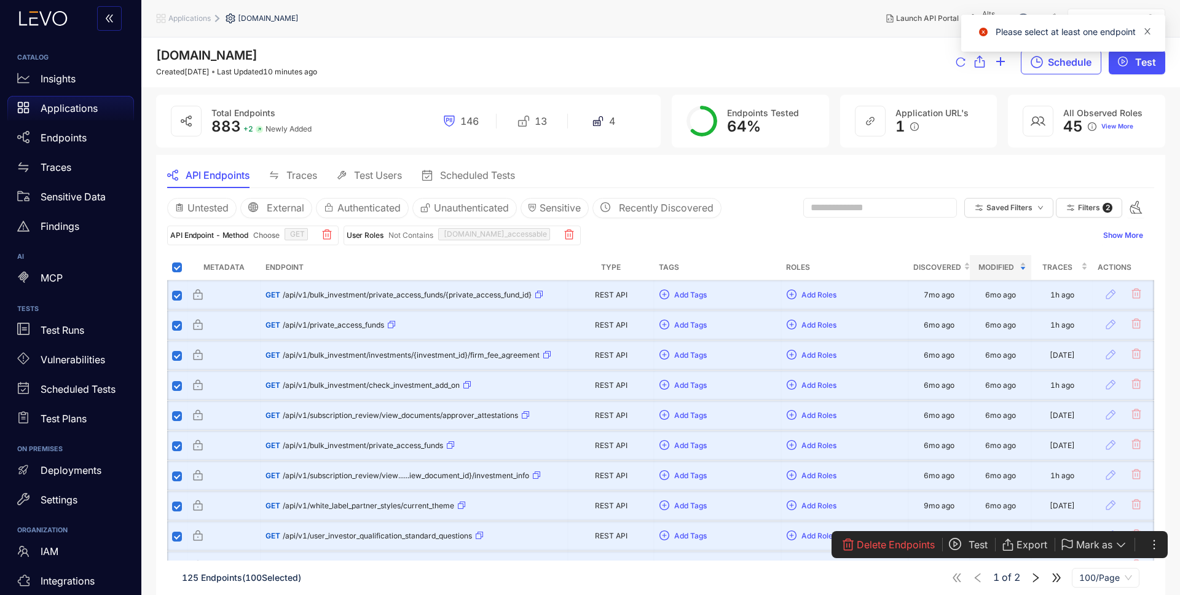
click at [1148, 33] on icon "close" at bounding box center [1148, 31] width 6 height 6
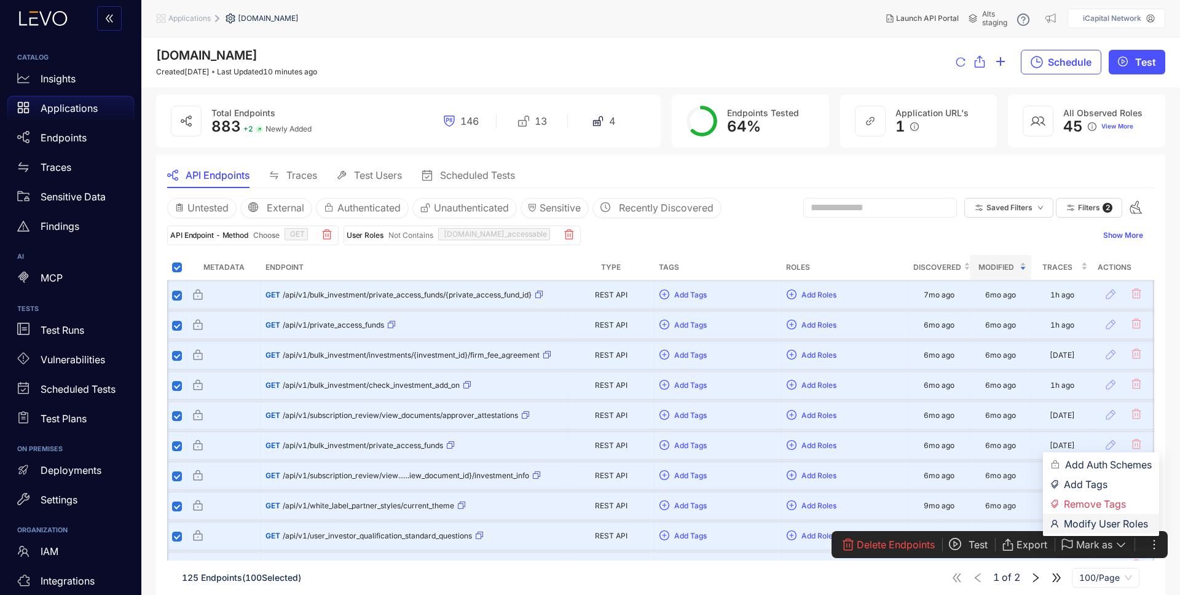
click at [1137, 526] on span "Modify User Roles" at bounding box center [1108, 524] width 88 height 14
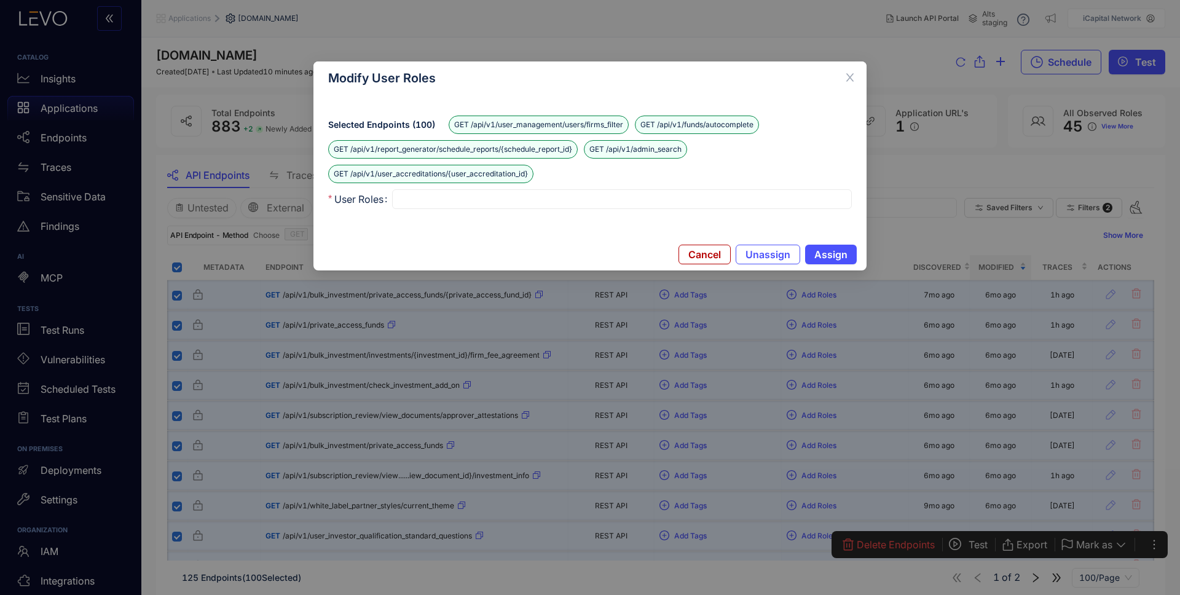
click at [623, 205] on div at bounding box center [622, 199] width 460 height 20
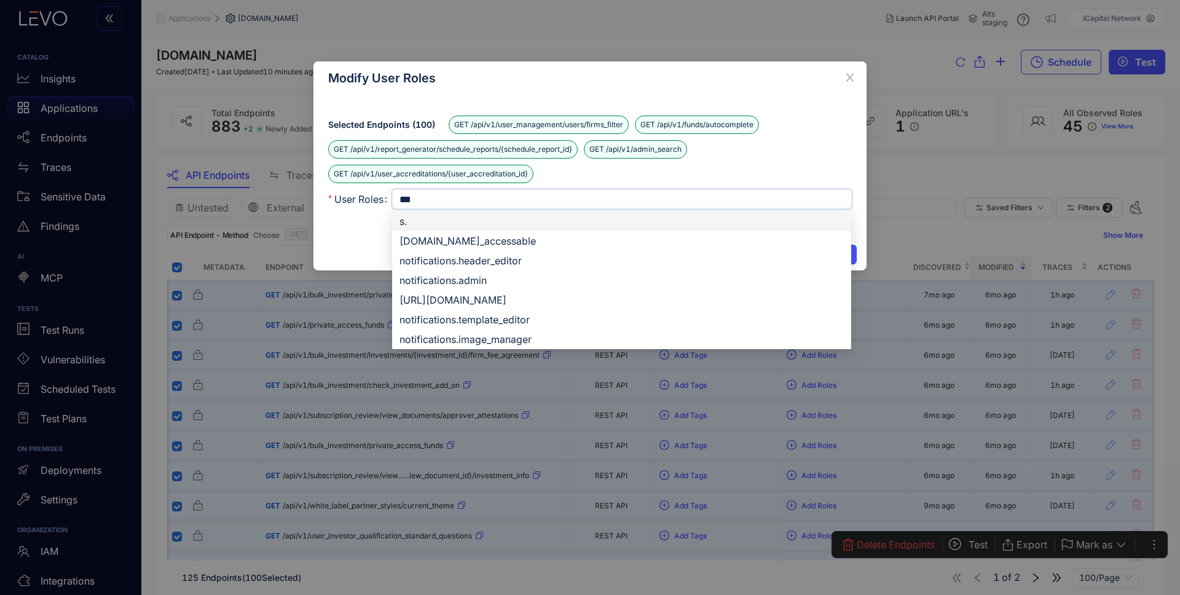
type input "****"
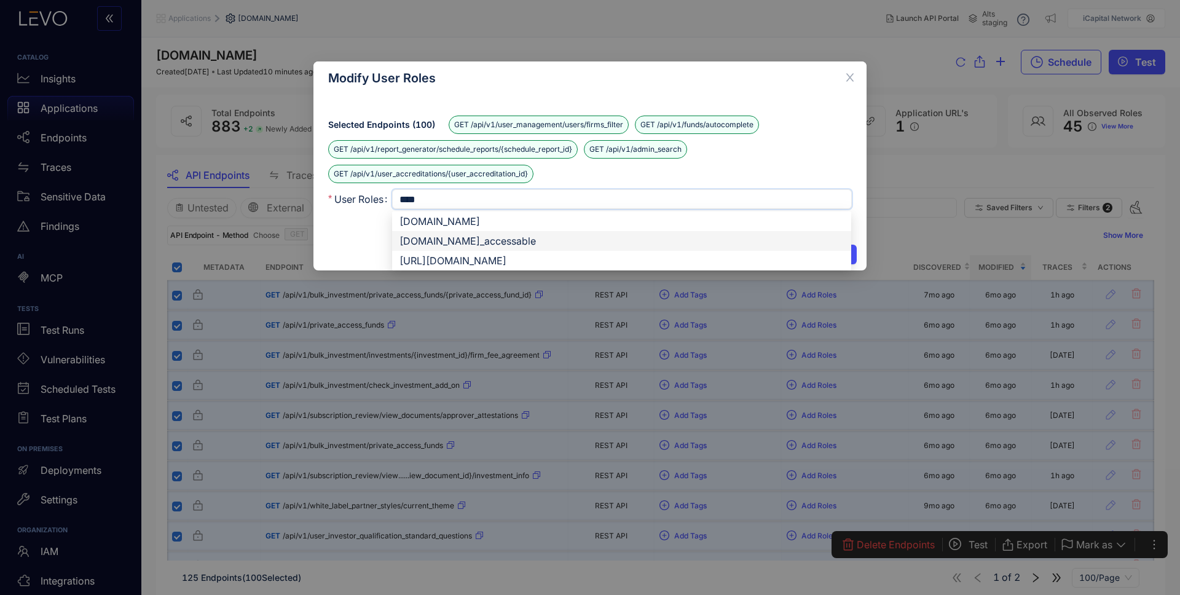
click at [609, 241] on div "[DOMAIN_NAME]_accessable" at bounding box center [622, 241] width 444 height 14
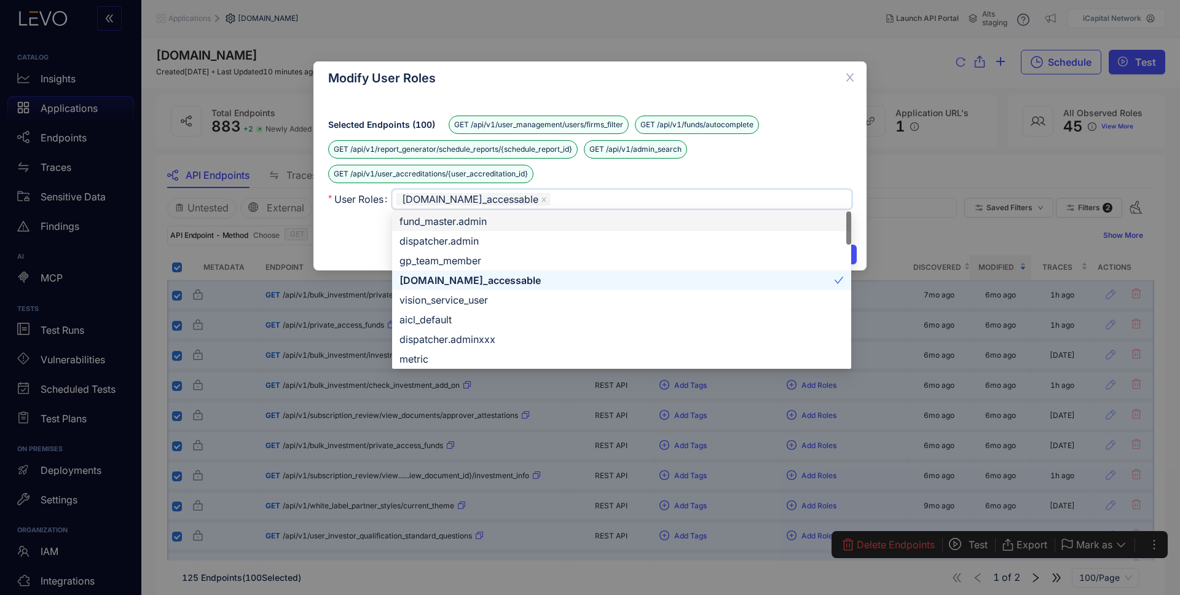
click at [786, 165] on div "Selected Endpoints ( 100 ) GET /api/v1/user_management/users/firms_filter GET /…" at bounding box center [590, 150] width 524 height 68
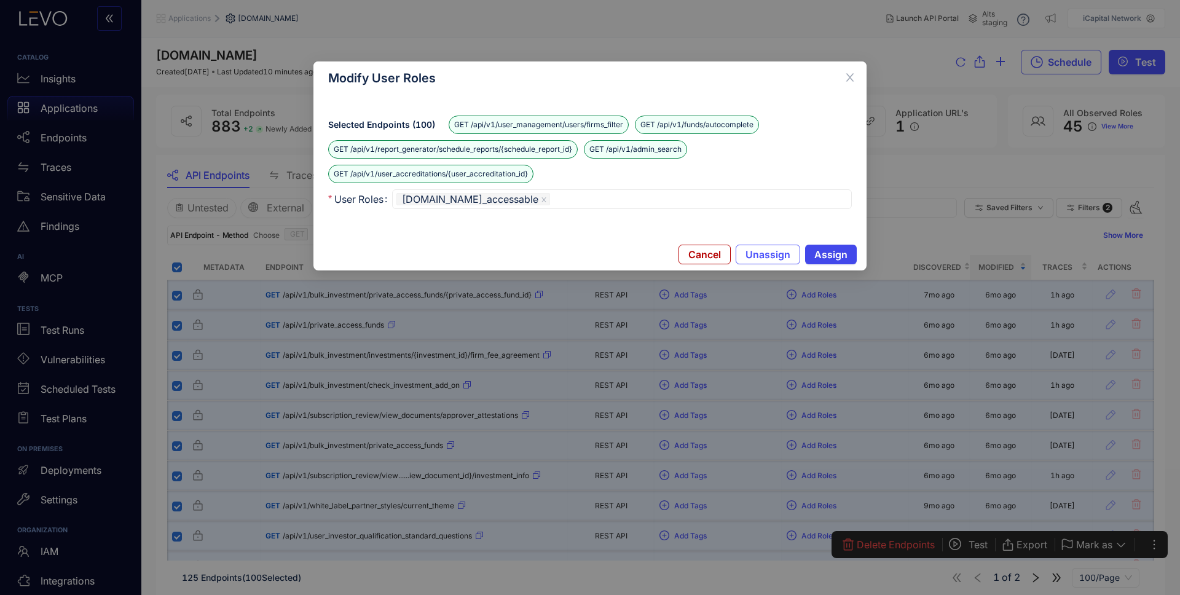
click at [822, 253] on span "Assign" at bounding box center [831, 254] width 33 height 11
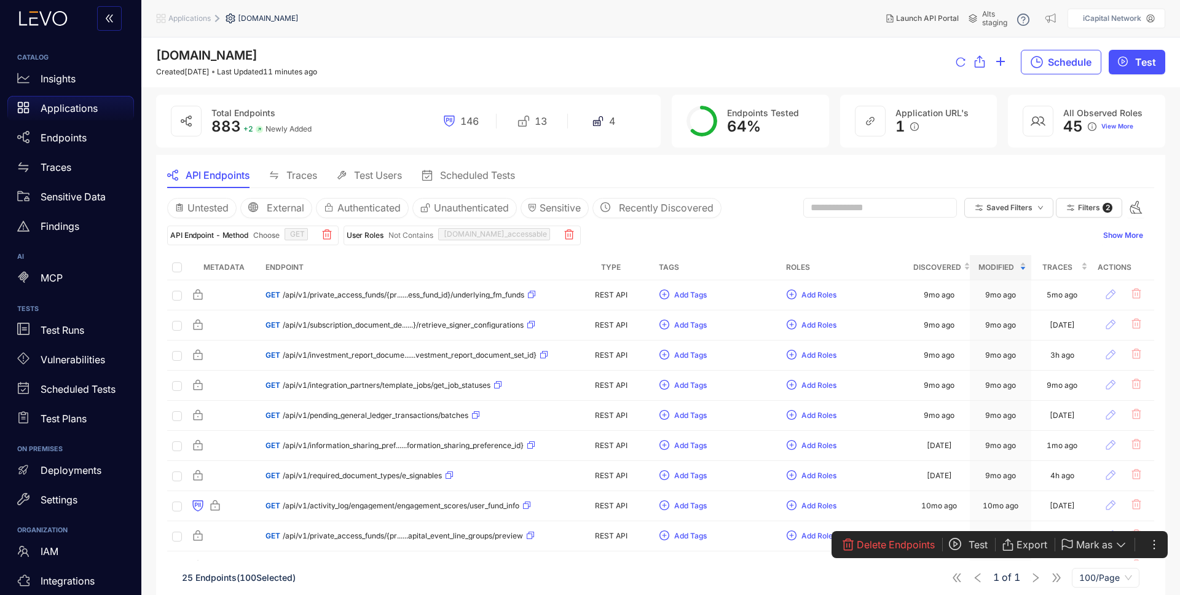
click at [65, 100] on div "Applications" at bounding box center [70, 108] width 127 height 25
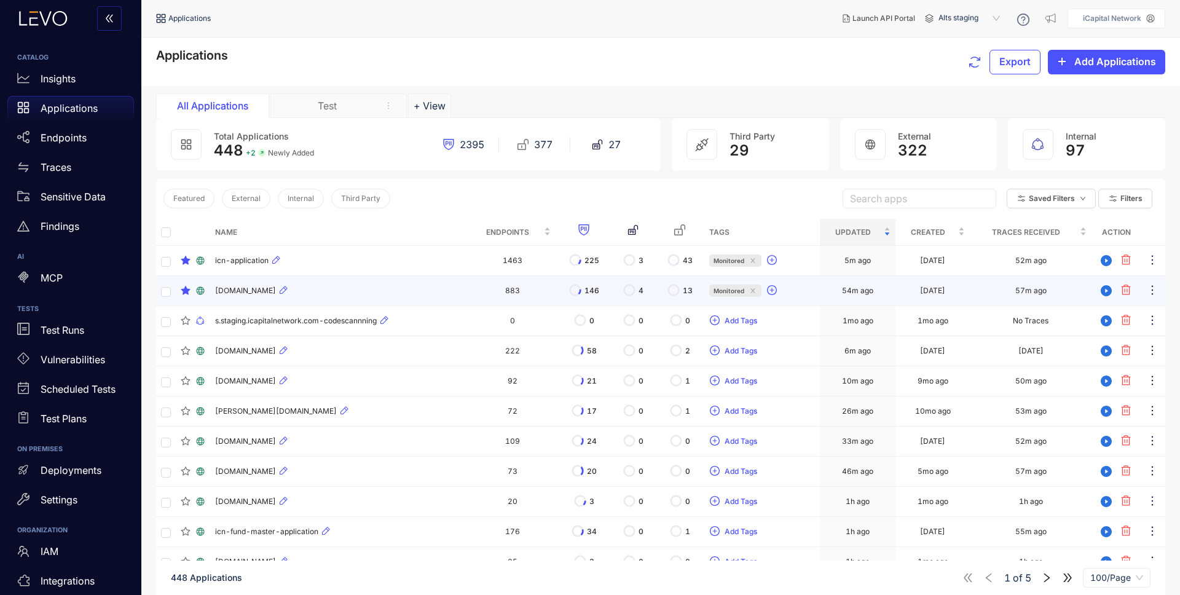
click at [425, 293] on div "[DOMAIN_NAME]" at bounding box center [339, 290] width 249 height 15
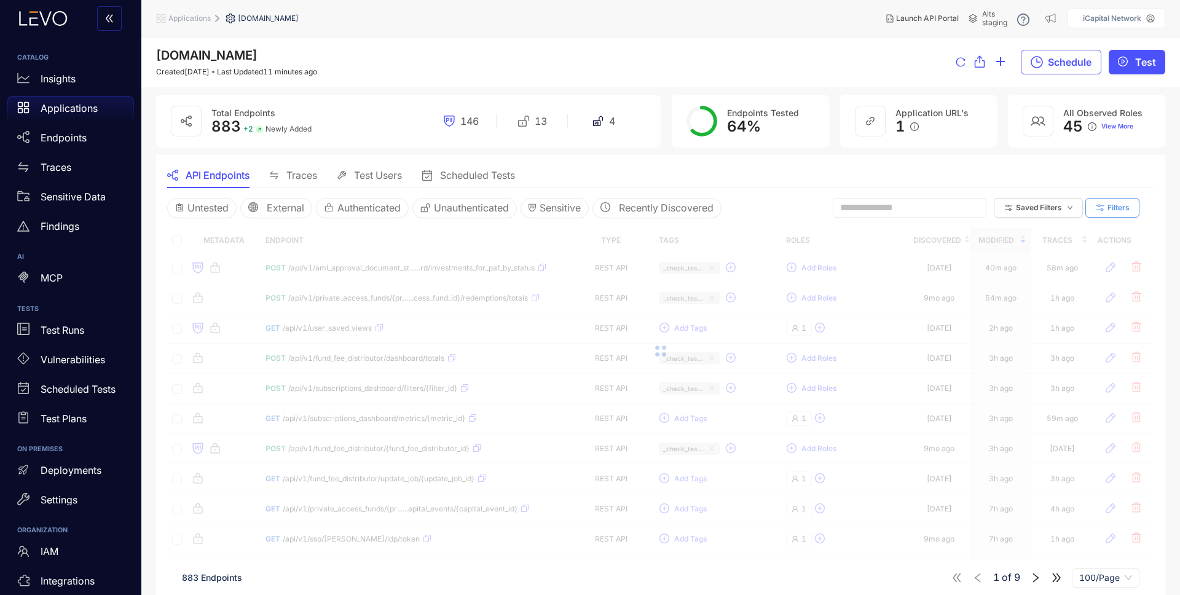
click at [1123, 214] on button "Filters" at bounding box center [1113, 208] width 54 height 20
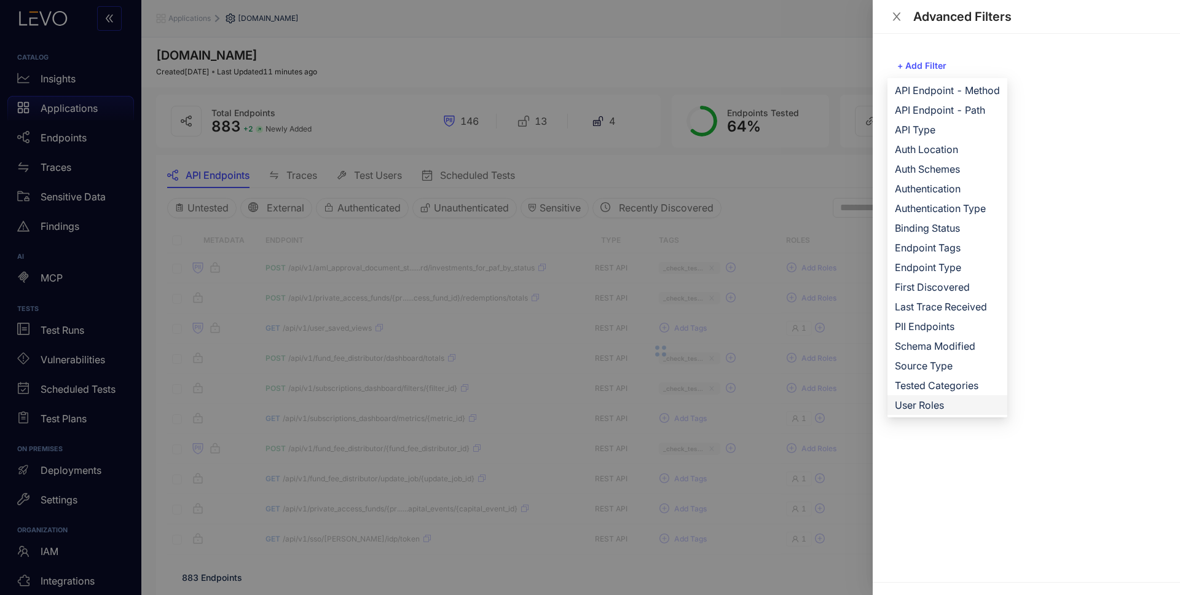
click at [930, 404] on span "User Roles" at bounding box center [947, 405] width 105 height 14
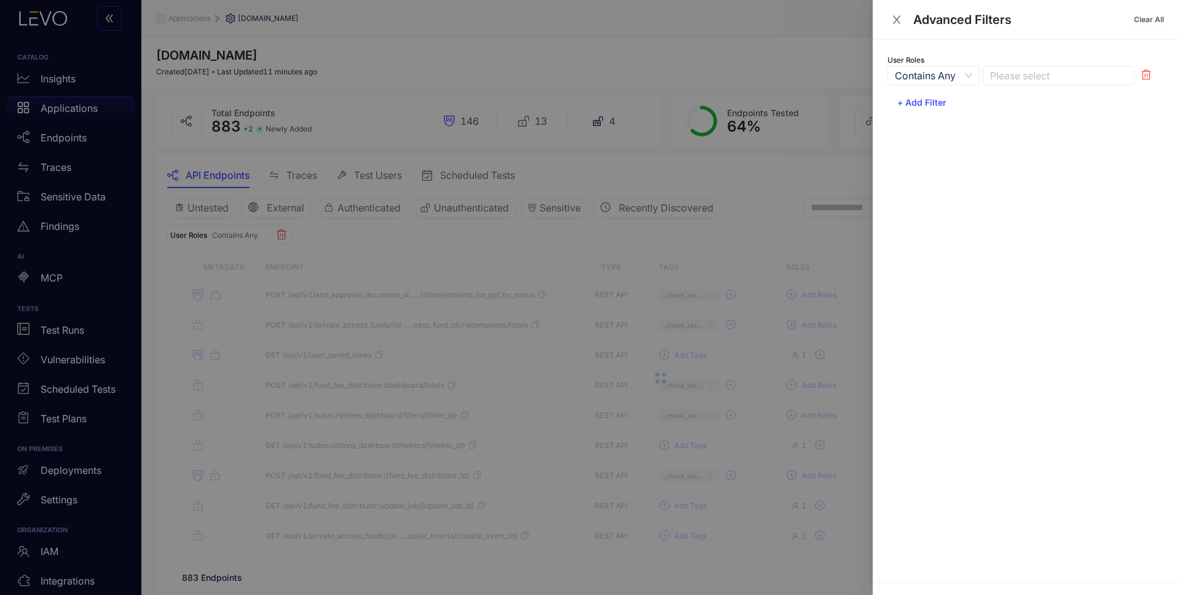
click at [951, 77] on span "Contains Any" at bounding box center [933, 75] width 77 height 18
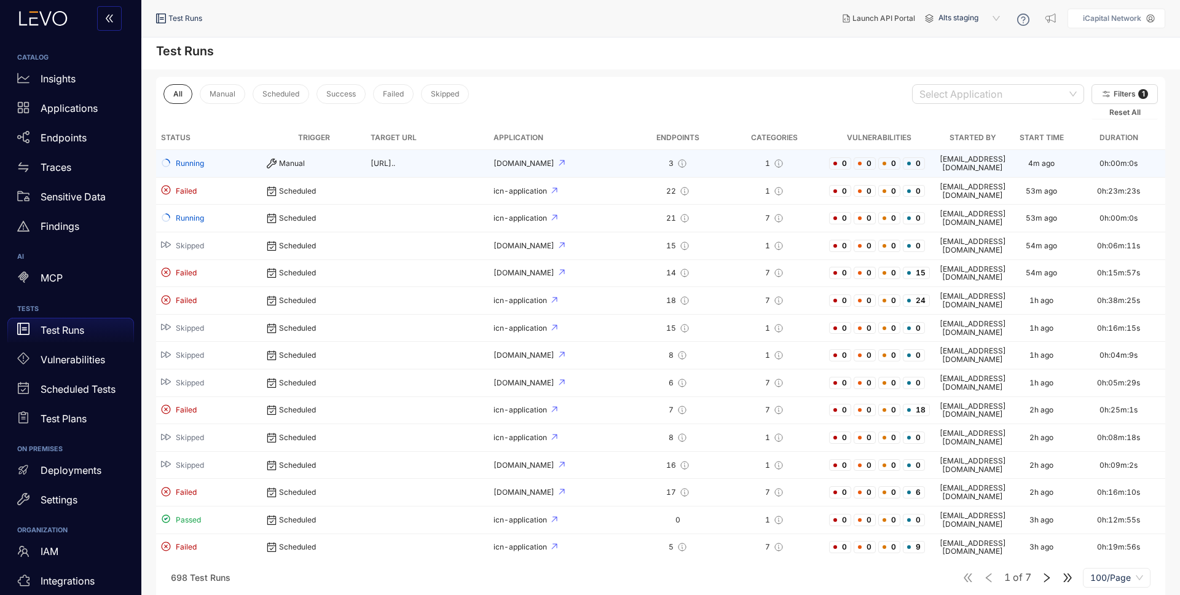
click at [643, 159] on td "3" at bounding box center [678, 164] width 93 height 28
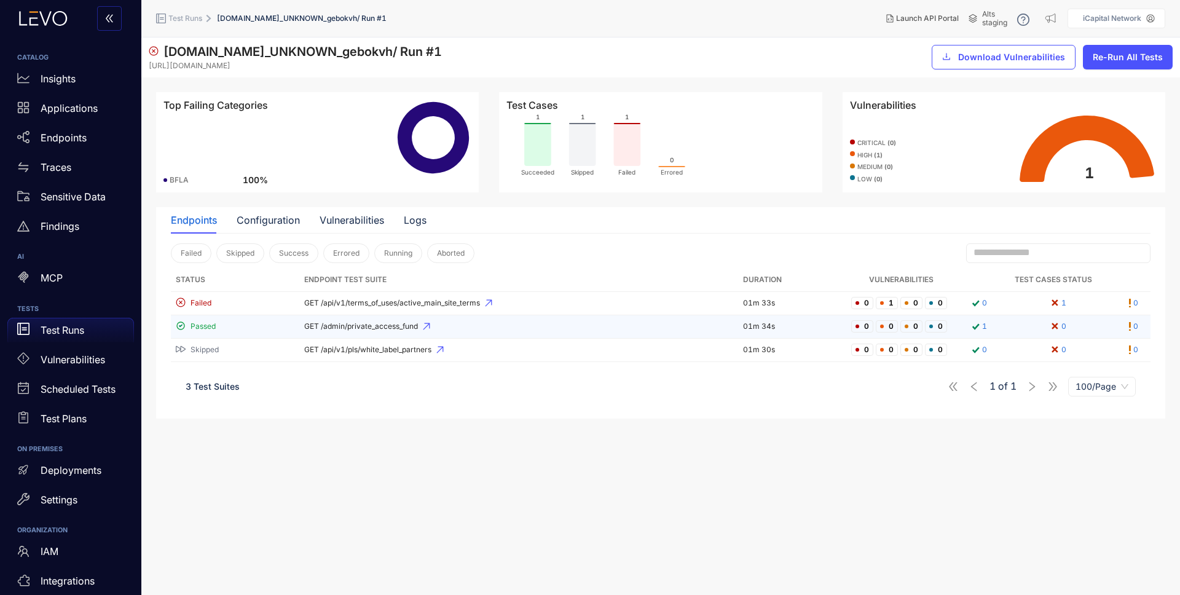
click at [400, 331] on td "GET /admin/private_access_fund" at bounding box center [519, 326] width 440 height 23
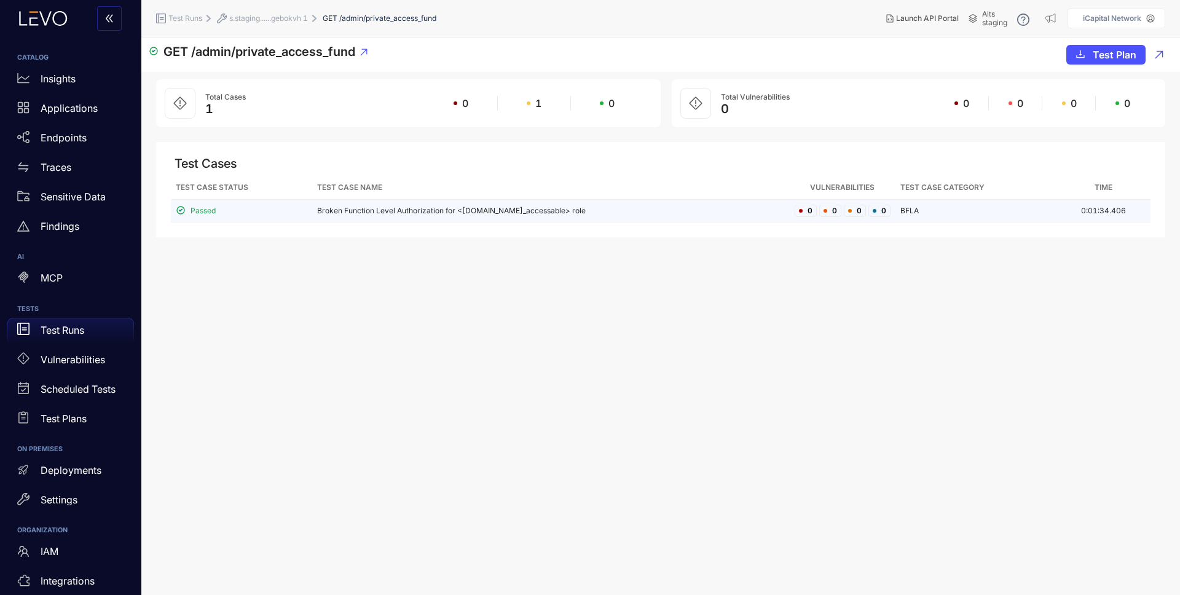
click at [670, 215] on td "Broken Function Level Authorization for <s.staging.icapitalnetwork.com_accessab…" at bounding box center [551, 211] width 478 height 23
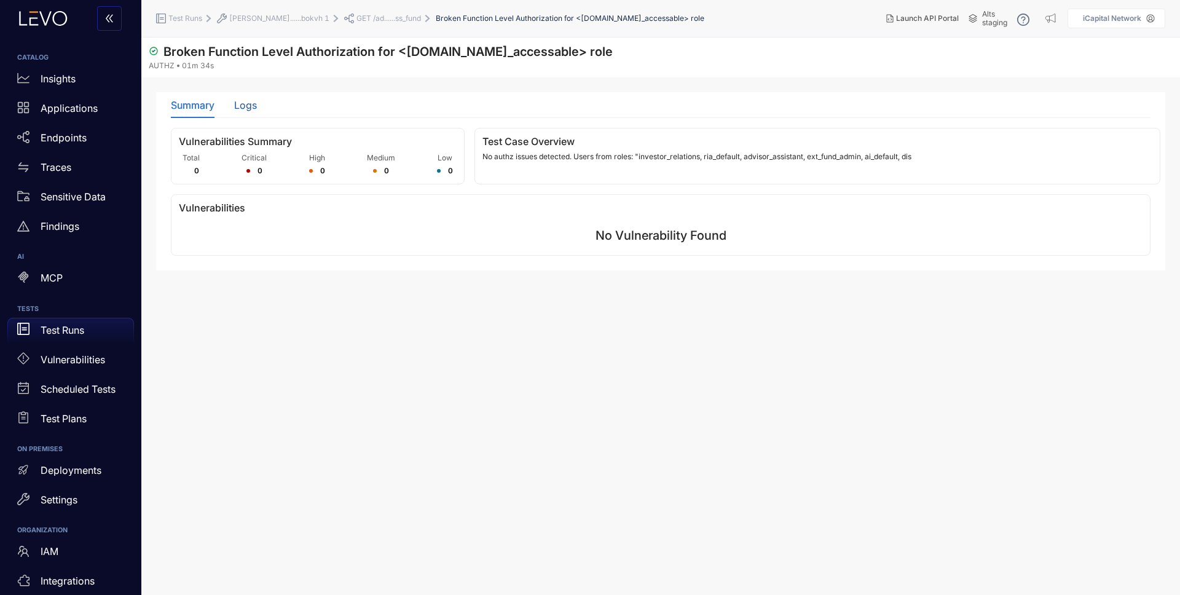
click at [242, 106] on div "Logs" at bounding box center [245, 105] width 23 height 11
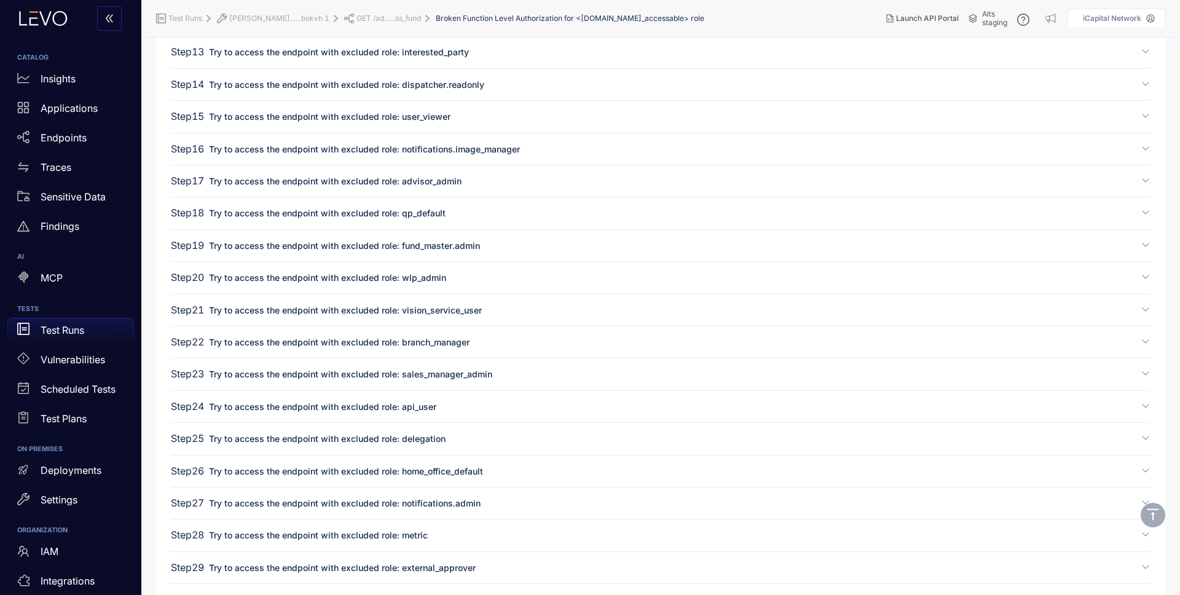
scroll to position [757, 0]
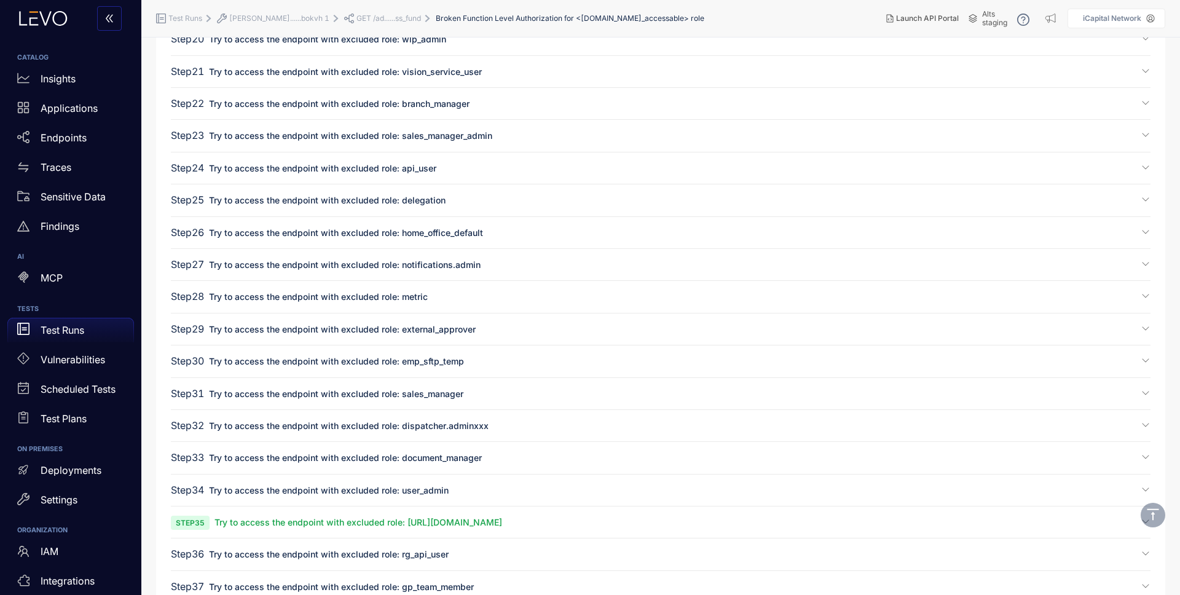
click at [502, 524] on span "Try to access the endpoint with excluded role: Not_accessable_s.staging.icapita…" at bounding box center [359, 522] width 288 height 10
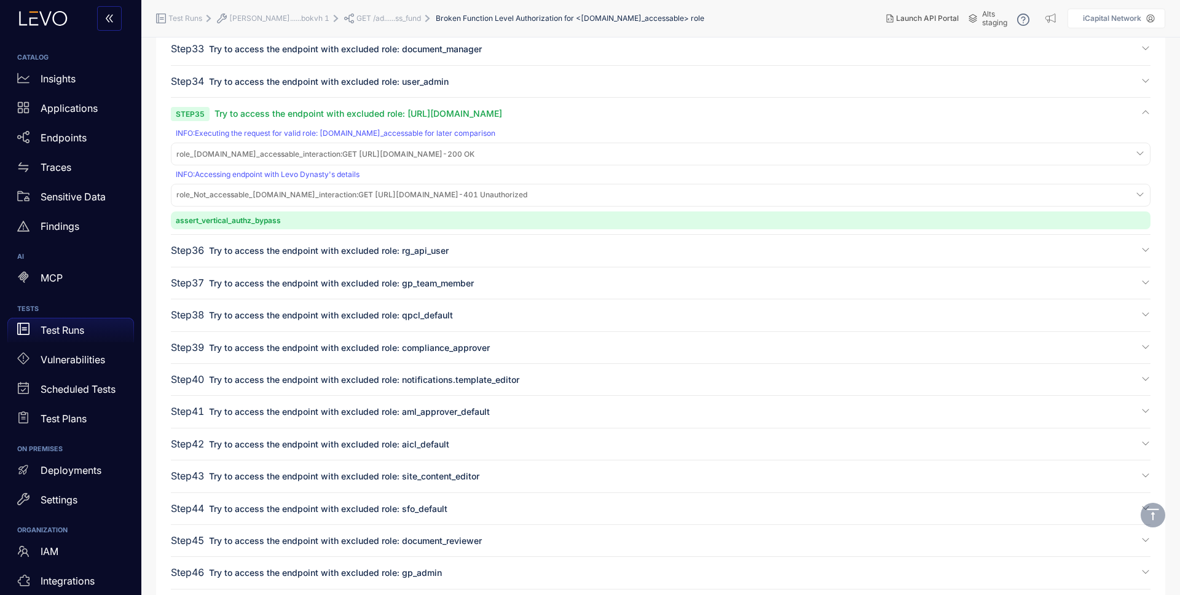
scroll to position [1166, 0]
click at [49, 331] on p "Test Runs" at bounding box center [63, 330] width 44 height 11
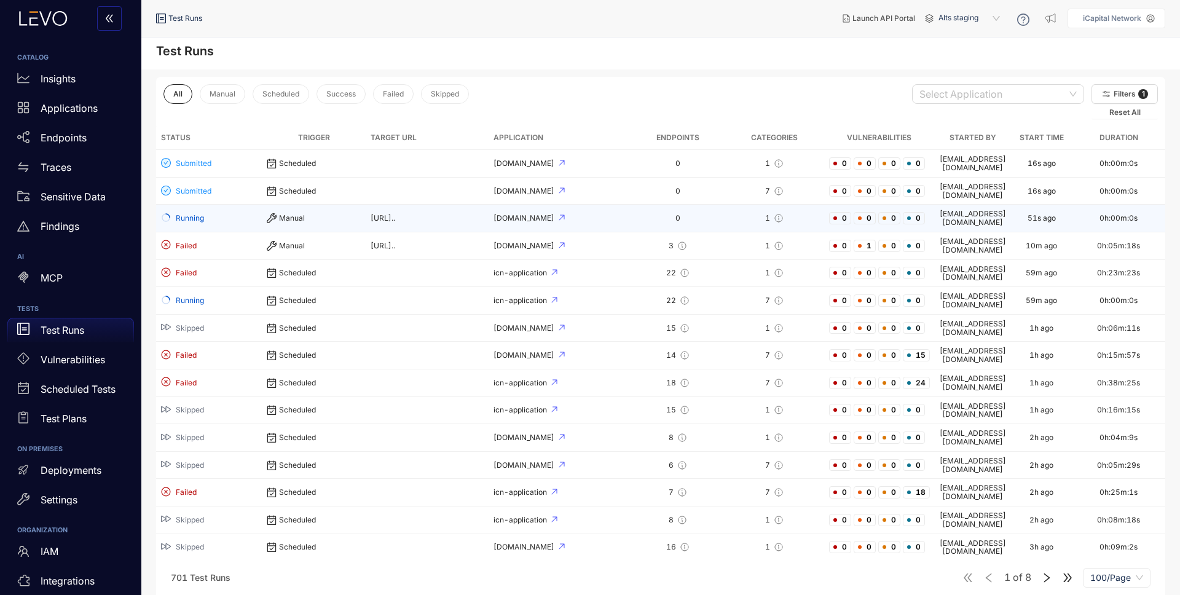
click at [626, 214] on div "[DOMAIN_NAME]" at bounding box center [560, 218] width 133 height 9
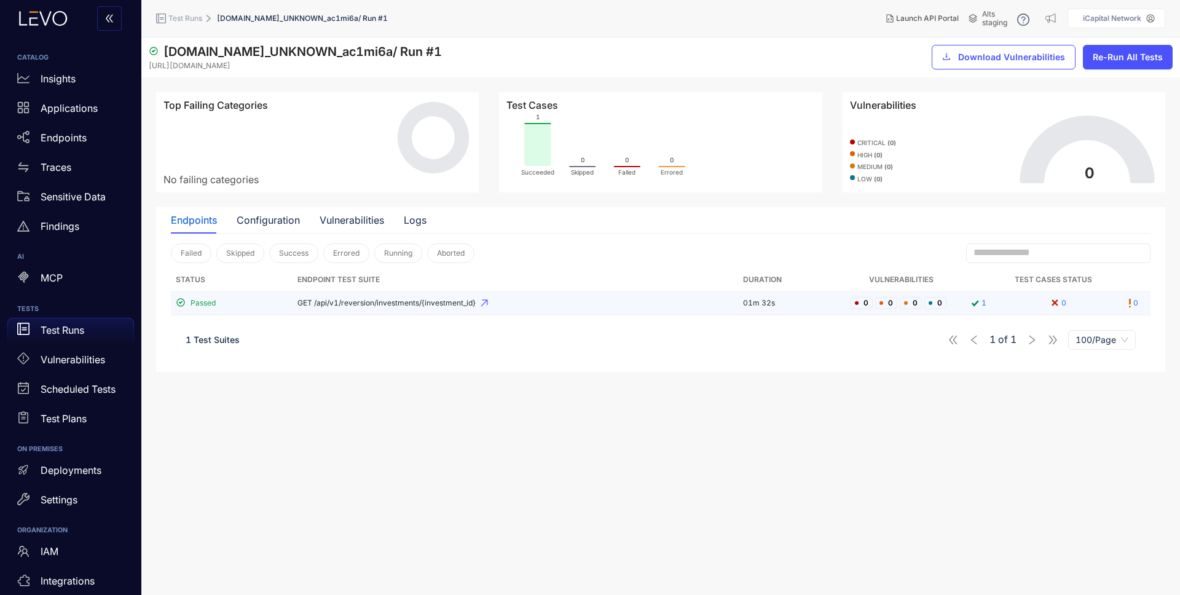
click at [496, 305] on span "GET /api/v1/reversion/investments/{investment_id}" at bounding box center [516, 303] width 436 height 9
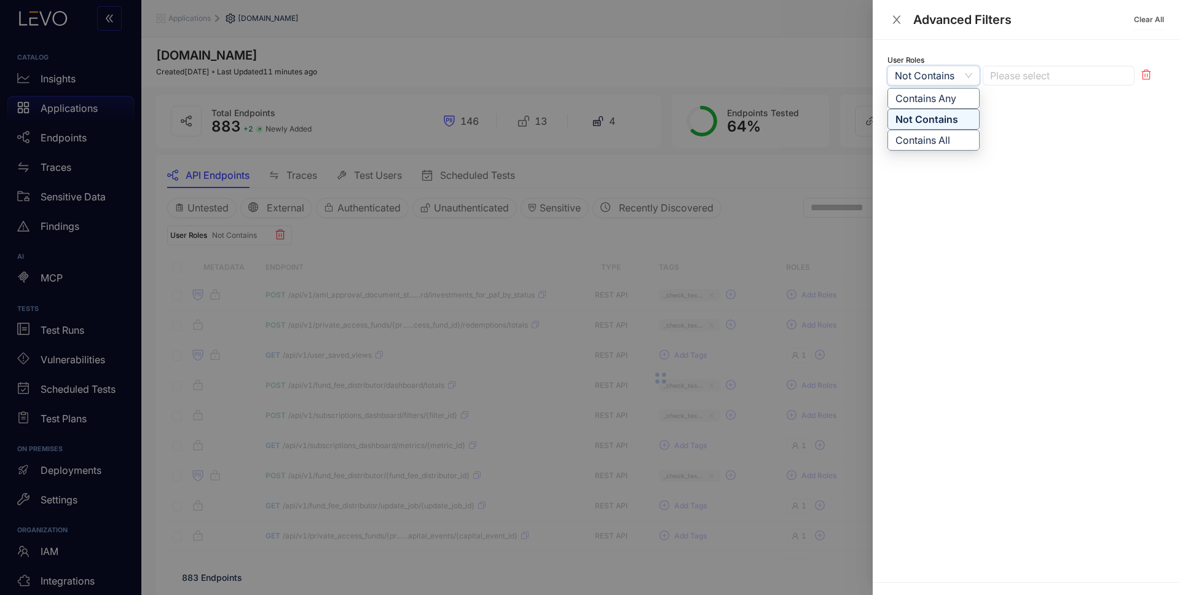
click at [1021, 75] on div at bounding box center [1052, 75] width 131 height 13
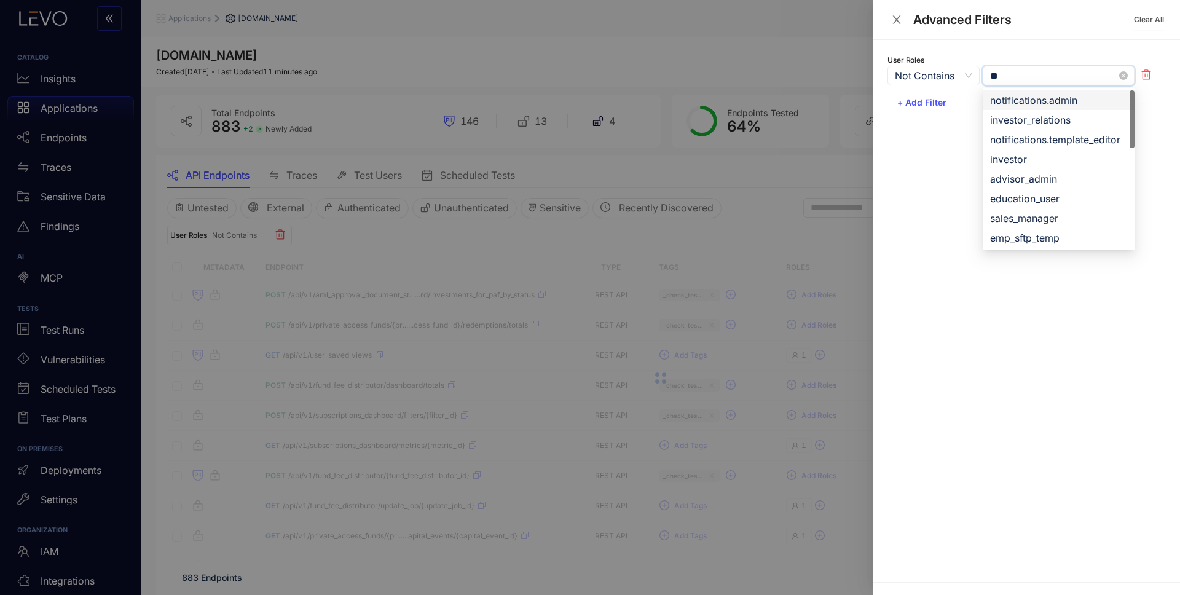
type input "***"
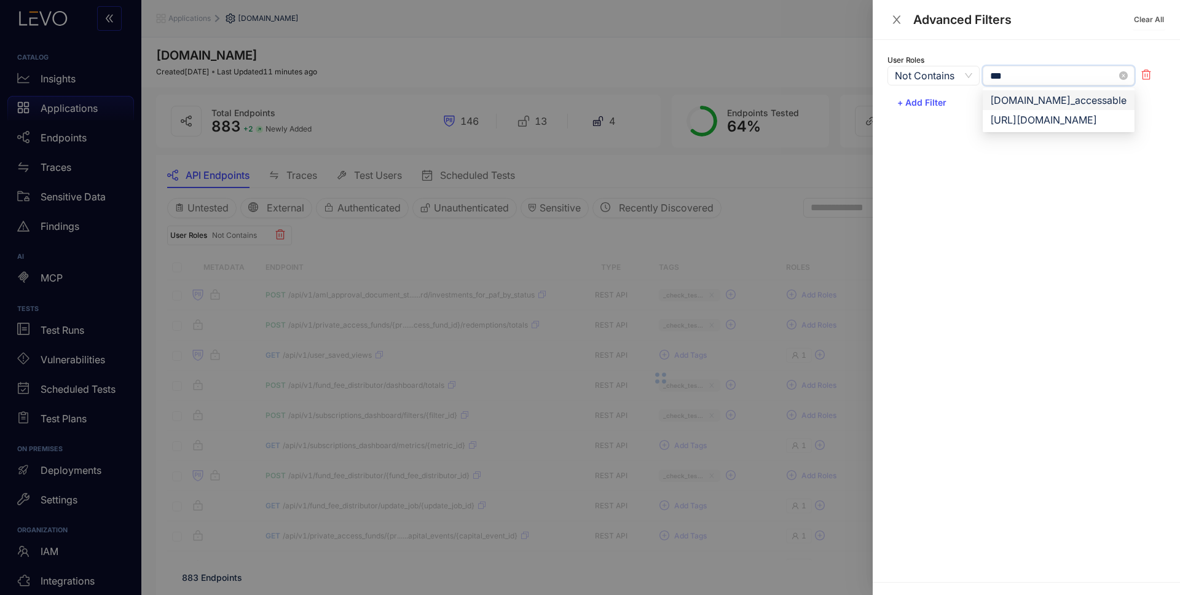
click at [1021, 102] on div "[DOMAIN_NAME]_accessable" at bounding box center [1058, 100] width 137 height 14
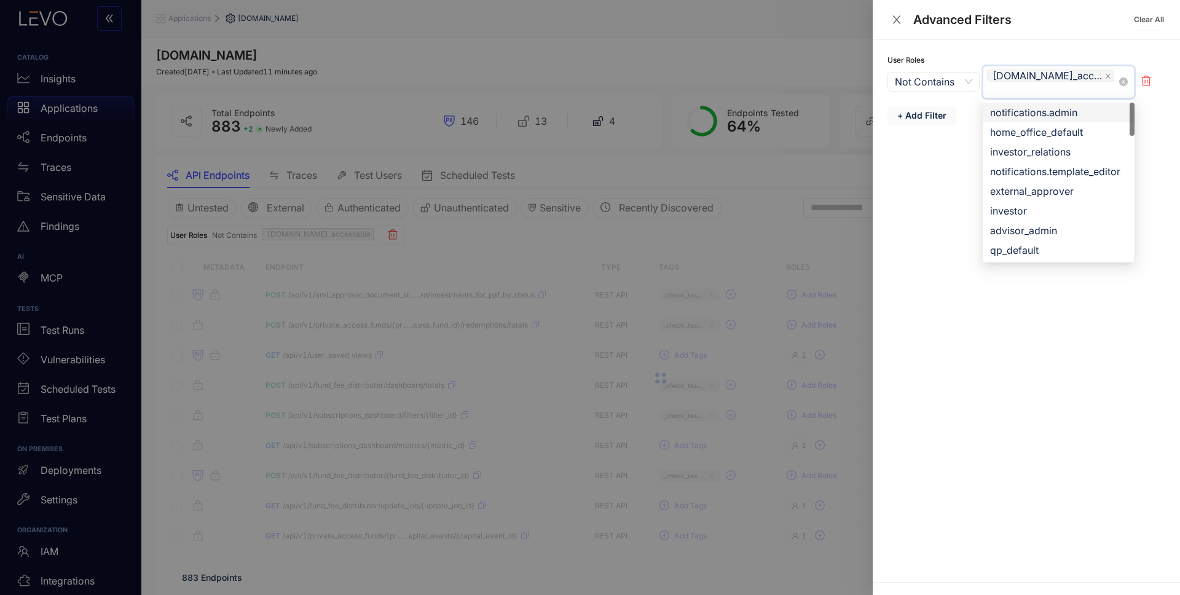
click at [926, 114] on span "+ Add Filter" at bounding box center [922, 116] width 49 height 10
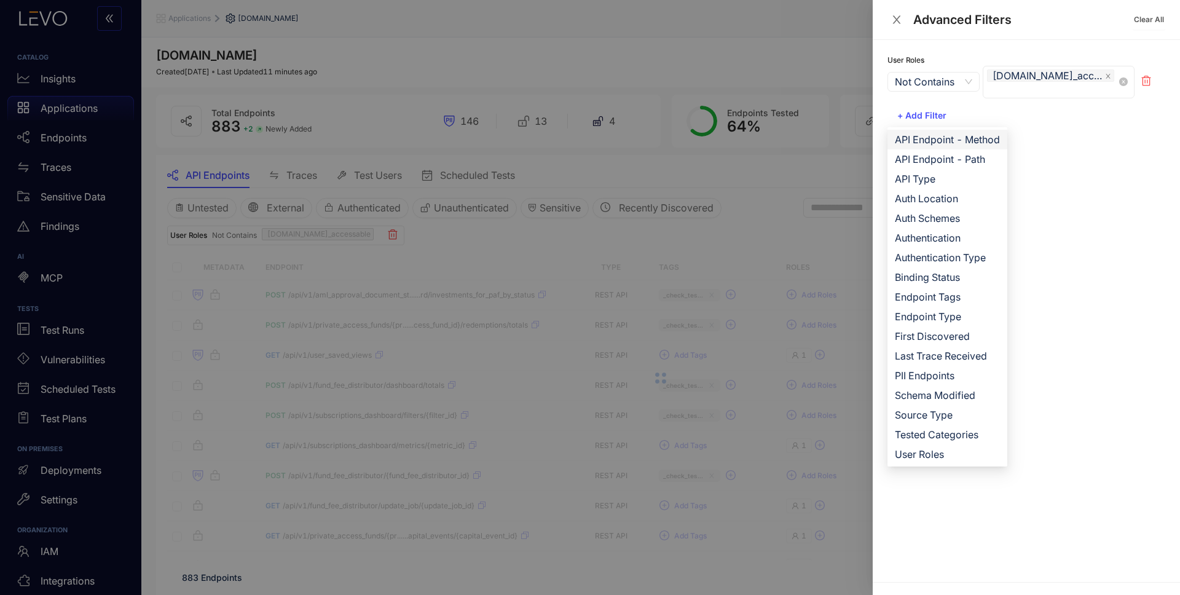
click at [917, 141] on span "API Endpoint - Method" at bounding box center [947, 140] width 105 height 14
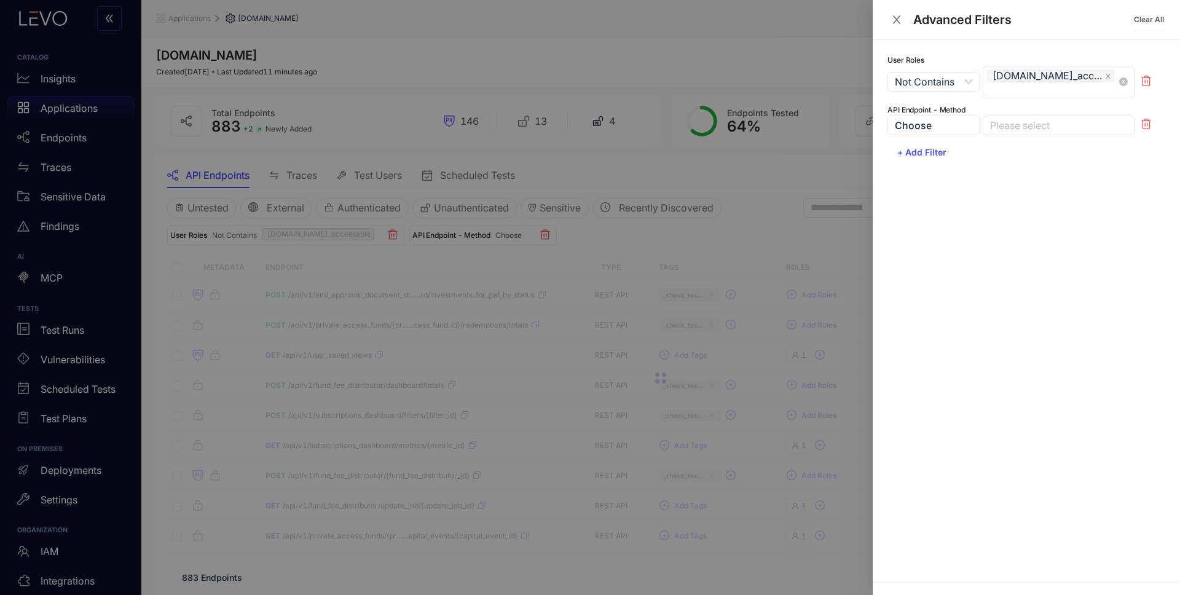
click at [1027, 124] on div at bounding box center [1052, 125] width 131 height 13
click at [1019, 150] on div "GET" at bounding box center [1058, 150] width 137 height 14
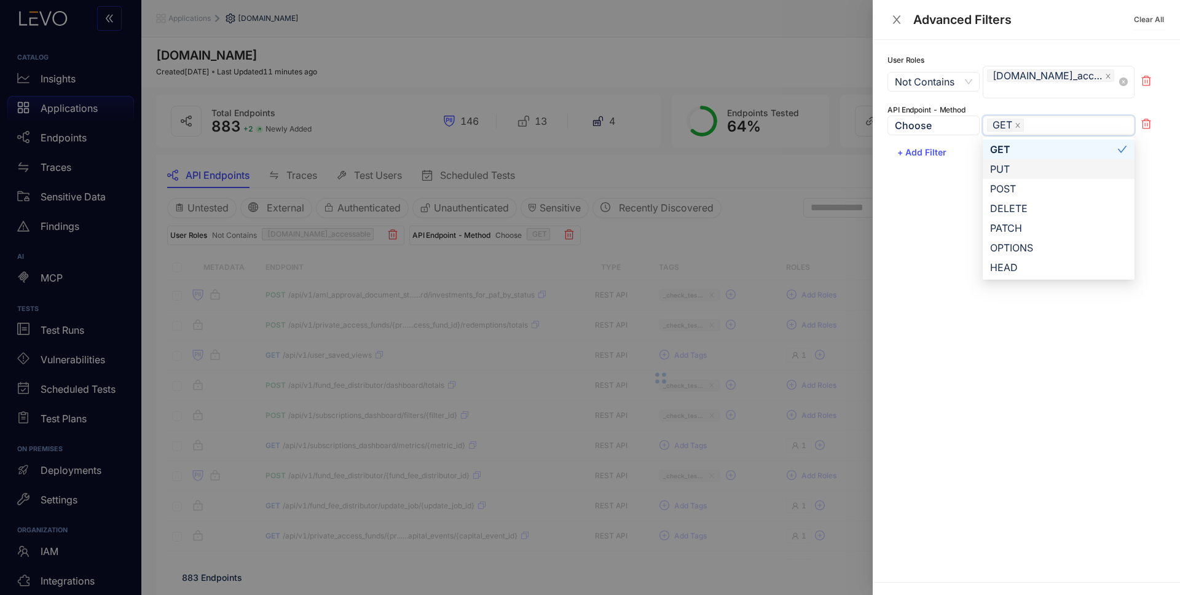
drag, startPoint x: 931, startPoint y: 240, endPoint x: 939, endPoint y: 224, distance: 18.2
click at [931, 240] on div "User Roles Not Contains Multiple Select Not In Multiple Select In All Multiple …" at bounding box center [1026, 311] width 307 height 542
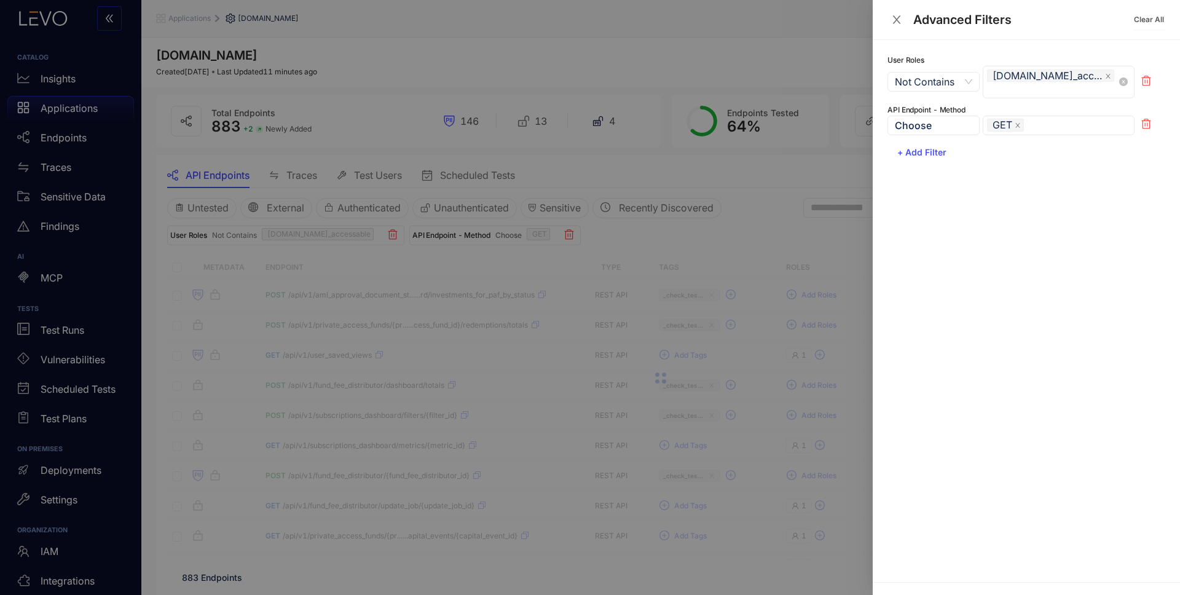
click at [746, 233] on div at bounding box center [590, 297] width 1180 height 595
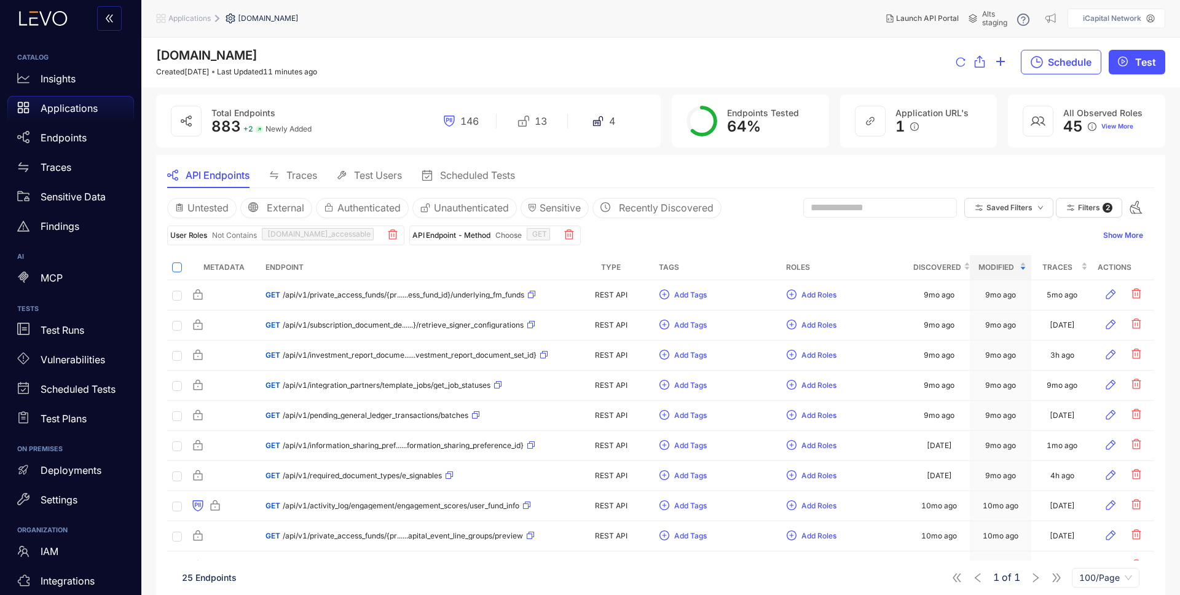
click at [175, 272] on label at bounding box center [177, 267] width 10 height 14
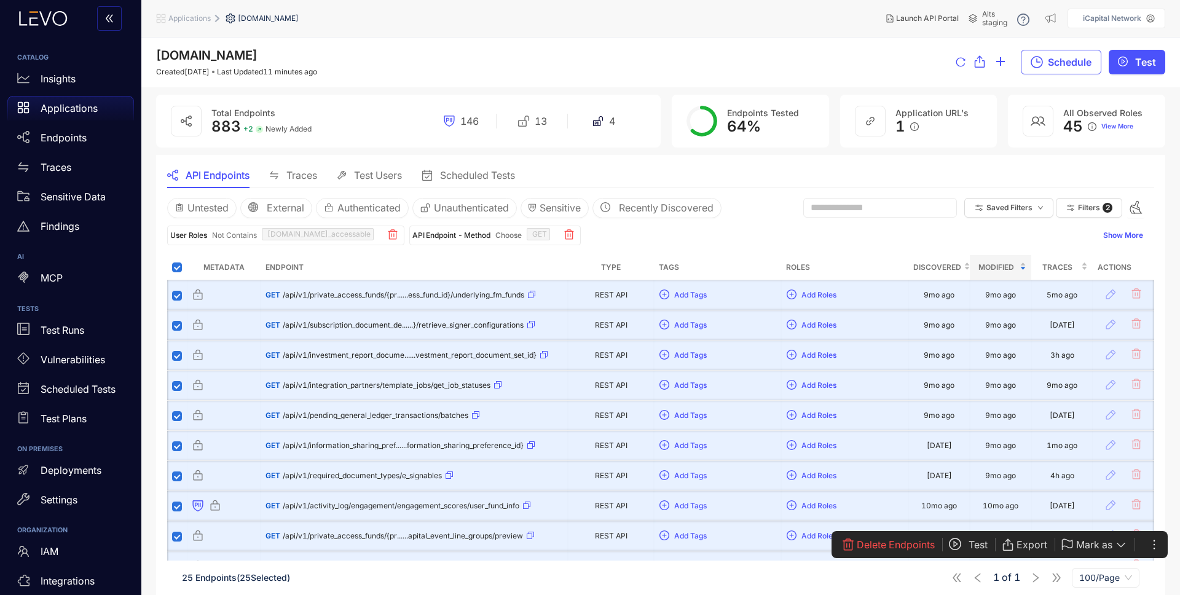
click at [1156, 542] on icon "ellipsis" at bounding box center [1154, 545] width 12 height 12
click at [1115, 521] on span "Modify User Roles" at bounding box center [1108, 524] width 88 height 14
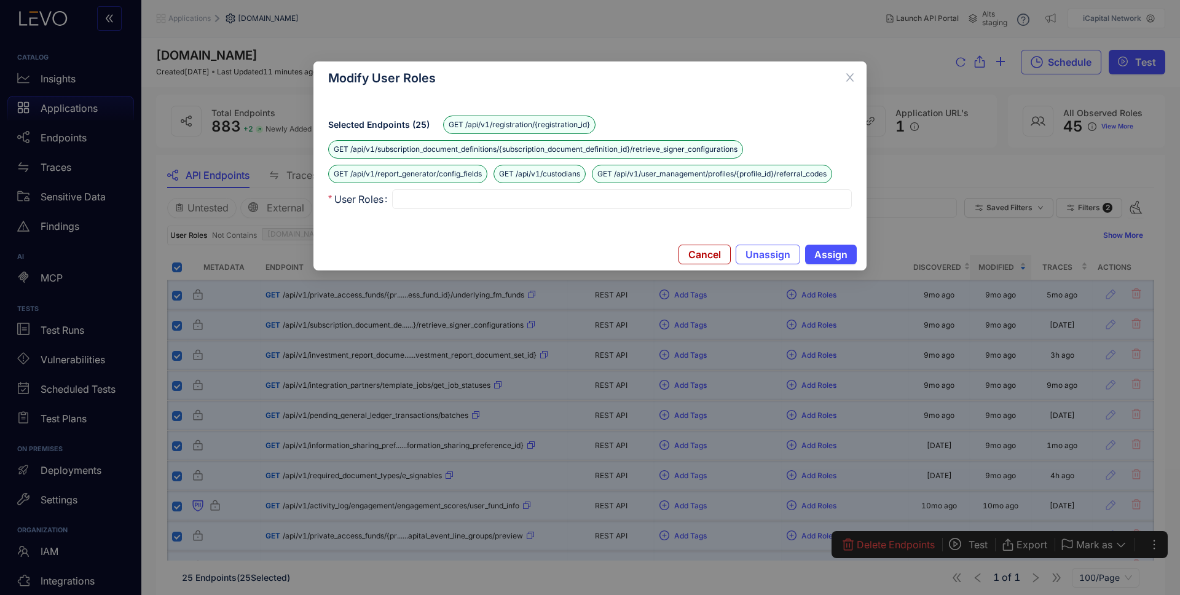
click at [693, 193] on div at bounding box center [622, 199] width 451 height 13
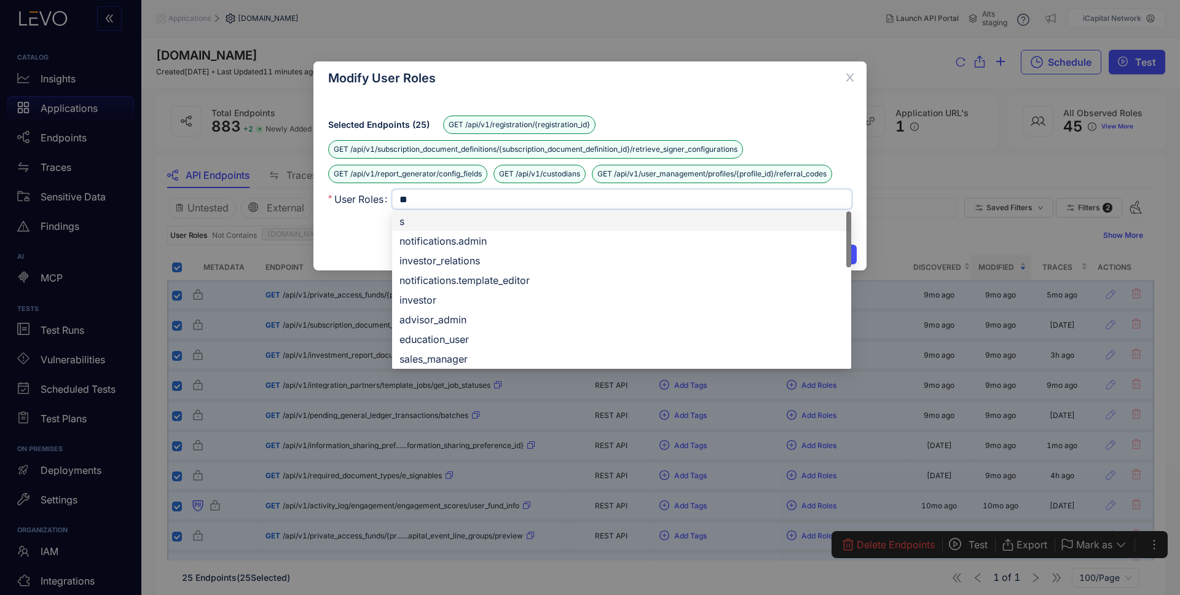
type input "***"
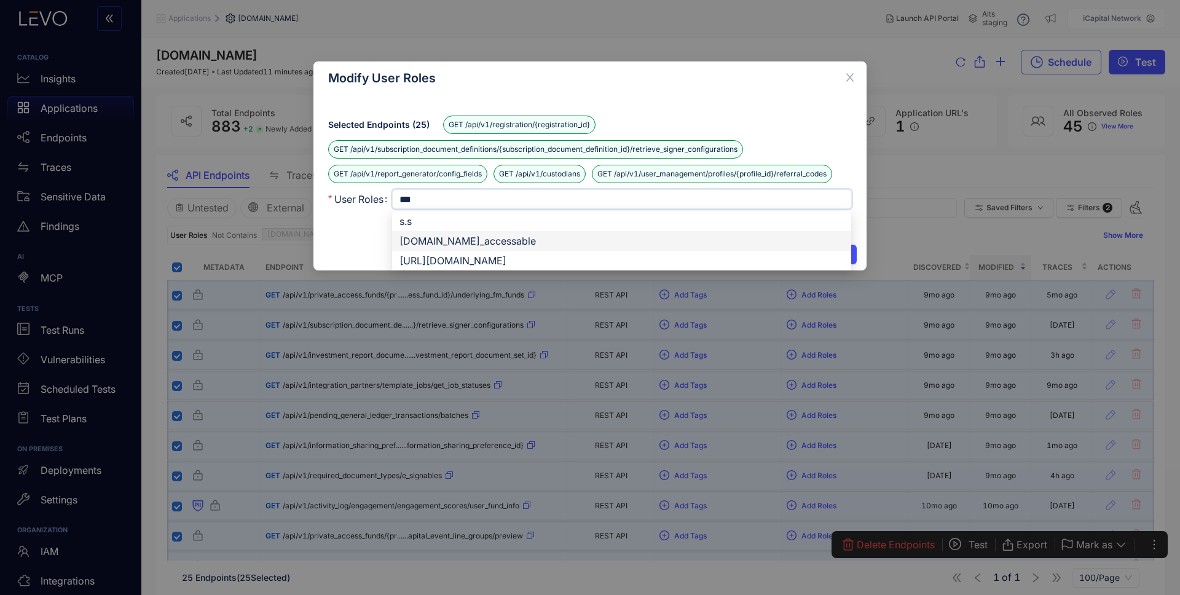
click at [564, 240] on div "[DOMAIN_NAME]_accessable" at bounding box center [622, 241] width 444 height 14
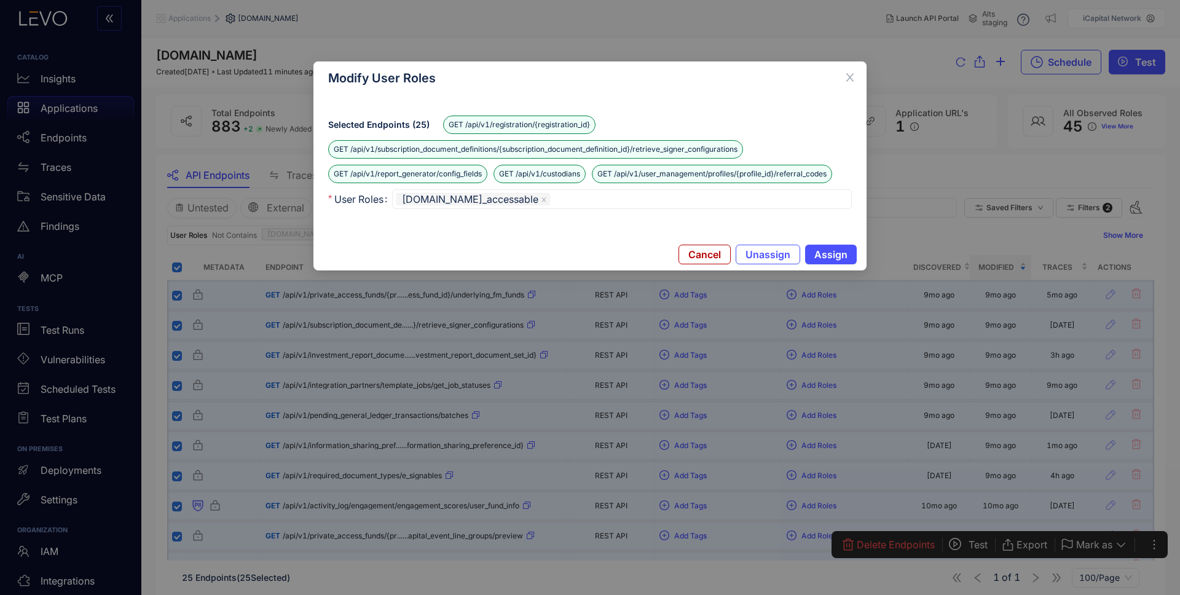
click at [354, 233] on div "Selected Endpoints ( 25 ) GET /api/v1/registration/{registration_id} GET /api/v…" at bounding box center [590, 167] width 553 height 144
click at [829, 252] on span "Assign" at bounding box center [831, 254] width 33 height 11
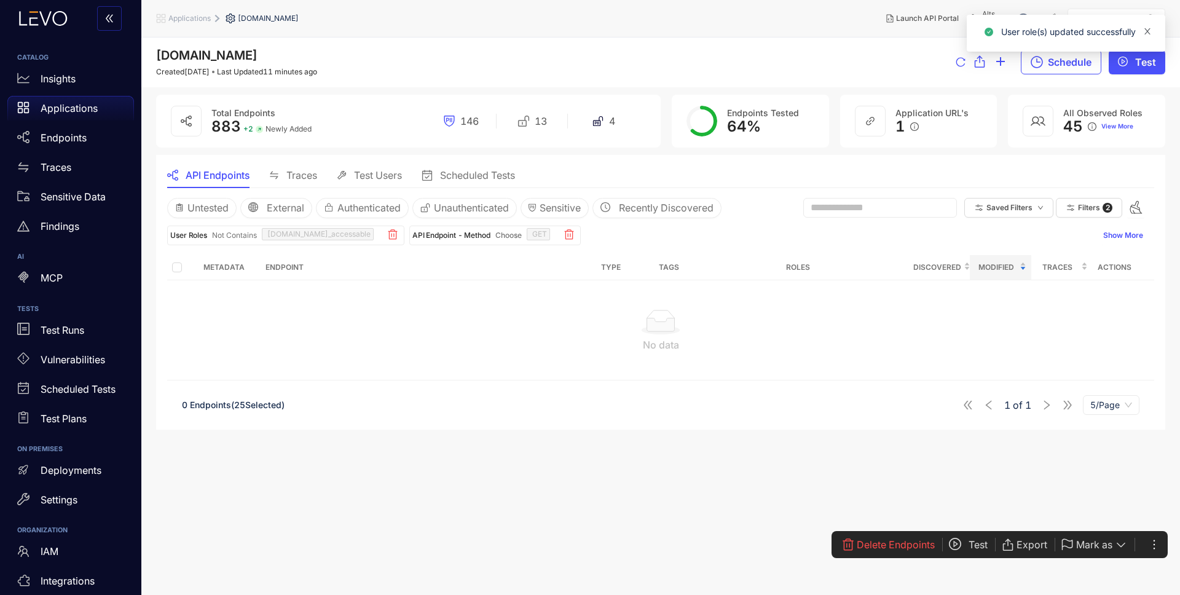
click at [1147, 30] on icon "close" at bounding box center [1148, 31] width 9 height 9
click at [77, 111] on p "Applications" at bounding box center [69, 108] width 57 height 11
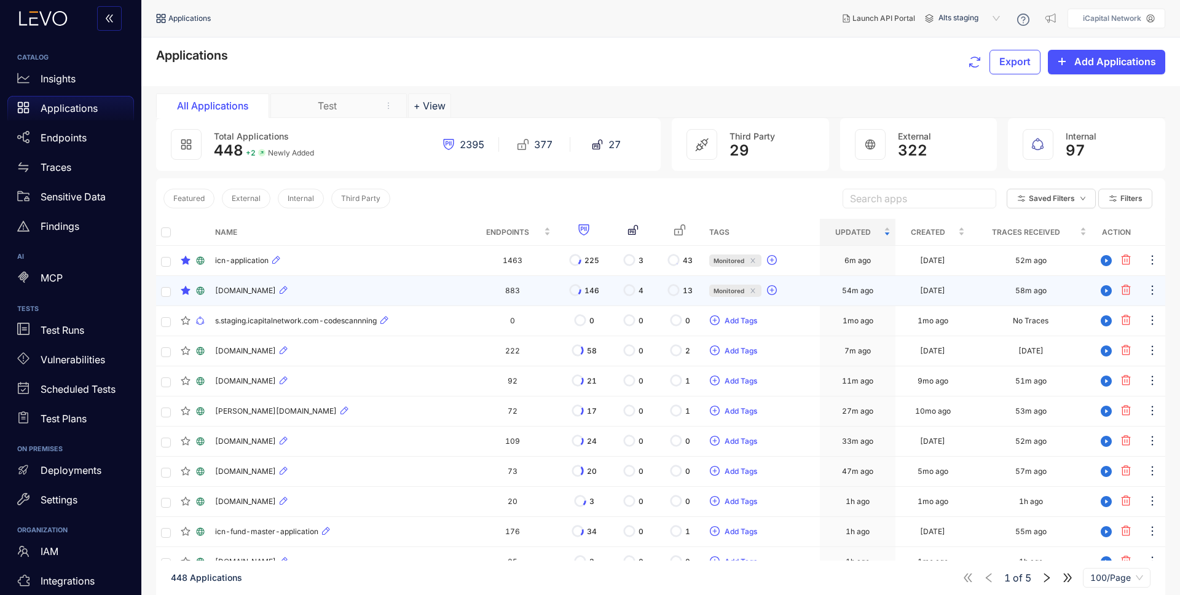
click at [357, 293] on div "[DOMAIN_NAME]" at bounding box center [339, 290] width 249 height 15
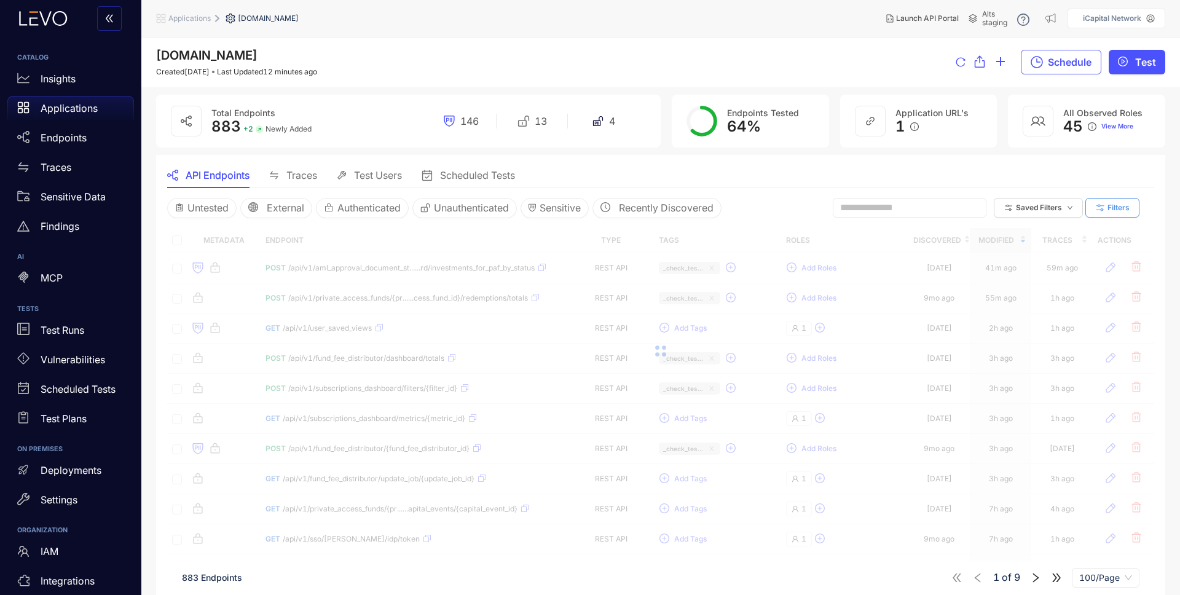
click at [1112, 201] on button "Filters" at bounding box center [1113, 208] width 54 height 20
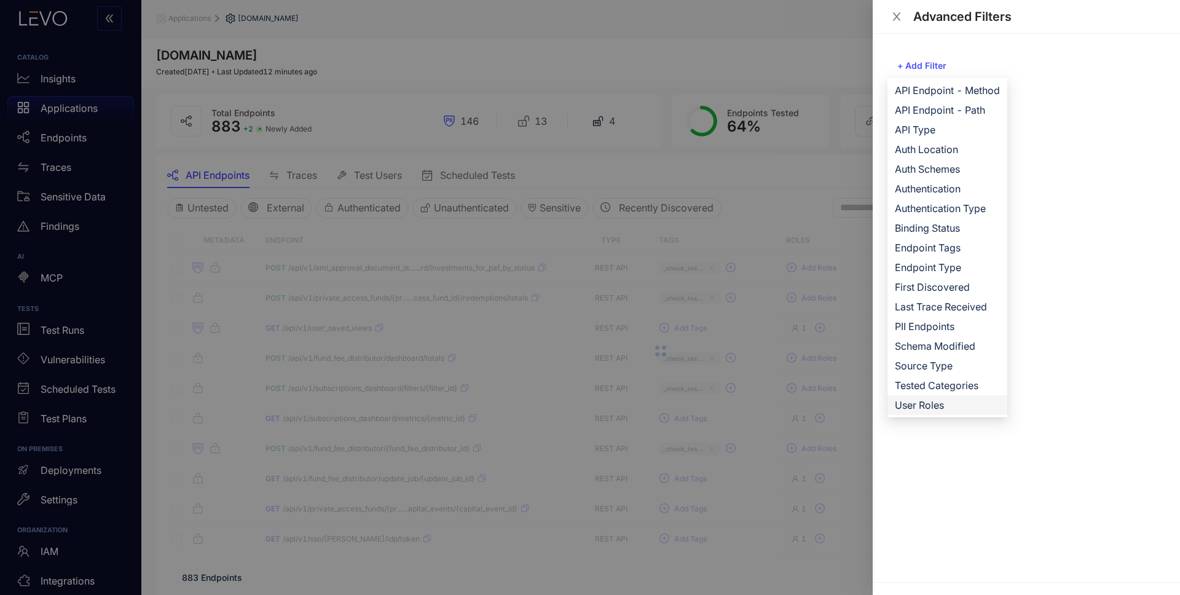
click at [950, 413] on li "User Roles" at bounding box center [948, 405] width 120 height 20
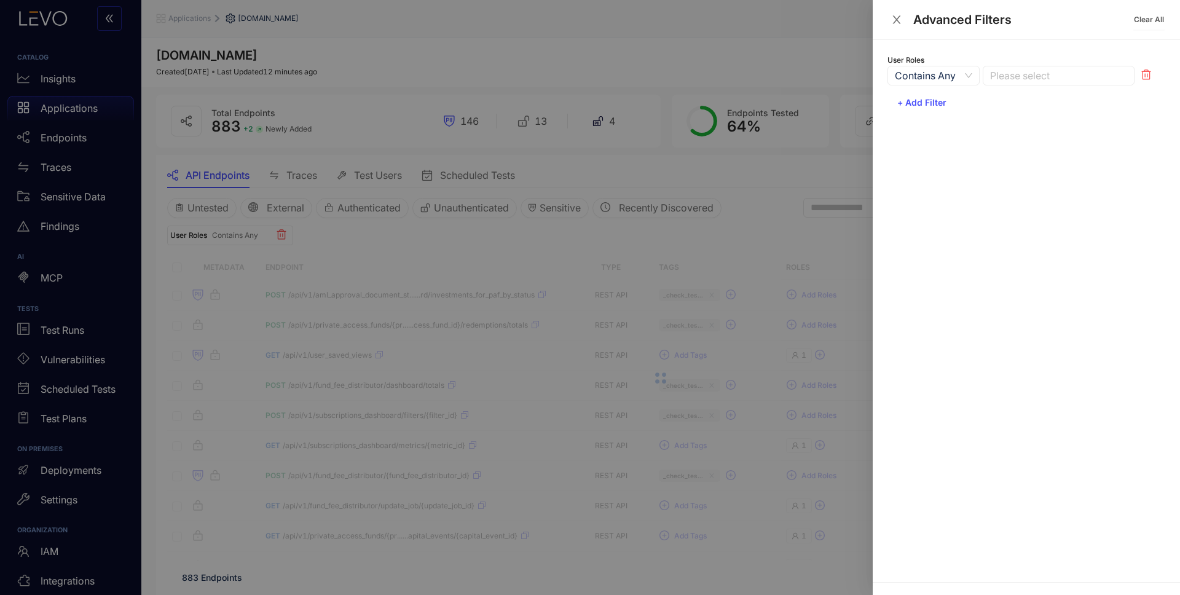
click at [1001, 81] on div at bounding box center [1052, 75] width 131 height 13
type input "*****"
click at [1012, 98] on div "[DOMAIN_NAME]_accessable" at bounding box center [1058, 100] width 137 height 14
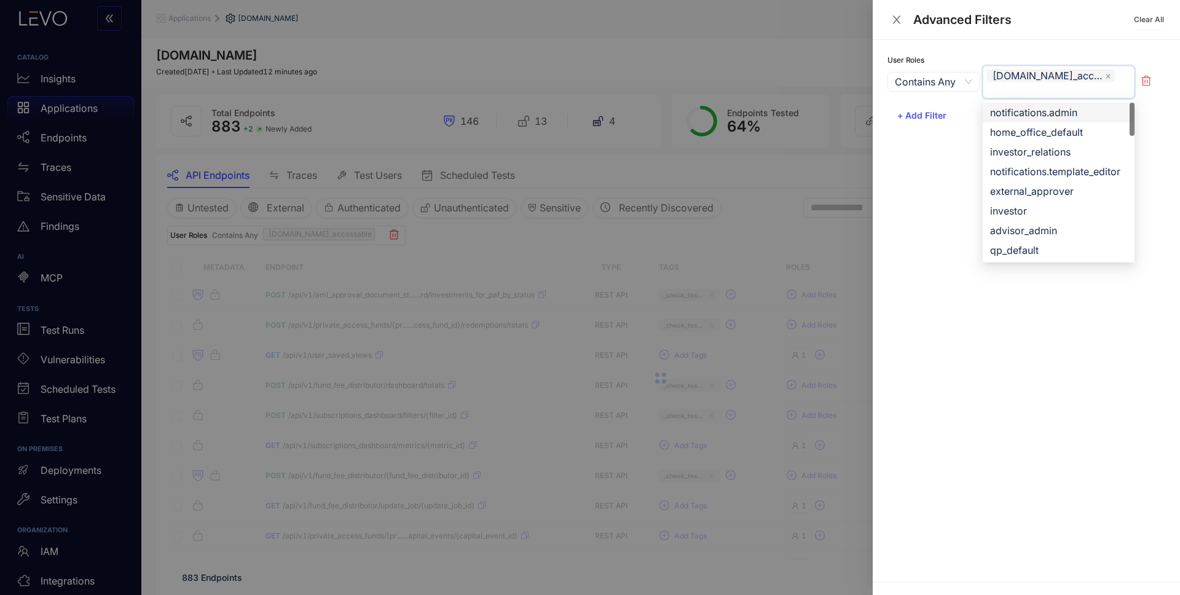
drag, startPoint x: 755, startPoint y: 64, endPoint x: 747, endPoint y: 63, distance: 8.0
click at [755, 64] on div at bounding box center [590, 297] width 1180 height 595
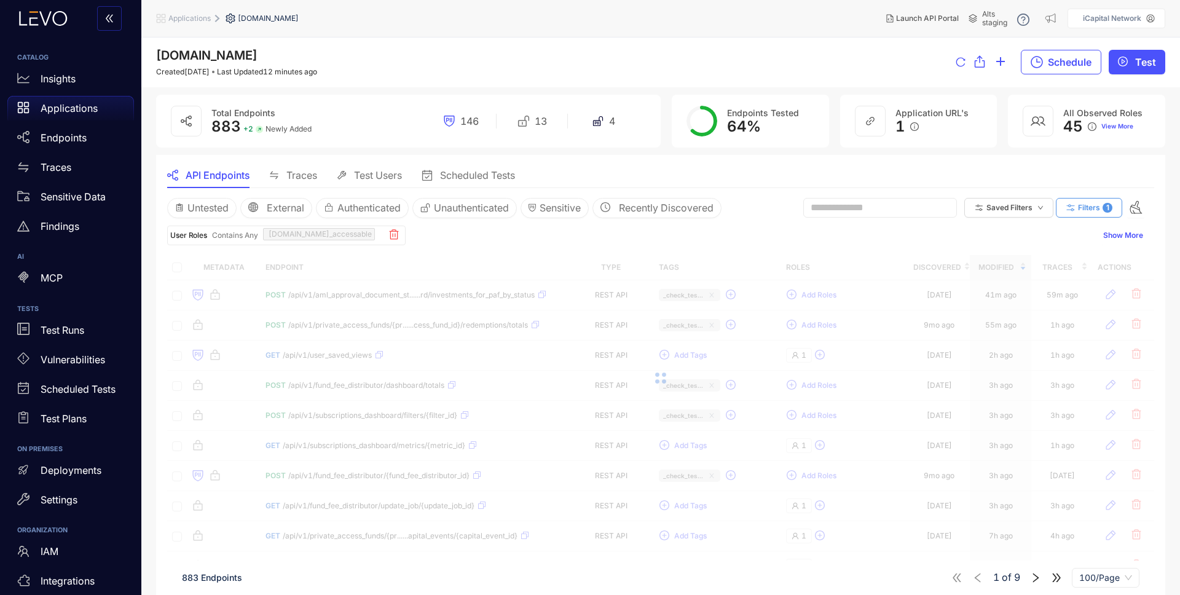
click at [1080, 211] on span "Filters" at bounding box center [1089, 207] width 22 height 9
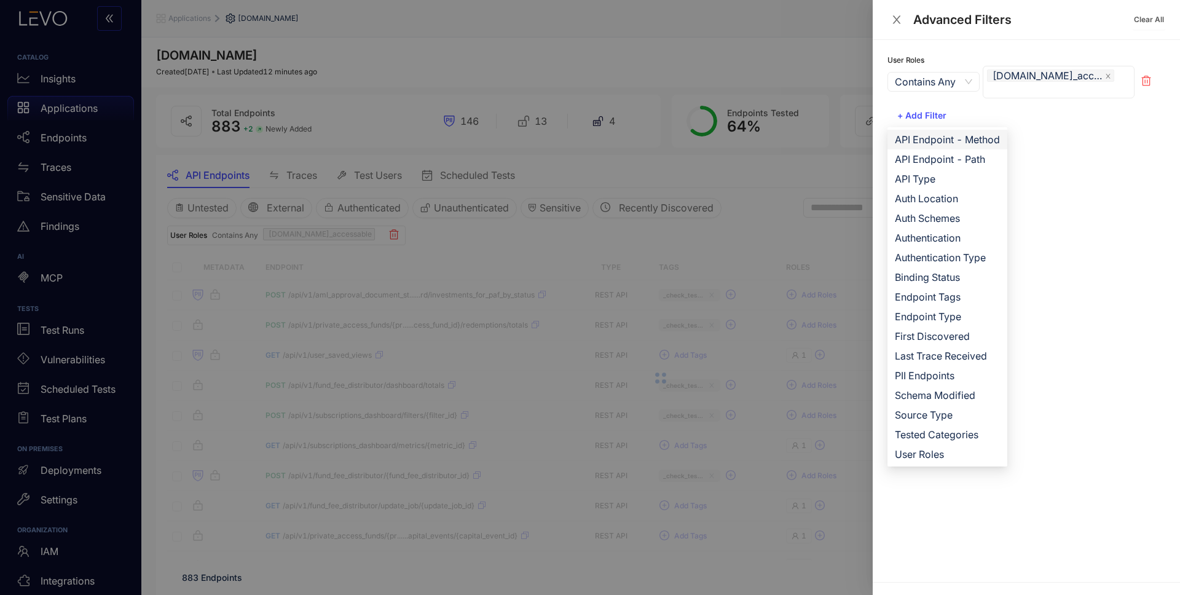
drag, startPoint x: 931, startPoint y: 141, endPoint x: 982, endPoint y: 150, distance: 51.9
click at [931, 141] on span "API Endpoint - Method" at bounding box center [947, 140] width 105 height 14
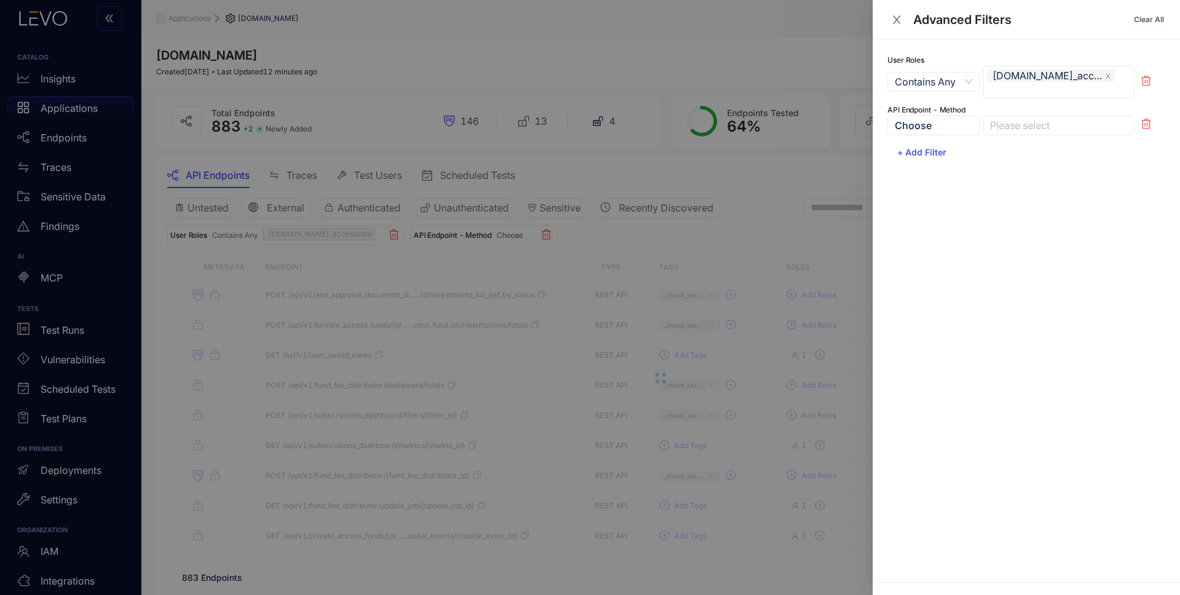
click at [1026, 121] on div at bounding box center [1052, 125] width 131 height 13
click at [1021, 148] on div "GET" at bounding box center [1058, 150] width 137 height 14
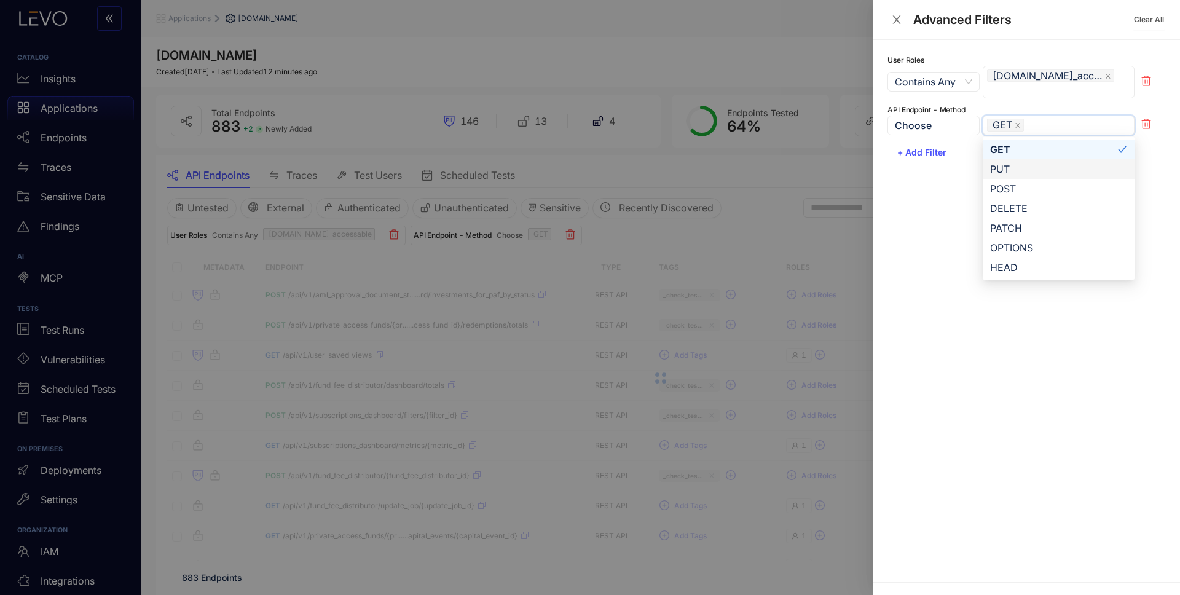
click at [818, 174] on div at bounding box center [590, 297] width 1180 height 595
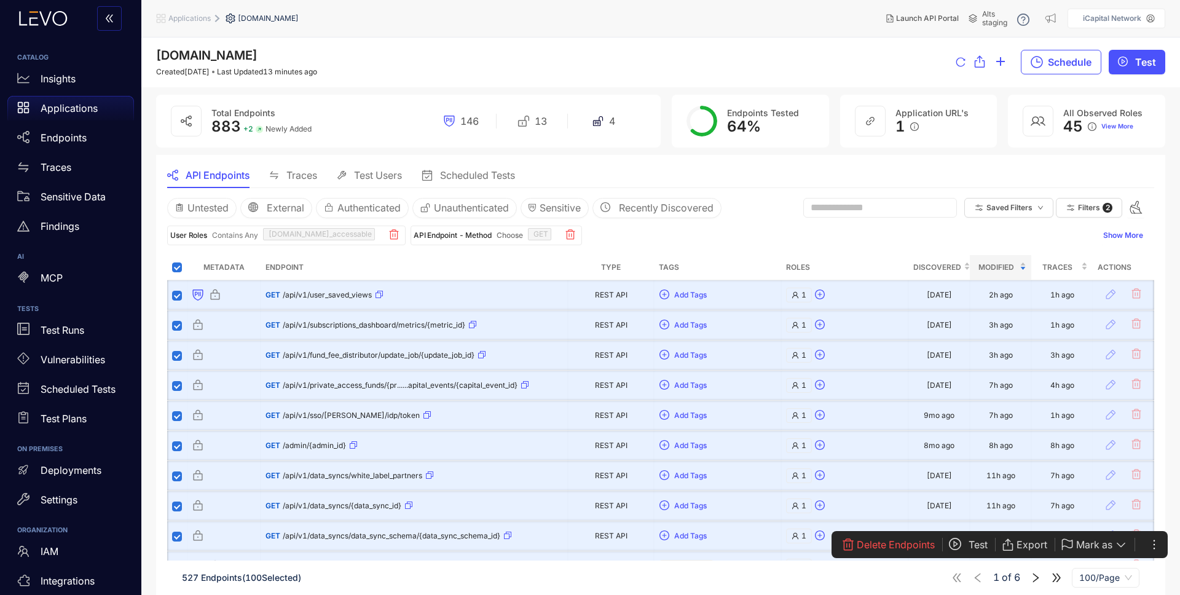
click at [974, 546] on span "Test" at bounding box center [978, 544] width 19 height 11
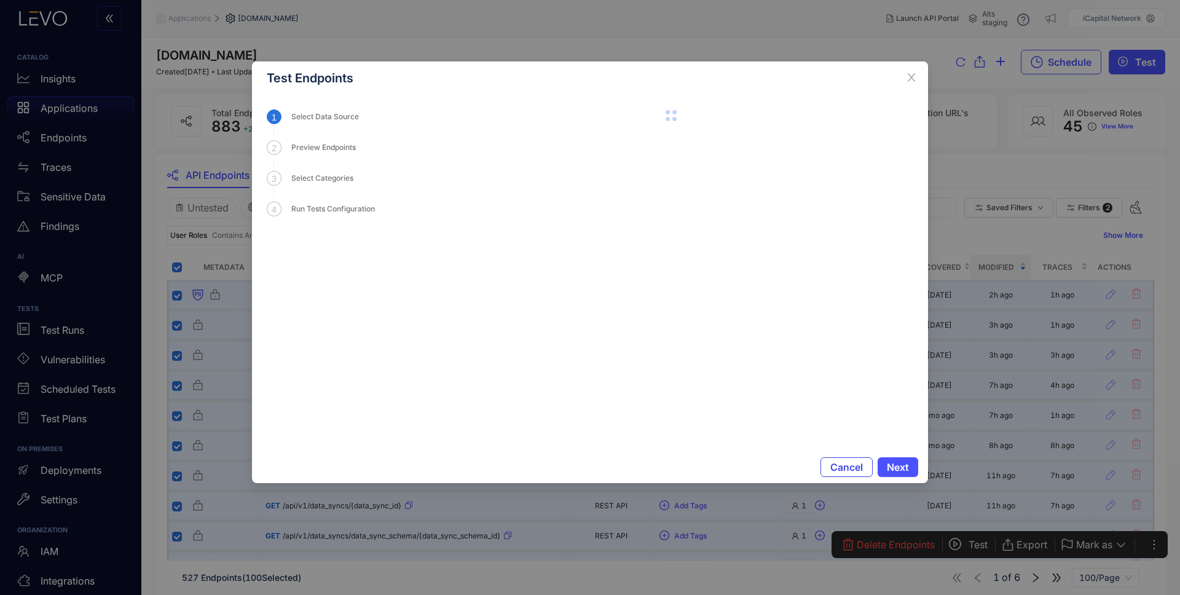
click at [846, 462] on span "Cancel" at bounding box center [847, 467] width 33 height 11
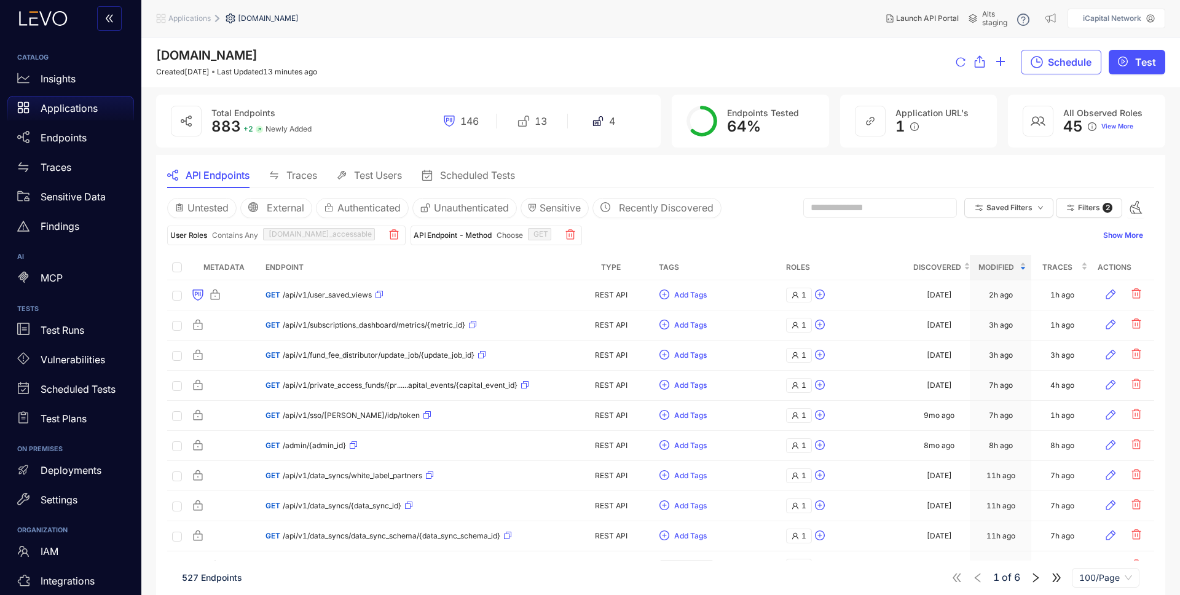
click at [756, 243] on div "User Roles Contains Any [DOMAIN_NAME]_accessable API Endpoint - Method Choose G…" at bounding box center [632, 236] width 930 height 20
click at [1143, 65] on span "Test" at bounding box center [1146, 62] width 21 height 11
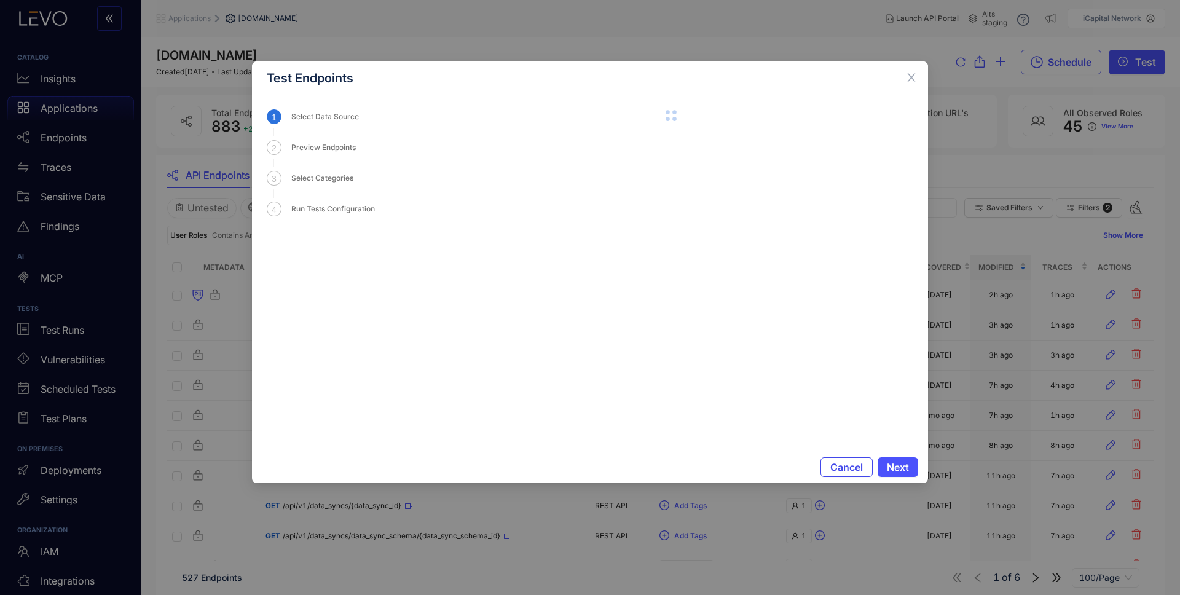
click at [851, 465] on span "Cancel" at bounding box center [847, 467] width 33 height 11
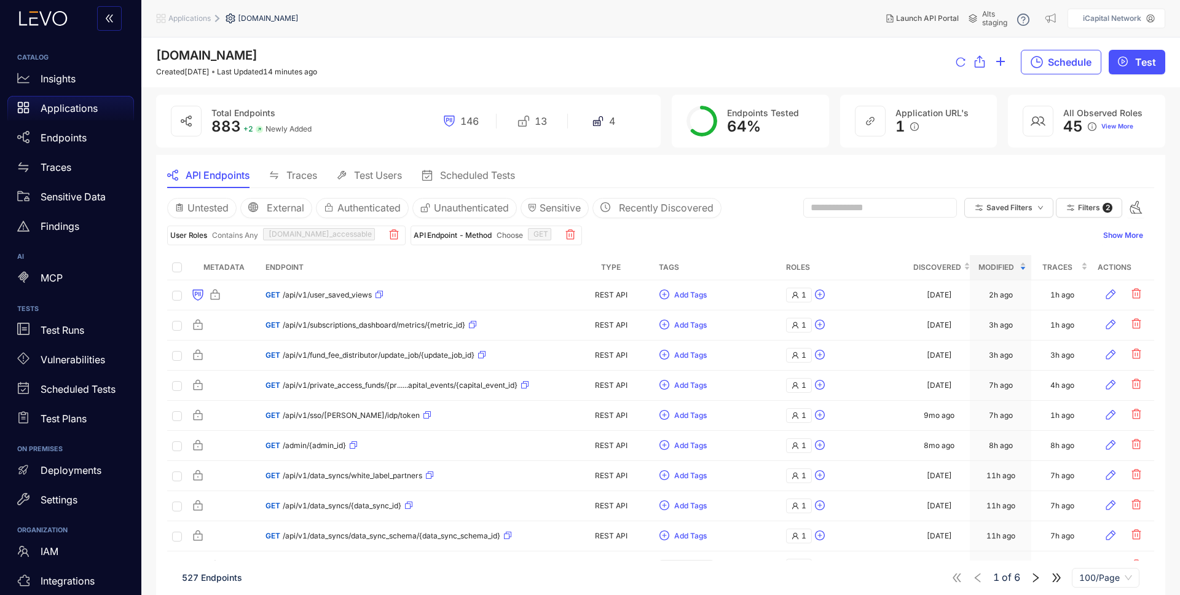
click at [809, 244] on div "User Roles Contains Any [DOMAIN_NAME]_accessable API Endpoint - Method Choose G…" at bounding box center [632, 236] width 930 height 20
click at [1144, 58] on span "Test" at bounding box center [1146, 62] width 21 height 11
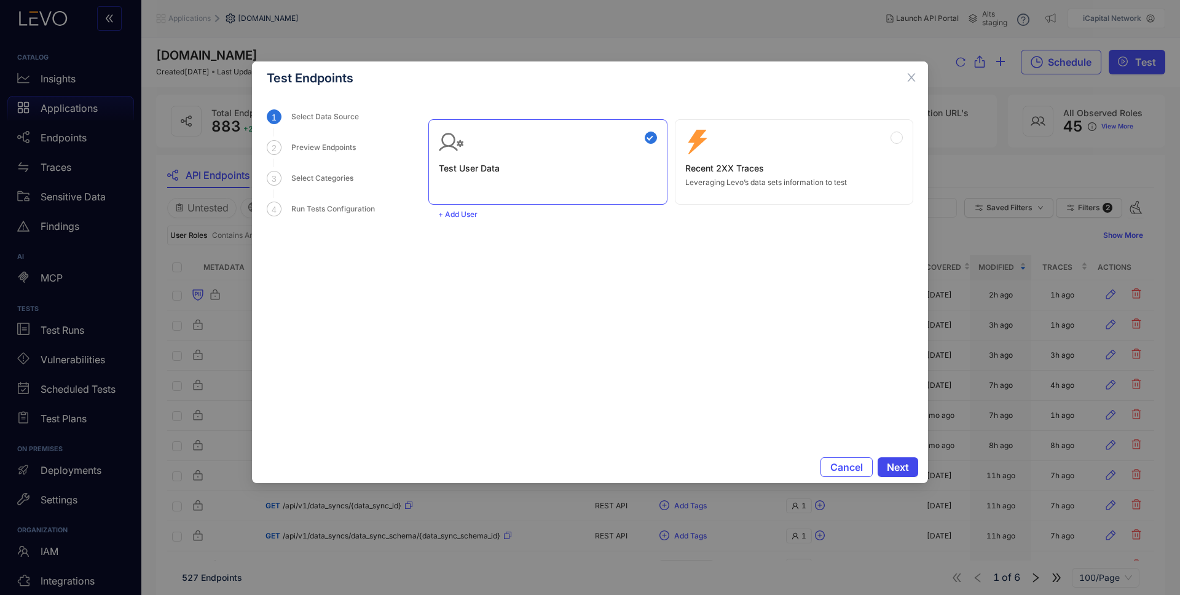
click at [902, 467] on span "Next" at bounding box center [898, 467] width 22 height 11
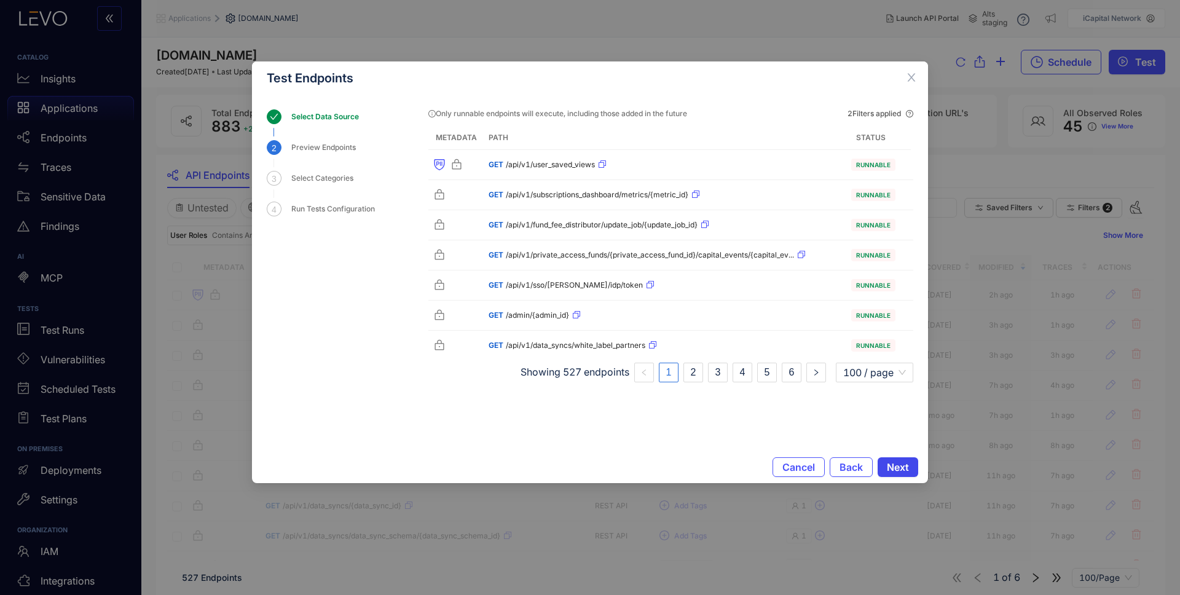
click at [907, 470] on span "Next" at bounding box center [898, 467] width 22 height 11
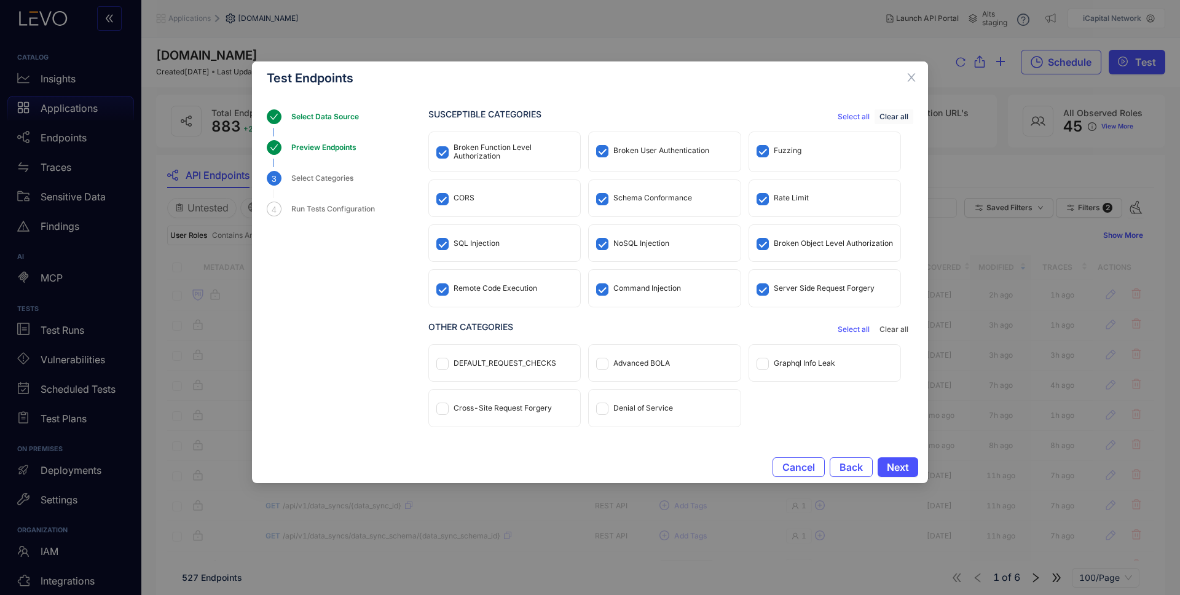
click at [896, 117] on span "Clear all" at bounding box center [894, 117] width 29 height 9
click at [494, 150] on div "Broken Function Level Authorization" at bounding box center [513, 151] width 119 height 17
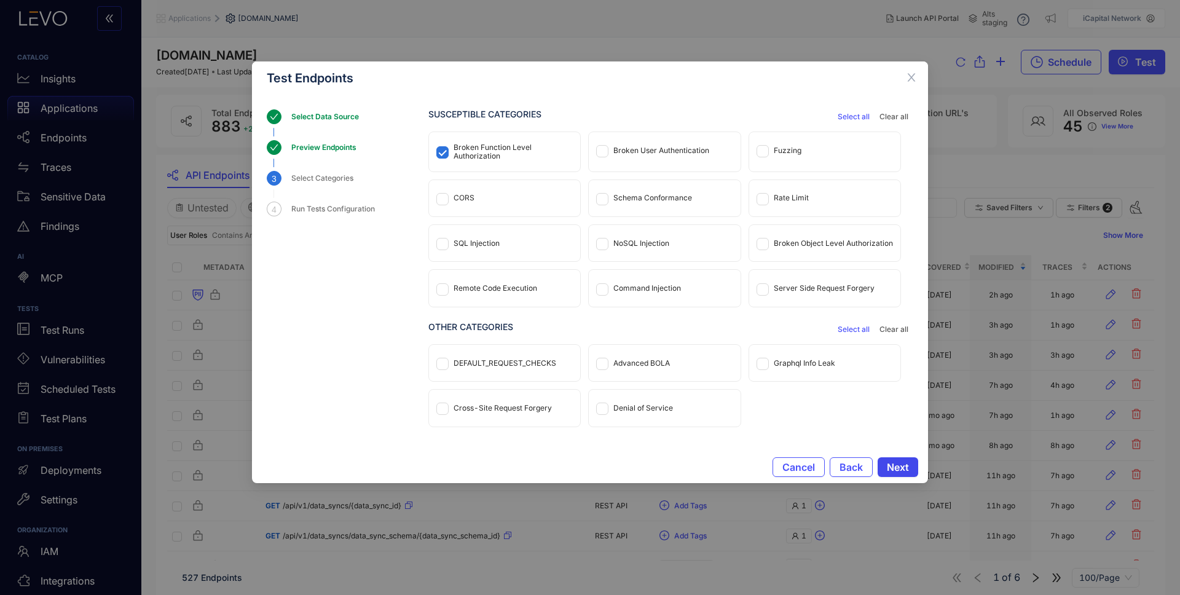
click at [902, 467] on span "Next" at bounding box center [898, 467] width 22 height 11
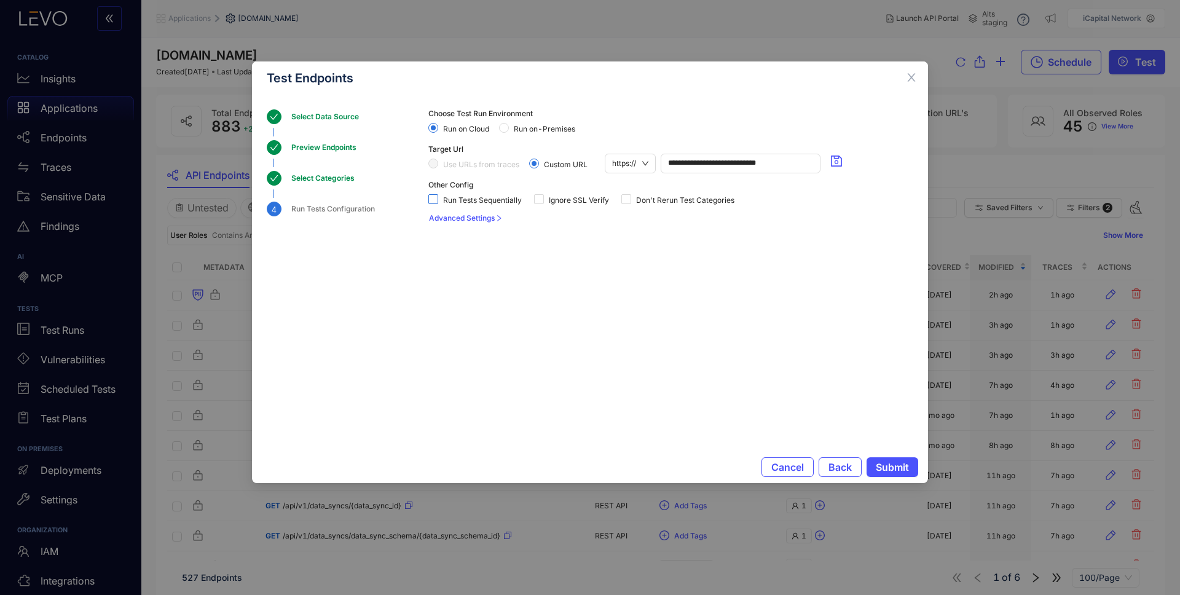
click at [461, 202] on span "Run Tests Sequentially" at bounding box center [482, 200] width 89 height 9
click at [676, 196] on span "Don't Rerun Test Categories" at bounding box center [685, 200] width 108 height 9
click at [642, 196] on span "Don't Rerun Test Categories" at bounding box center [685, 200] width 108 height 9
click at [885, 467] on span "Submit" at bounding box center [892, 467] width 33 height 11
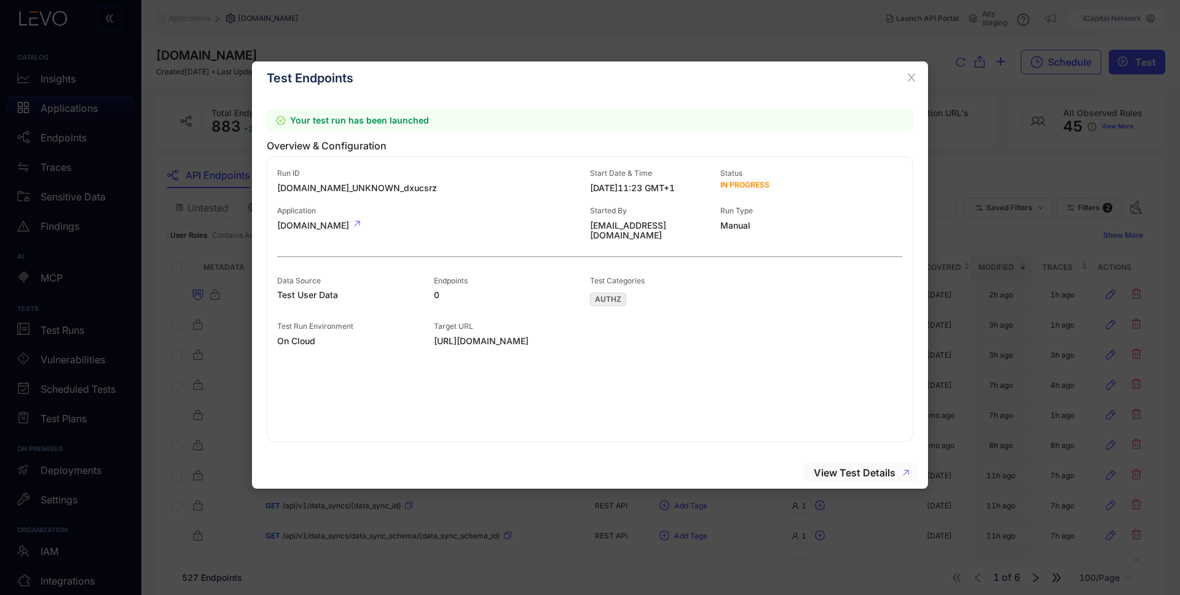
click at [892, 476] on span "View Test Details" at bounding box center [855, 472] width 82 height 11
